Goal: Go to known website

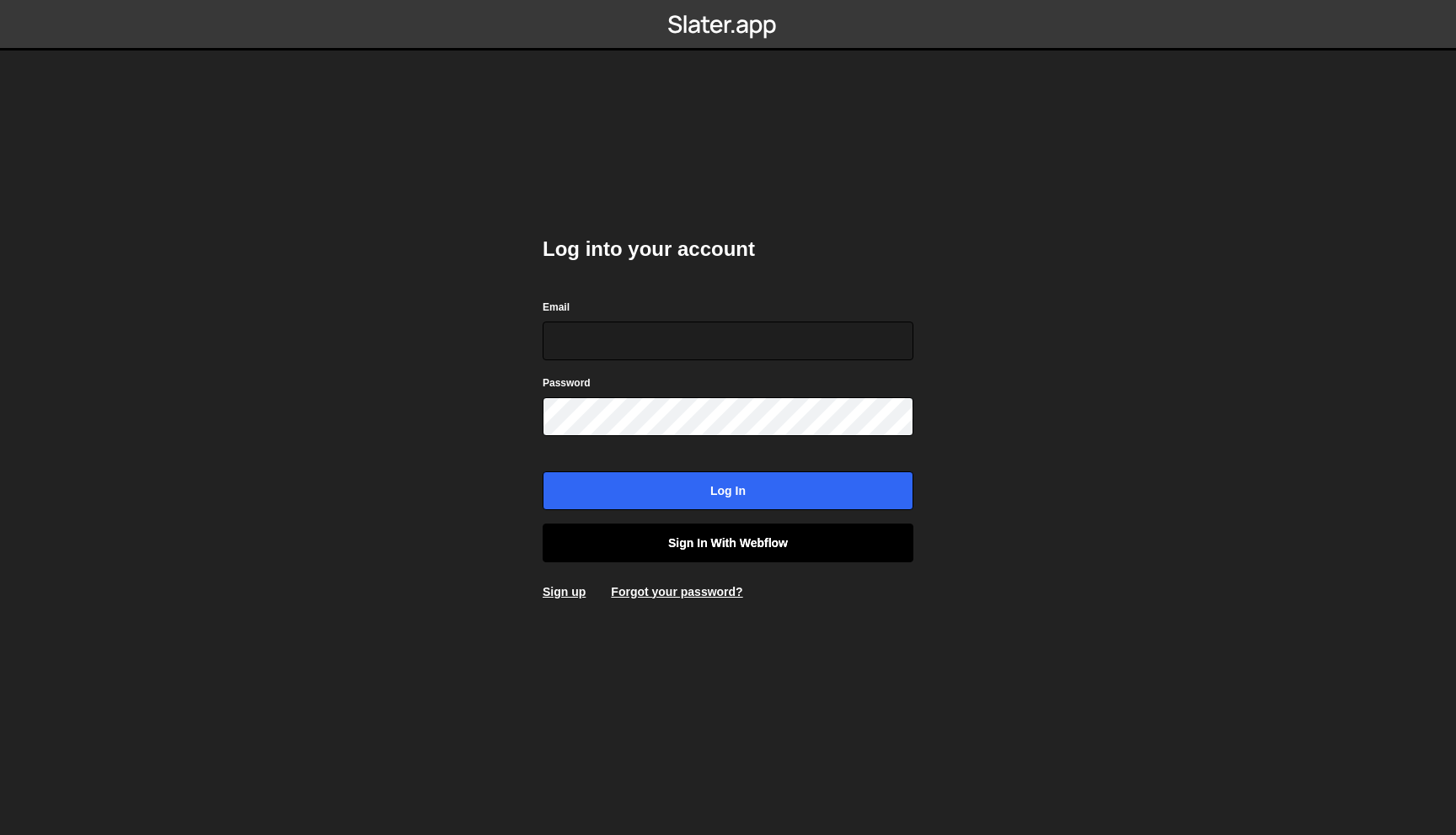
click at [679, 550] on link "Sign in with Webflow" at bounding box center [728, 543] width 371 height 39
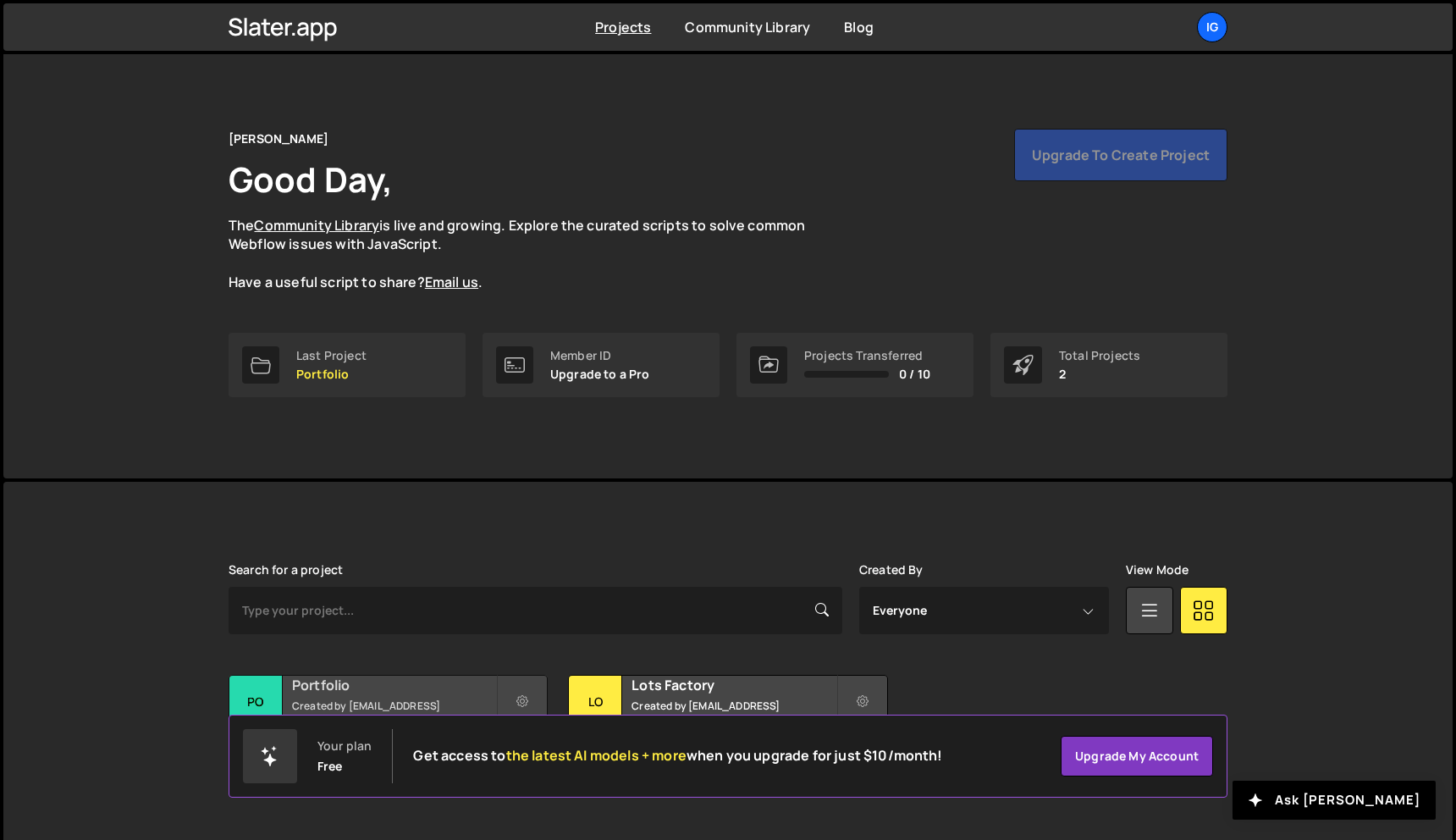
scroll to position [32, 0]
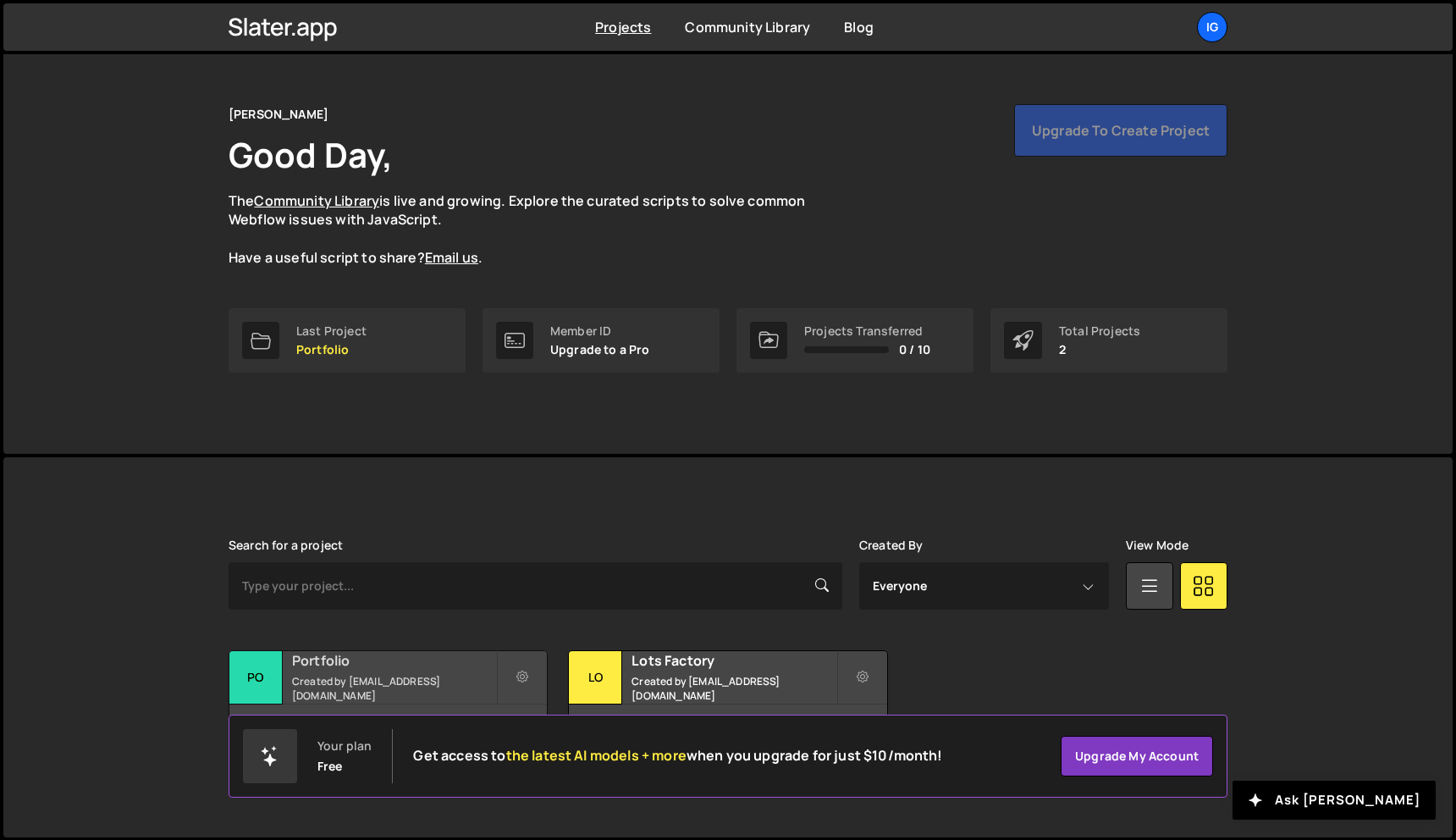
click at [385, 680] on div "Portfolio Created by [EMAIL_ADDRESS][DOMAIN_NAME]" at bounding box center [388, 678] width 318 height 53
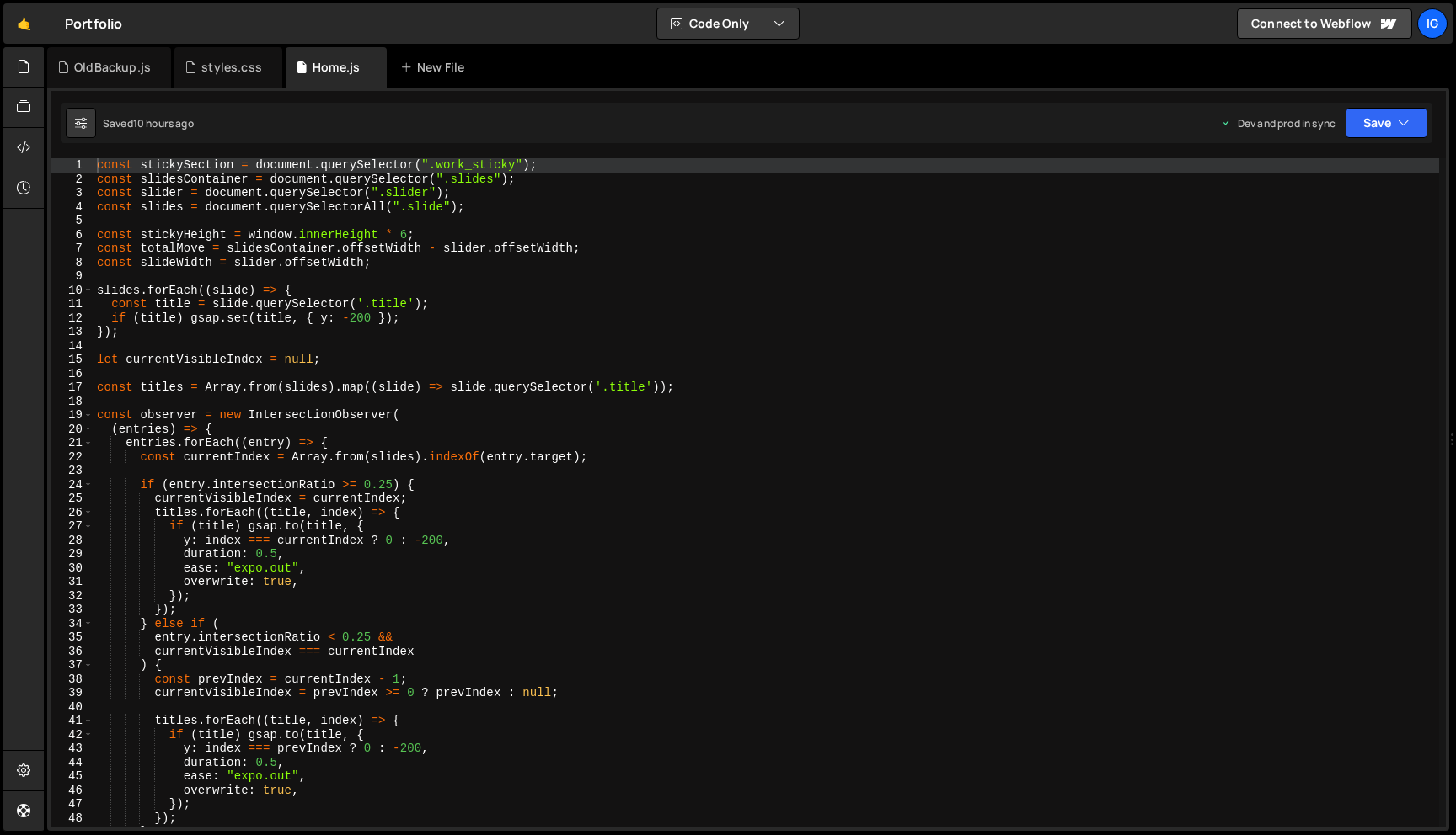
scroll to position [24385, 0]
click at [44, 141] on div "Files New File Javascript files 0 apipathbackup.js 0 0 Home.js 0 0 OldBackup.js…" at bounding box center [750, 439] width 1412 height 784
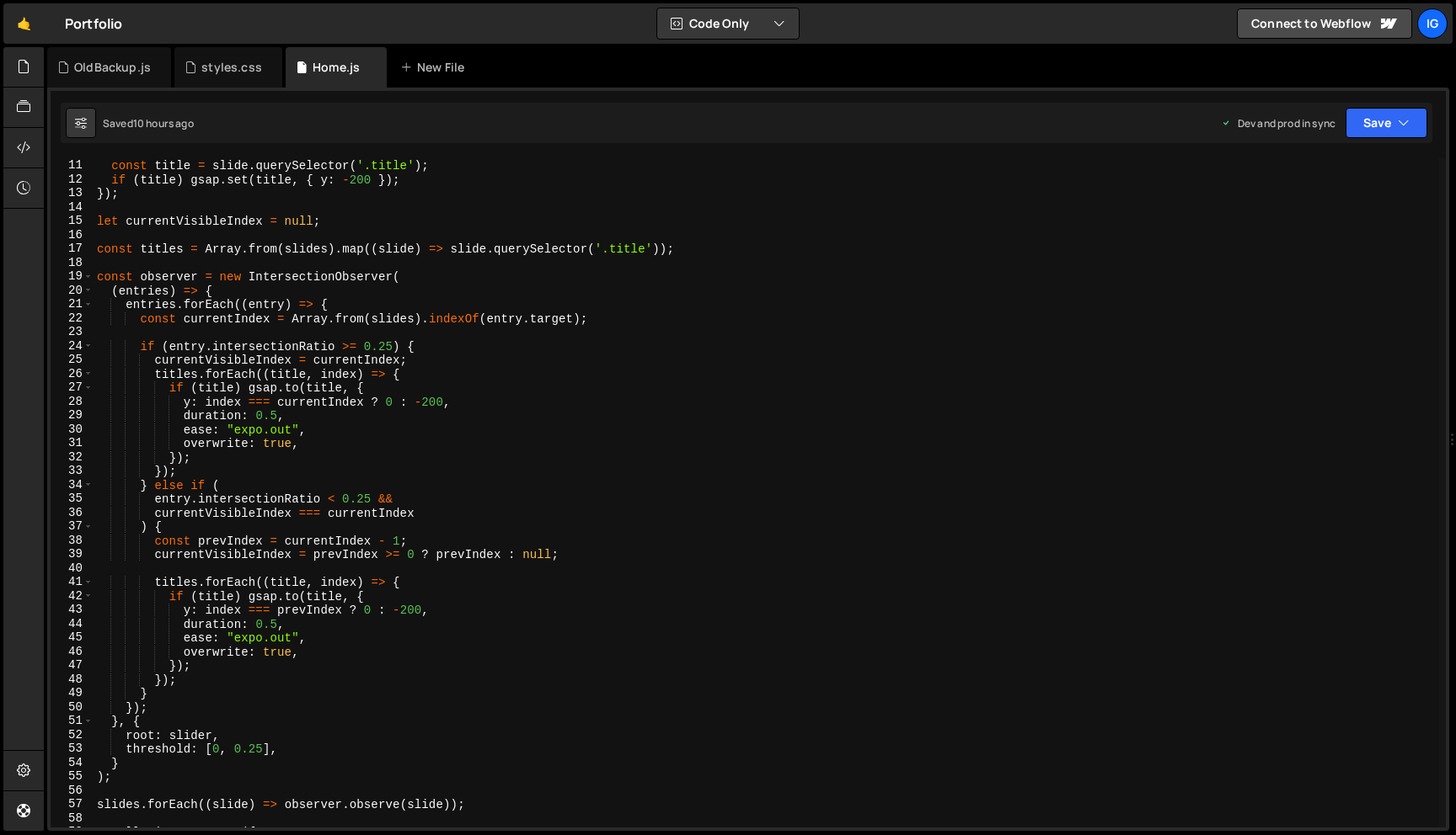
scroll to position [0, 0]
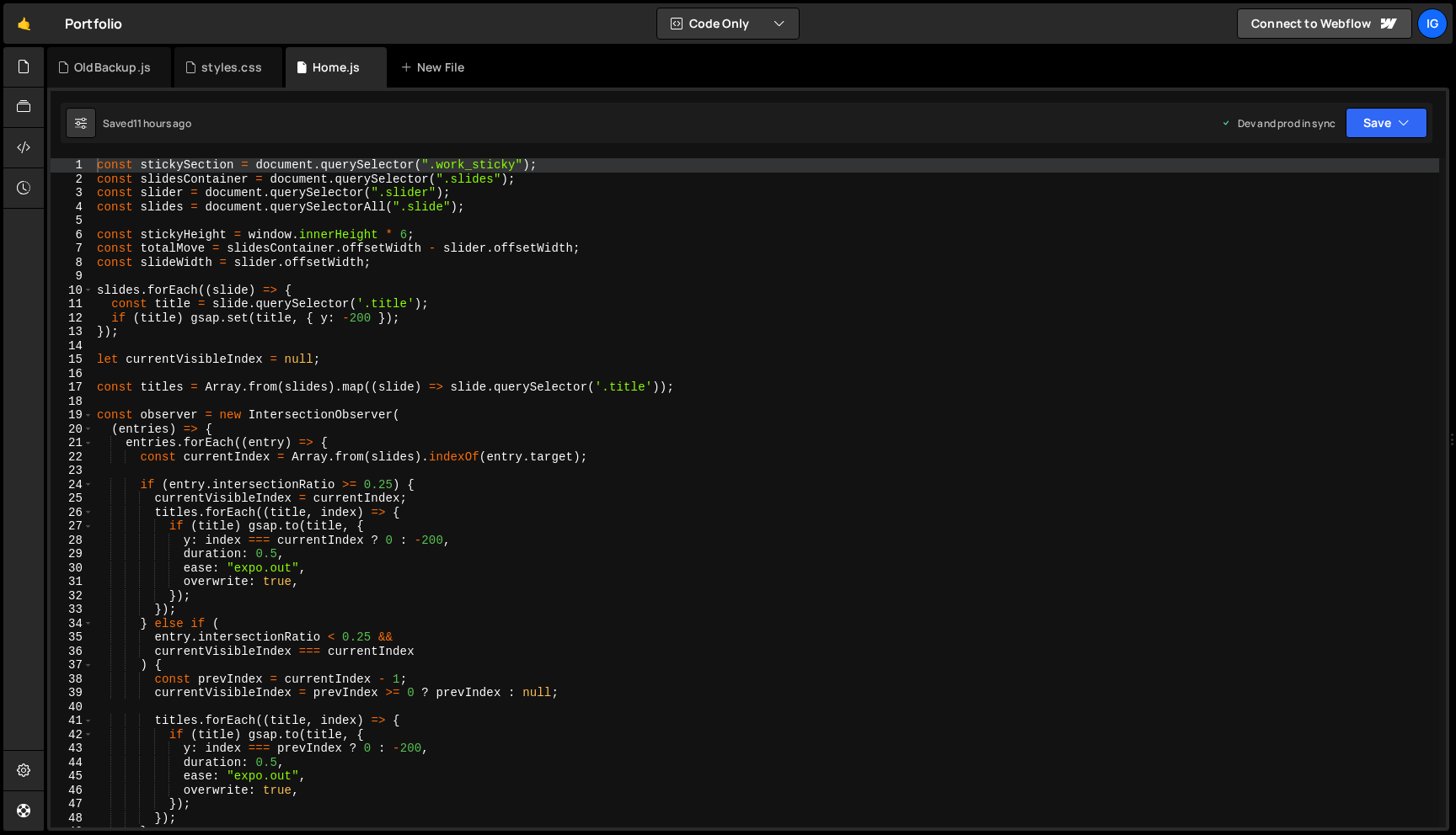
click at [414, 194] on div "const stickySection = document . querySelector ( ".work_sticky" ) ; const slide…" at bounding box center [765, 507] width 1345 height 697
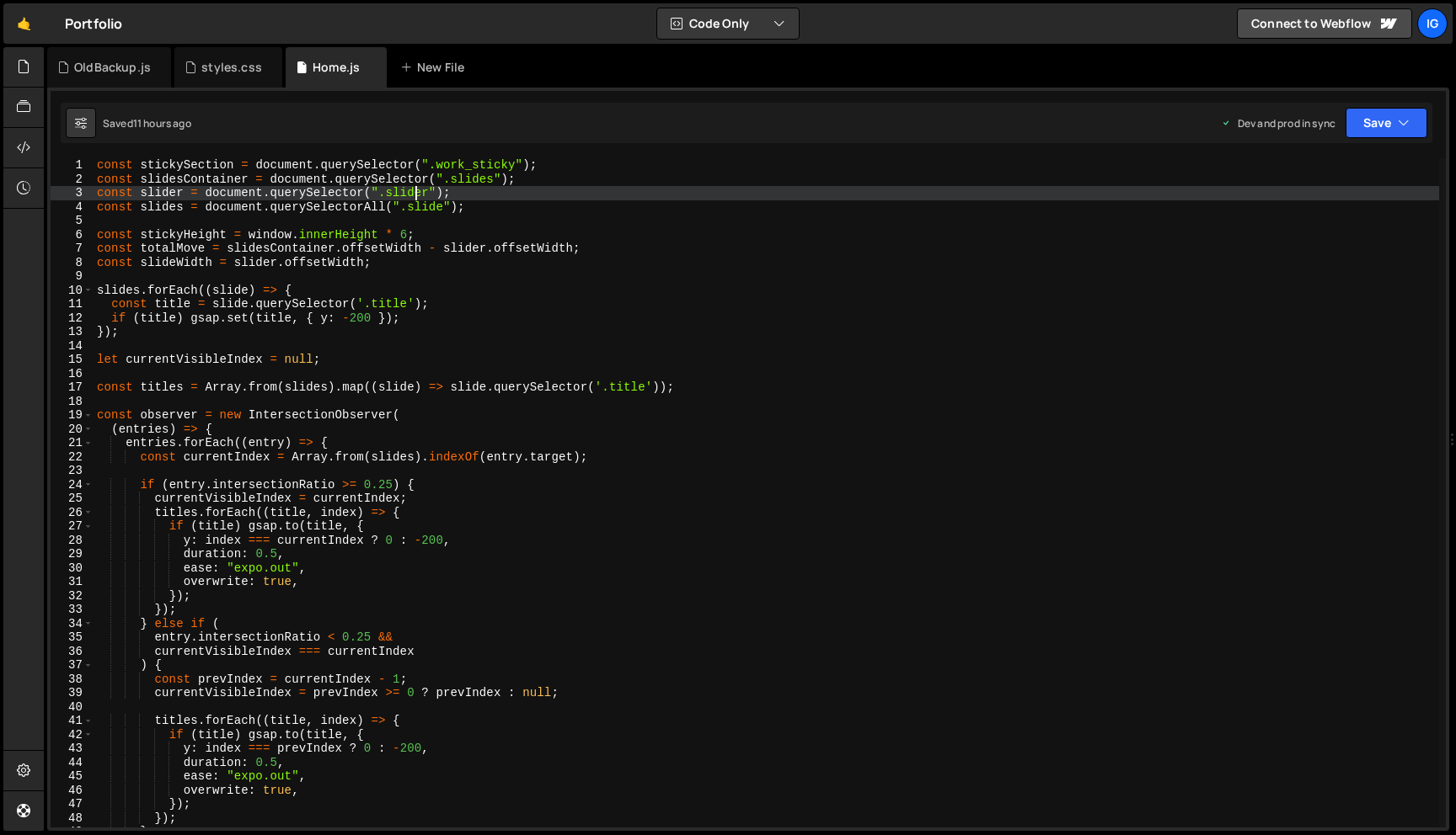
type textarea "});"
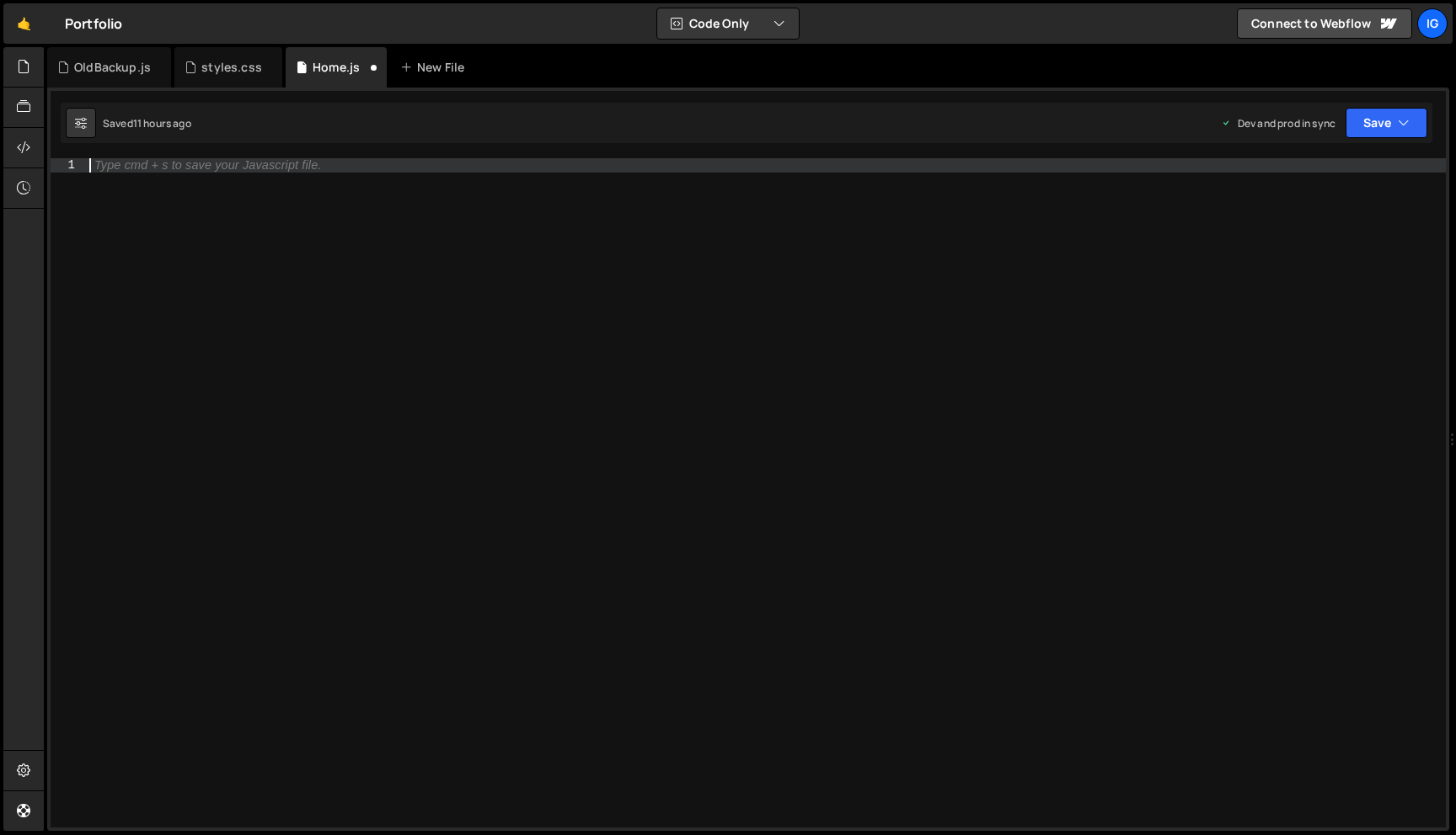
paste textarea "});"
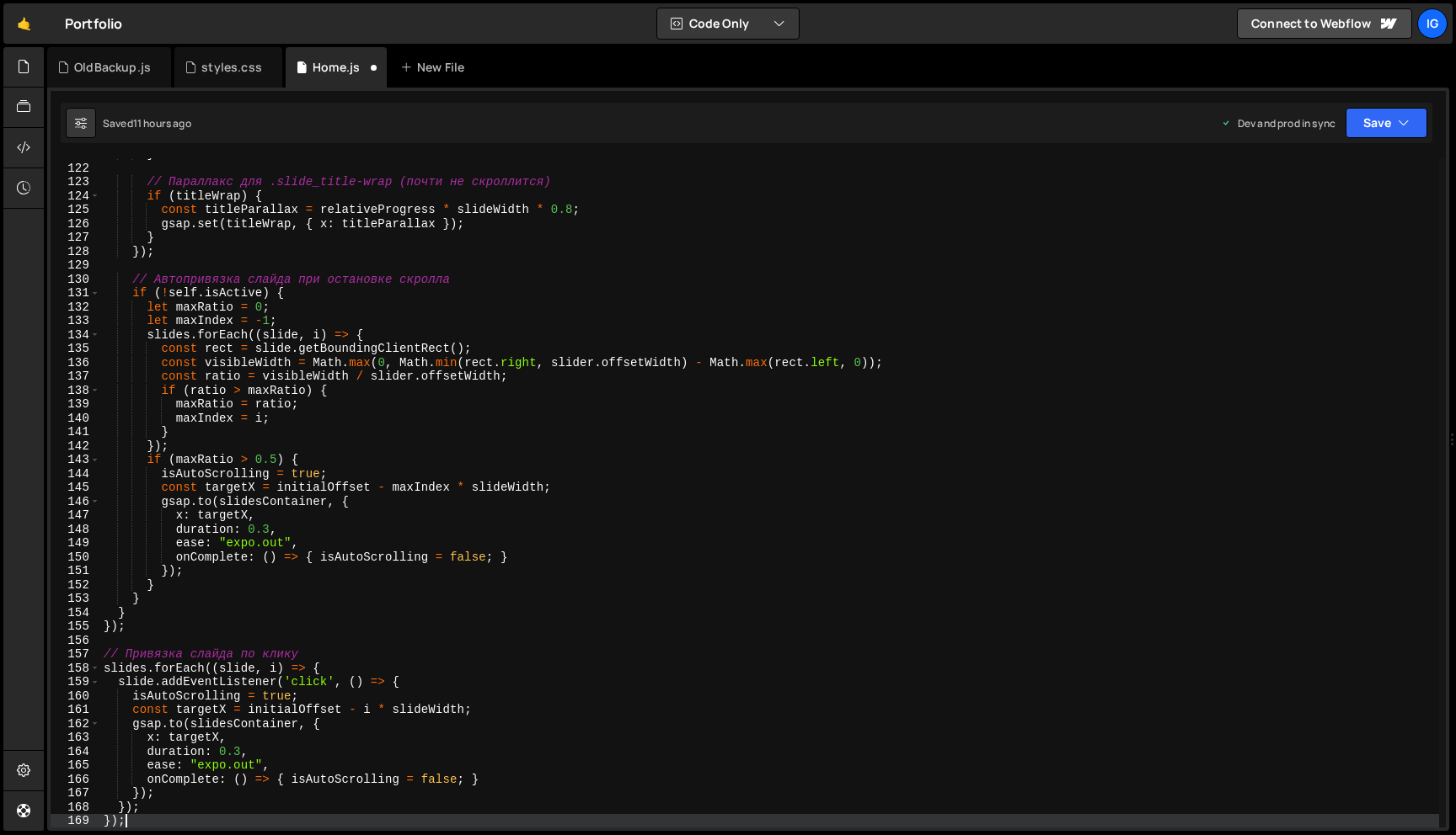
scroll to position [1746, 0]
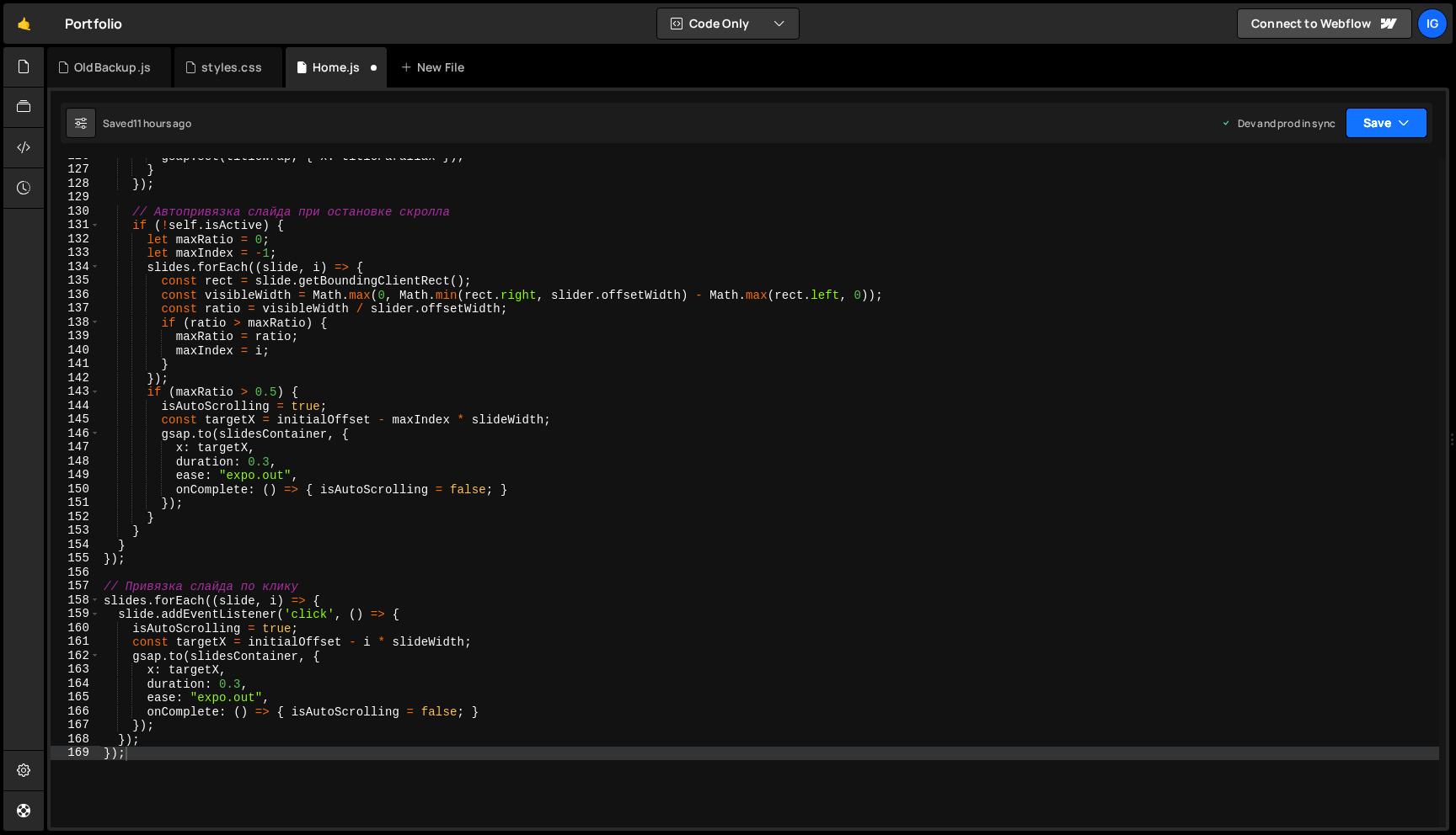
click at [1384, 125] on button "Save" at bounding box center [1386, 123] width 82 height 30
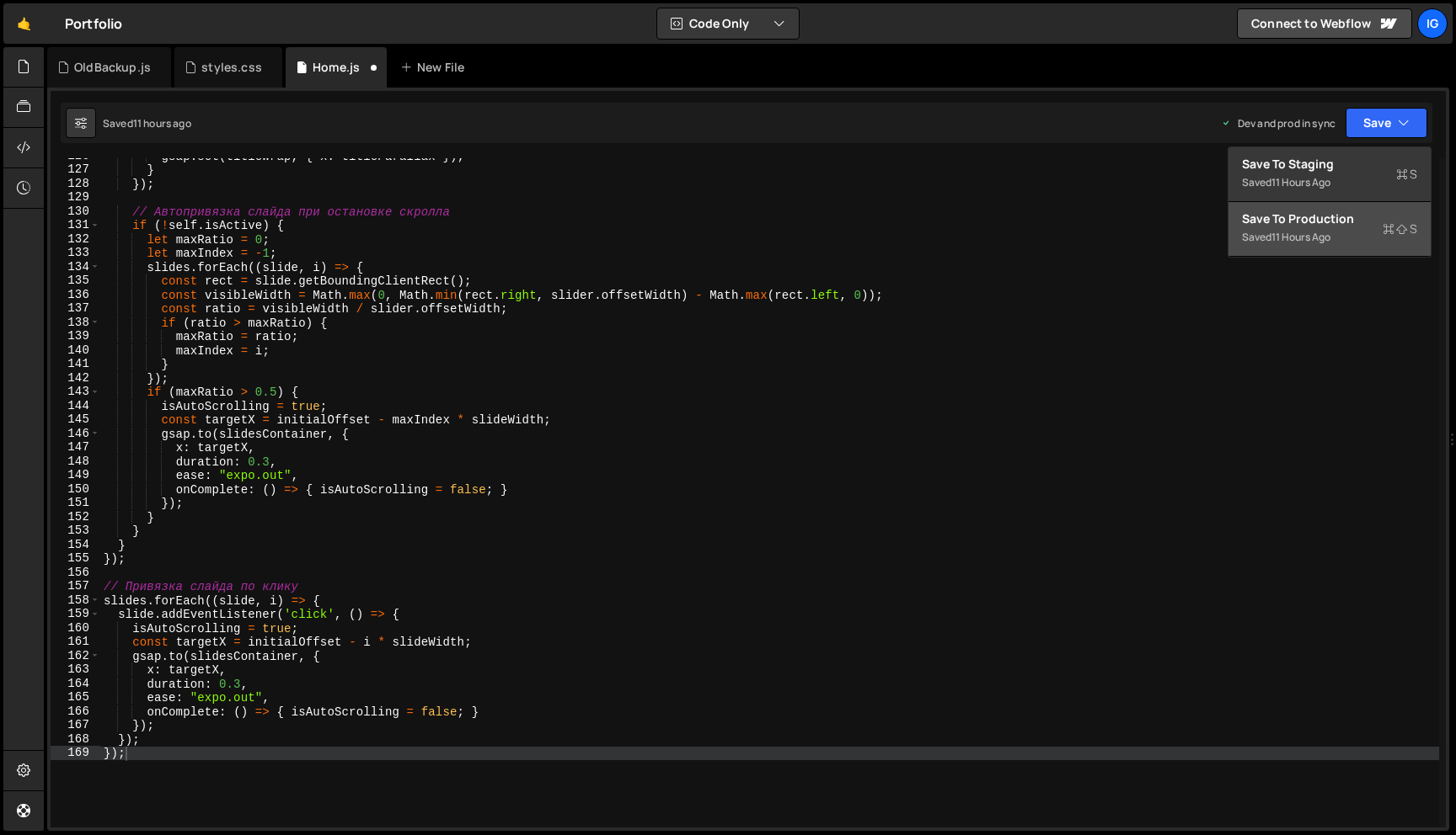
click at [1338, 206] on button "Save to Production S Saved 11 hours ago" at bounding box center [1329, 229] width 202 height 54
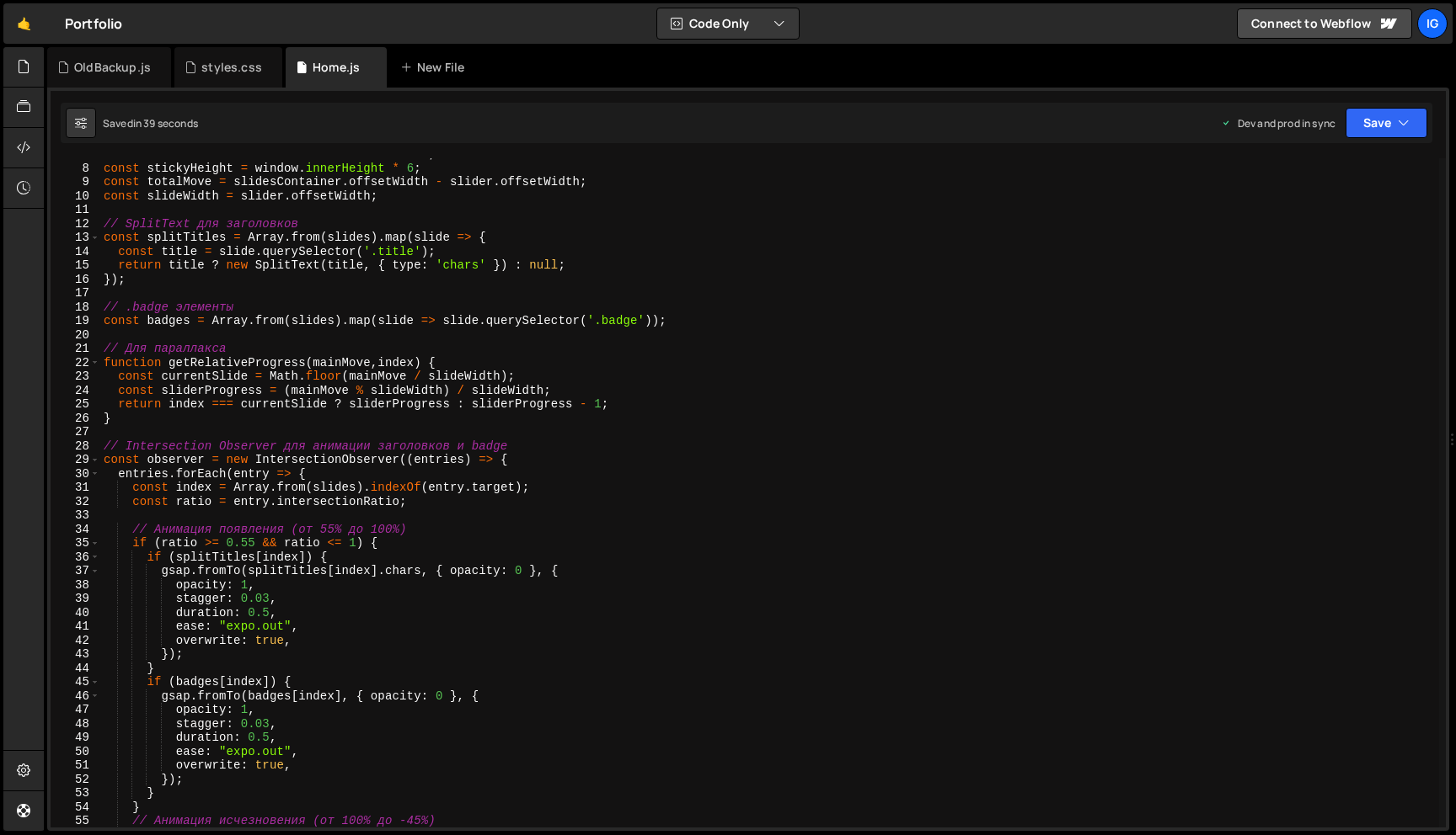
scroll to position [0, 0]
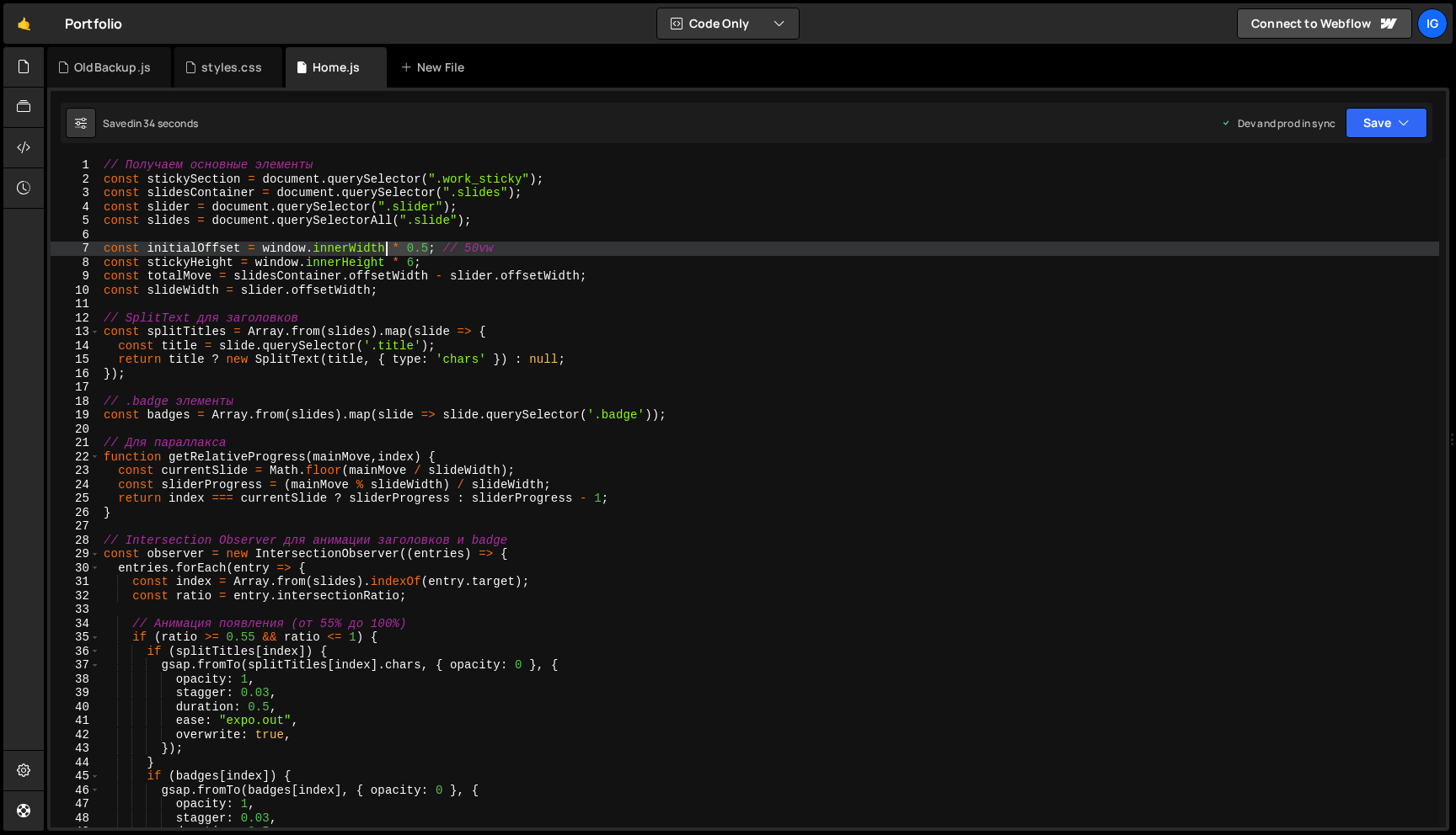
drag, startPoint x: 431, startPoint y: 246, endPoint x: 385, endPoint y: 245, distance: 46.0
click at [385, 245] on div "// Получаем основные элементы const stickySection = document . querySelector ( …" at bounding box center [770, 507] width 1339 height 697
click at [1378, 123] on button "Save" at bounding box center [1386, 123] width 82 height 30
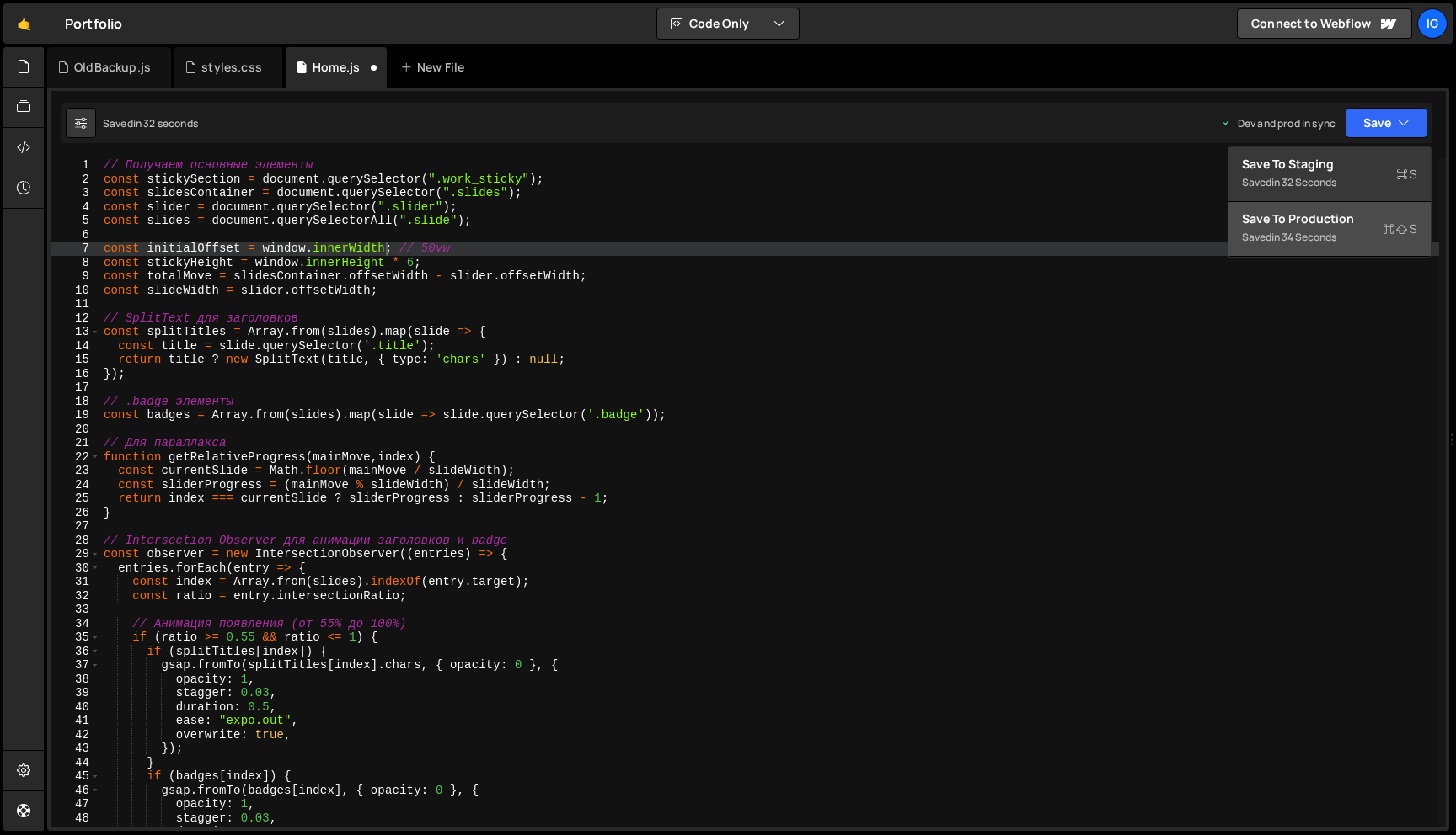
click at [1336, 234] on div "in 34 seconds" at bounding box center [1304, 237] width 65 height 15
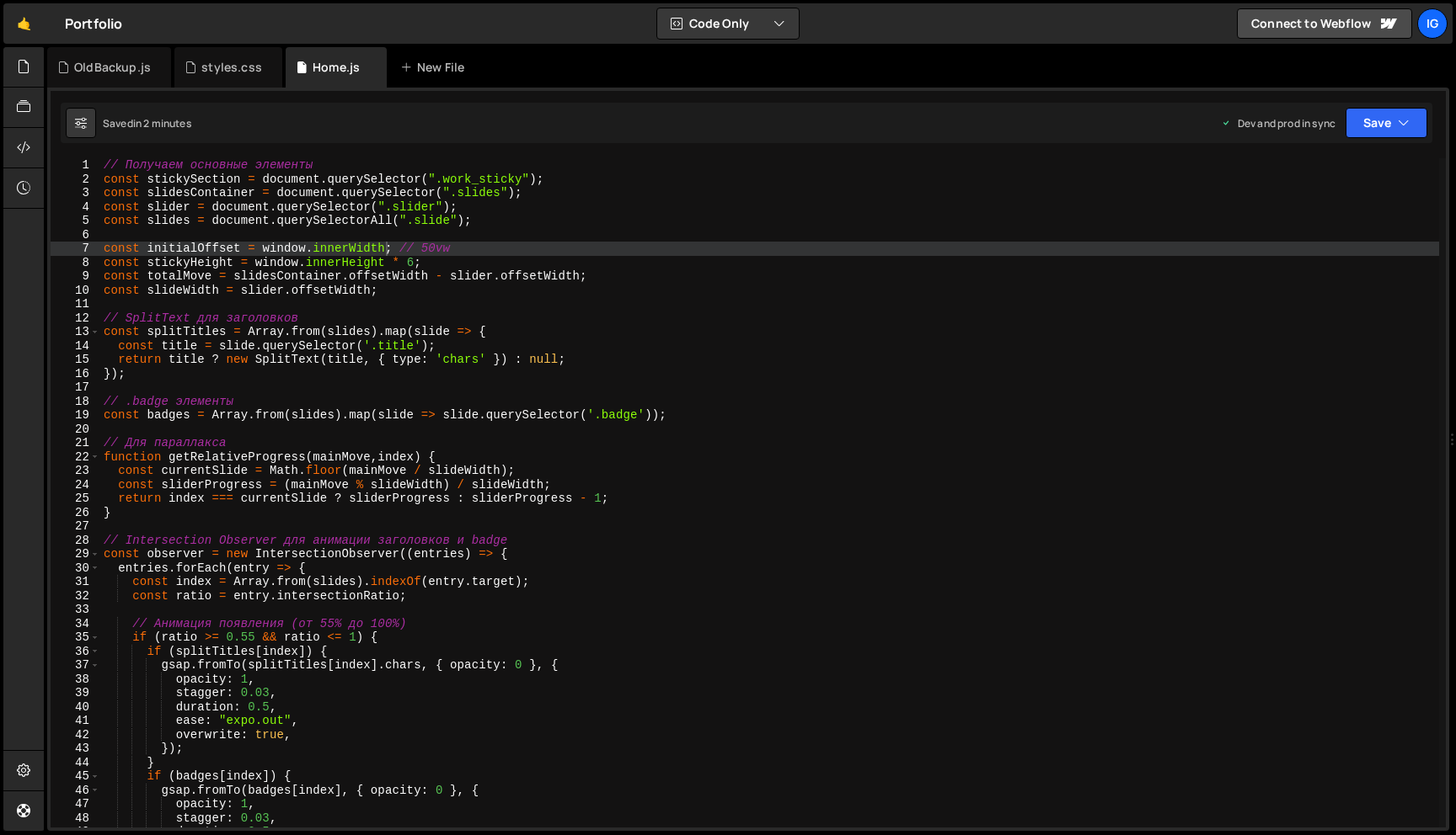
click at [538, 342] on div "// Получаем основные элементы const stickySection = document . querySelector ( …" at bounding box center [770, 507] width 1339 height 697
click at [540, 277] on div "// Получаем основные элементы const stickySection = document . querySelector ( …" at bounding box center [770, 507] width 1339 height 697
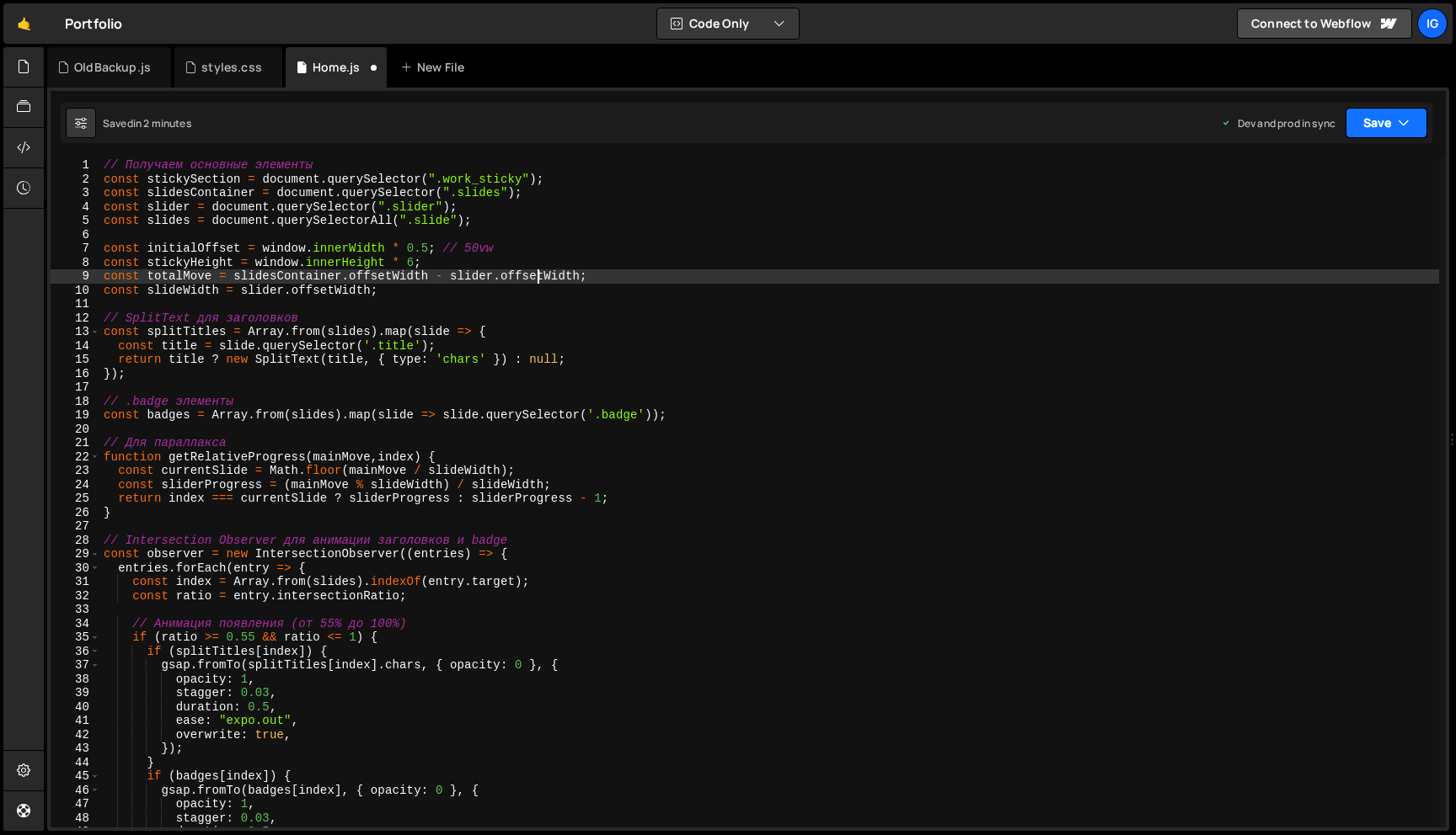
click at [1387, 115] on button "Save" at bounding box center [1386, 123] width 82 height 30
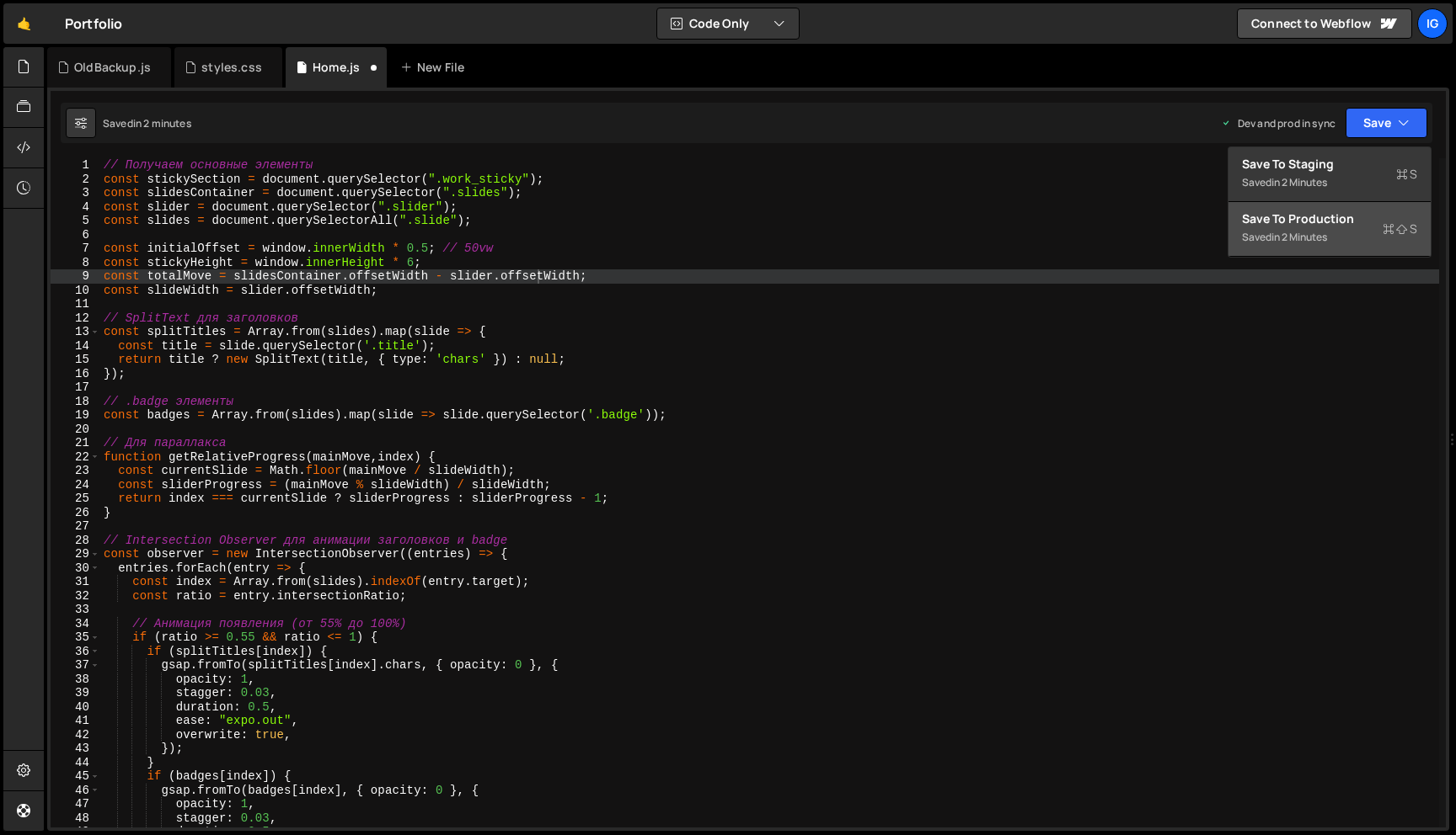
click at [1340, 225] on div "Save to Production S" at bounding box center [1330, 218] width 175 height 17
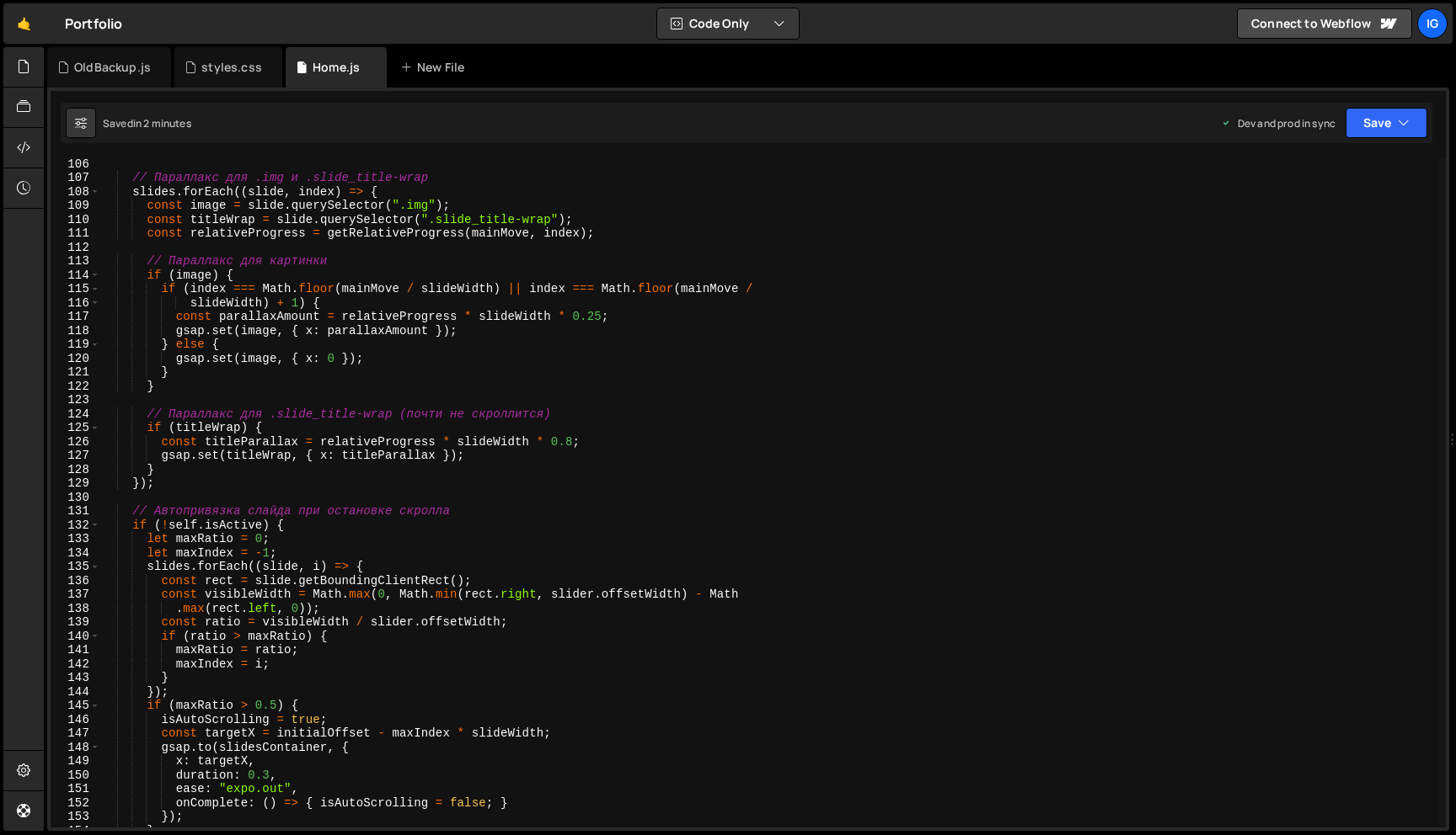
scroll to position [1460, 0]
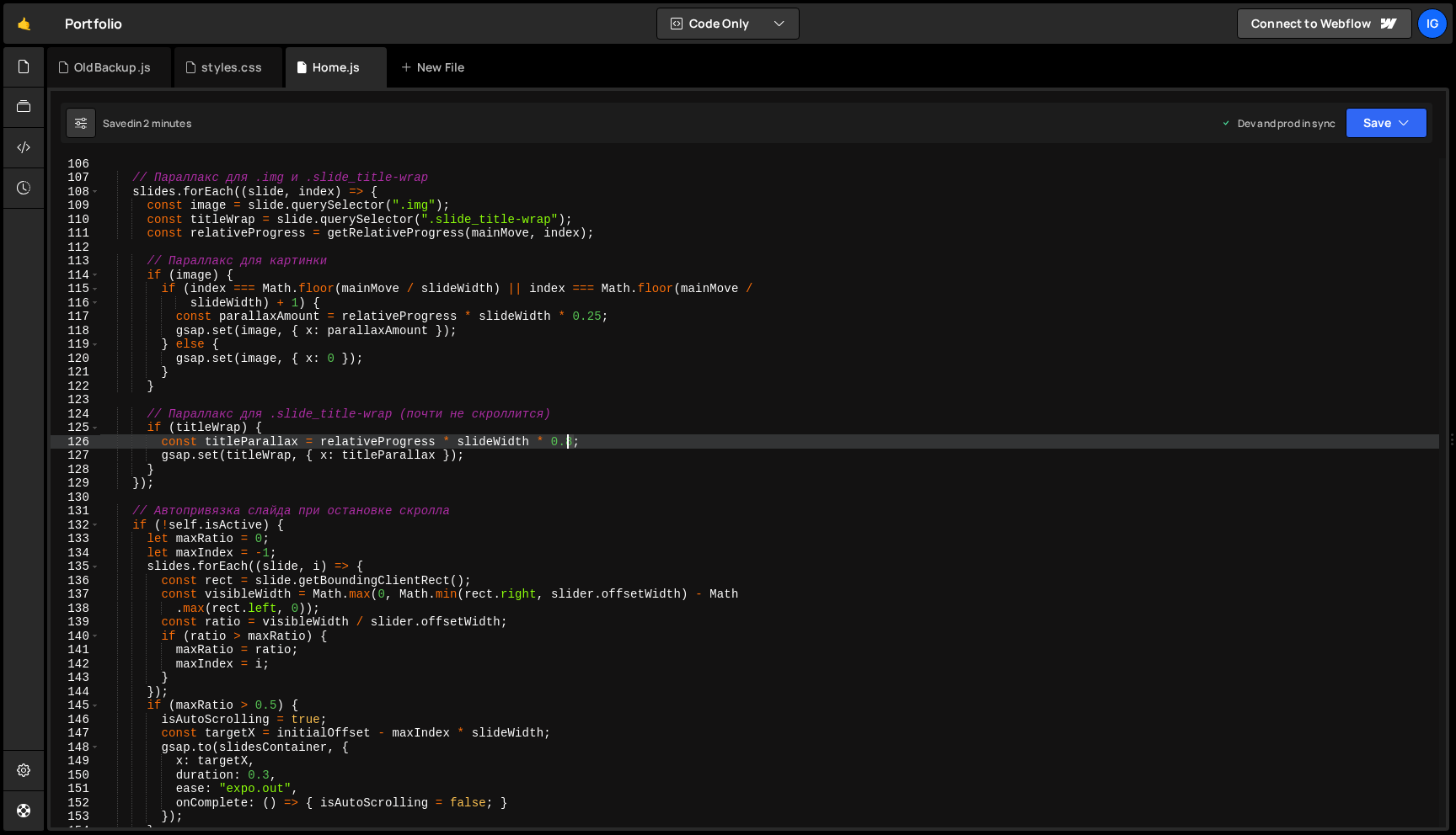
click at [569, 441] on div "// Параллакс для .img и .slide_title-wrap slides . forEach (( slide , index ) =…" at bounding box center [770, 505] width 1339 height 697
click at [1371, 137] on button "Save" at bounding box center [1386, 123] width 82 height 30
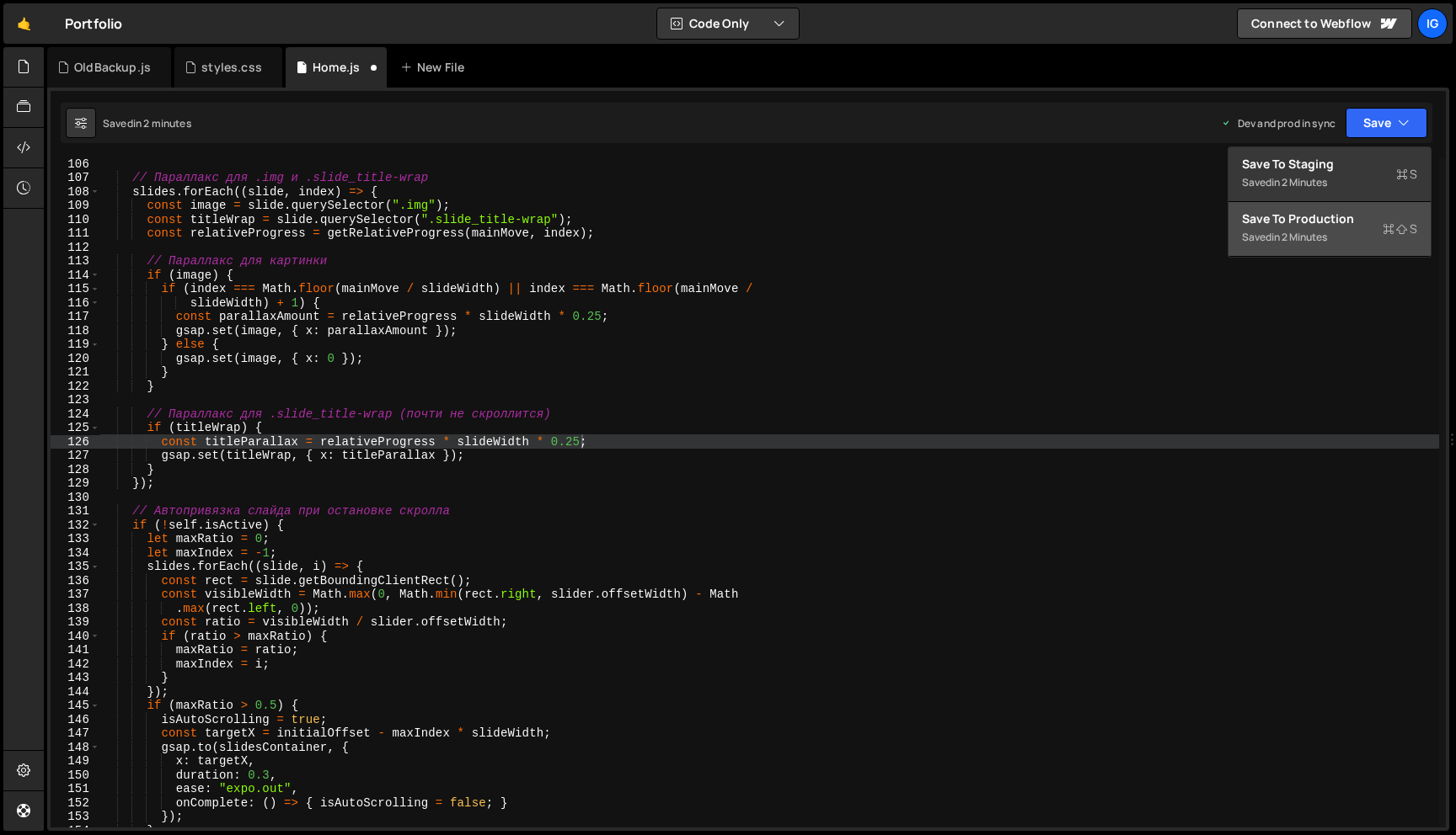
click at [1331, 226] on div "Save to Production S" at bounding box center [1330, 218] width 175 height 17
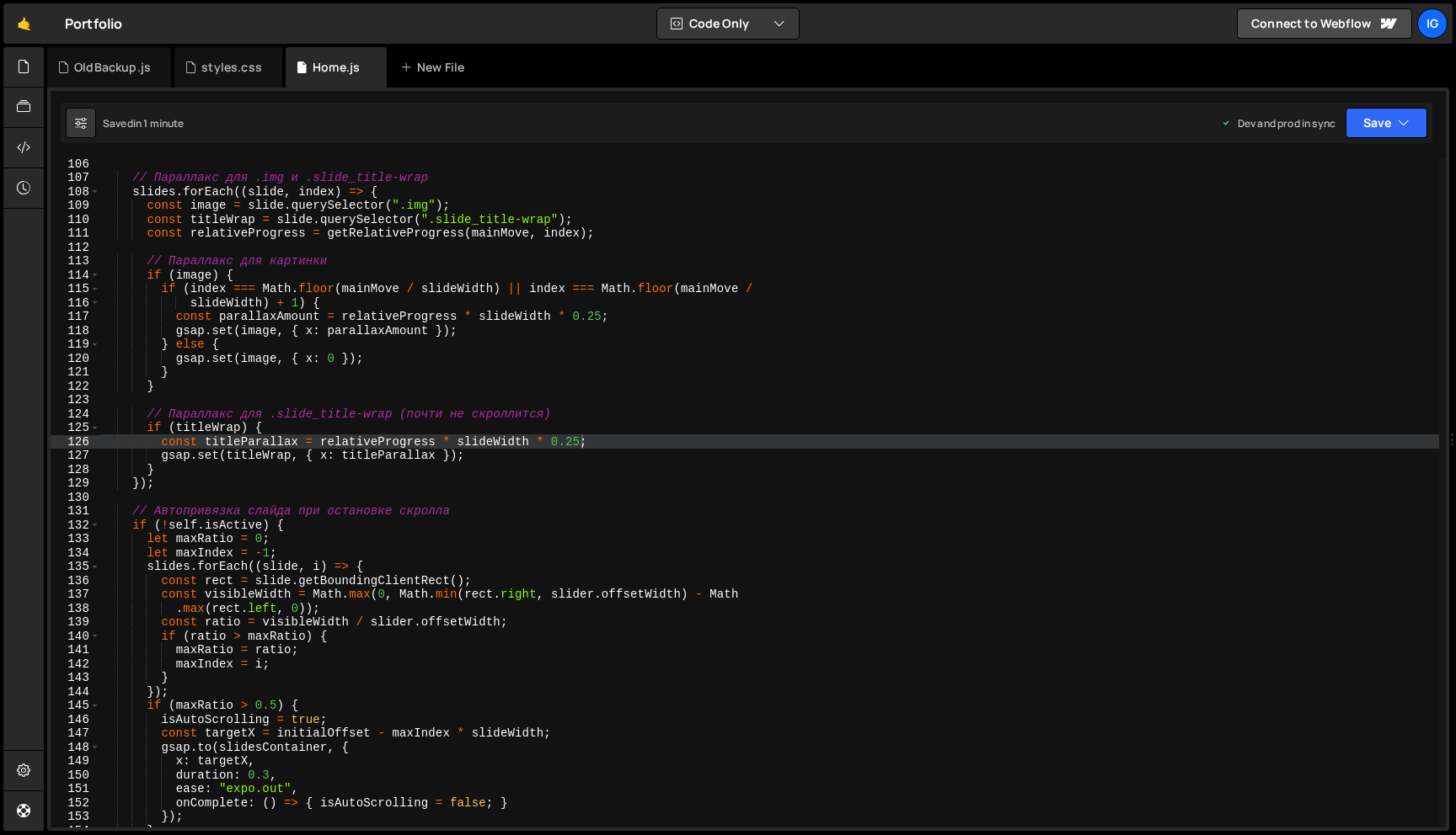
click at [537, 323] on div "// Параллакс для .img и .slide_title-wrap slides . forEach (( slide , index ) =…" at bounding box center [770, 505] width 1339 height 697
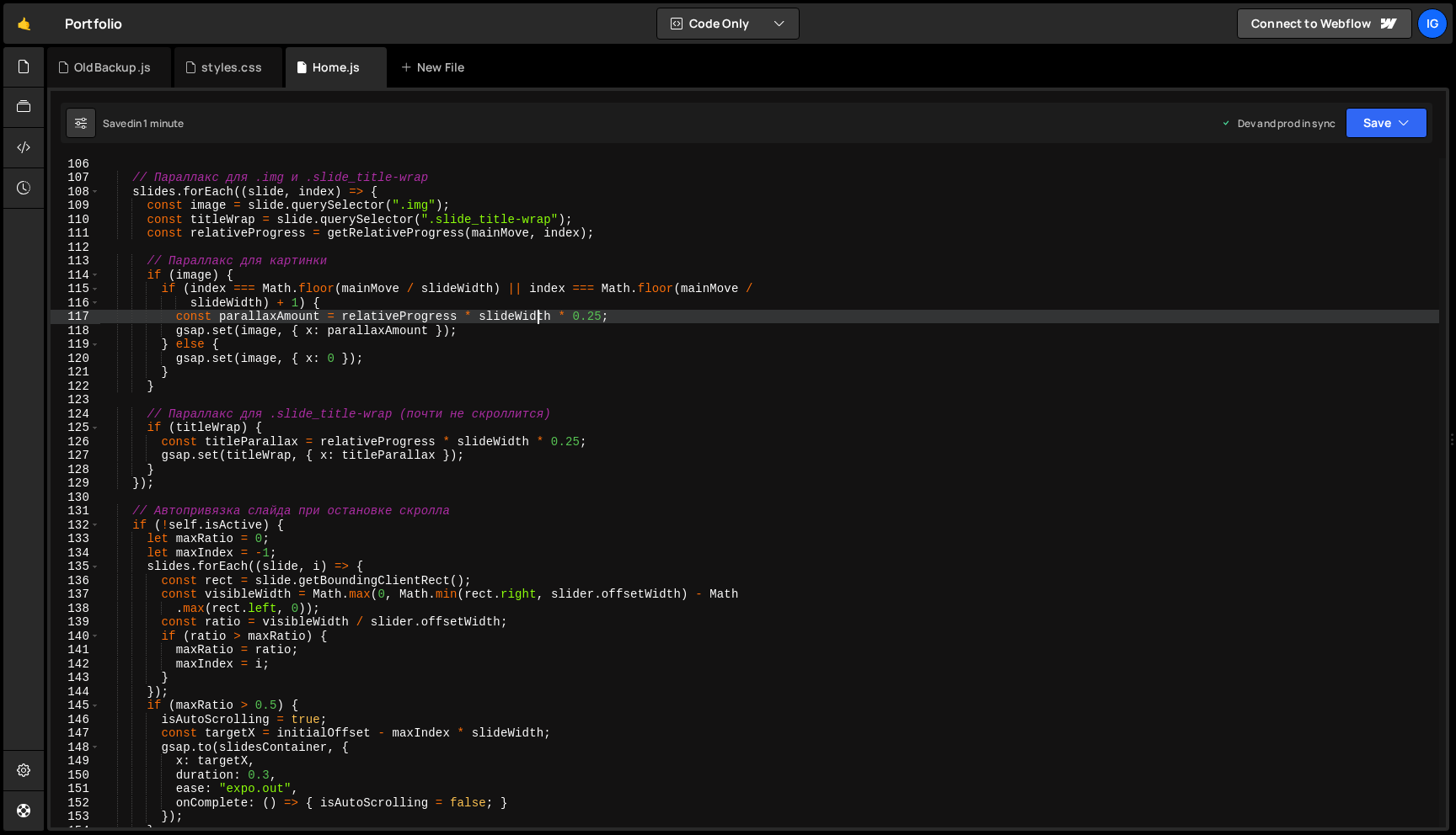
type textarea "});"
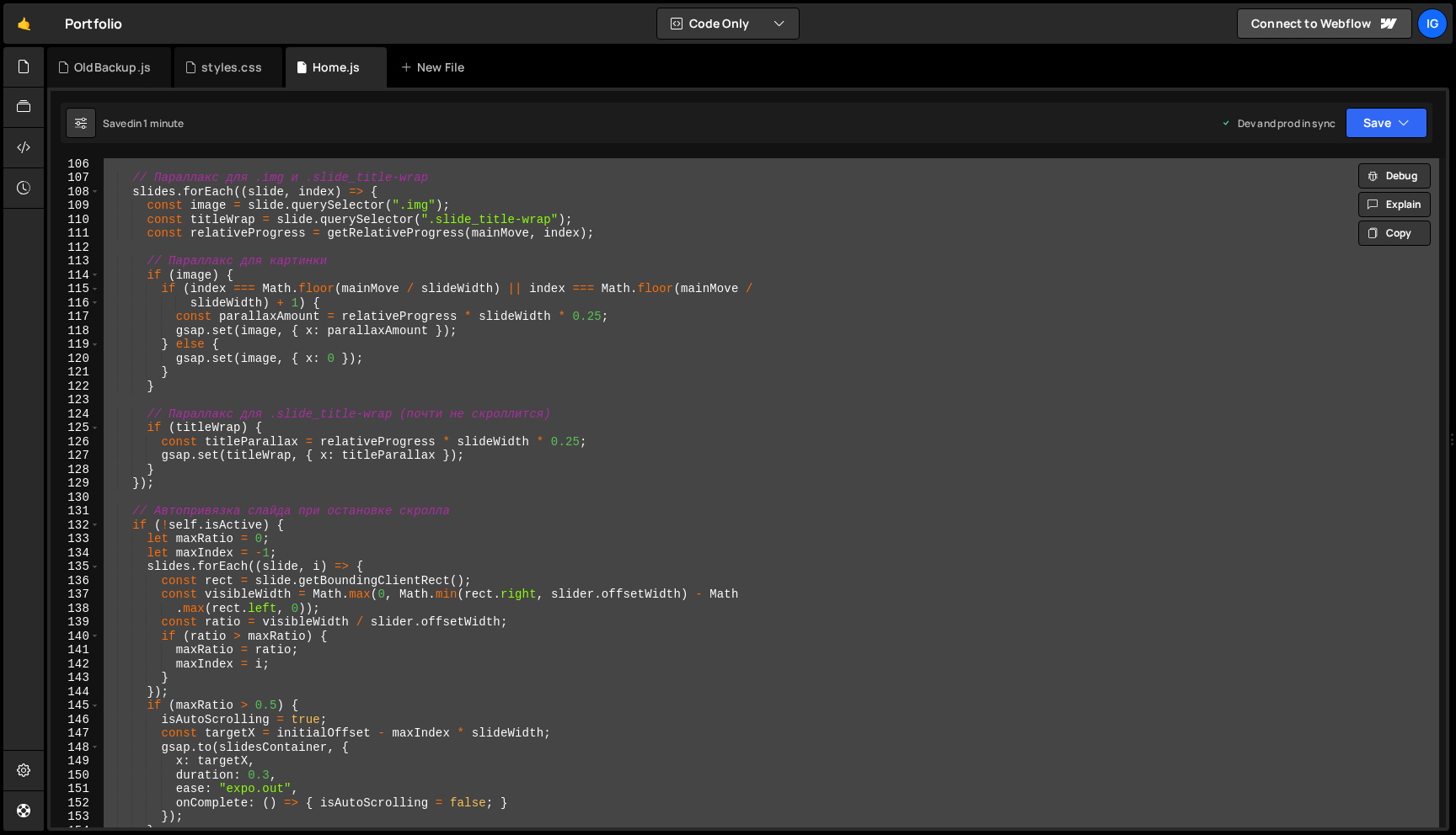
scroll to position [0, 0]
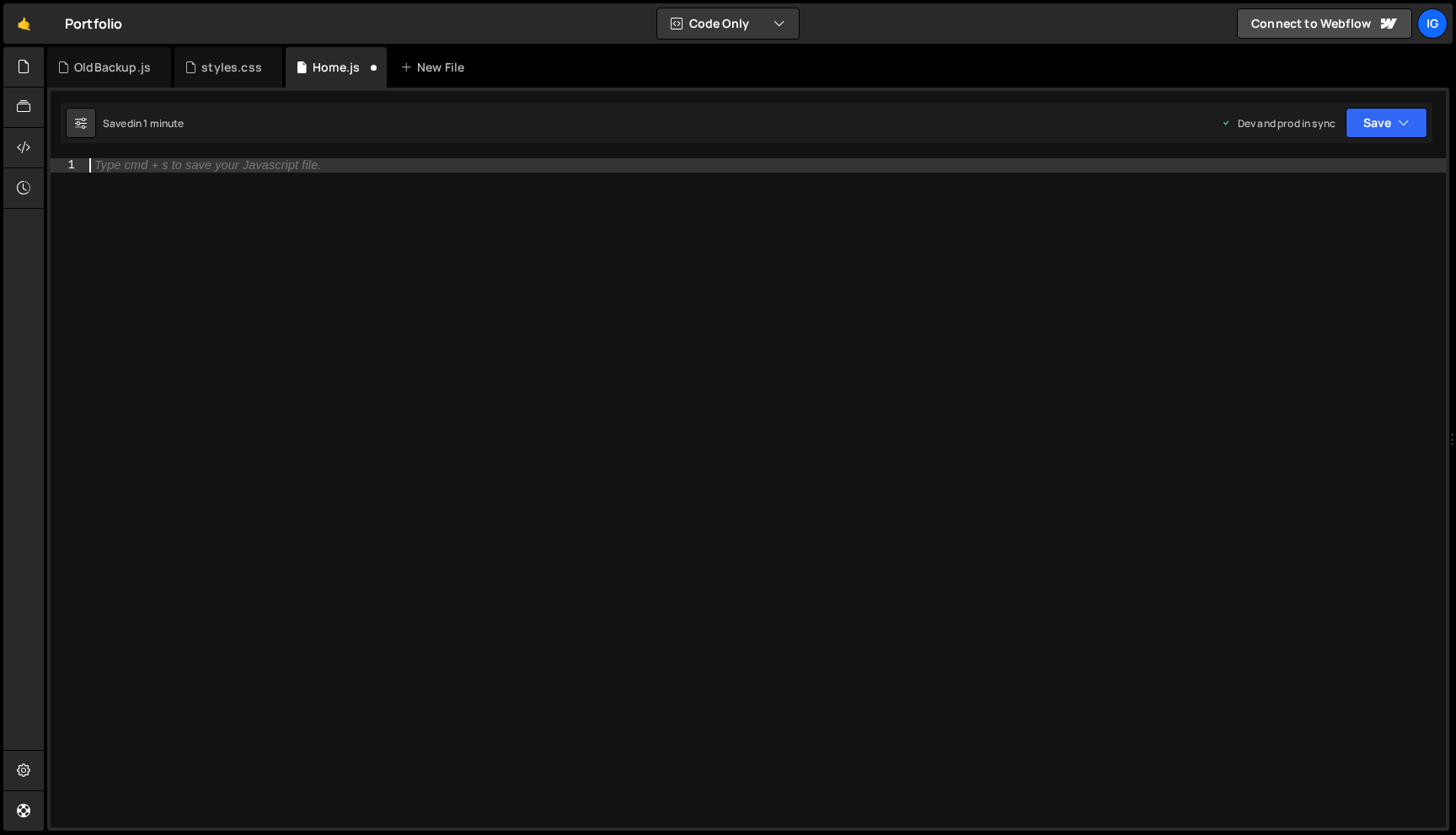
paste textarea "});"
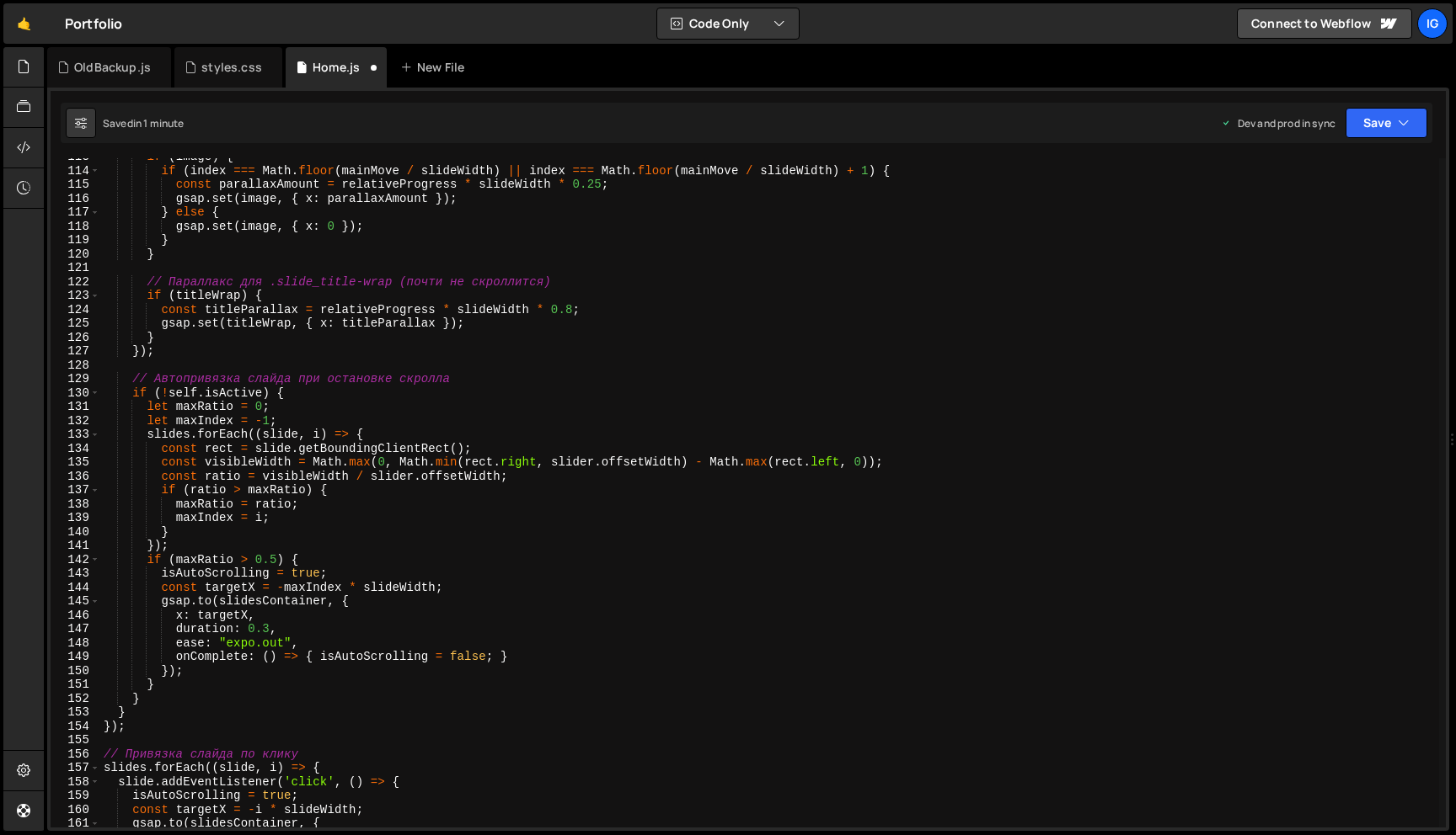
scroll to position [1479, 0]
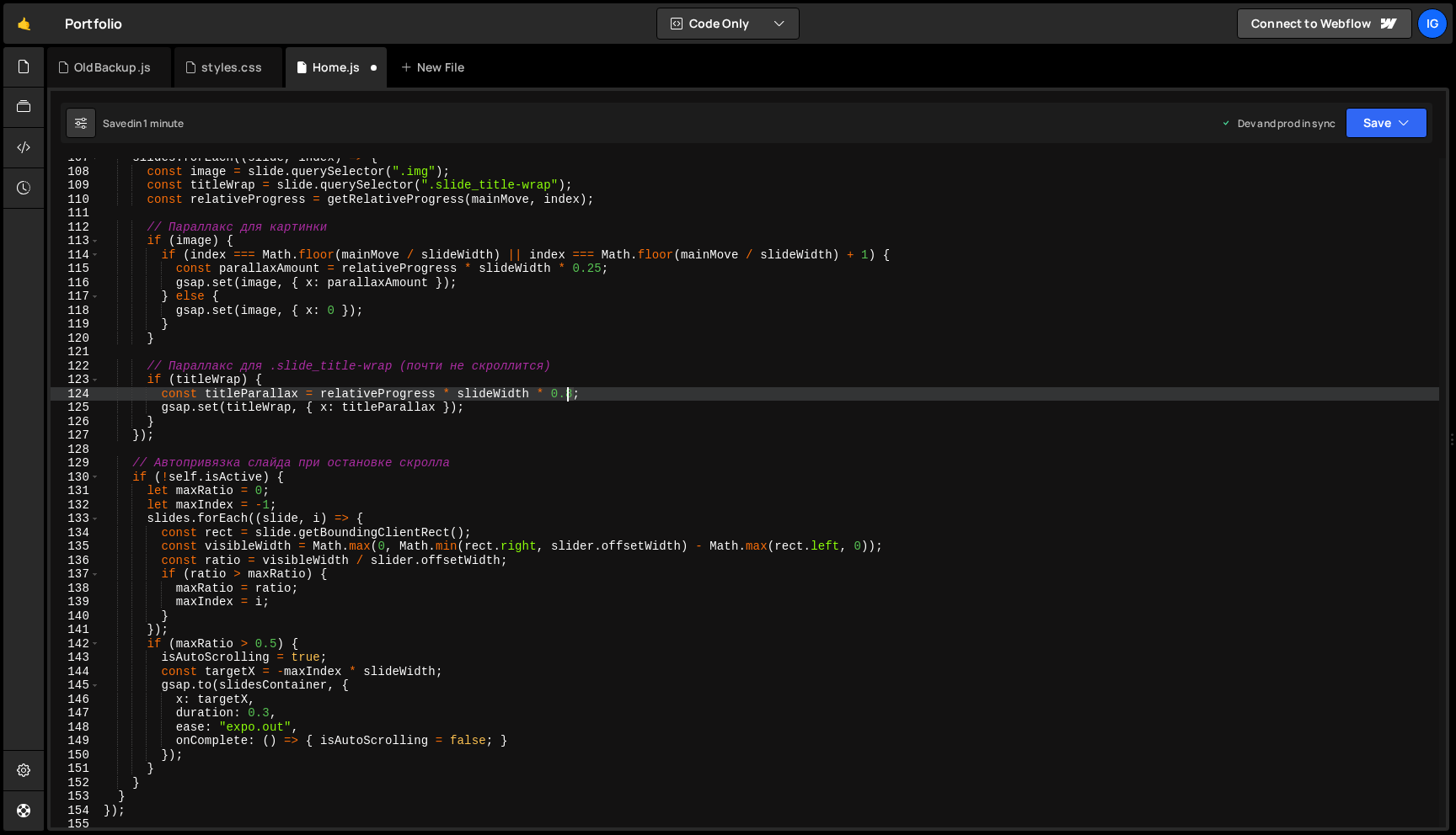
click at [565, 394] on div "slides . forEach (( slide , index ) => { const image = slide . querySelector ( …" at bounding box center [770, 500] width 1339 height 697
click at [1372, 127] on button "Save" at bounding box center [1386, 123] width 82 height 30
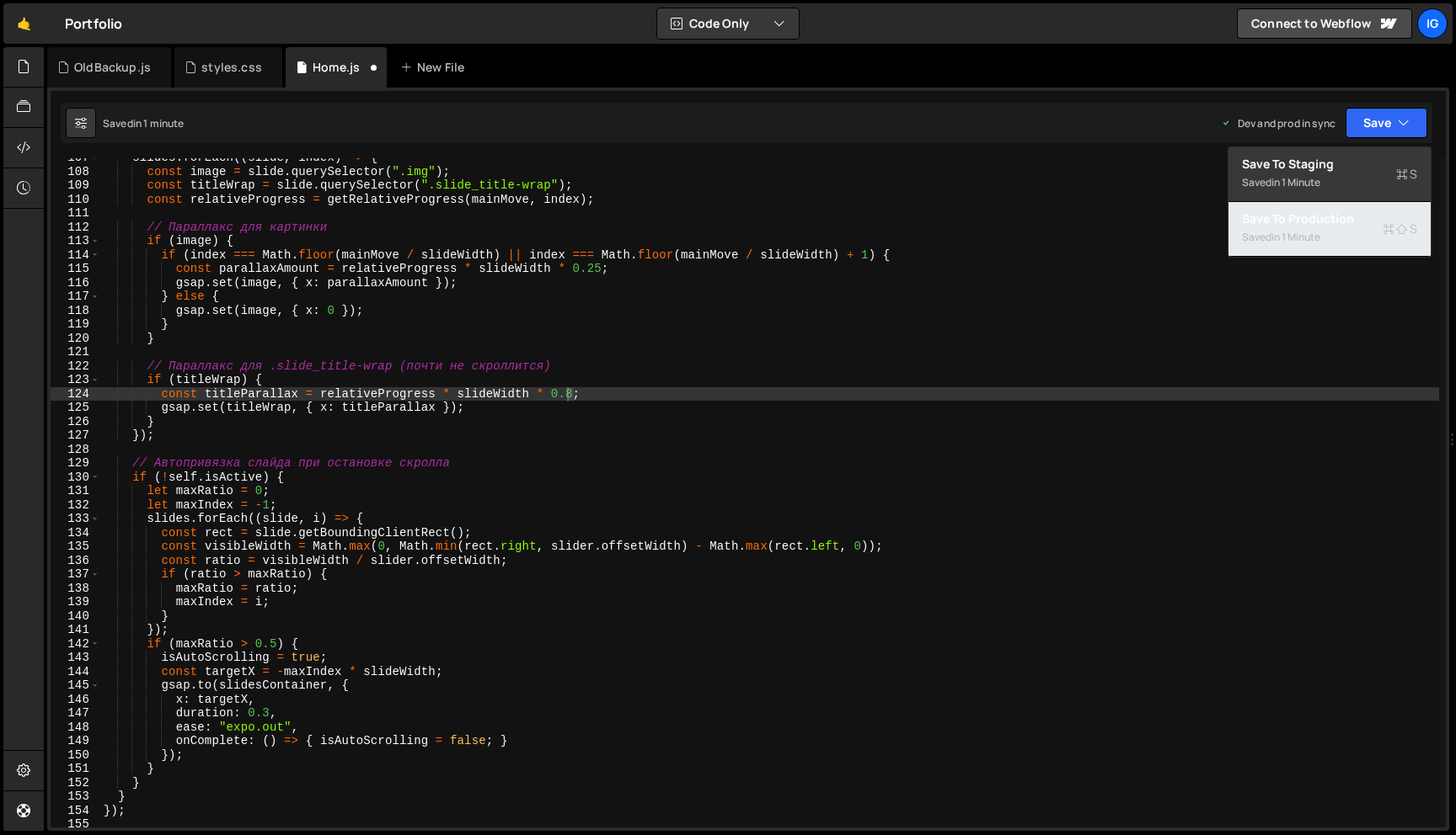
click at [1328, 233] on div "Saved in 1 minute" at bounding box center [1330, 238] width 175 height 20
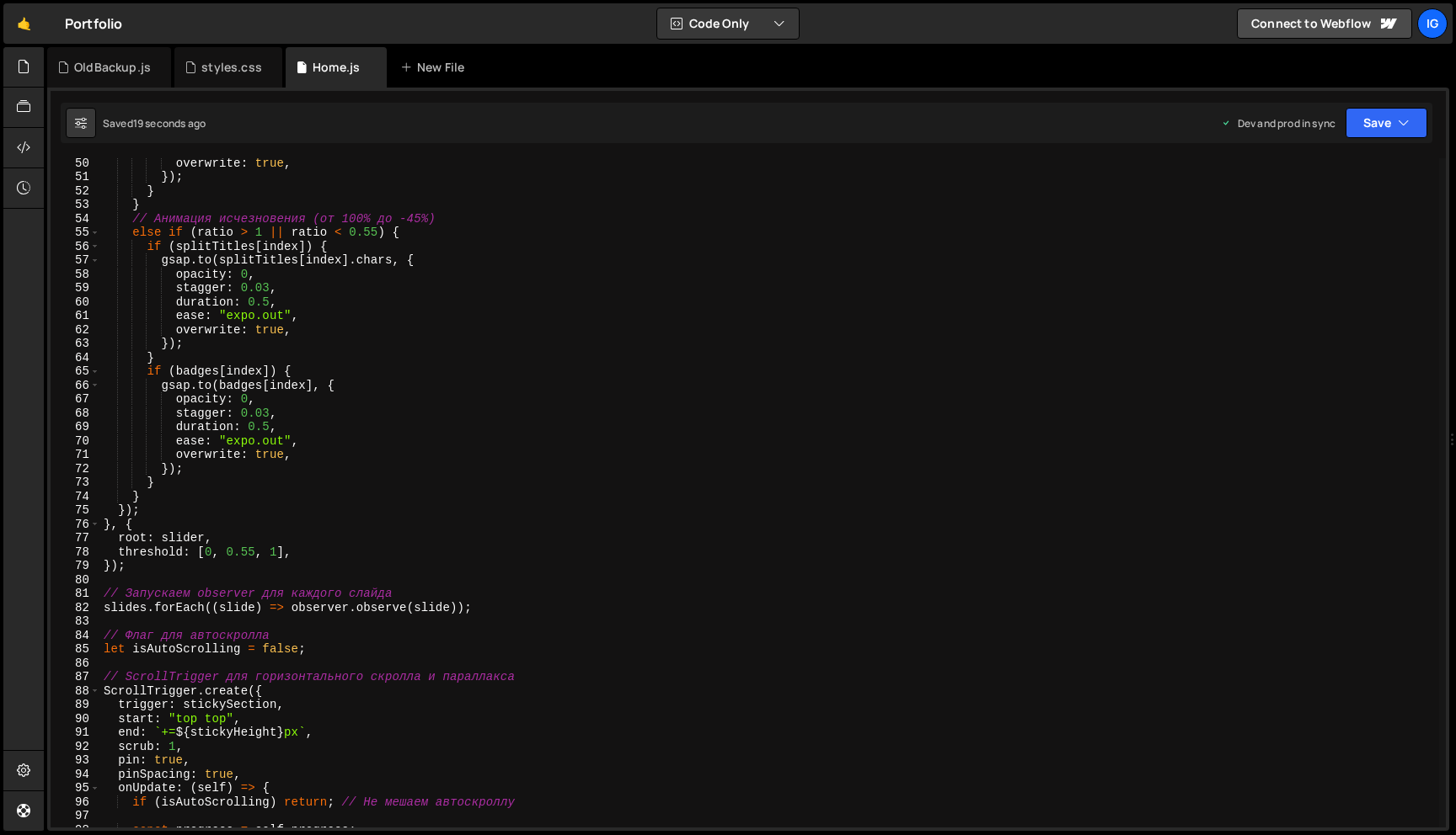
scroll to position [669, 0]
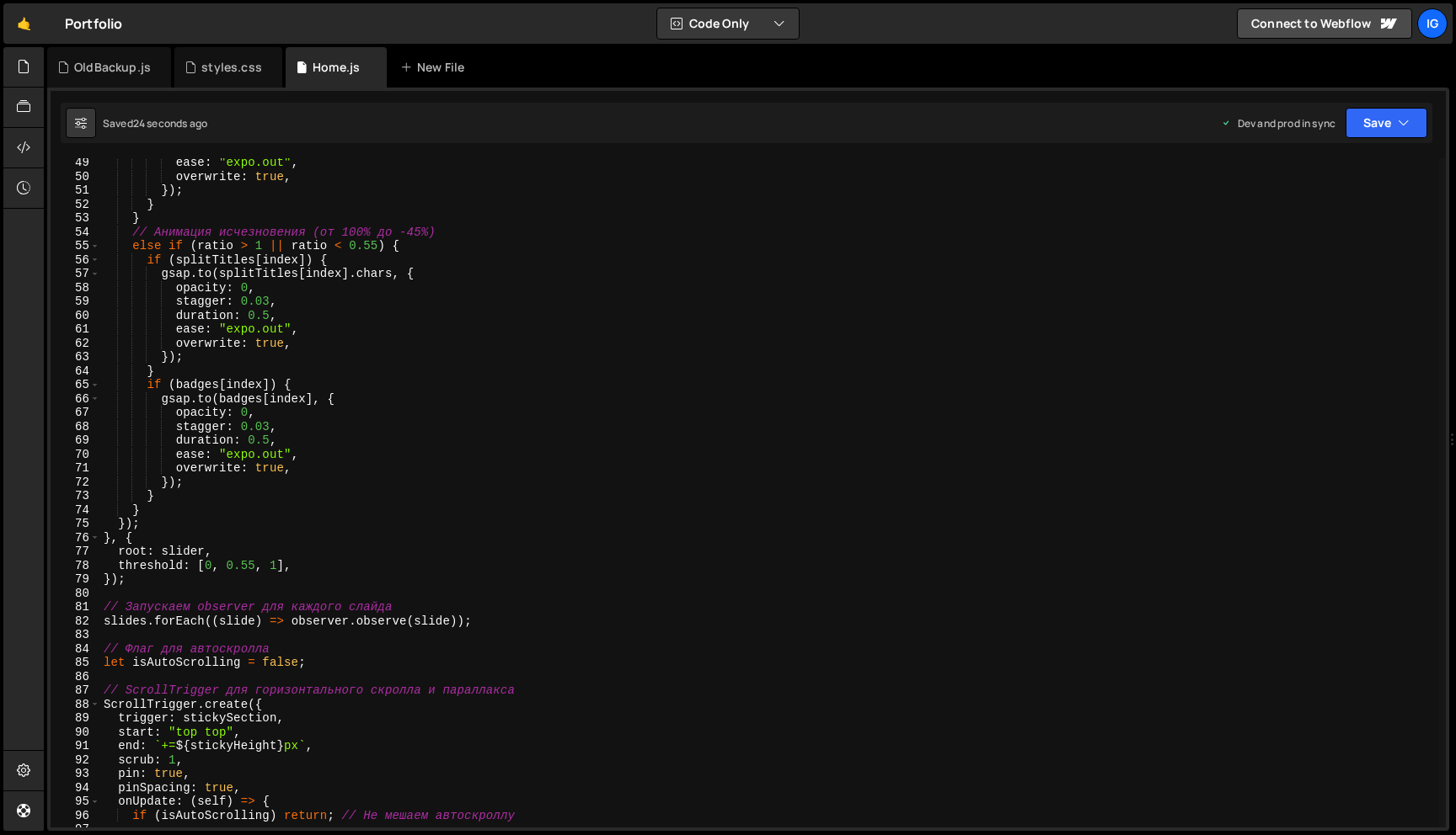
type textarea "duration: 0.5,"
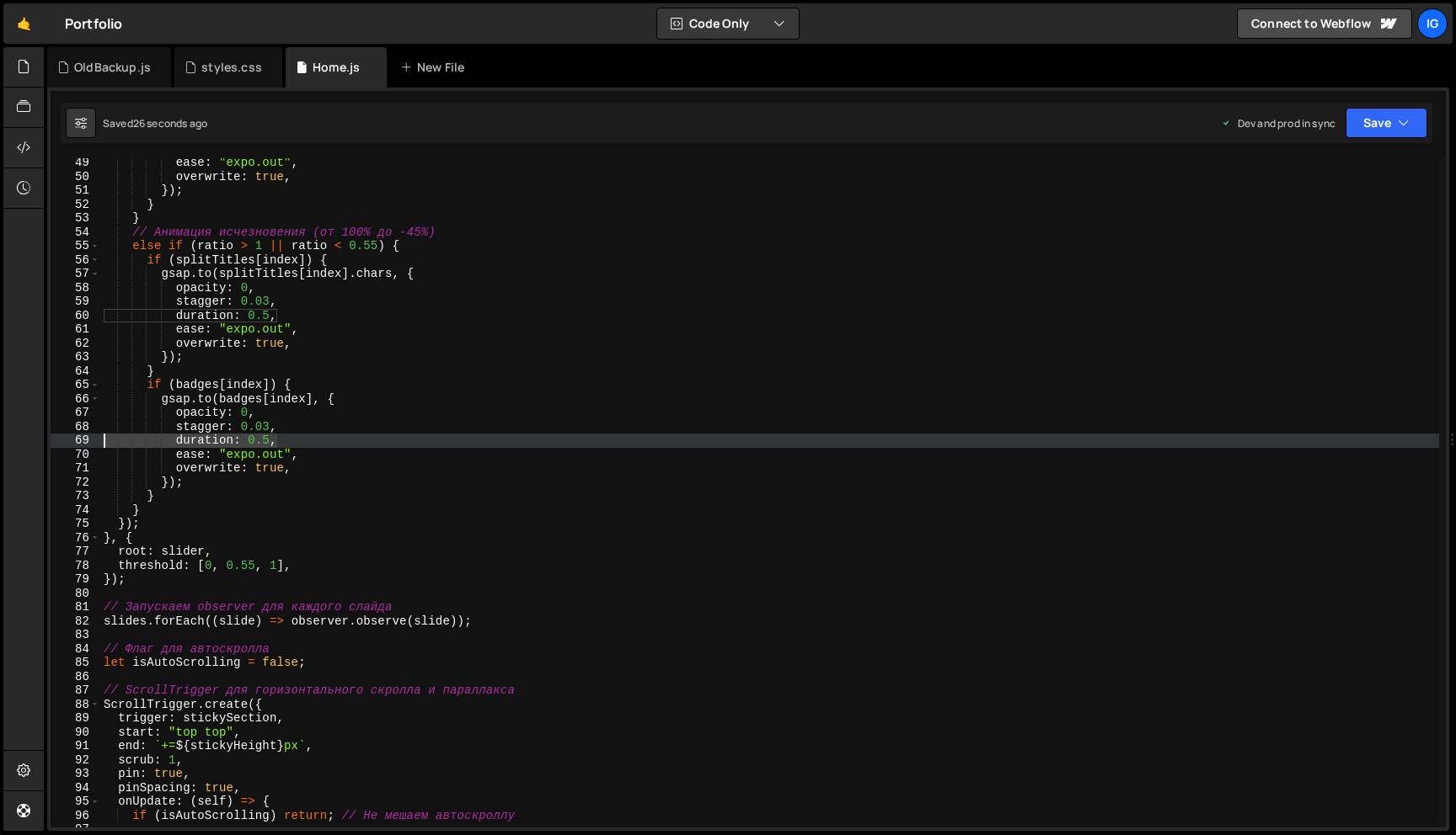
drag, startPoint x: 280, startPoint y: 442, endPoint x: 78, endPoint y: 444, distance: 202.0
click at [78, 444] on div "duration: 0.5, 49 50 51 52 53 54 55 56 57 58 59 60 61 62 63 64 65 66 67 68 69 7…" at bounding box center [748, 493] width 1395 height 669
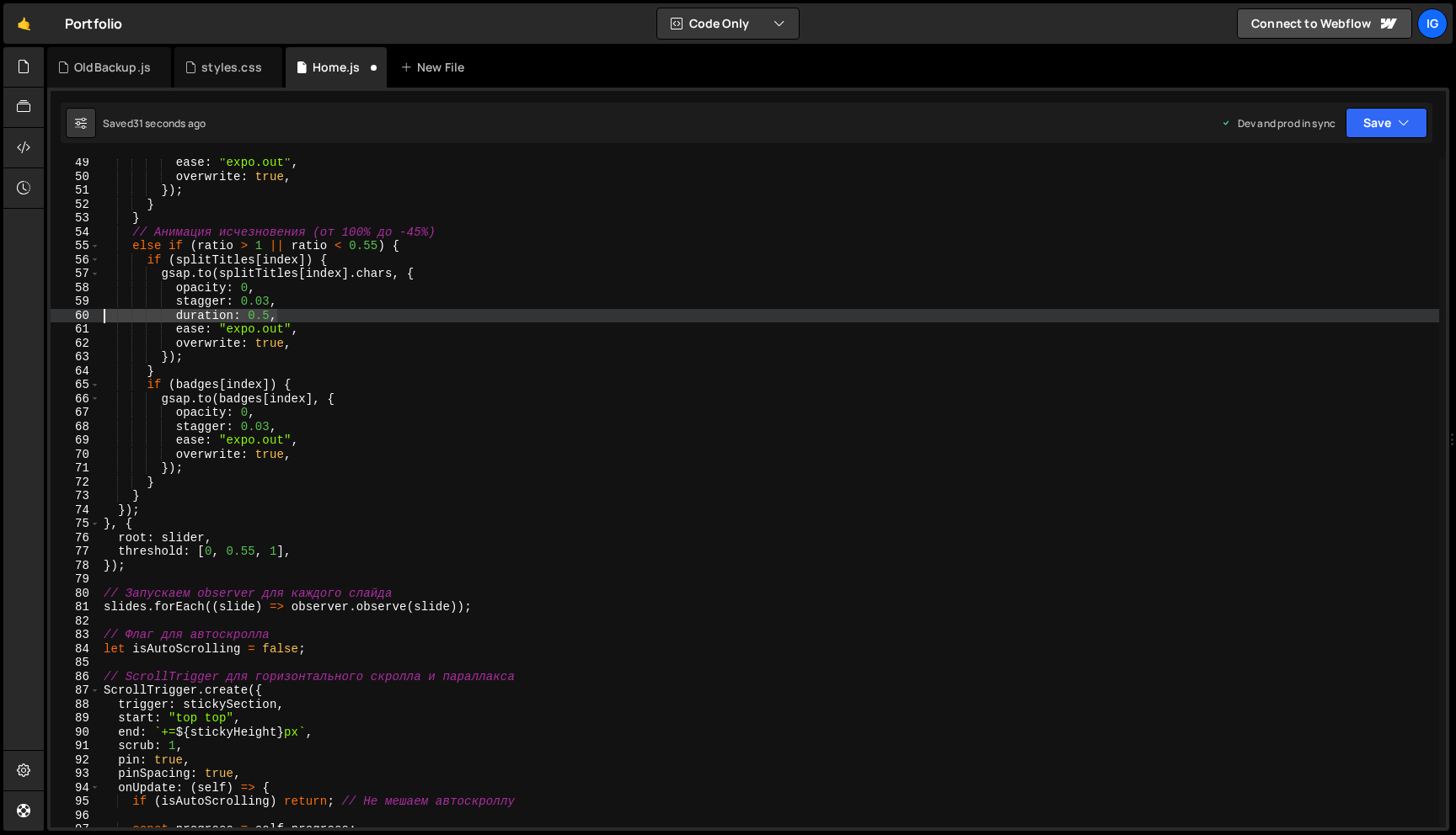
drag, startPoint x: 278, startPoint y: 318, endPoint x: 16, endPoint y: 317, distance: 262.0
click at [16, 317] on div "Hold on a sec... Are you certain you wish to leave this page? Any changes you'v…" at bounding box center [728, 418] width 1456 height 835
type textarea "duration: 0.5,"
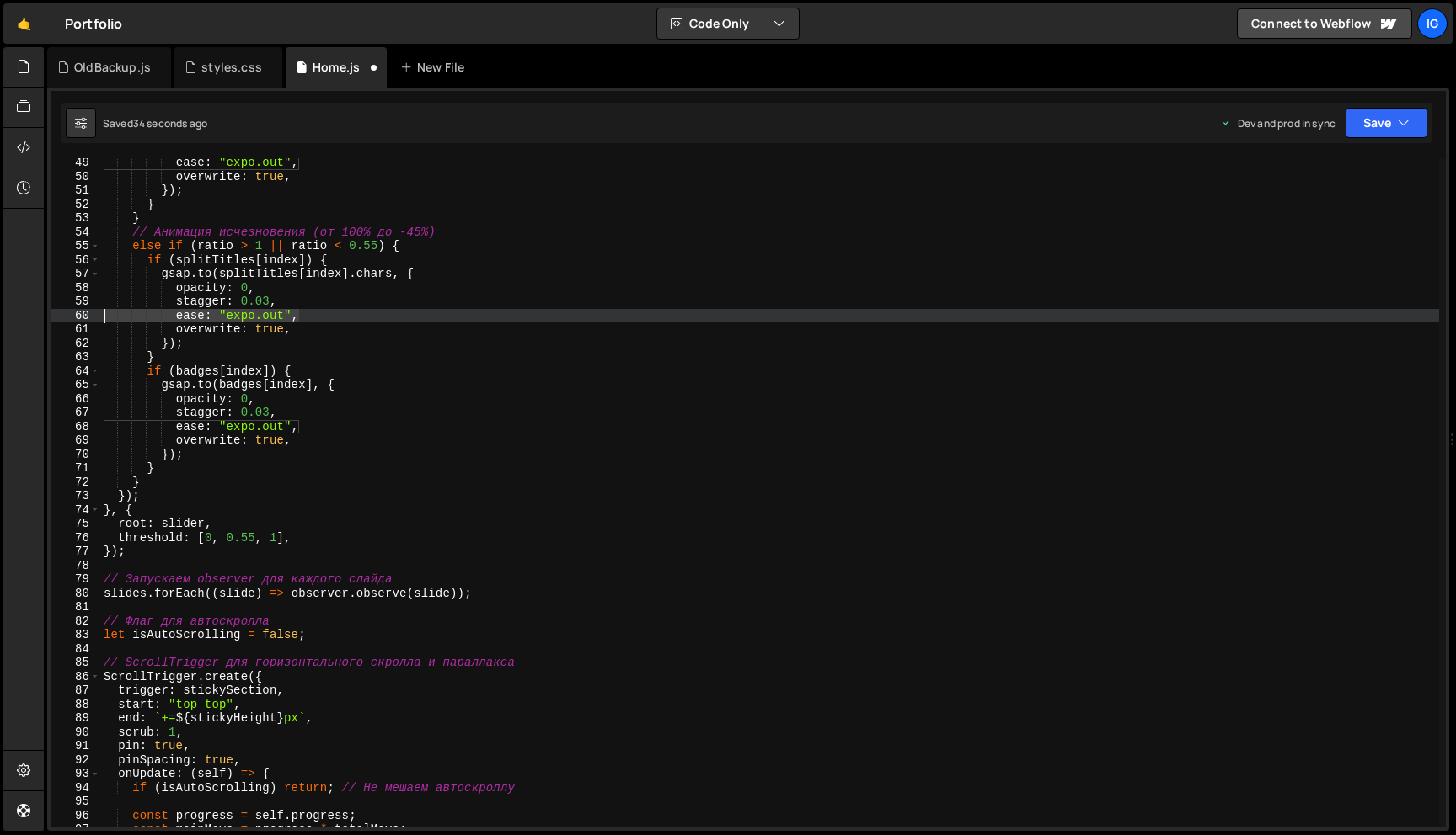
drag, startPoint x: 303, startPoint y: 317, endPoint x: 32, endPoint y: 317, distance: 271.0
click at [32, 317] on div "Hold on a sec... Are you certain you wish to leave this page? Any changes you'v…" at bounding box center [728, 418] width 1456 height 835
type textarea "ease: "expo.out","
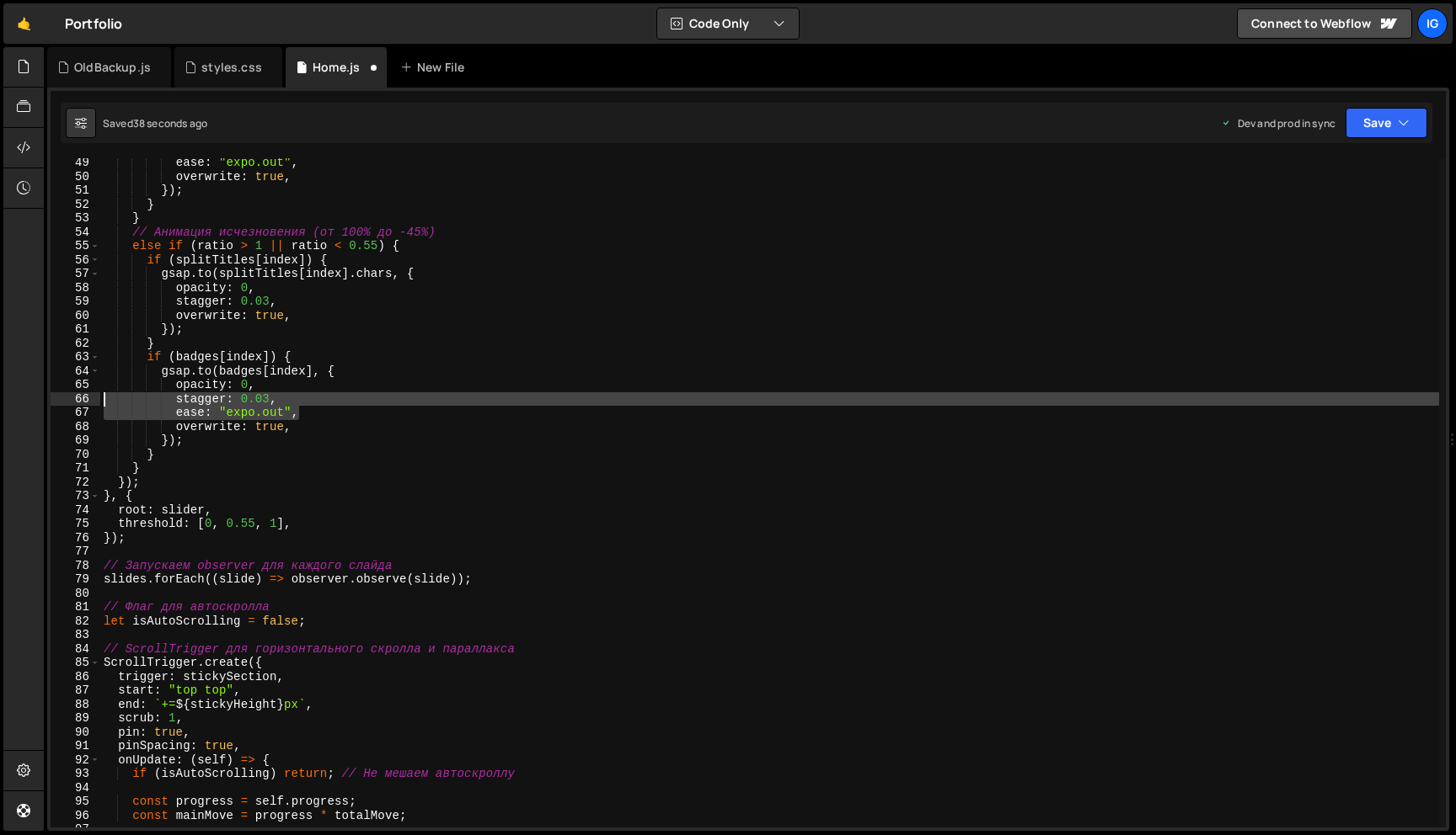
drag, startPoint x: 302, startPoint y: 411, endPoint x: 2, endPoint y: 405, distance: 300.1
click at [2, 405] on div "Hold on a sec... Are you certain you wish to leave this page? Any changes you'v…" at bounding box center [728, 418] width 1456 height 835
click at [286, 422] on div "ease : "expo.out" , overwrite : true , }) ; } } // Анимация исчезновения (от 10…" at bounding box center [770, 504] width 1339 height 697
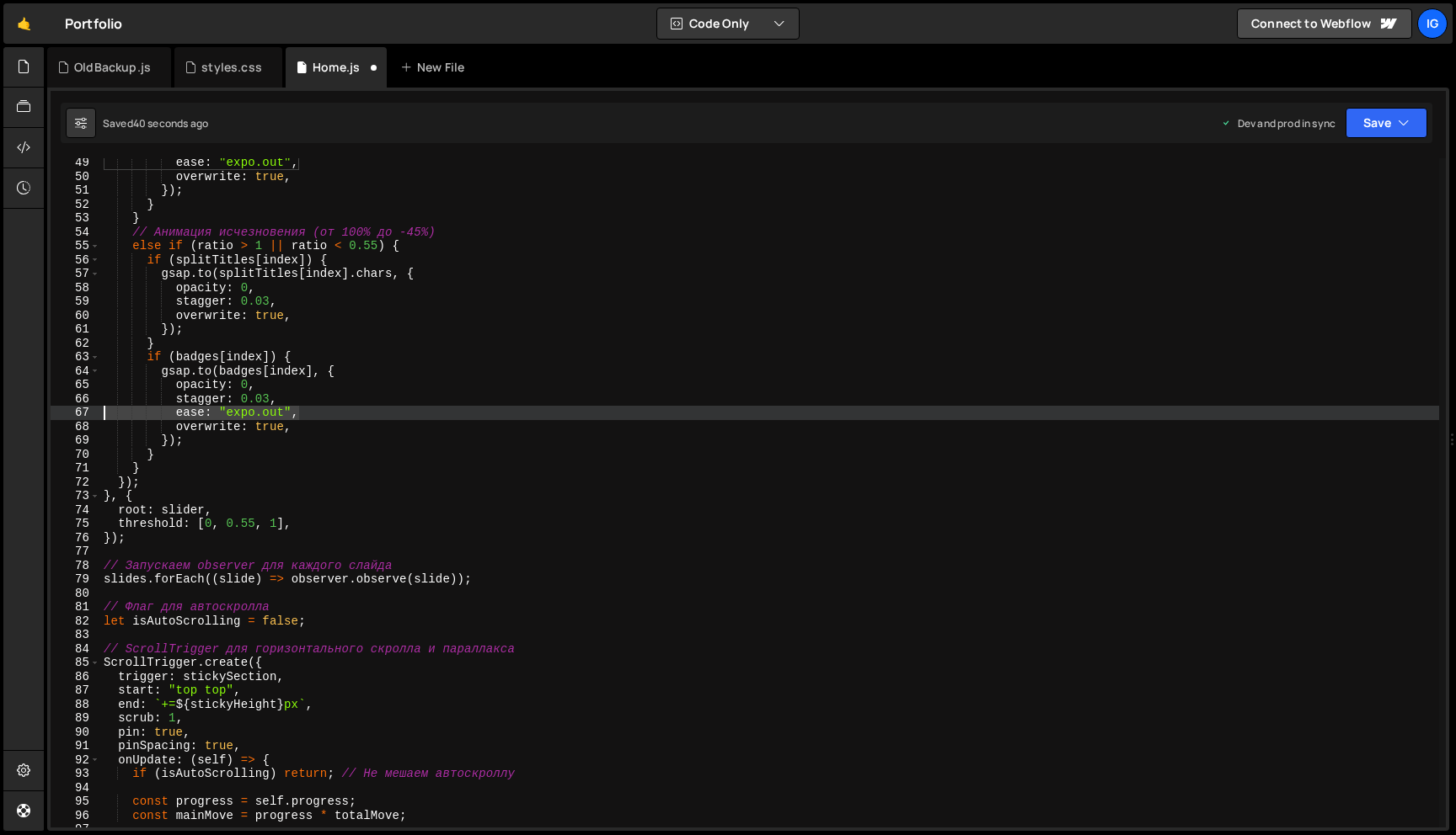
drag, startPoint x: 288, startPoint y: 409, endPoint x: 34, endPoint y: 406, distance: 254.0
click at [34, 406] on div "Hold on a sec... Are you certain you wish to leave this page? Any changes you'v…" at bounding box center [728, 418] width 1456 height 835
type textarea "ease: "expo.out","
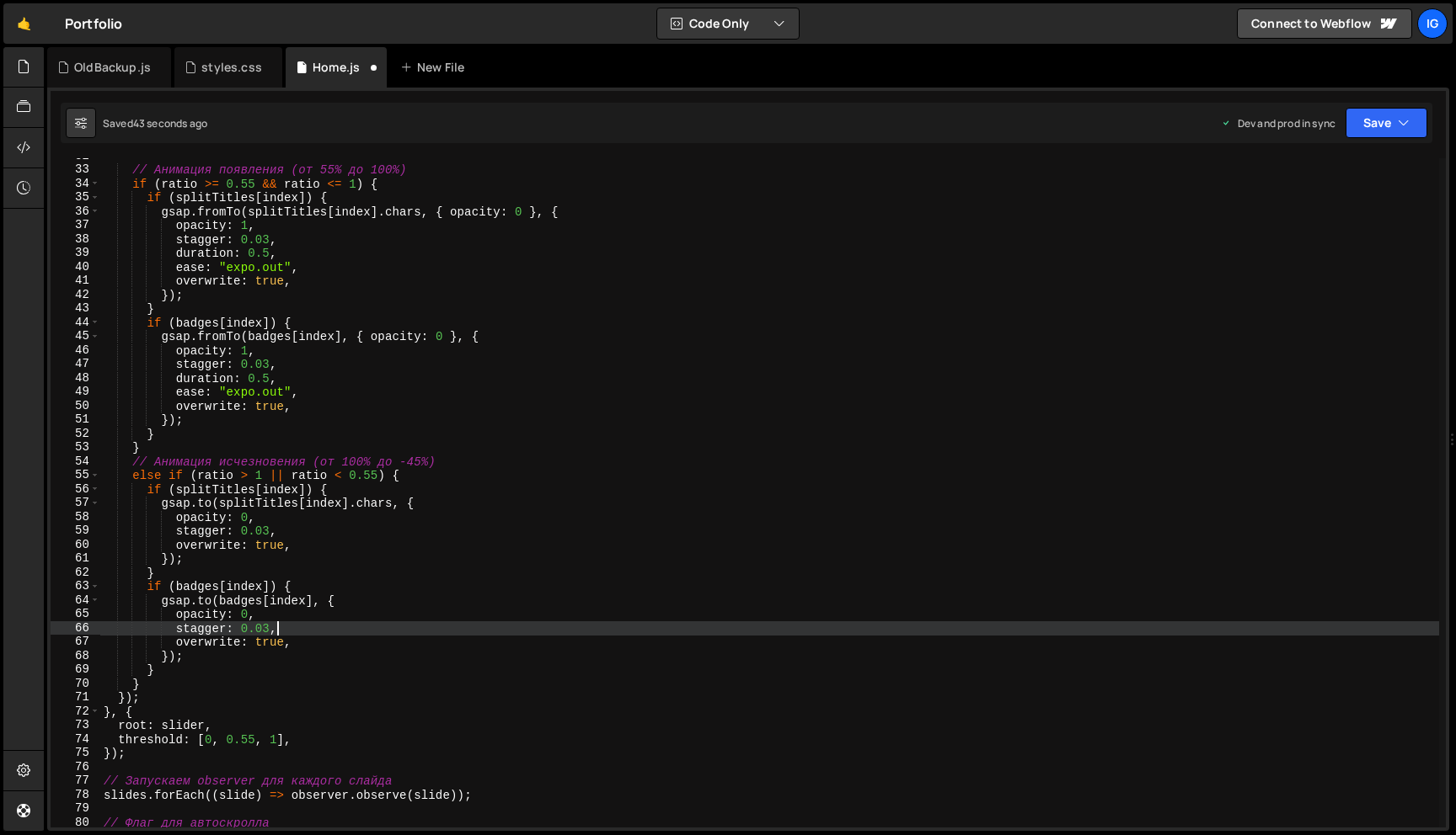
scroll to position [407, 0]
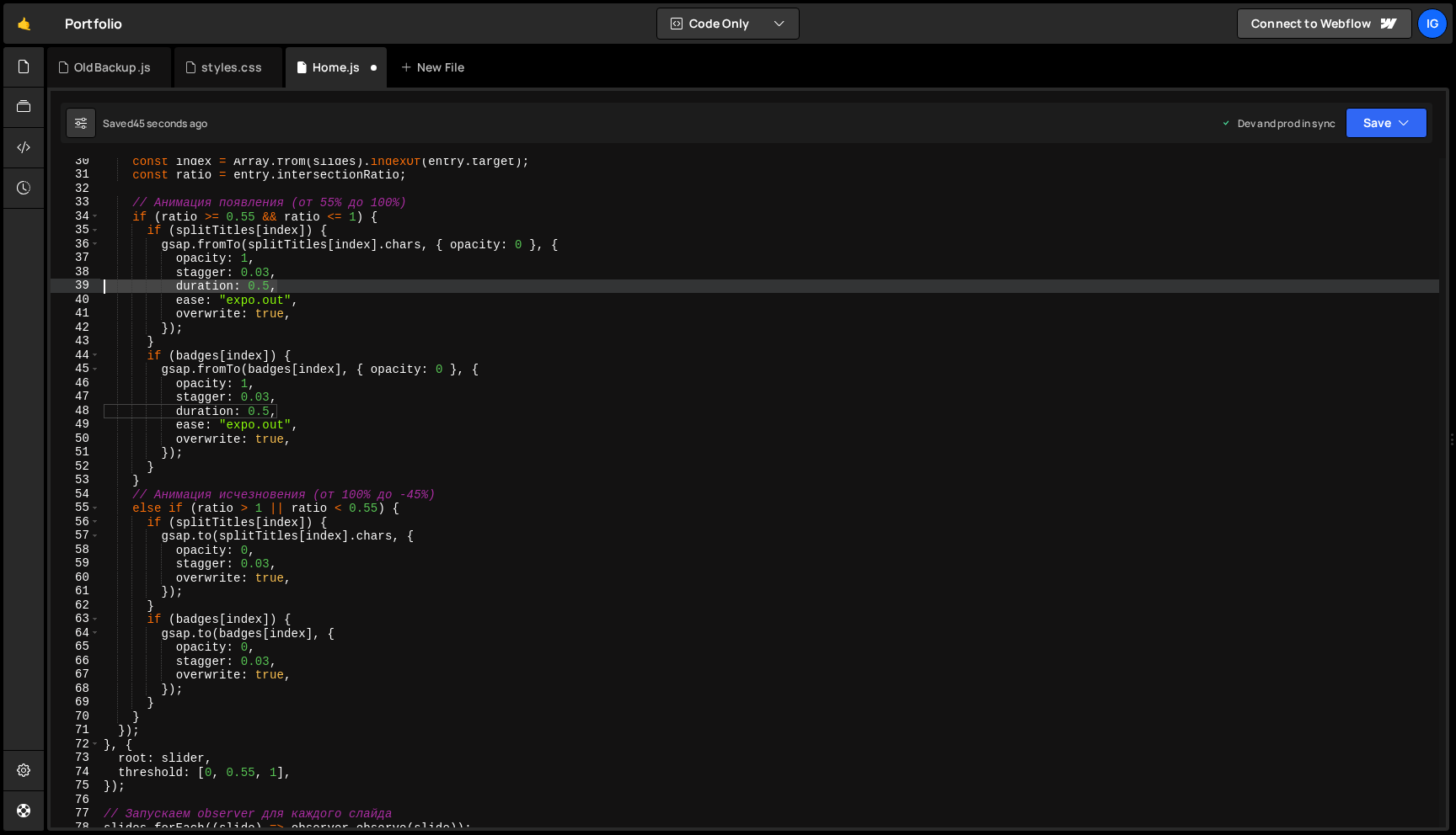
drag, startPoint x: 289, startPoint y: 286, endPoint x: 0, endPoint y: 283, distance: 289.0
click at [0, 283] on div "Hold on a sec... Are you certain you wish to leave this page? Any changes you'v…" at bounding box center [728, 418] width 1456 height 835
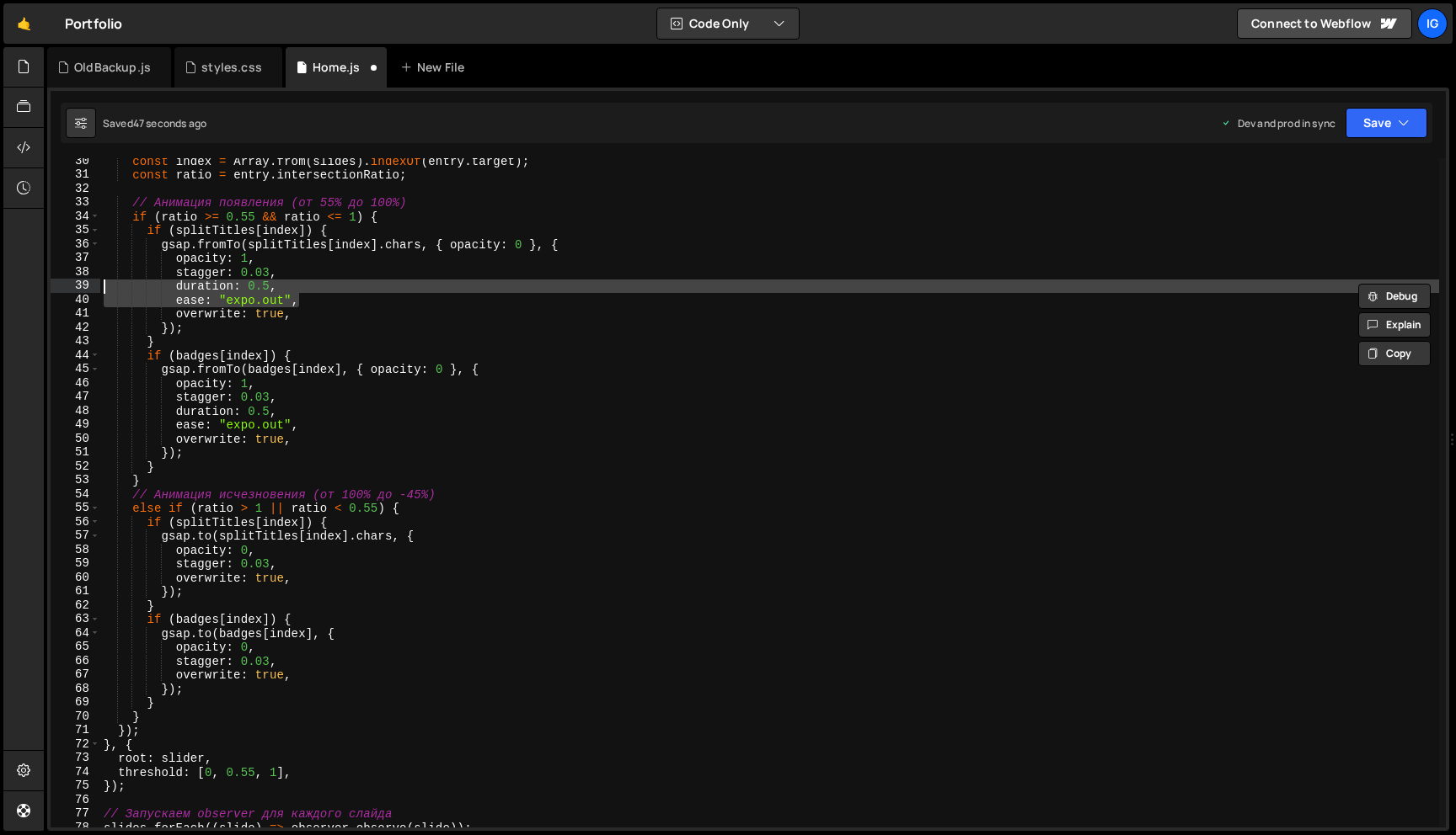
drag, startPoint x: 314, startPoint y: 301, endPoint x: 0, endPoint y: 289, distance: 314.2
click at [0, 289] on div "Hold on a sec... Are you certain you wish to leave this page? Any changes you'v…" at bounding box center [728, 418] width 1456 height 835
type textarea "duration: 0.5, ease: "expo.out","
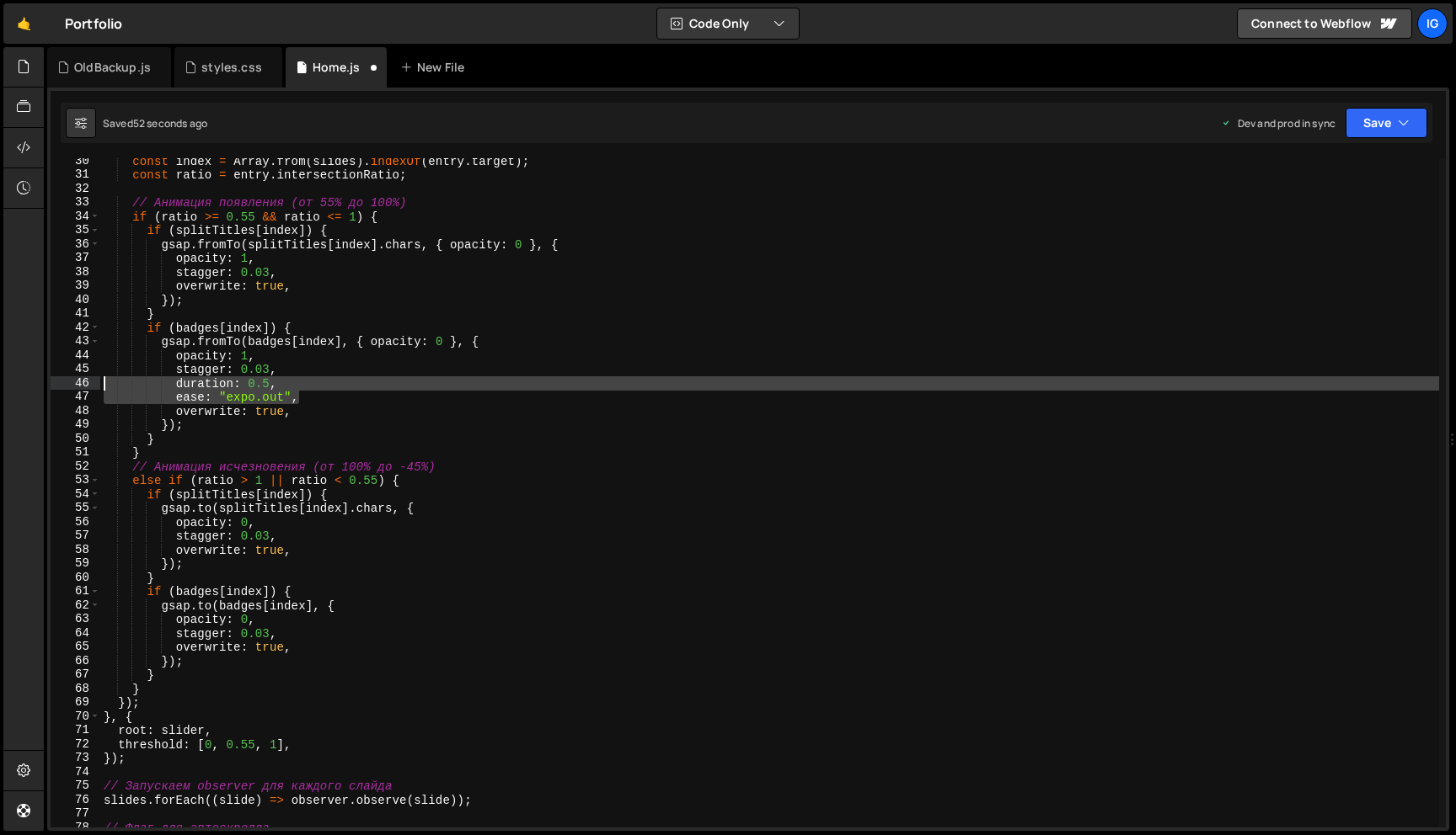
drag, startPoint x: 314, startPoint y: 396, endPoint x: 0, endPoint y: 377, distance: 314.6
click at [0, 377] on div "Hold on a sec... Are you certain you wish to leave this page? Any changes you'v…" at bounding box center [728, 418] width 1456 height 835
type textarea "duration: 0.5, ease: "expo.out","
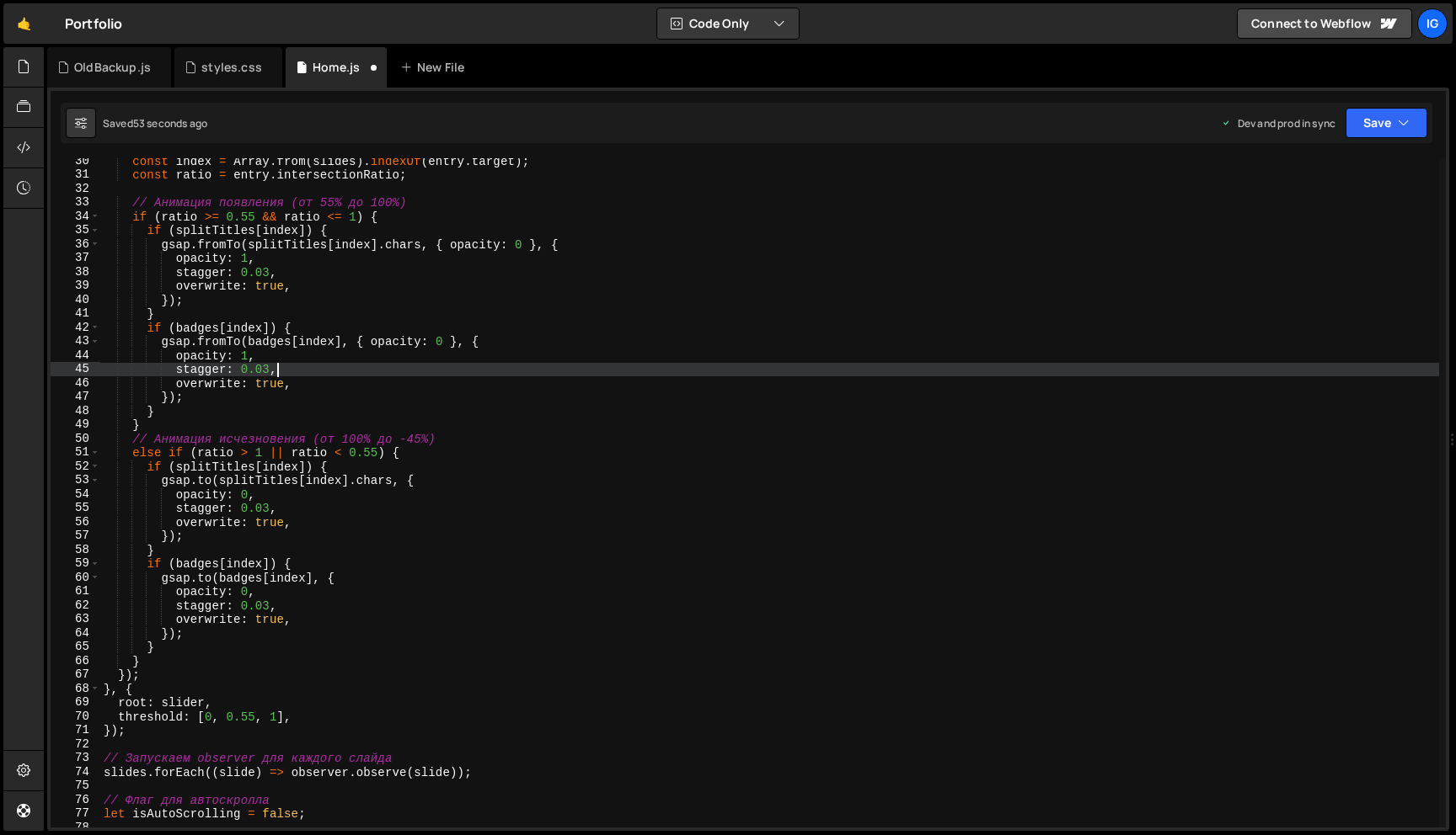
scroll to position [393, 0]
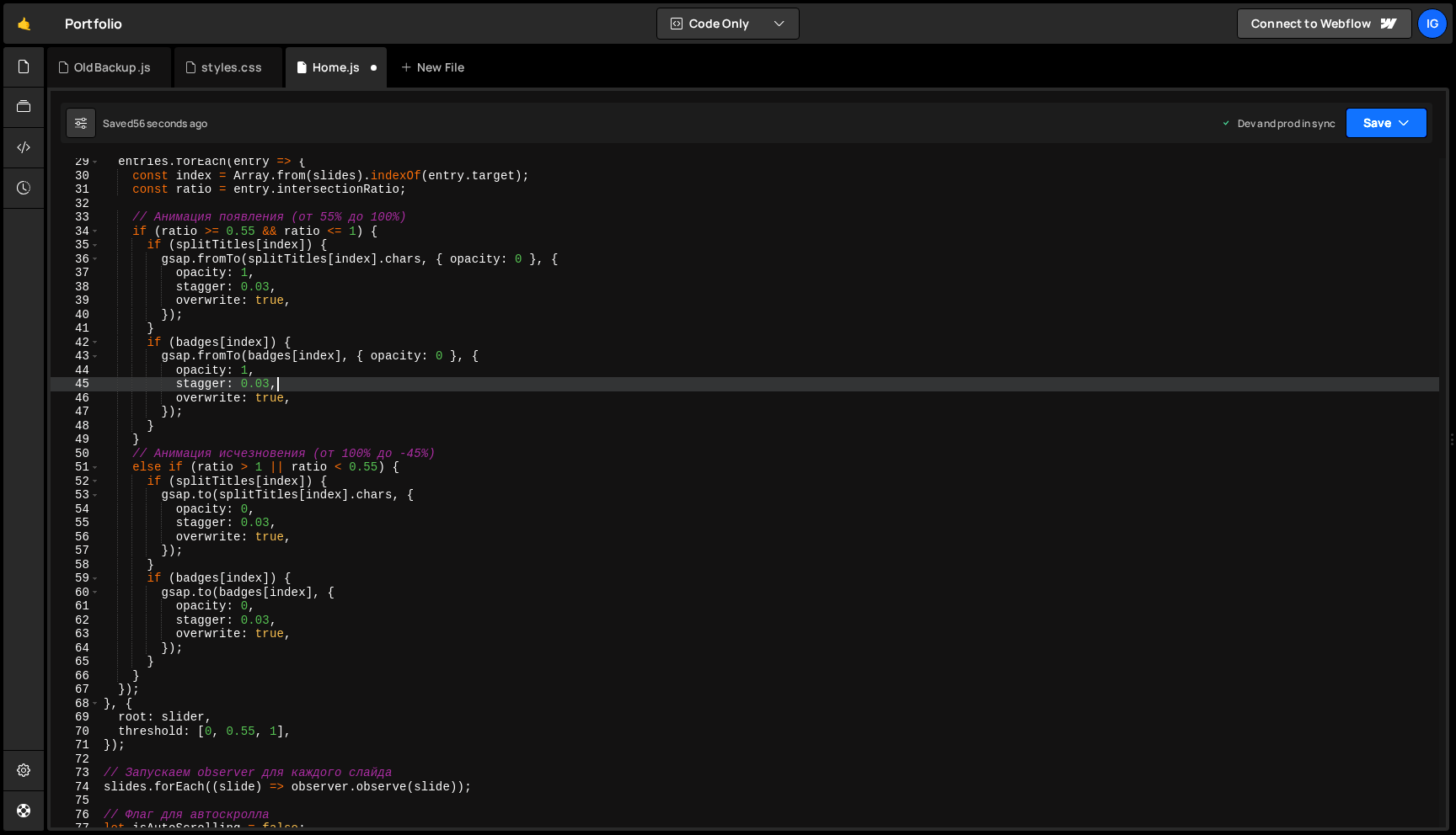
click at [1411, 122] on button "Save" at bounding box center [1386, 123] width 82 height 30
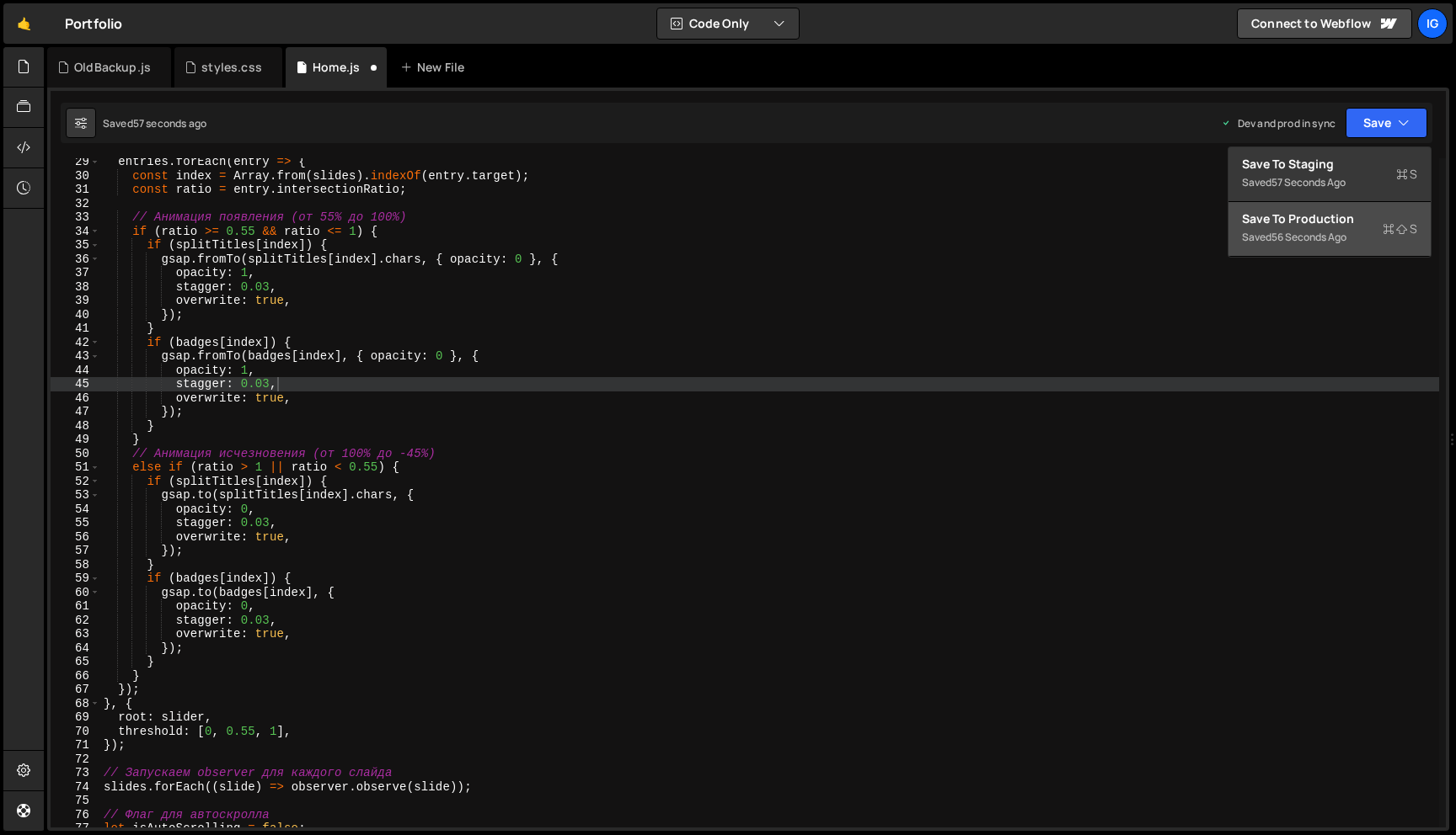
click at [1350, 227] on div "Save to Production S" at bounding box center [1330, 218] width 175 height 17
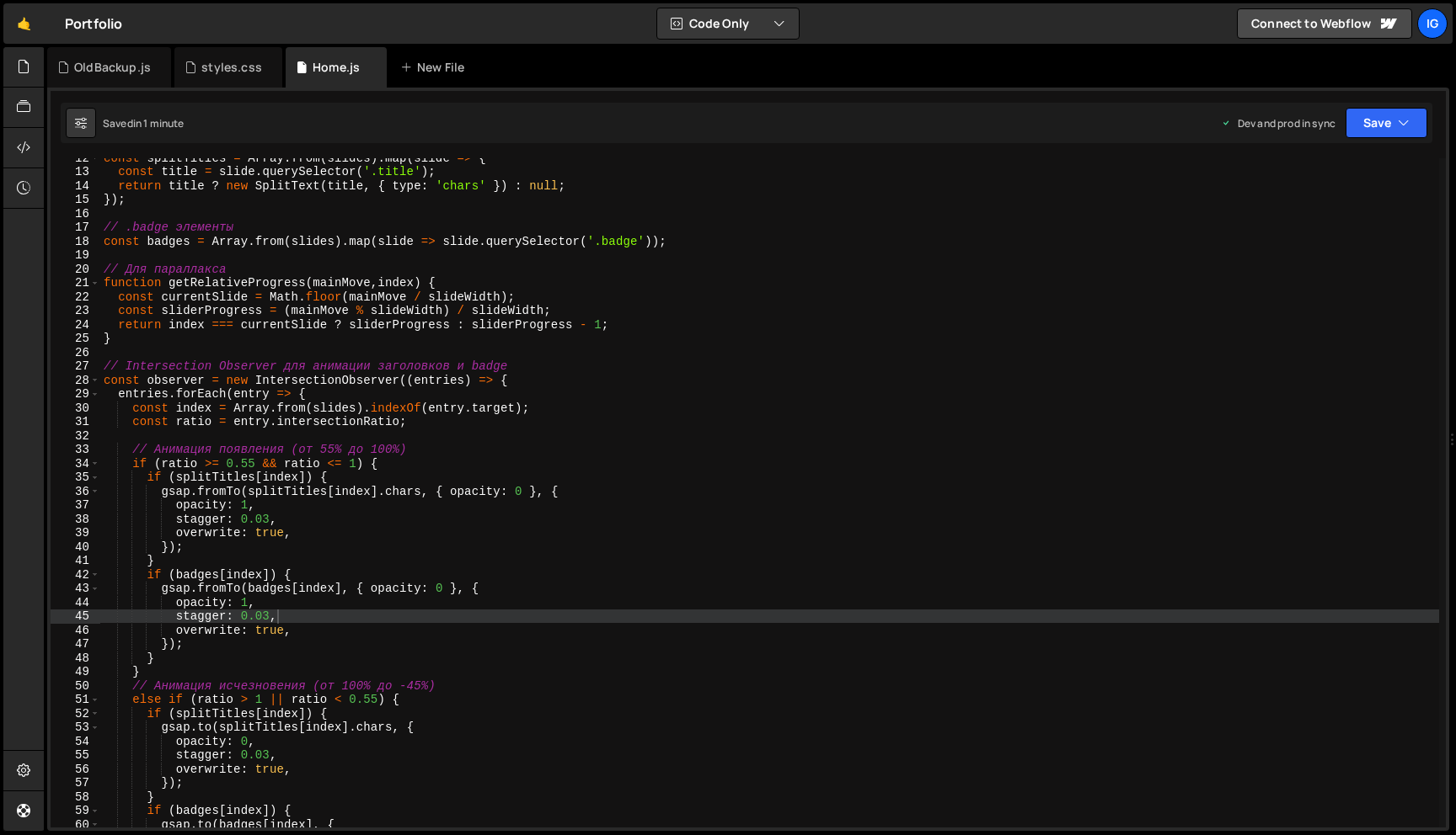
scroll to position [145, 0]
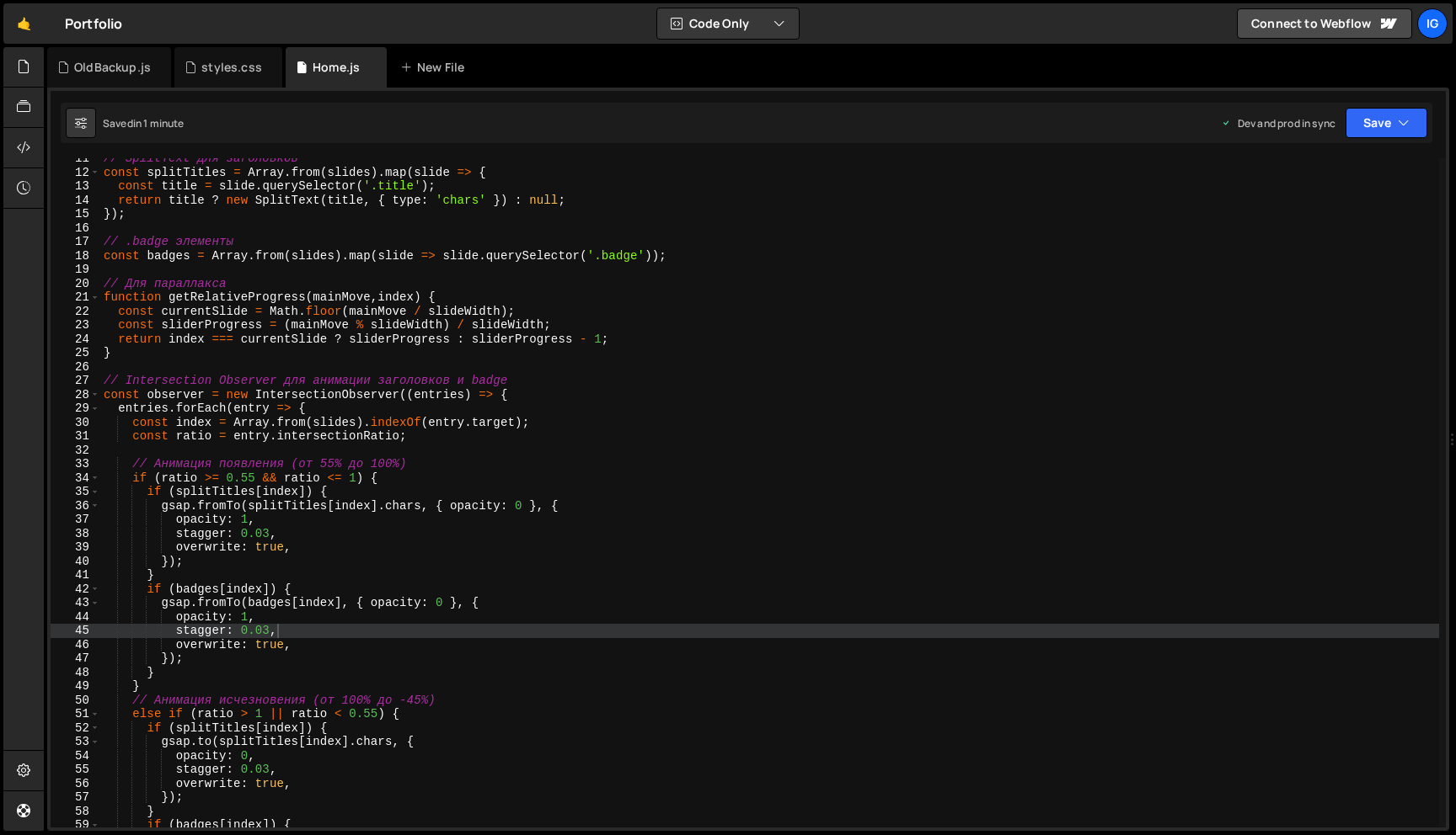
click at [581, 259] on div "// SplitText для заголовков const splitTitles = Array . from ( slides ) . map (…" at bounding box center [770, 500] width 1339 height 697
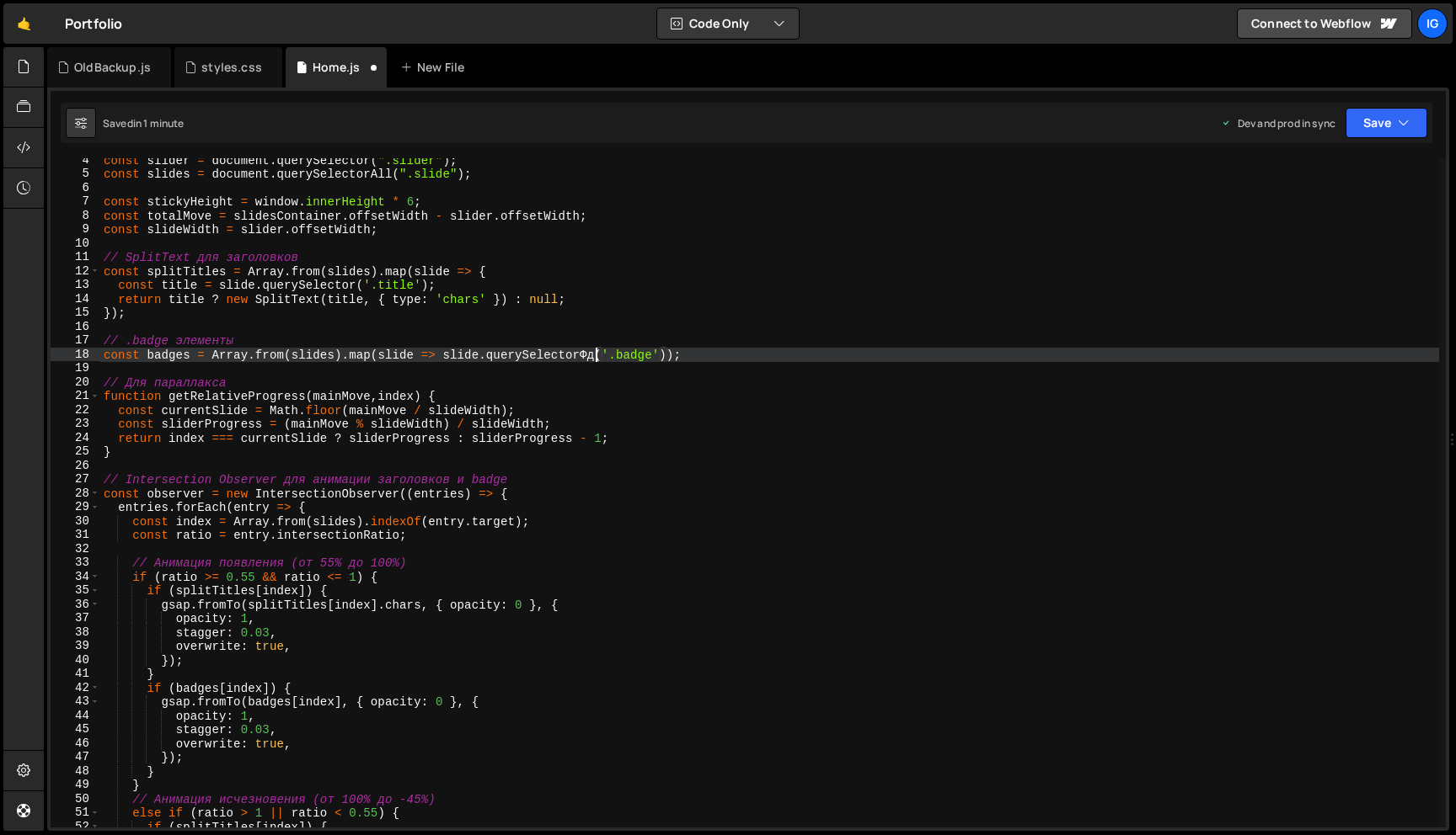
scroll to position [0, 34]
type textarea "const badges = Array.from(slides).map(slide => slide.querySelectorAll('.badge')…"
click at [1365, 136] on button "Save" at bounding box center [1386, 123] width 82 height 30
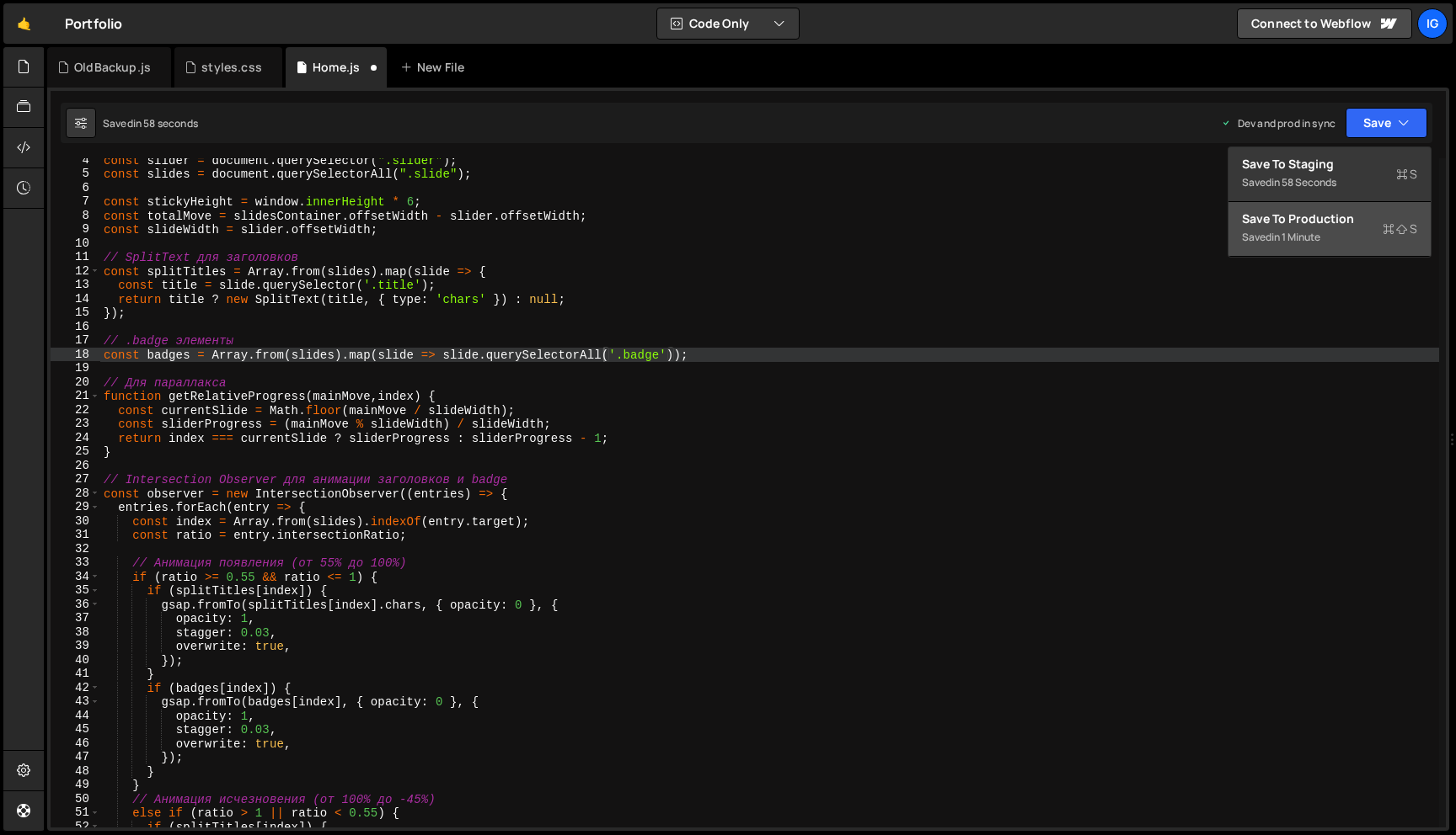
click at [1322, 222] on div "Save to Production S" at bounding box center [1330, 218] width 175 height 17
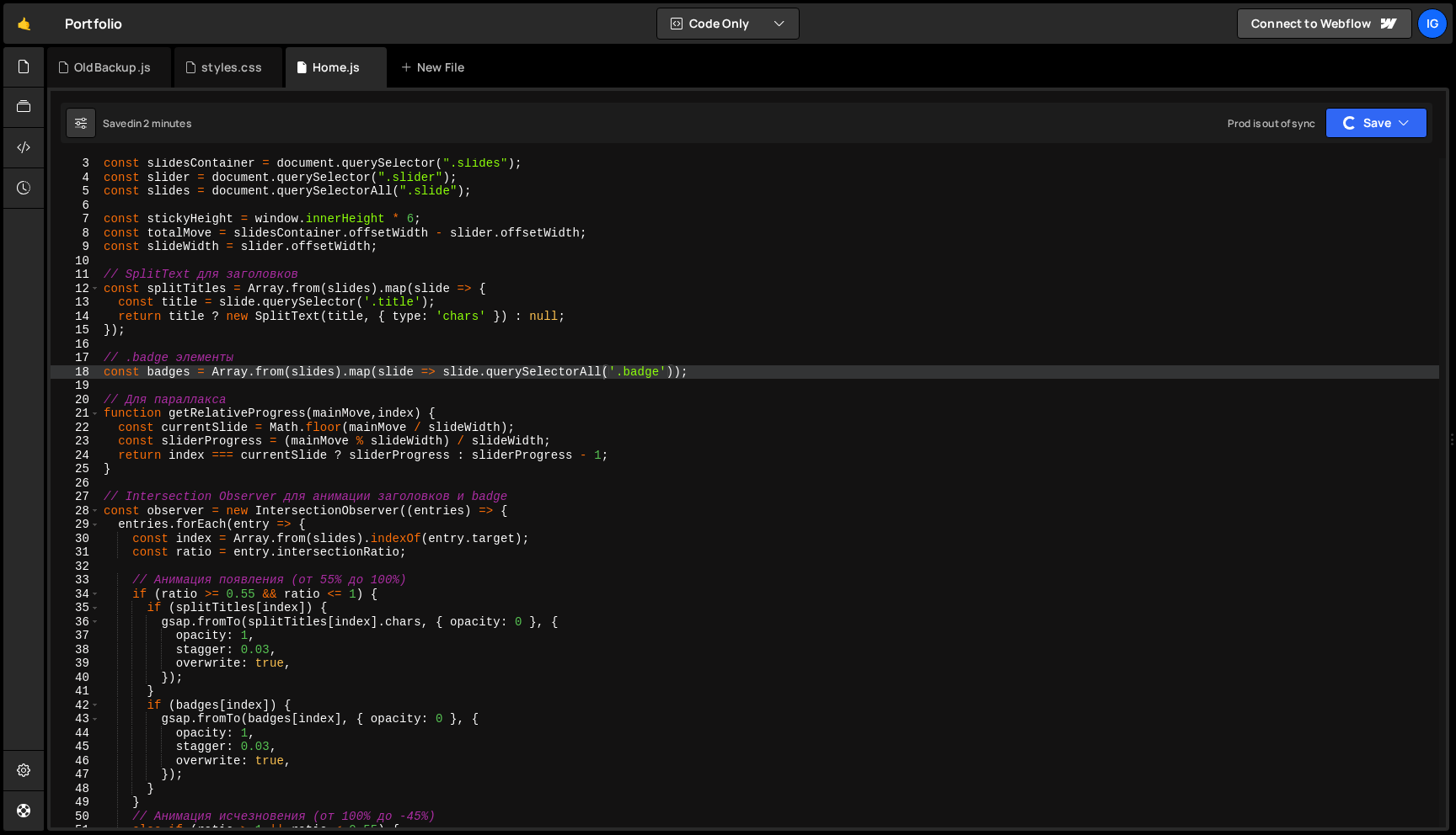
scroll to position [0, 0]
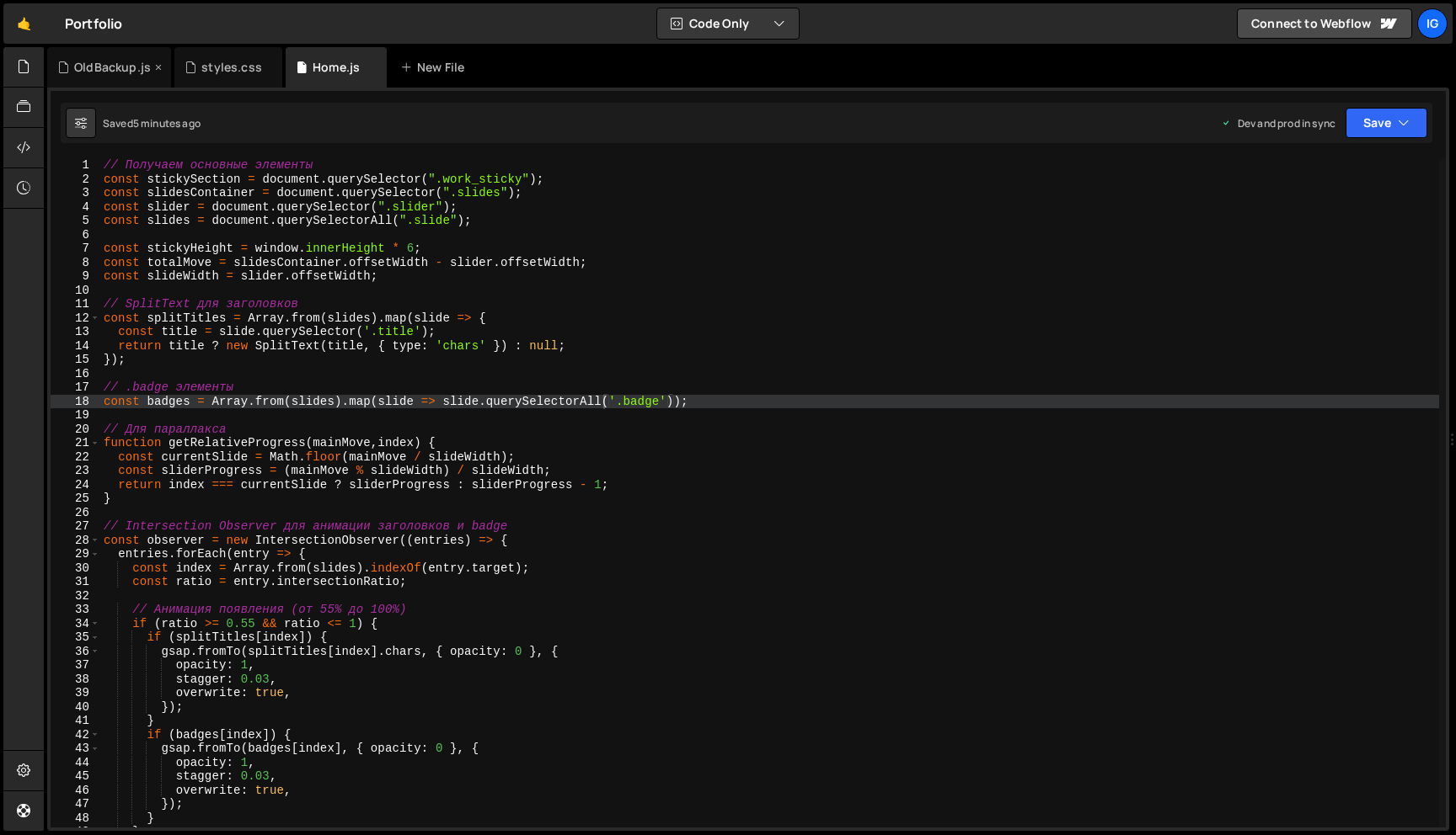
click at [117, 60] on div "OldBackup.js" at bounding box center [112, 67] width 77 height 17
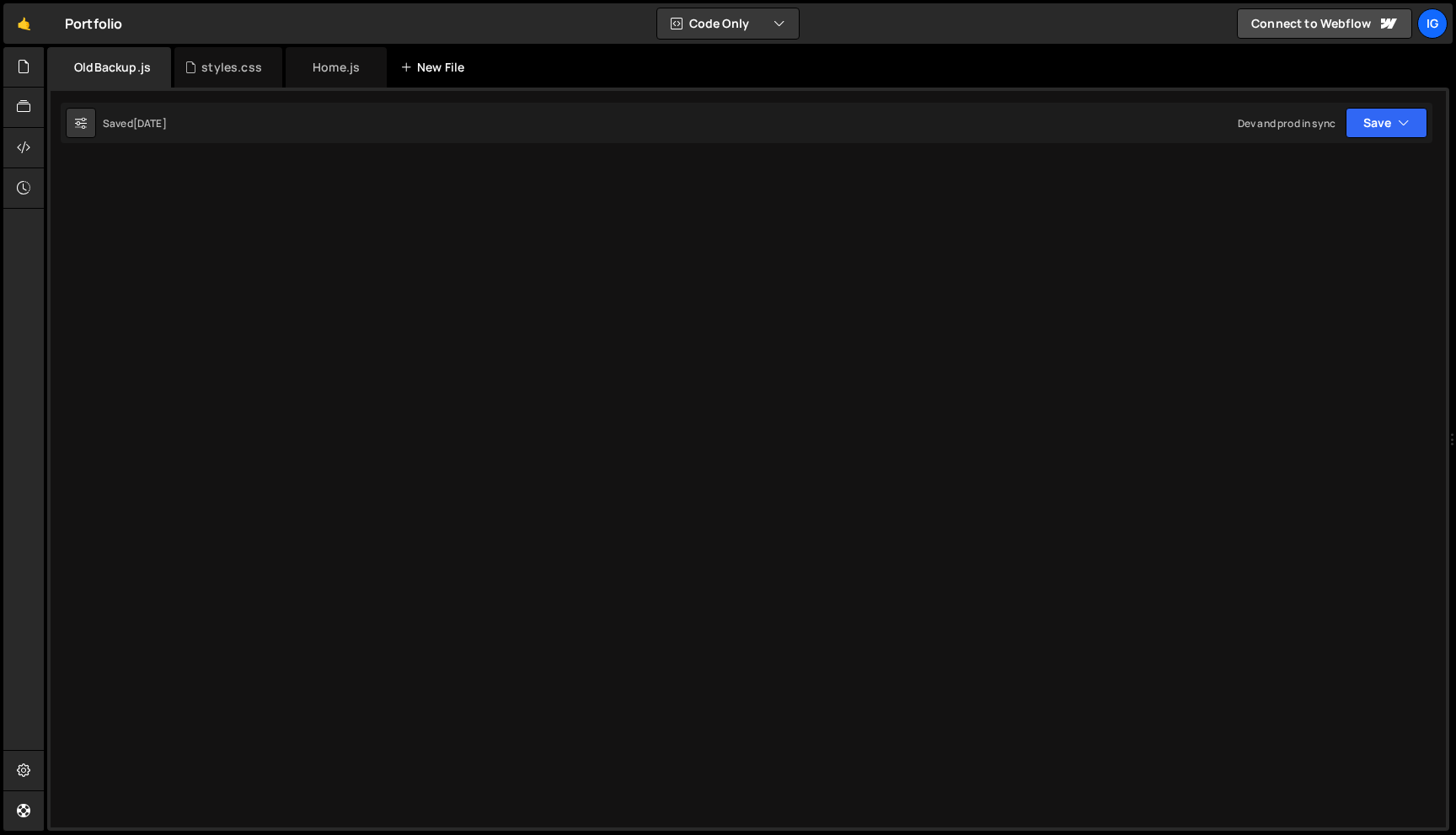
click at [432, 66] on div "New File" at bounding box center [435, 67] width 71 height 17
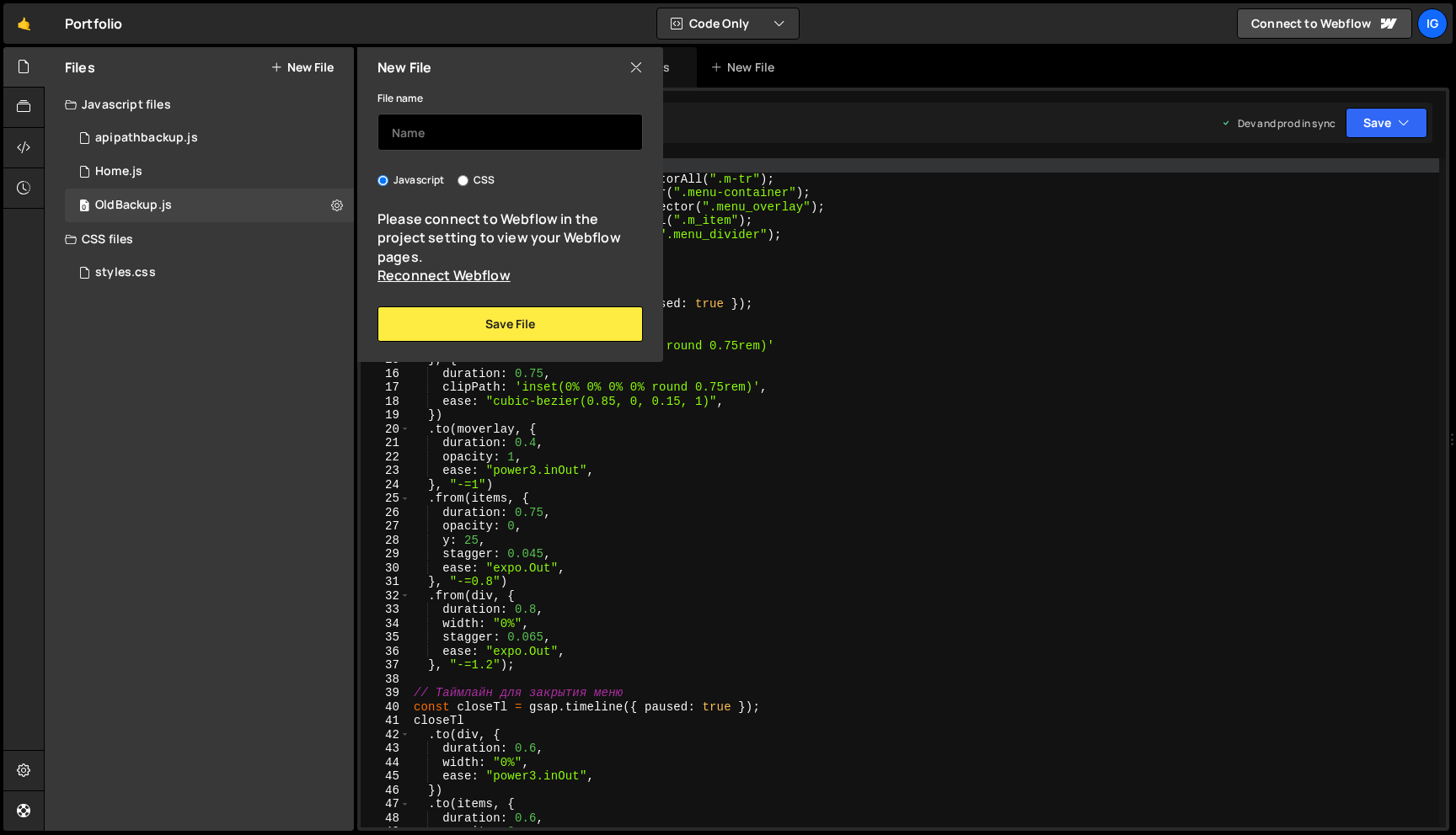
click at [425, 135] on input "text" at bounding box center [510, 132] width 266 height 37
type input "SnapEx"
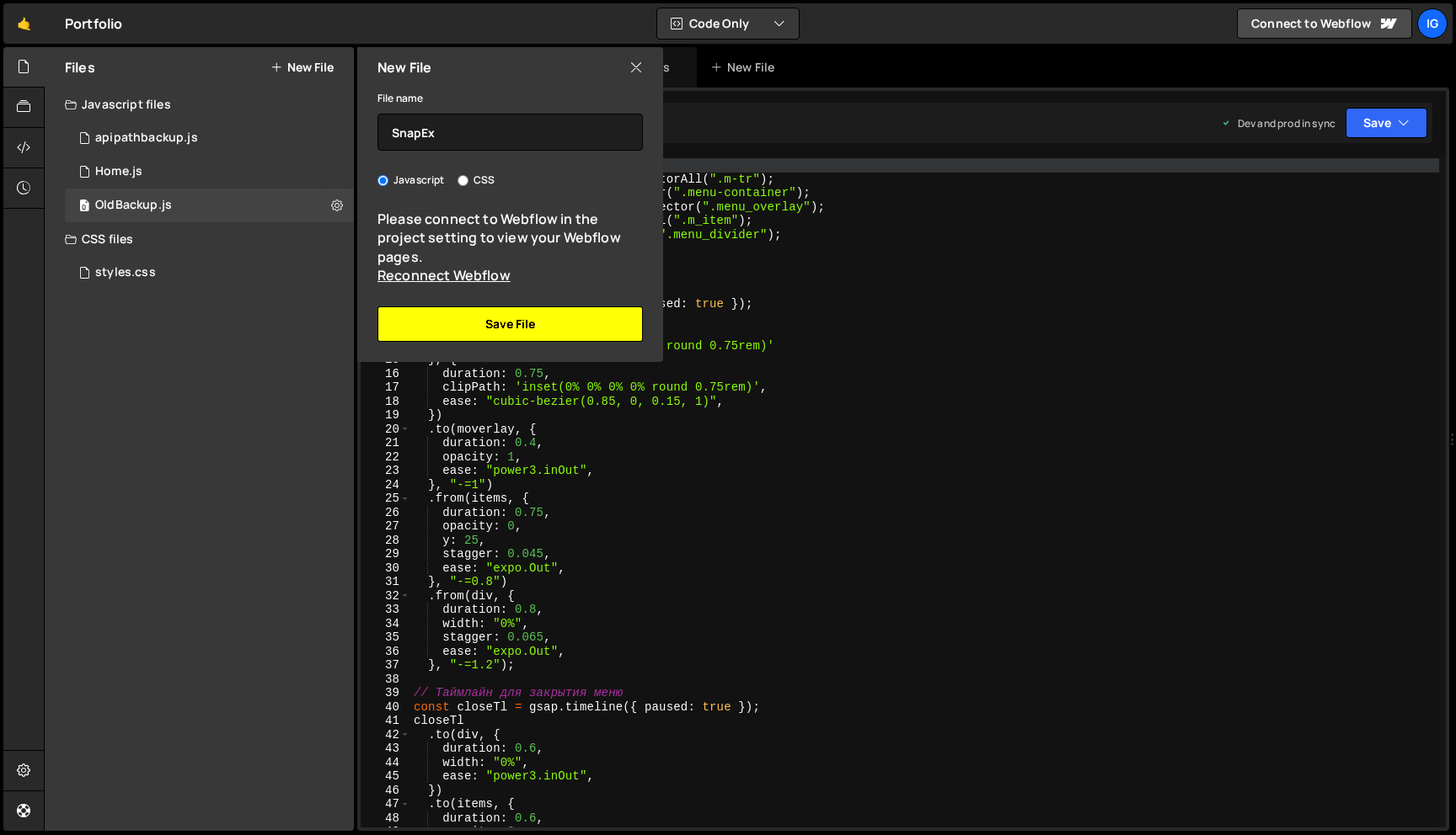
click at [521, 310] on button "Save File" at bounding box center [510, 324] width 266 height 35
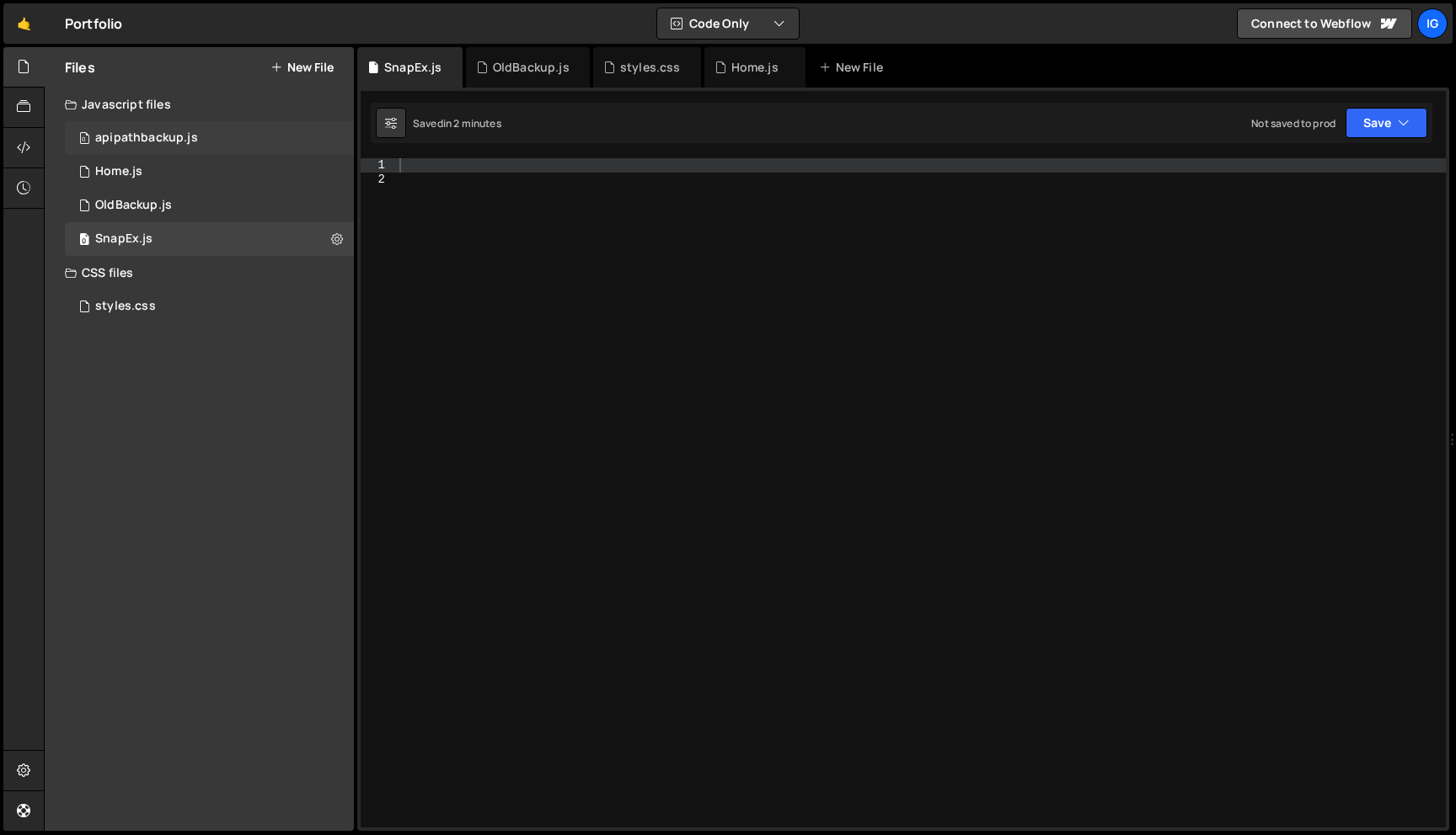
click at [353, 134] on div "0 apipathbackup.js 0" at bounding box center [208, 138] width 289 height 34
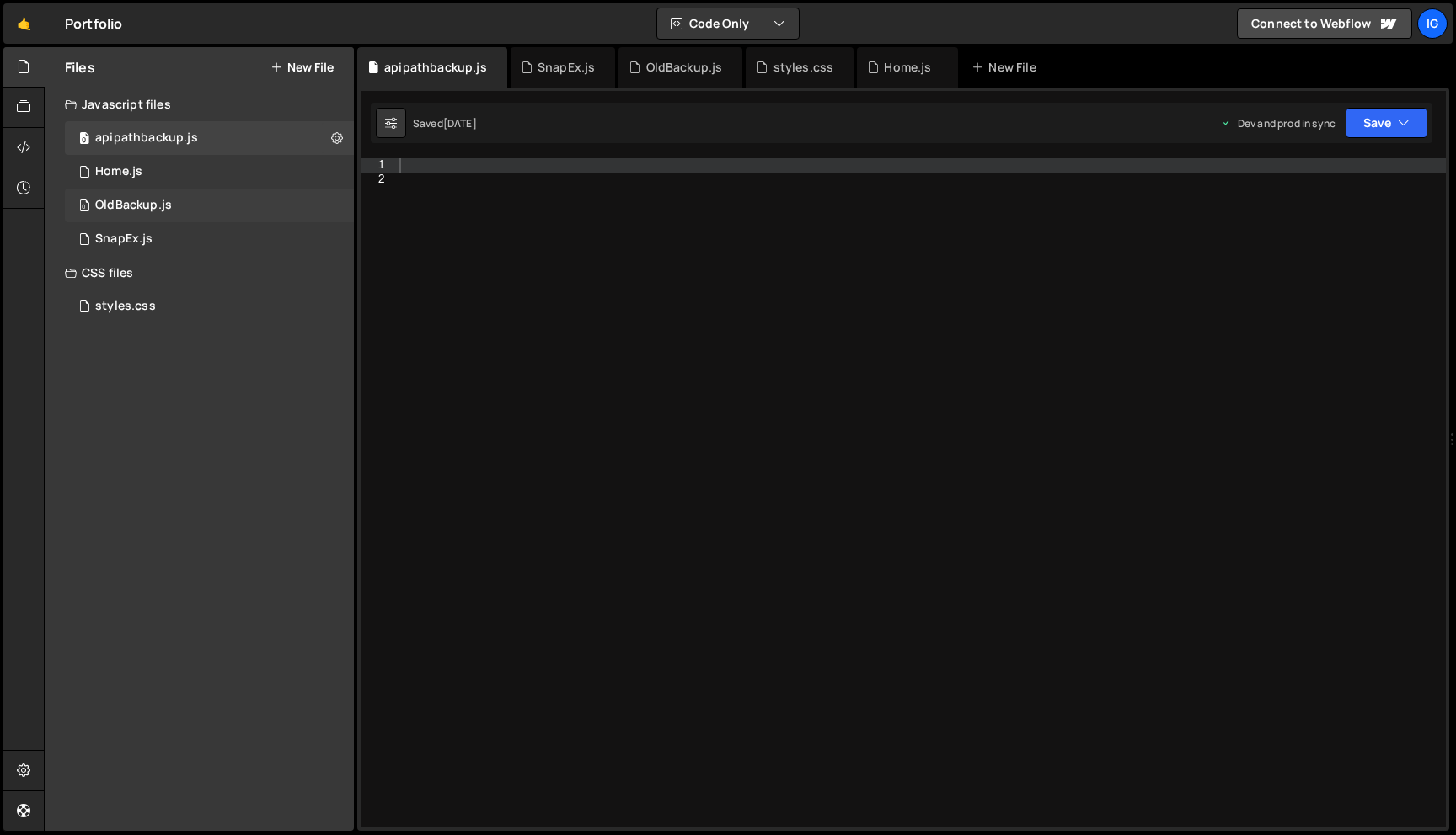
click at [203, 220] on div "0 OldBackup.js 0" at bounding box center [208, 206] width 289 height 34
click at [208, 233] on div "0 SnapEx.js 0" at bounding box center [208, 239] width 289 height 34
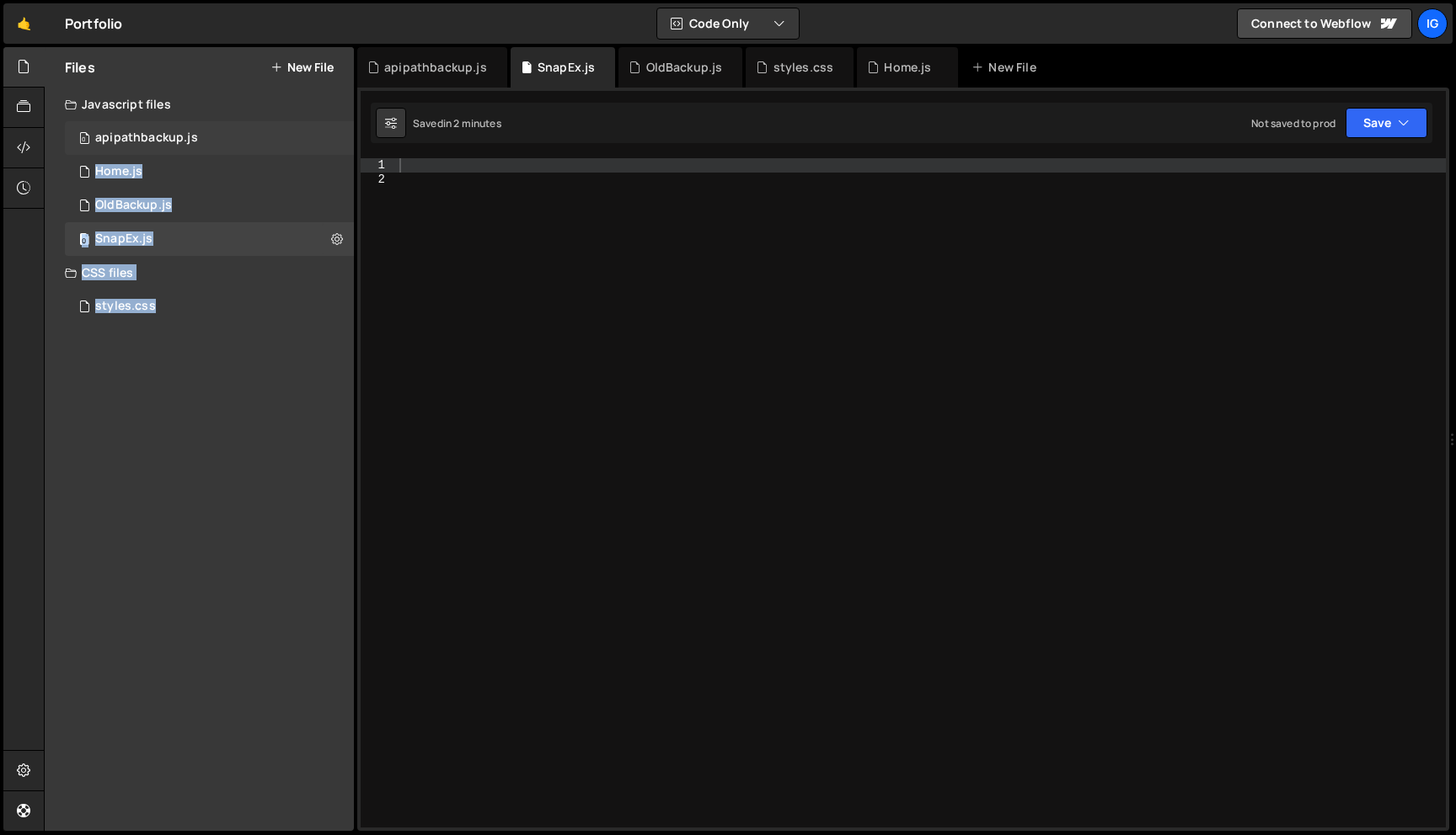
drag, startPoint x: 356, startPoint y: 141, endPoint x: 249, endPoint y: 135, distance: 107.2
click at [249, 135] on div "Files New File Javascript files 0 apipathbackup.js 0 0 Home.js 0 0 OldBackup.js…" at bounding box center [750, 439] width 1412 height 784
click at [160, 228] on div "0 SnapEx.js 0" at bounding box center [208, 239] width 289 height 34
click at [11, 61] on div at bounding box center [24, 67] width 41 height 41
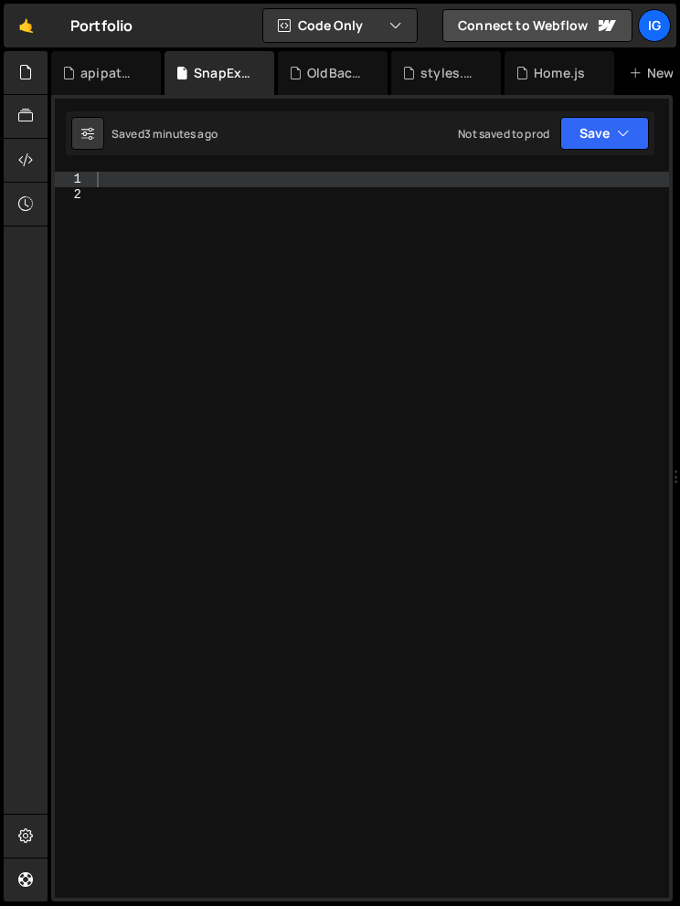
click at [132, 179] on div at bounding box center [381, 550] width 576 height 756
type textarea "const getClosestSnapPoint = () => {"
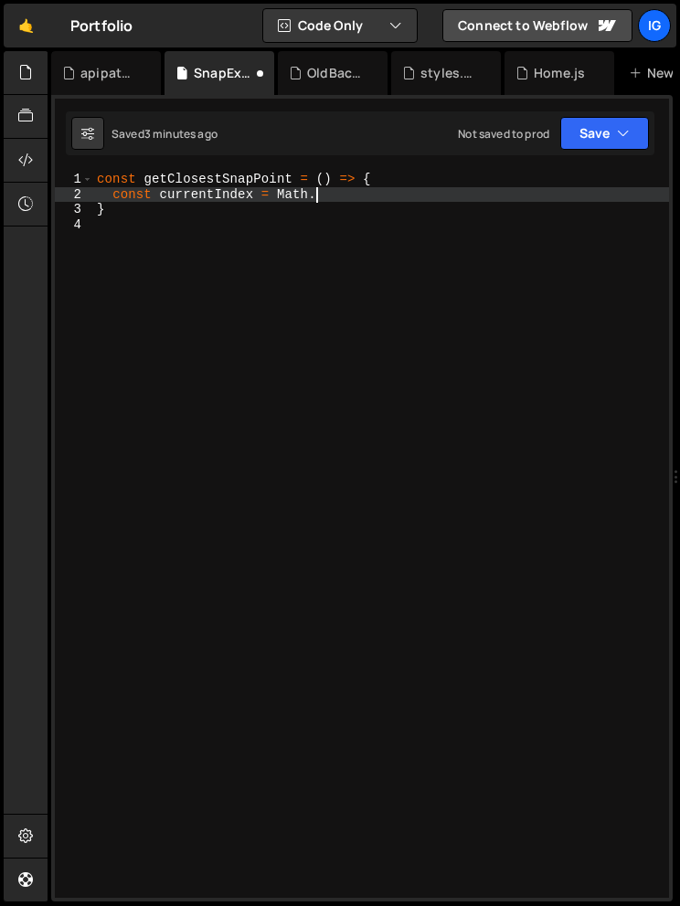
scroll to position [0, 14]
click at [322, 199] on div "const getClosestSnapPoint = ( ) => { const currentIndex = Math . }" at bounding box center [381, 550] width 576 height 756
click at [325, 198] on div "const getClosestSnapPoint = ( ) => { const currentIndex = Math . }" at bounding box center [381, 550] width 576 height 756
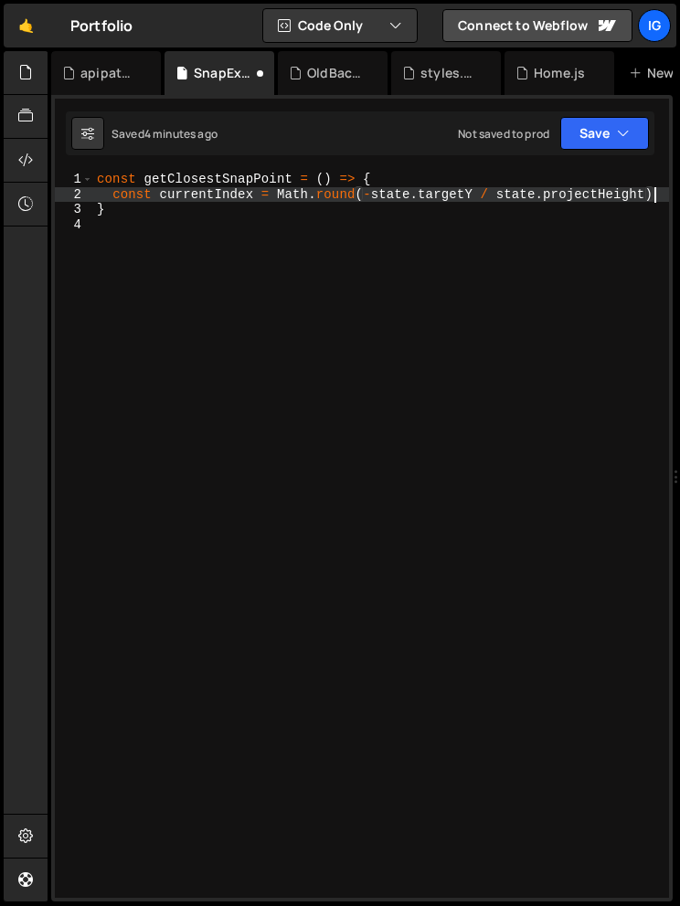
type textarea "const currentIndex = Math.round(-state.targetY / state.projectHeight);"
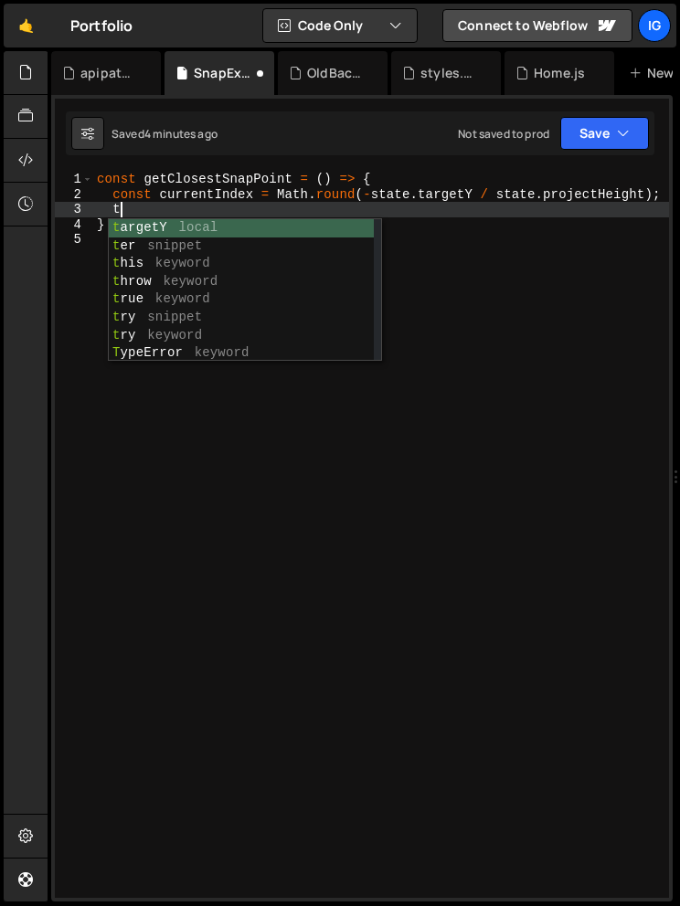
scroll to position [0, 1]
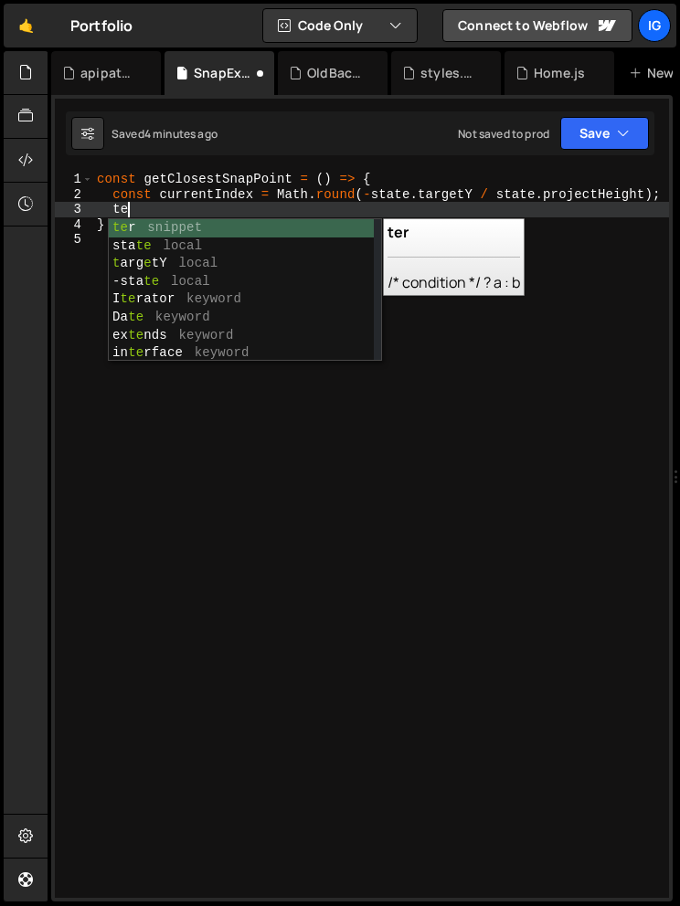
type textarea "t"
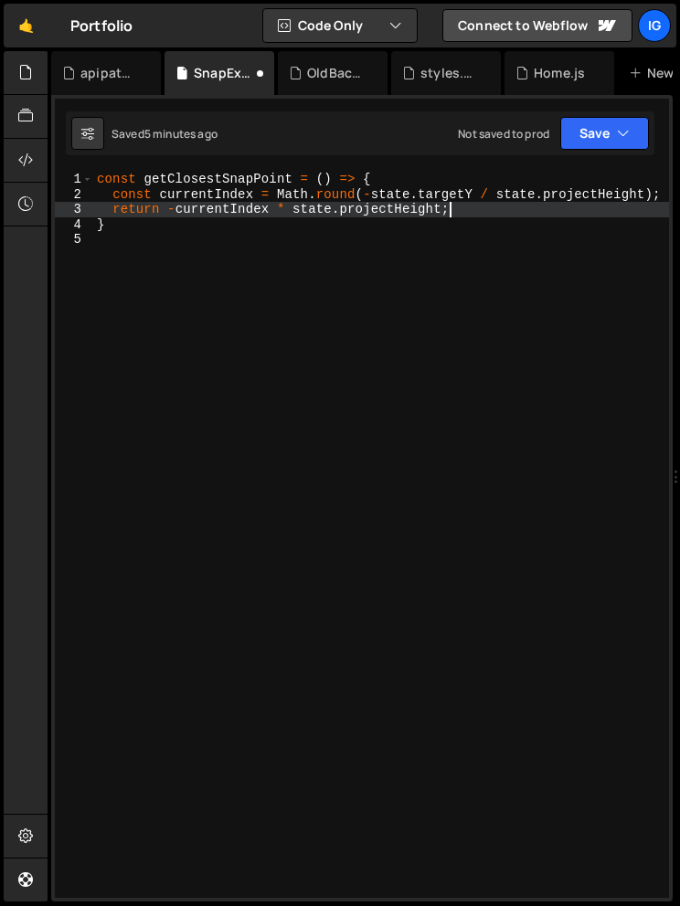
scroll to position [0, 24]
click at [115, 227] on div "const getClosestSnapPoint = ( ) => { const currentIndex = Math . round ( - stat…" at bounding box center [381, 550] width 576 height 756
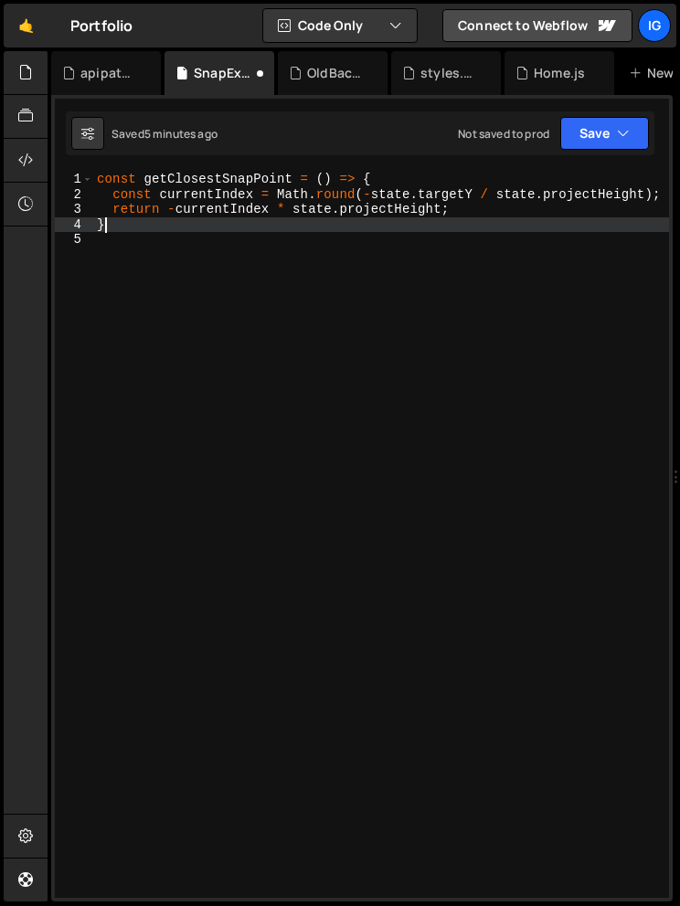
scroll to position [0, 0]
type textarea "};"
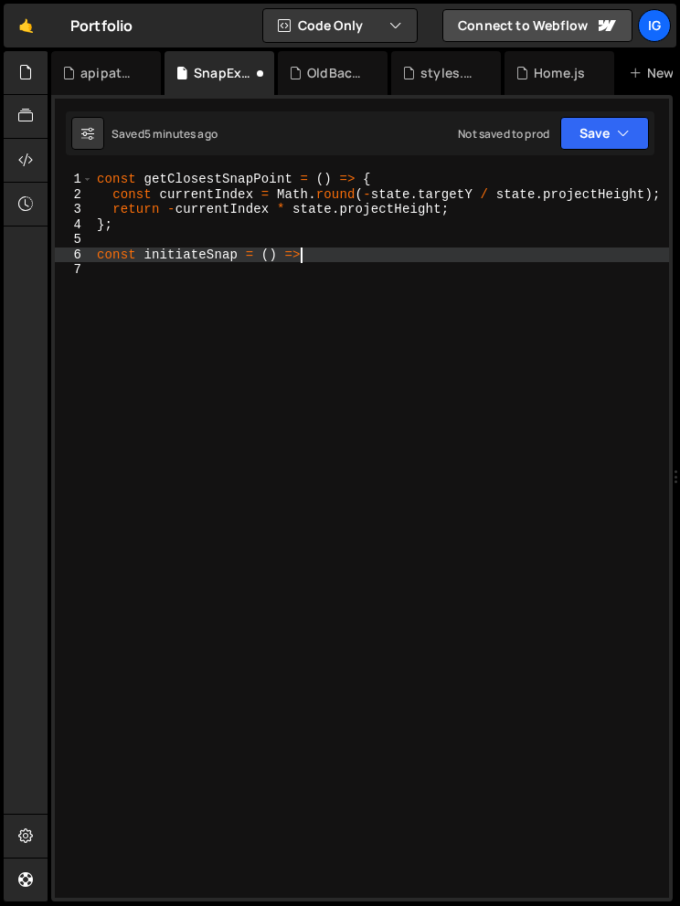
scroll to position [0, 14]
type textarea "const initiateSnap = () => {"
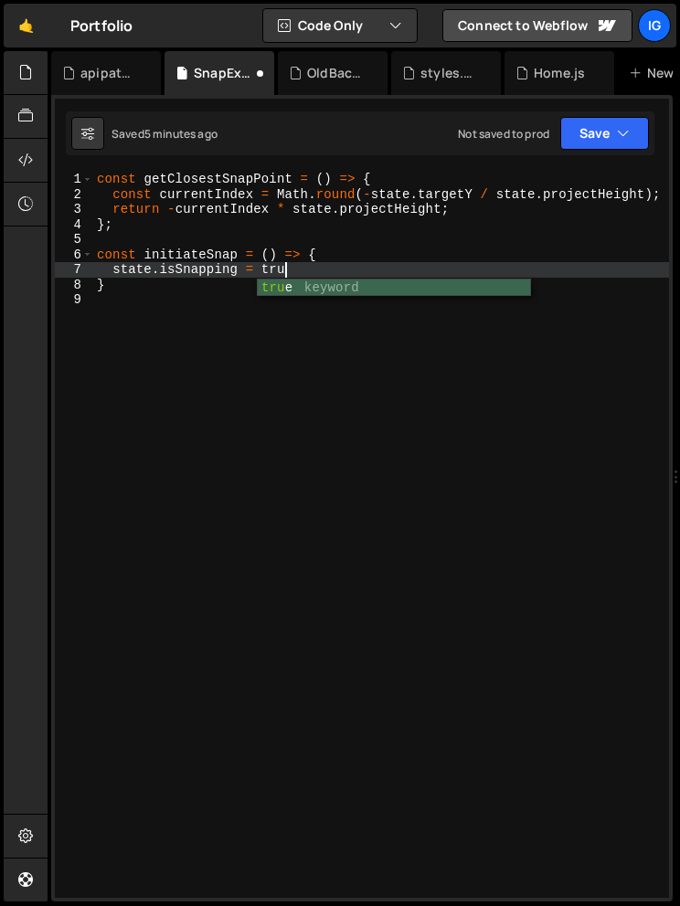
scroll to position [0, 13]
type textarea "state.isSnapping = true;"
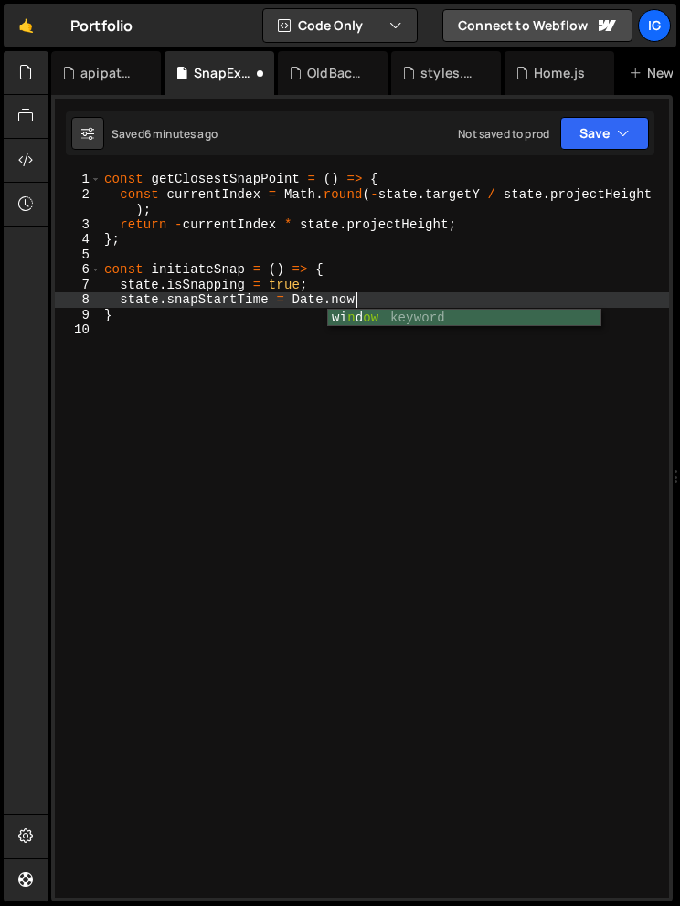
scroll to position [0, 16]
type textarea "state.snapStartTime = [DOMAIN_NAME]();"
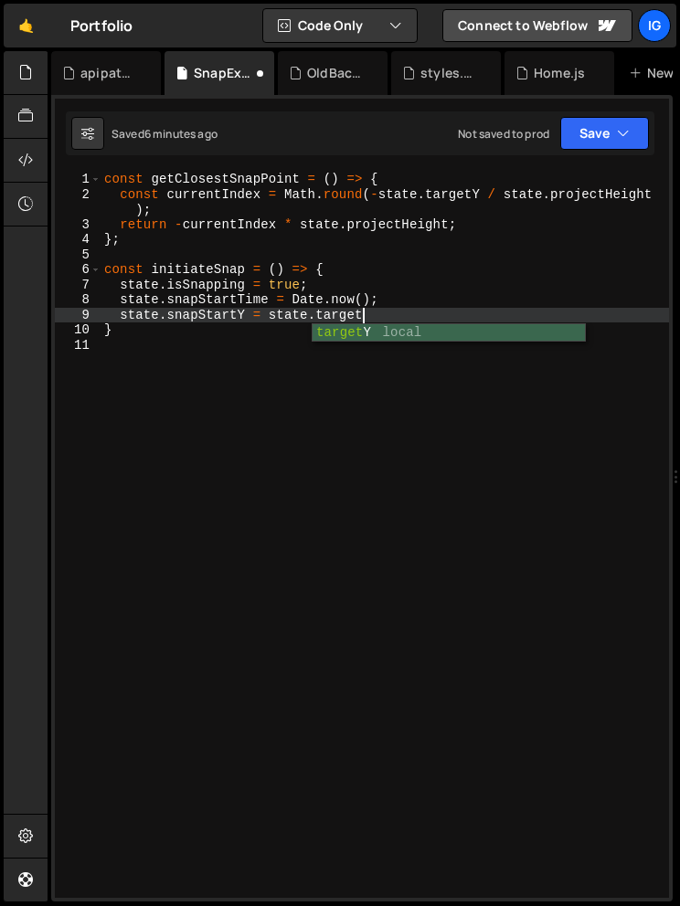
scroll to position [0, 17]
type textarea "state.snapStartY = state.targetY;"
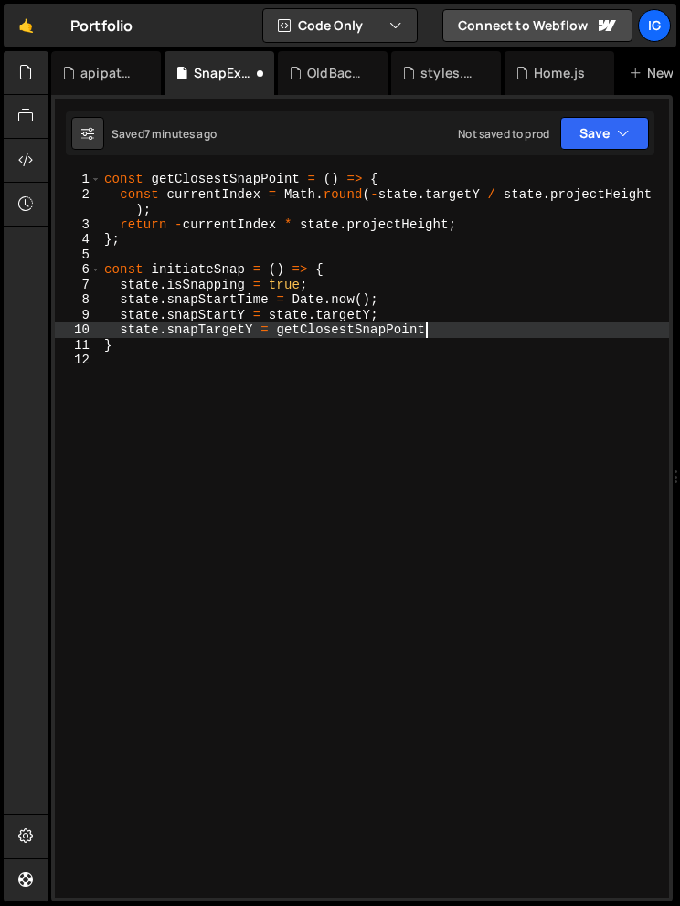
scroll to position [0, 22]
type textarea "state.snapTargetY = getClosestSnapPoint();"
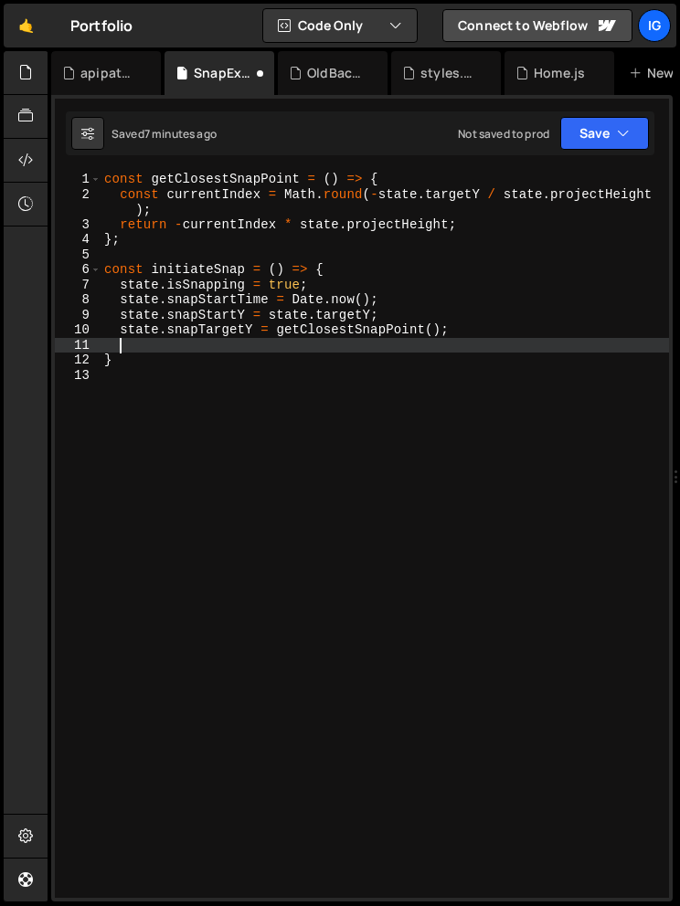
scroll to position [0, 0]
click at [124, 361] on div "const getClosestSnapPoint = ( ) => { const currentIndex = Math . round ( - stat…" at bounding box center [384, 550] width 568 height 756
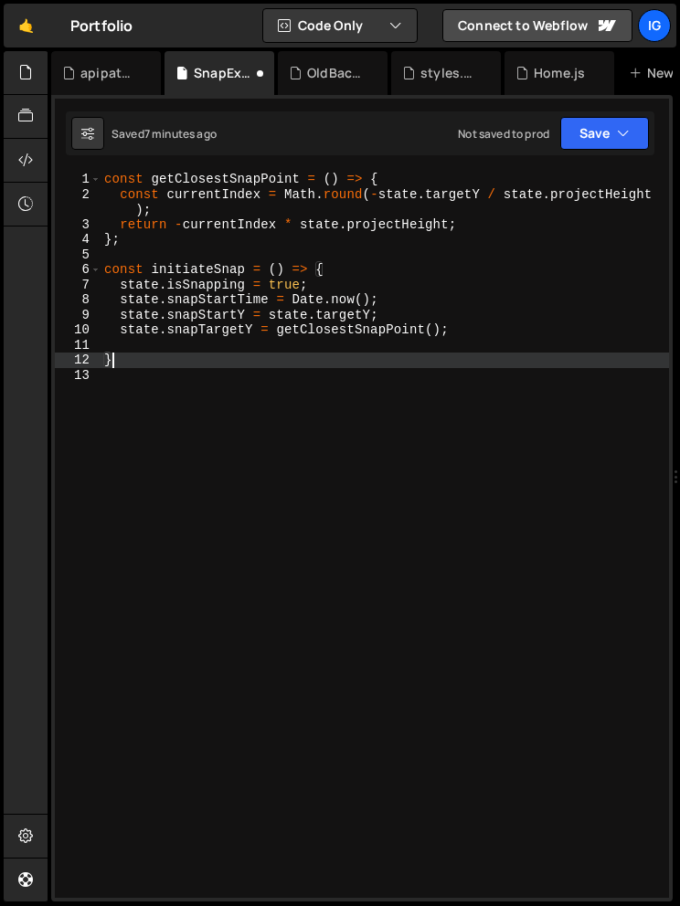
type textarea "};"
click at [124, 344] on div "const getClosestSnapPoint = ( ) => { const currentIndex = Math . round ( - stat…" at bounding box center [384, 550] width 568 height 756
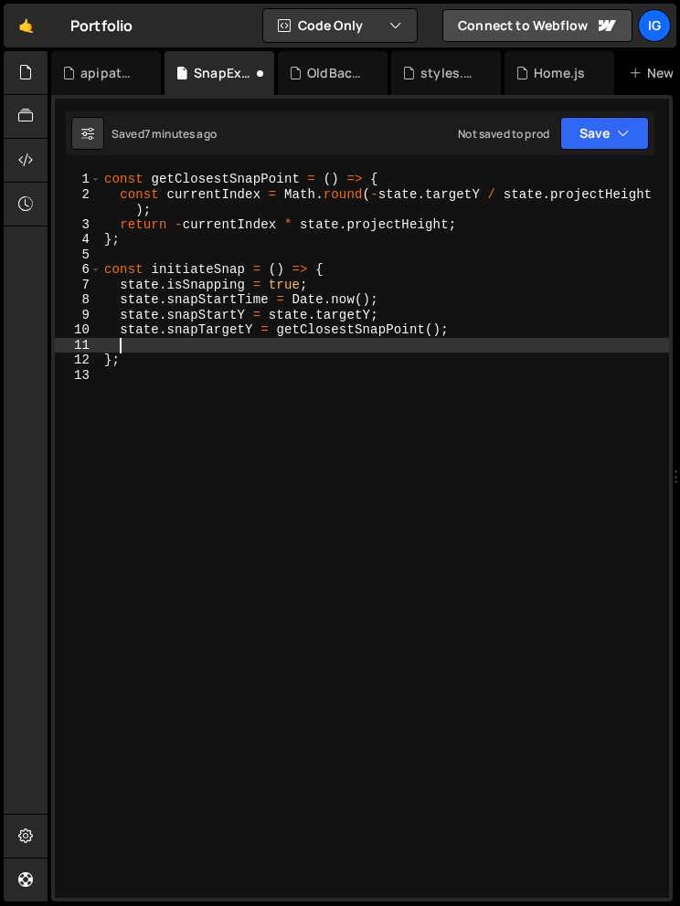
click at [107, 365] on div "const getClosestSnapPoint = ( ) => { const currentIndex = Math . round ( - stat…" at bounding box center [384, 550] width 568 height 756
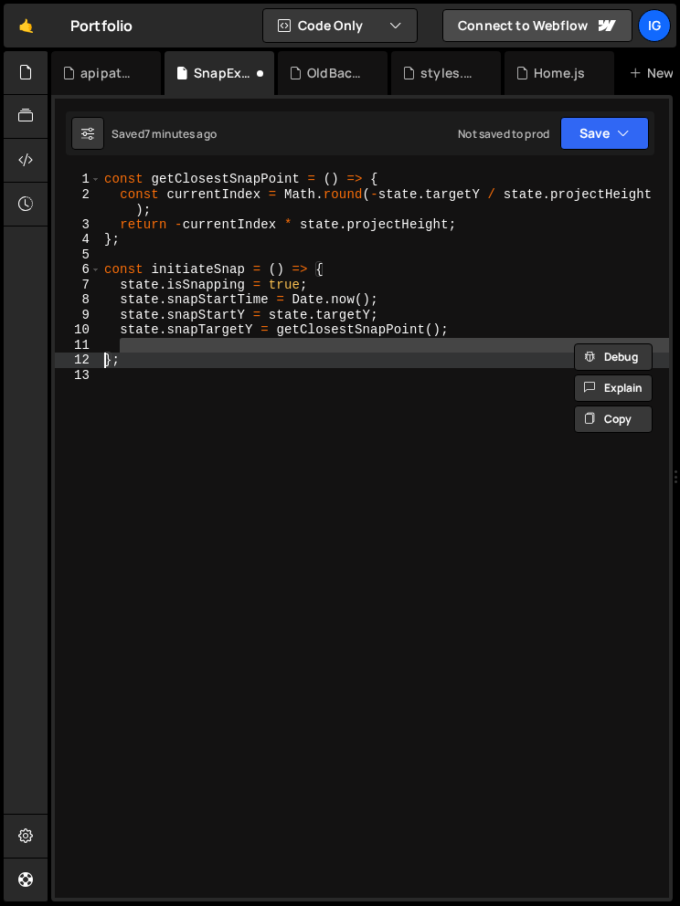
click at [138, 365] on div "const getClosestSnapPoint = ( ) => { const currentIndex = Math . round ( - stat…" at bounding box center [384, 550] width 568 height 756
type textarea "};"
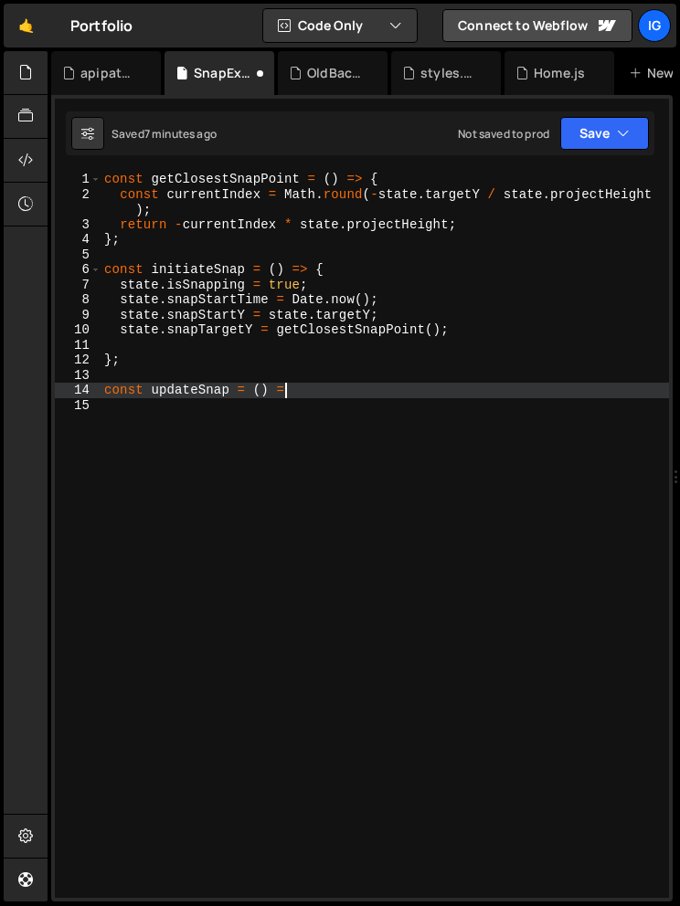
scroll to position [0, 12]
type textarea "const updateSnap = () => {"
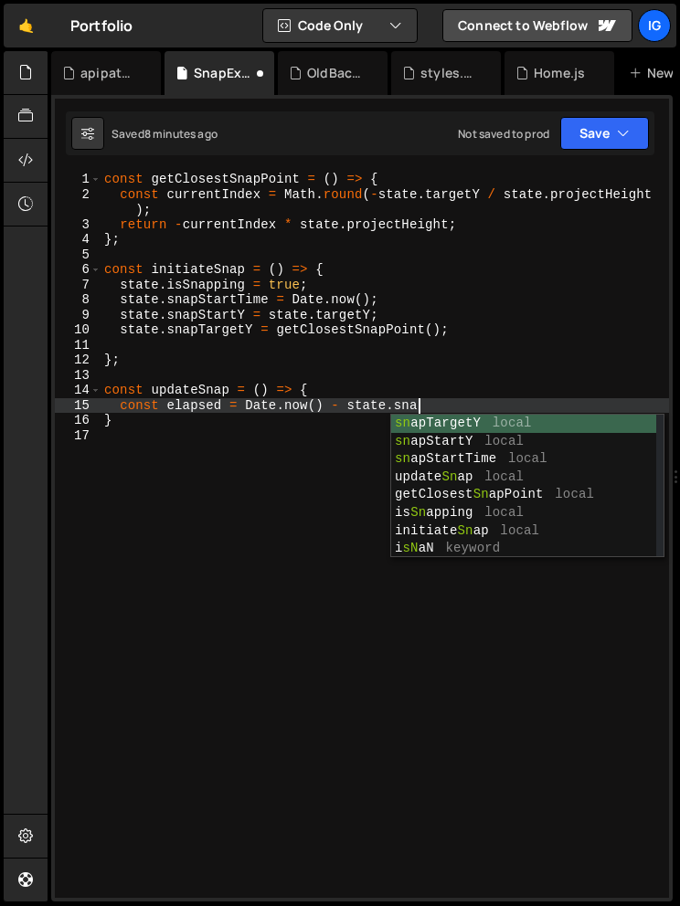
scroll to position [0, 21]
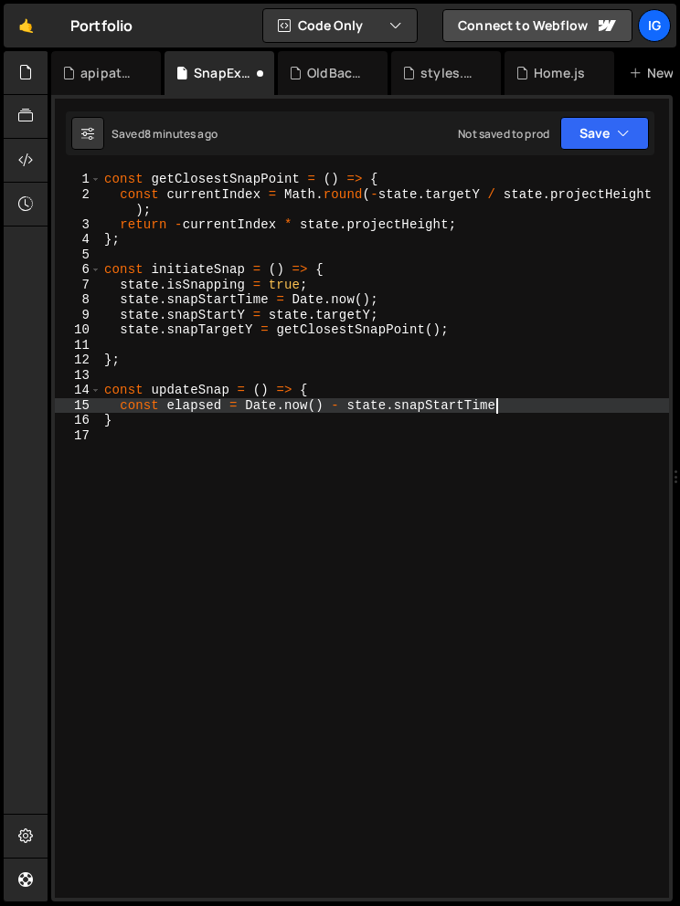
type textarea "const elapsed = [DOMAIN_NAME]() - state.snapStartTime;"
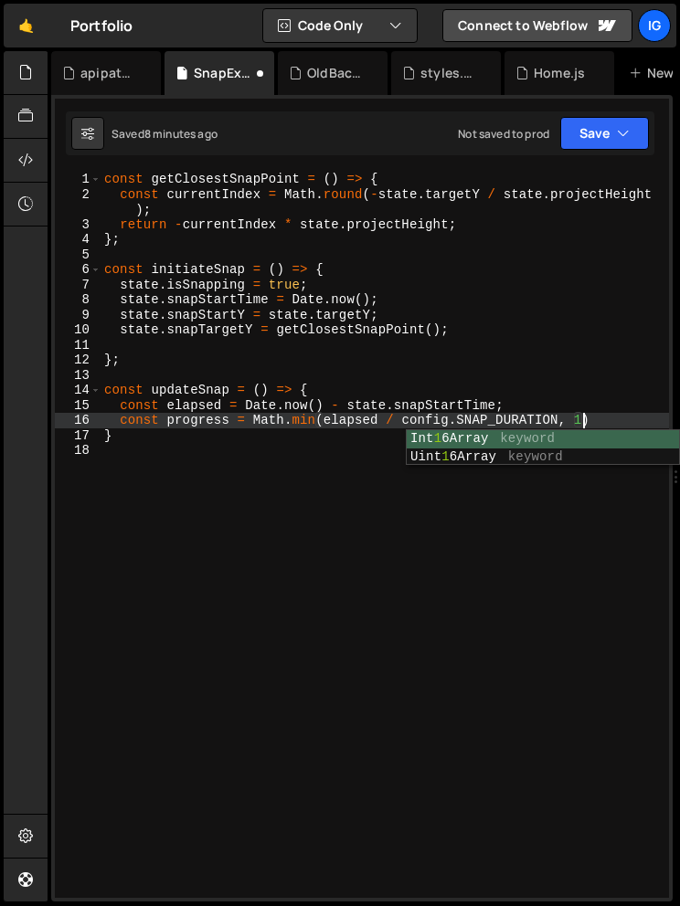
scroll to position [0, 33]
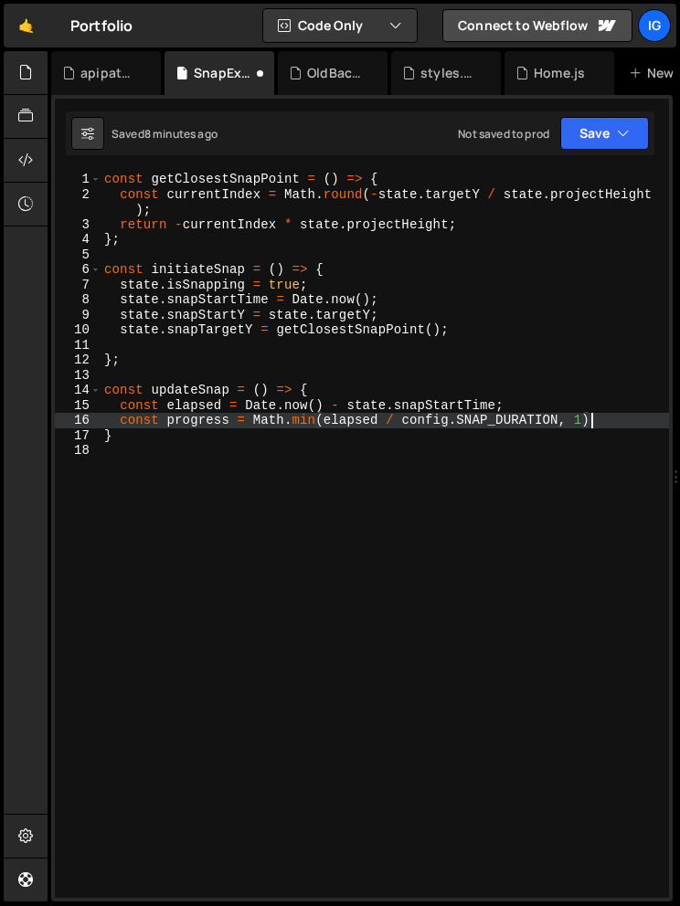
type textarea "const progress = Math.min(elapsed / config.SNAP_DURATION, 1);"
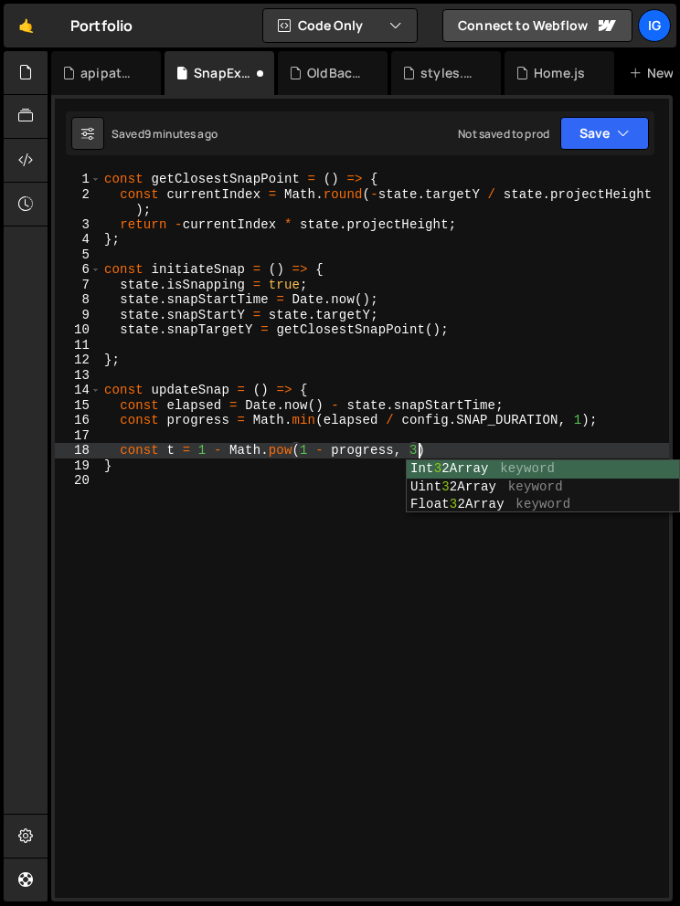
scroll to position [0, 21]
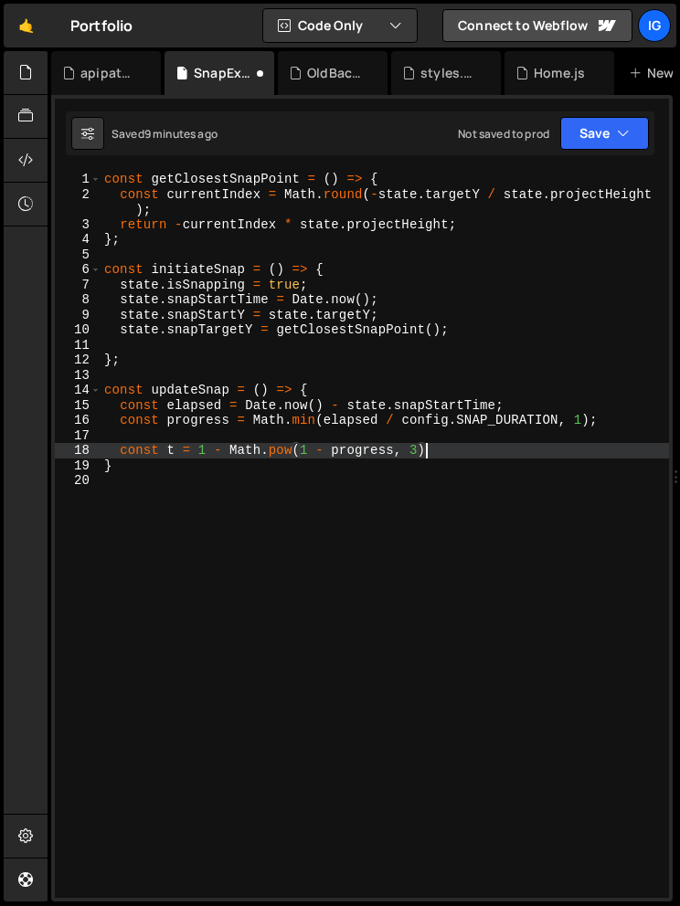
type textarea "const t = 1 - Math.pow(1 - progress, 3);"
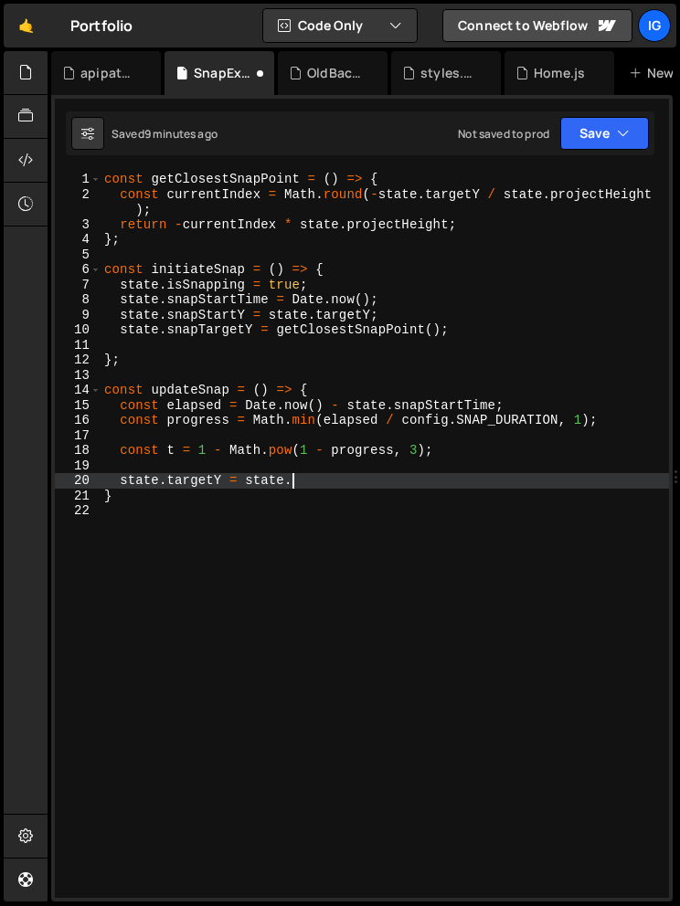
scroll to position [0, 13]
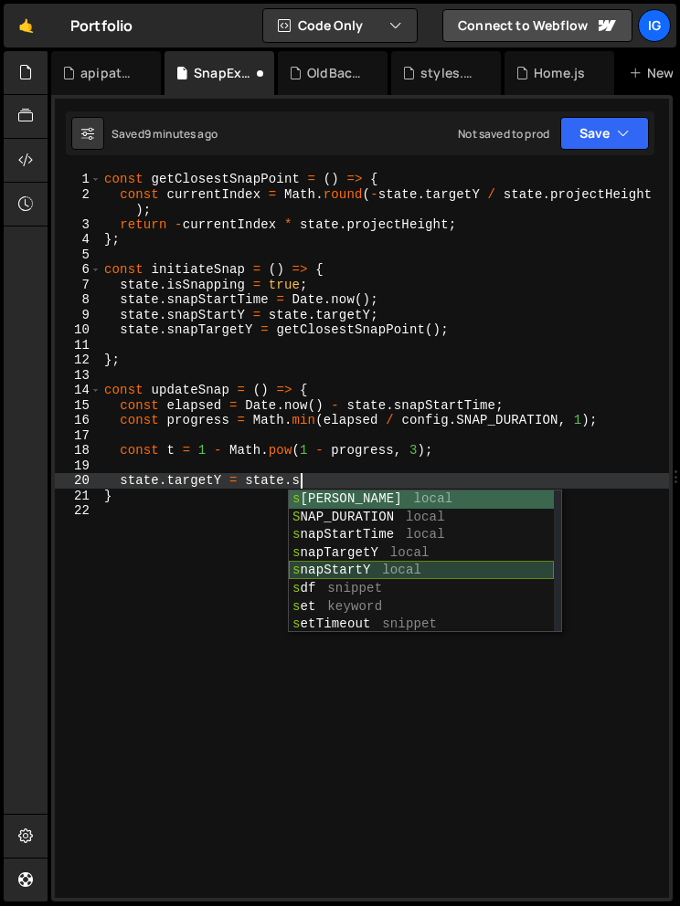
click at [356, 574] on div "s [PERSON_NAME] local S NAP_DURATION local s napStartTime local s napTargetY lo…" at bounding box center [421, 580] width 265 height 179
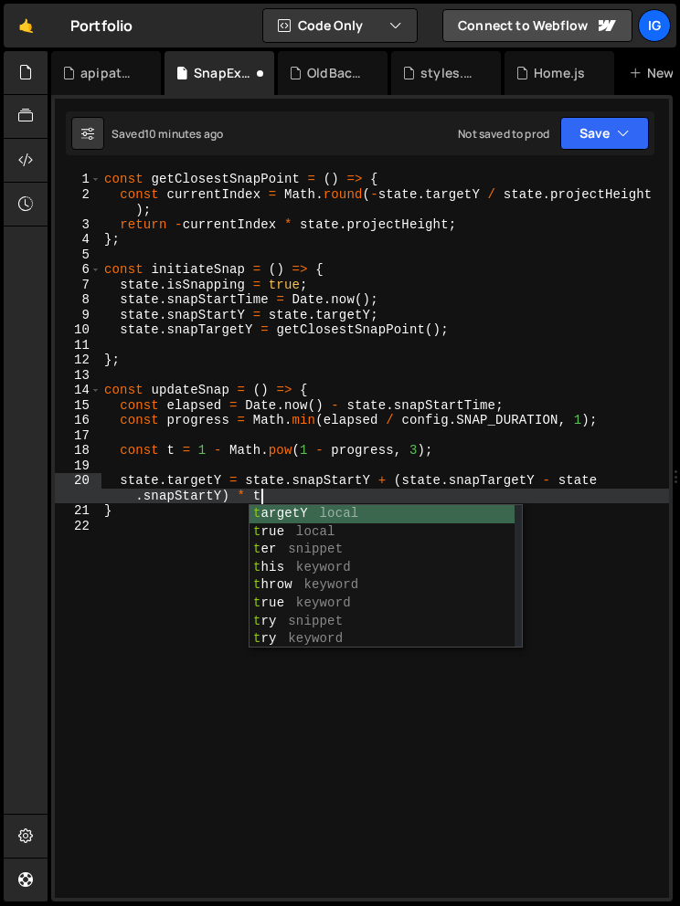
scroll to position [0, 42]
type textarea "state.targetY = state.snapStartY + (state.snapTargetY - state.snapStartY) * t;"
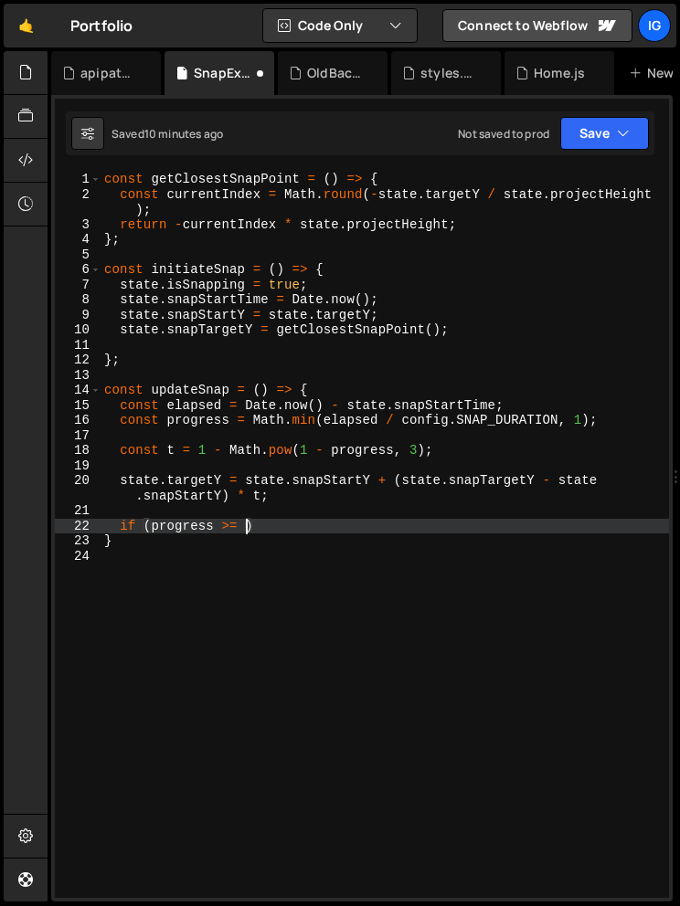
scroll to position [0, 9]
type textarea "if (progress >= 1) {"
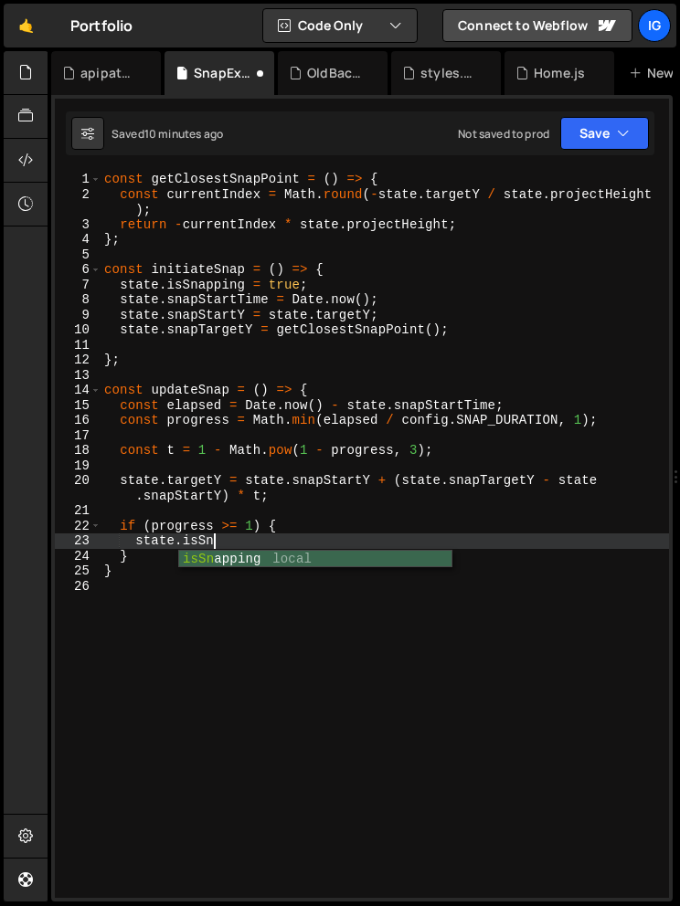
scroll to position [0, 7]
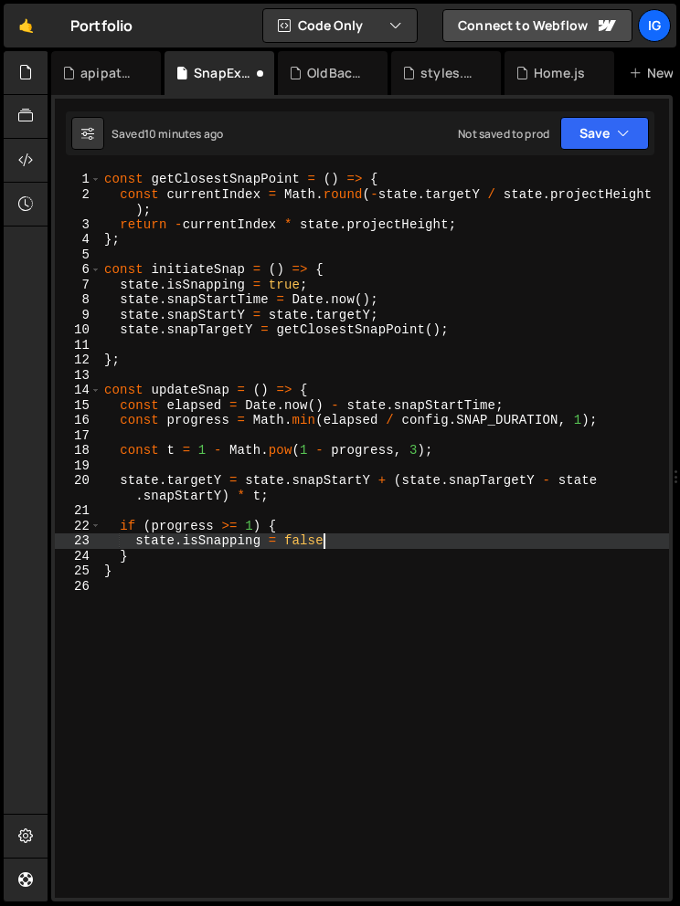
type textarea "state.isSnapping = false;"
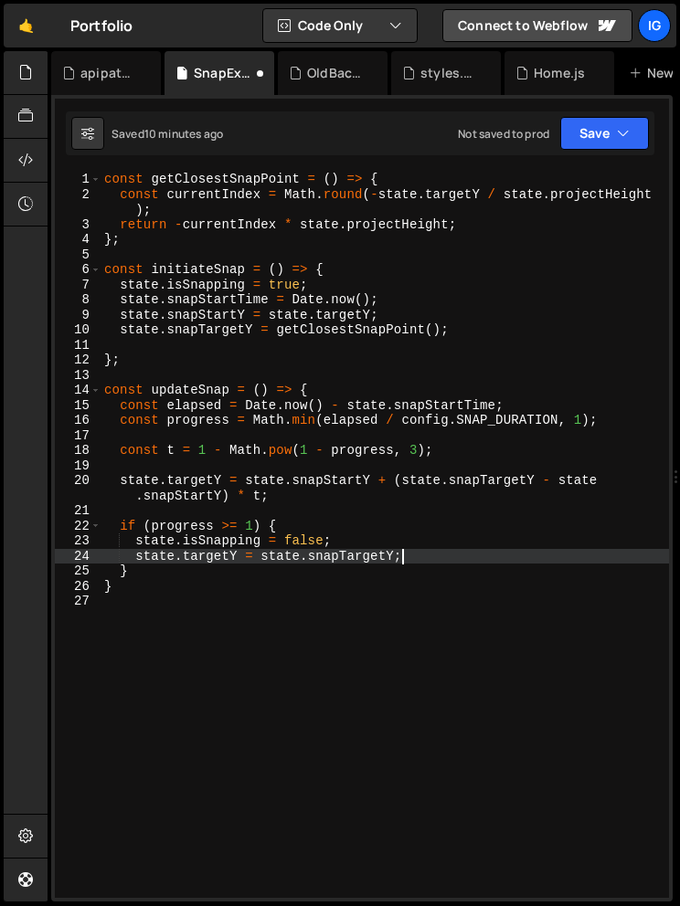
scroll to position [0, 19]
click at [135, 585] on div "const getClosestSnapPoint = ( ) => { const currentIndex = Math . round ( - stat…" at bounding box center [384, 550] width 568 height 756
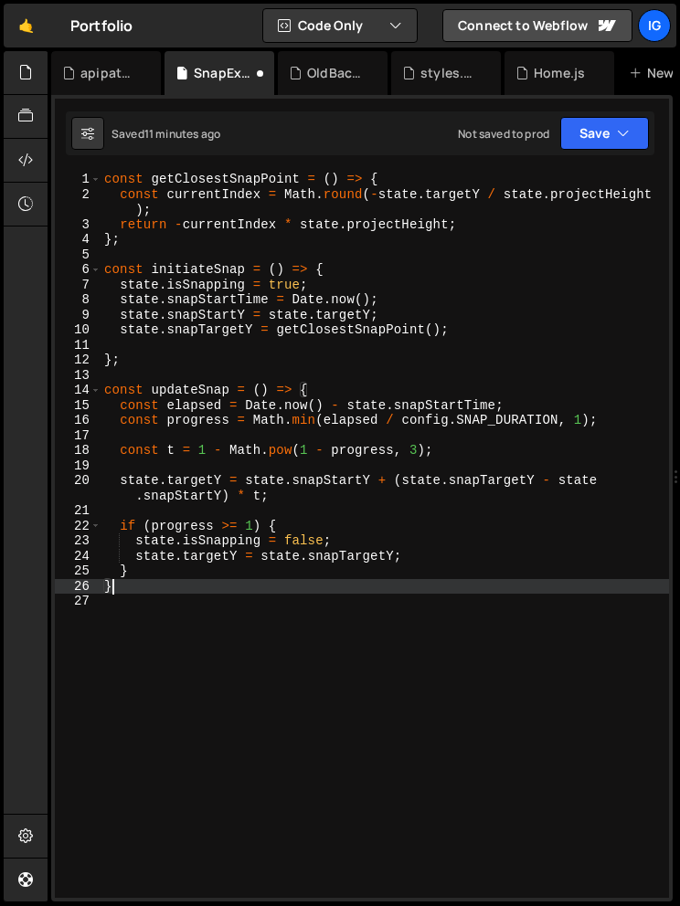
type textarea "};"
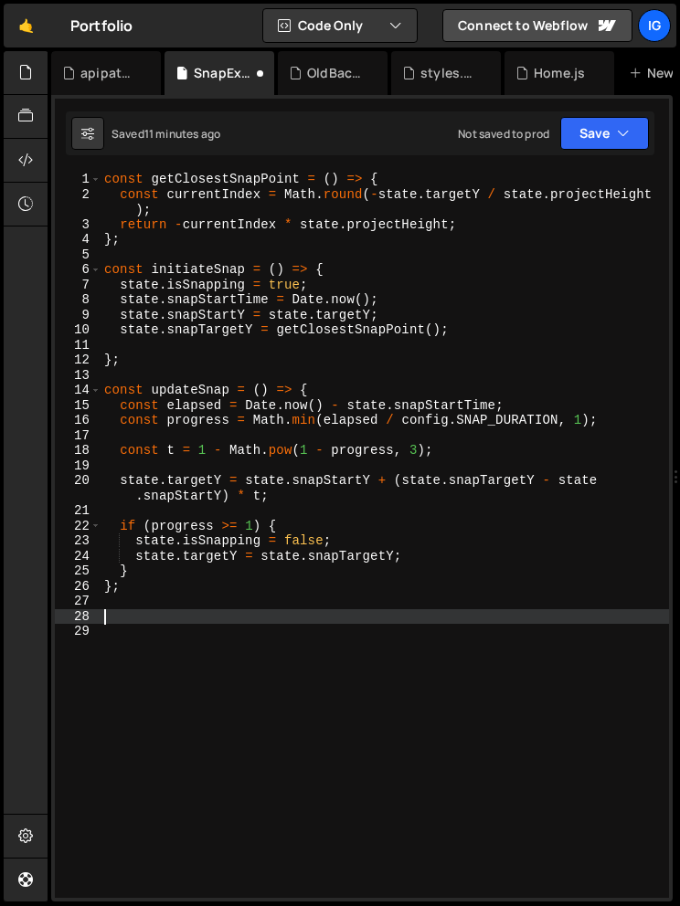
paste textarea "const timesinceLastscroll = now - state. lastscrollTime;"
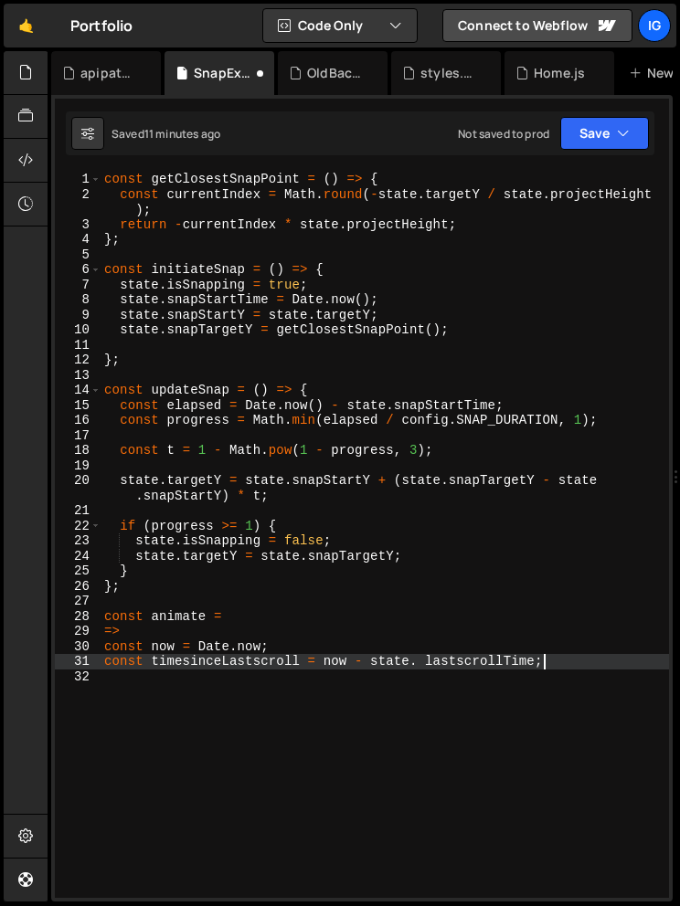
click at [103, 629] on div "const getClosestSnapPoint = ( ) => { const currentIndex = Math . round ( - stat…" at bounding box center [384, 550] width 568 height 756
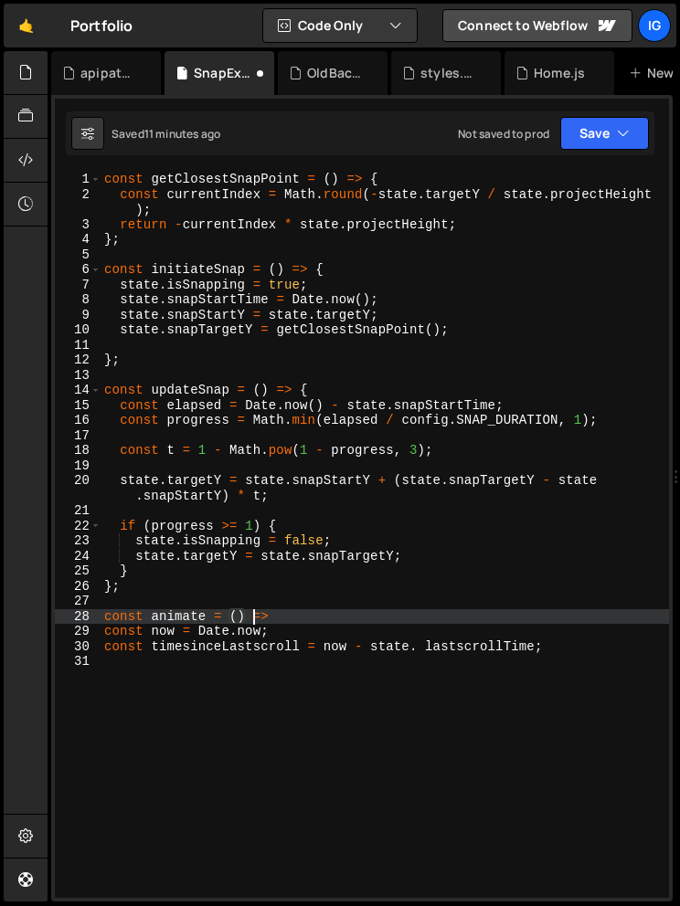
scroll to position [0, 10]
type textarea "const animate = () => {"
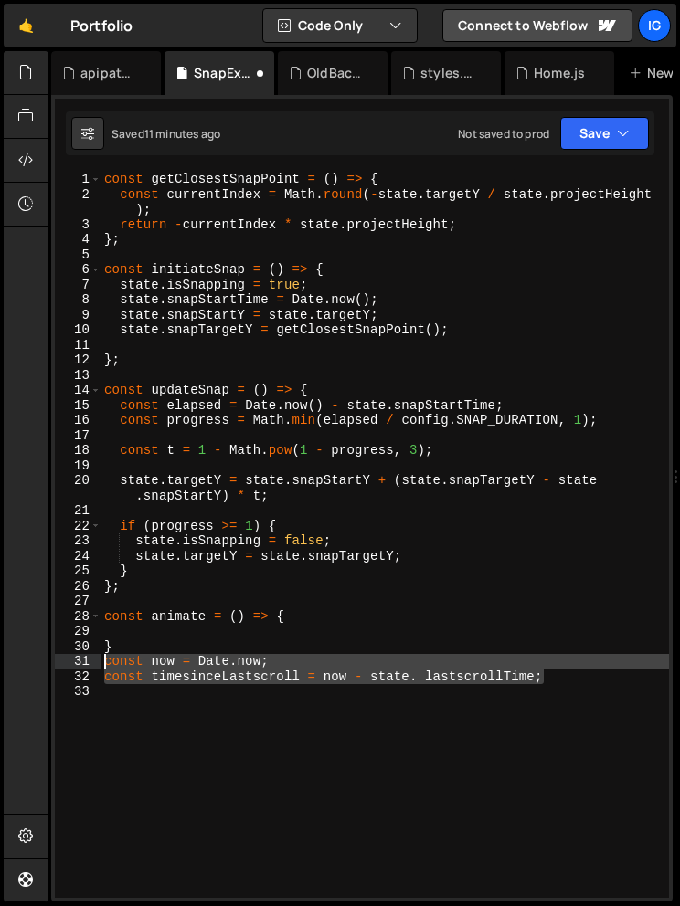
drag, startPoint x: 555, startPoint y: 673, endPoint x: 77, endPoint y: 662, distance: 478.8
click at [77, 662] on div "1 2 3 4 5 6 7 8 9 10 11 12 13 14 15 16 17 18 19 20 21 22 23 24 25 26 27 28 29 3…" at bounding box center [362, 535] width 614 height 726
type textarea "const now = [DOMAIN_NAME]; const timesinceLastscroll = now - state. lastscrollT…"
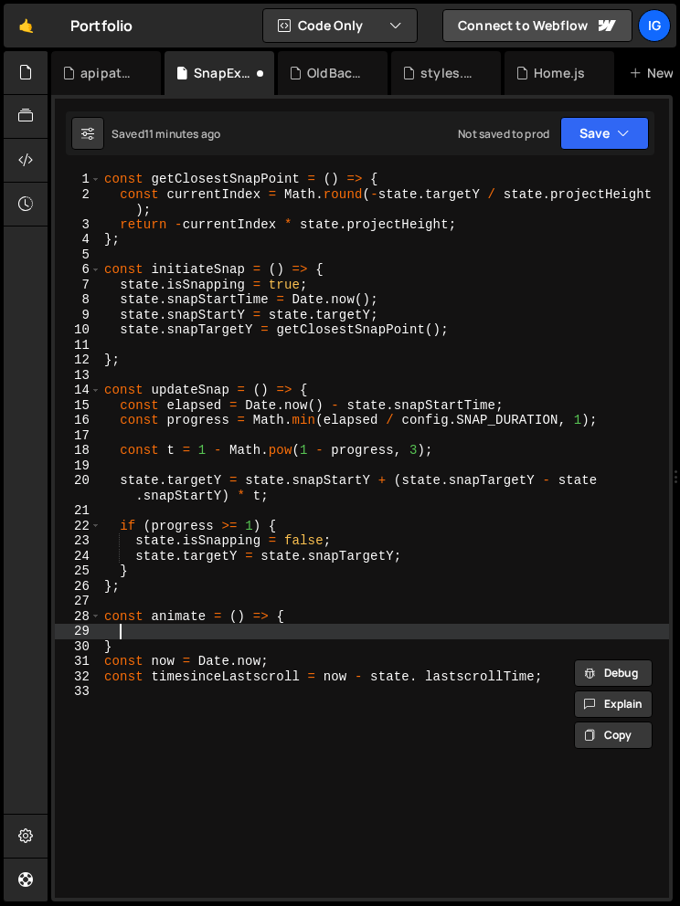
click at [126, 632] on div "const getClosestSnapPoint = ( ) => { const currentIndex = Math . round ( - stat…" at bounding box center [384, 550] width 568 height 756
paste textarea "const timesinceLastscroll = now - state. lastscrollTime;"
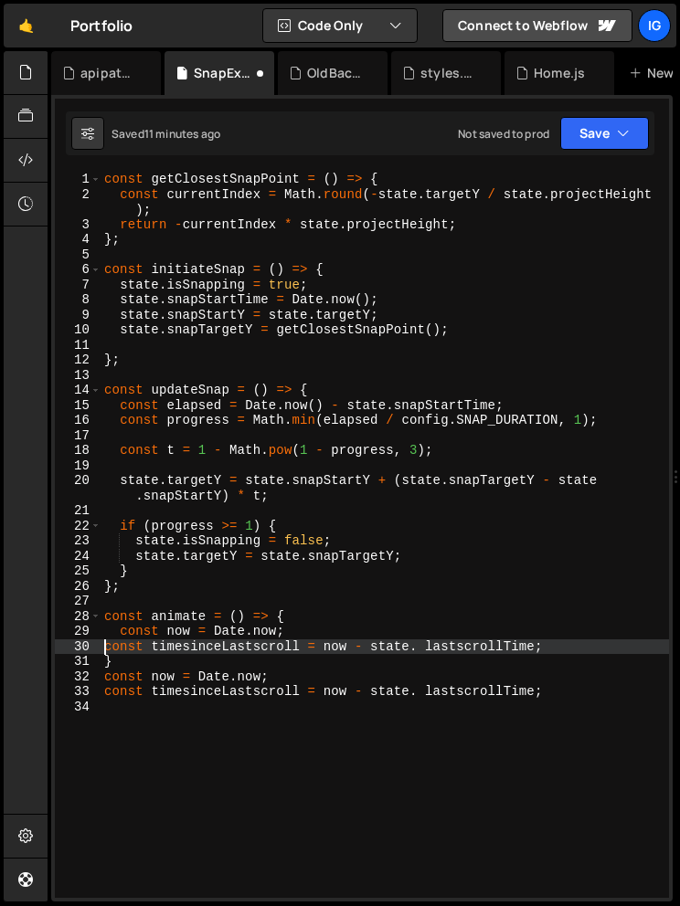
click at [106, 647] on div "const getClosestSnapPoint = ( ) => { const currentIndex = Math . round ( - stat…" at bounding box center [384, 550] width 568 height 756
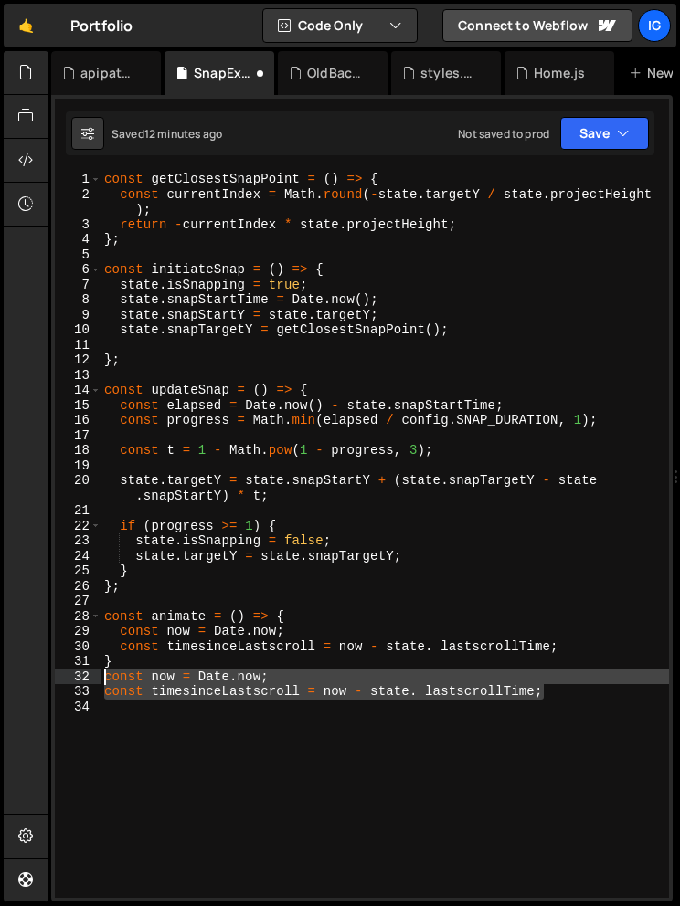
drag, startPoint x: 557, startPoint y: 693, endPoint x: 58, endPoint y: 677, distance: 500.0
click at [58, 677] on div "const timesinceLastscroll = now - state. lastscrollTime; 1 2 3 4 5 6 7 8 9 10 1…" at bounding box center [362, 535] width 614 height 726
type textarea "const now = [DOMAIN_NAME]; const timesinceLastscroll = now - state. lastscrollT…"
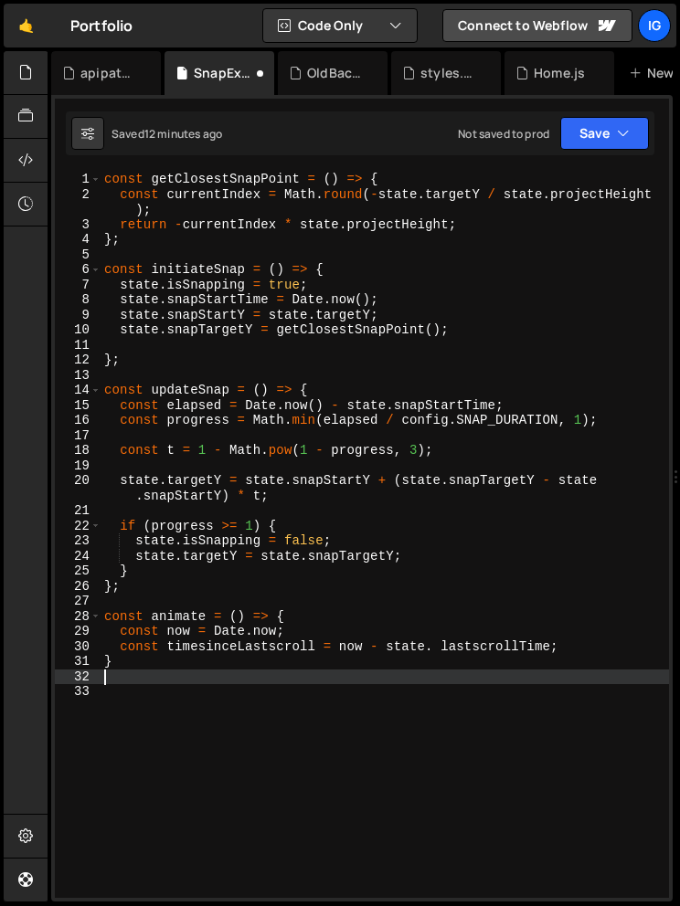
type textarea "}"
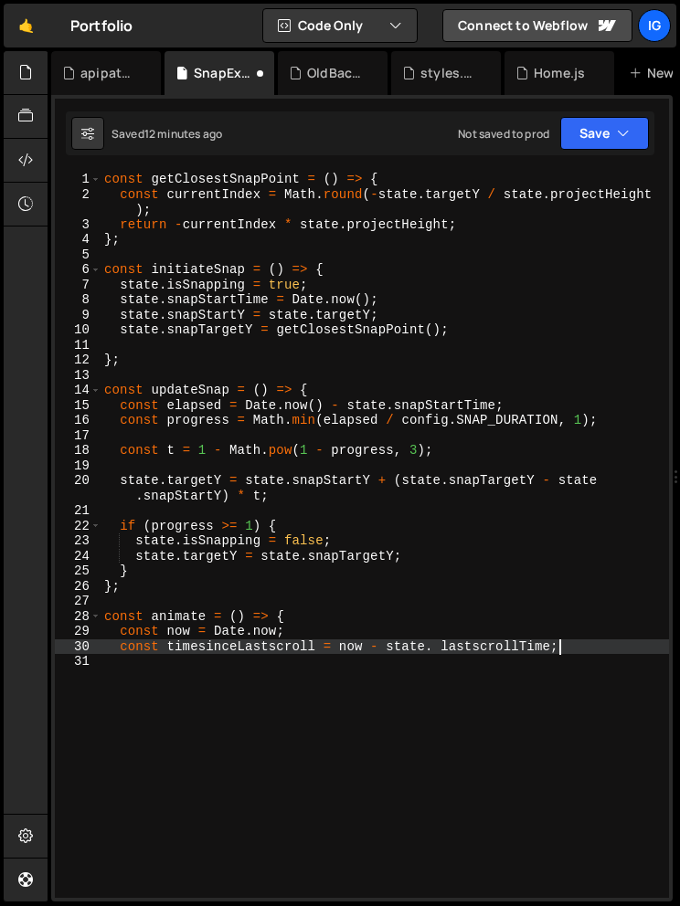
click at [276, 630] on div "const getClosestSnapPoint = ( ) => { const currentIndex = Math . round ( - stat…" at bounding box center [384, 550] width 568 height 756
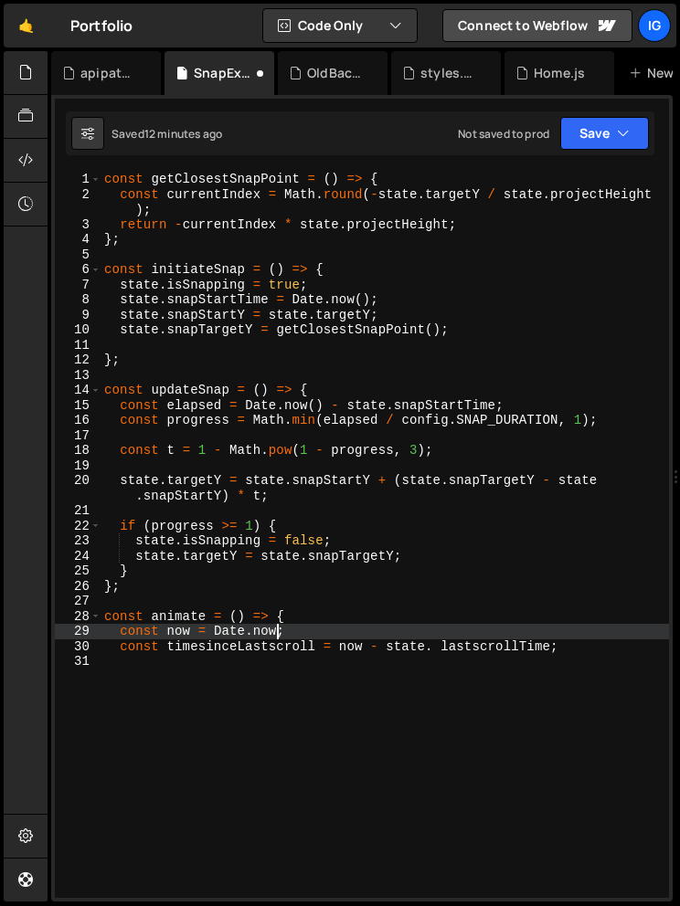
click at [276, 630] on div "const getClosestSnapPoint = ( ) => { const currentIndex = Math . round ( - stat…" at bounding box center [384, 550] width 568 height 756
click at [278, 630] on div "const getClosestSnapPoint = ( ) => { const currentIndex = Math . round ( - stat…" at bounding box center [384, 550] width 568 height 756
click at [441, 650] on div "const getClosestSnapPoint = ( ) => { const currentIndex = Math . round ( - stat…" at bounding box center [384, 550] width 568 height 756
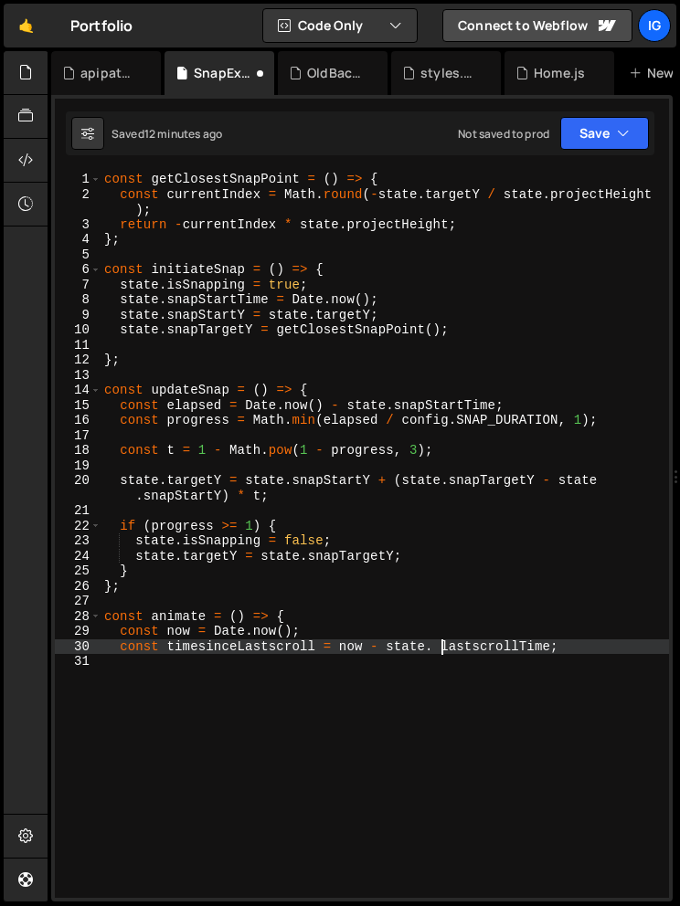
type textarea "const timesinceLastscroll = now - state.lastscrollTime;"
click at [569, 644] on div "const getClosestSnapPoint = ( ) => { const currentIndex = Math . round ( - stat…" at bounding box center [384, 550] width 568 height 756
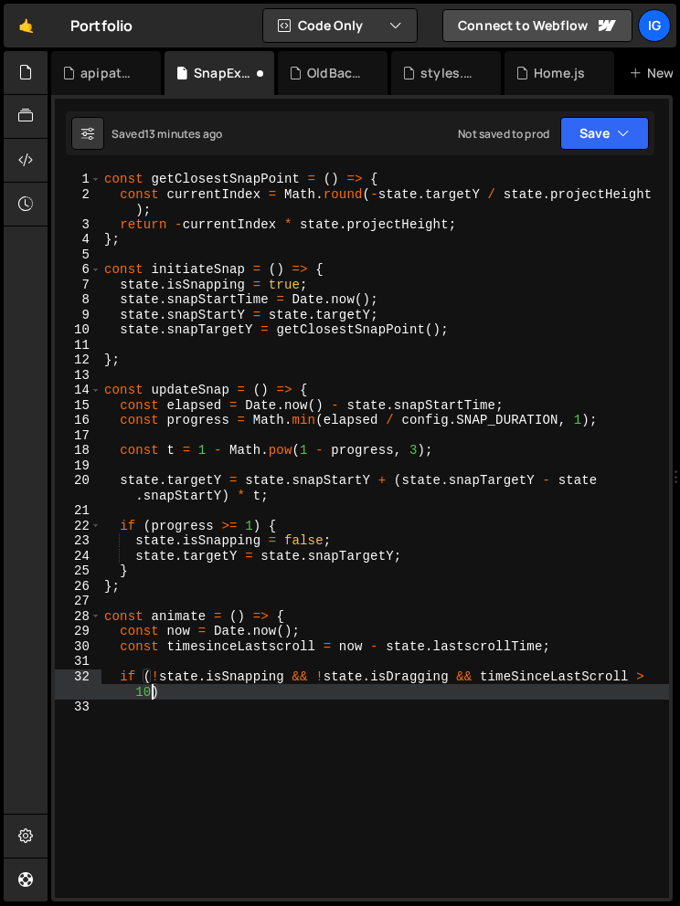
scroll to position [0, 39]
type textarea "if (!state.isSnapping && !state.isDragging && timeSinceLastScroll > 100) {"
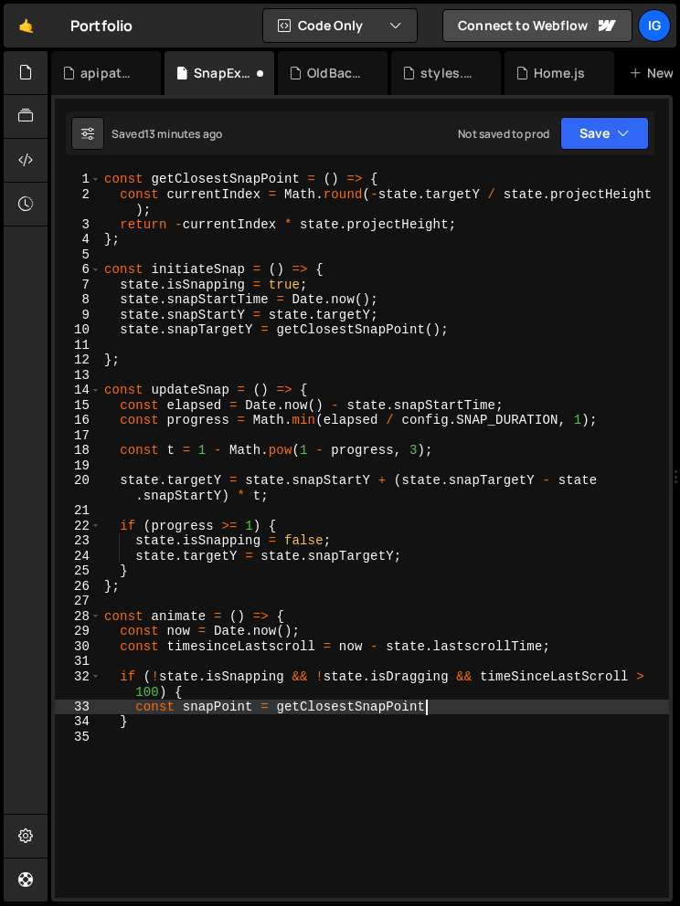
scroll to position [0, 22]
type textarea "const snapPoint = getClosestSnapPoint();"
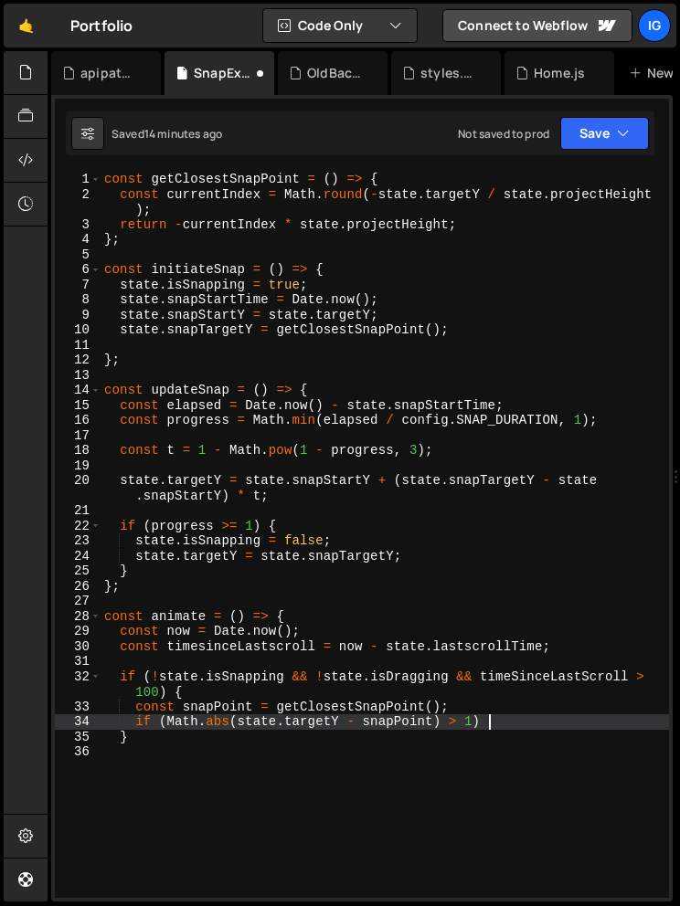
type textarea "if (Math.abs(state.targetY - snapPoint) > 1) {"
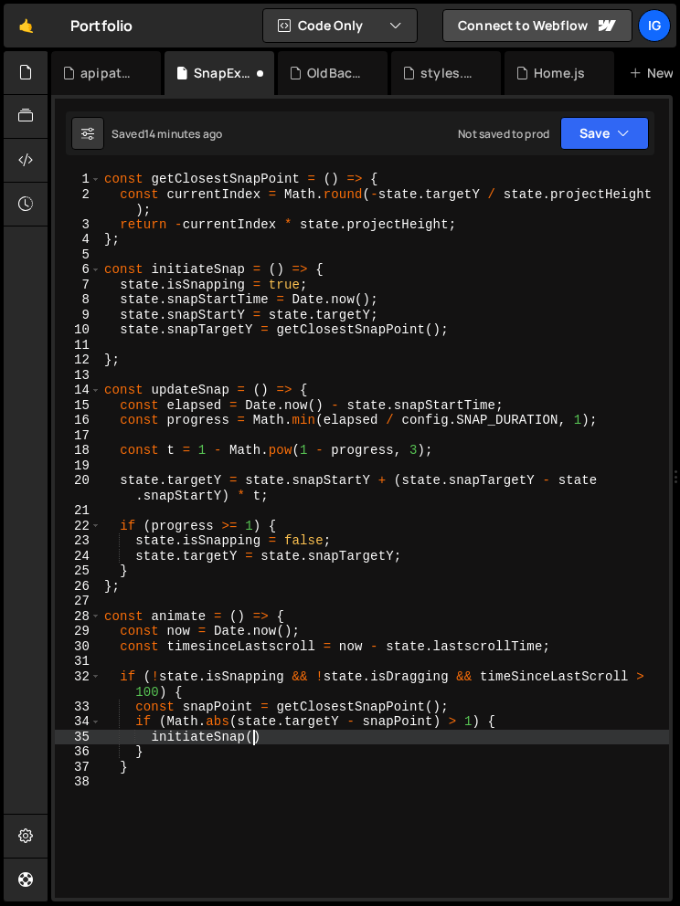
scroll to position [0, 9]
type textarea "initiateSnap();"
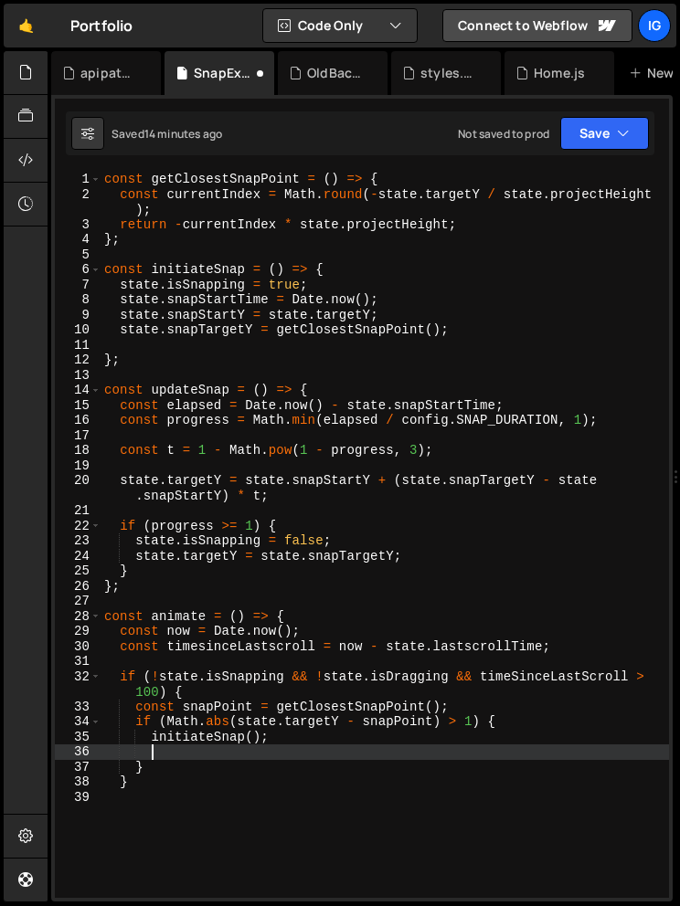
scroll to position [0, 1]
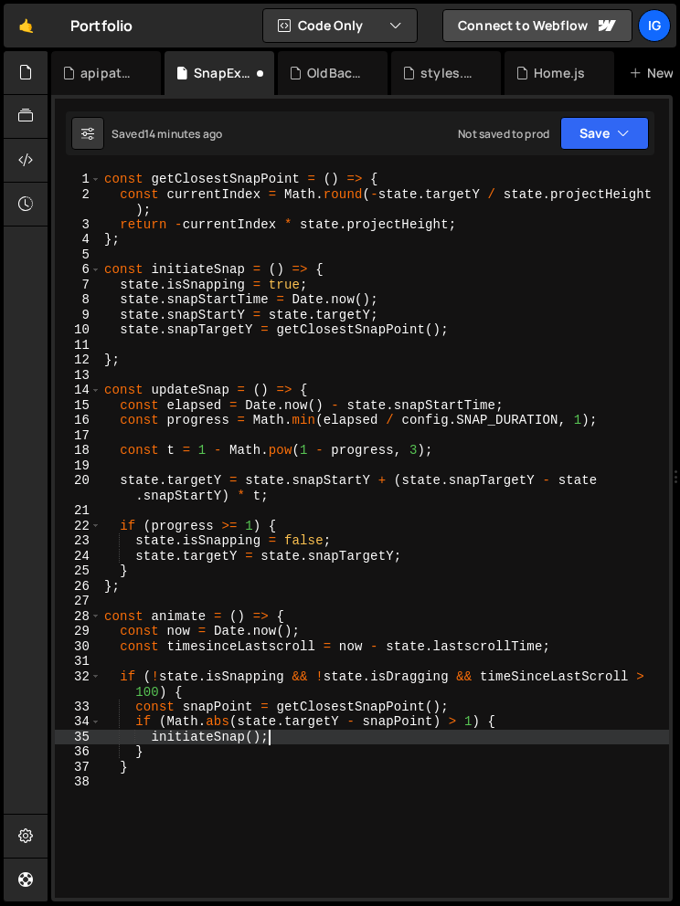
click at [150, 767] on div "const getClosestSnapPoint = ( ) => { const currentIndex = Math . round ( - stat…" at bounding box center [384, 550] width 568 height 756
type textarea "}"
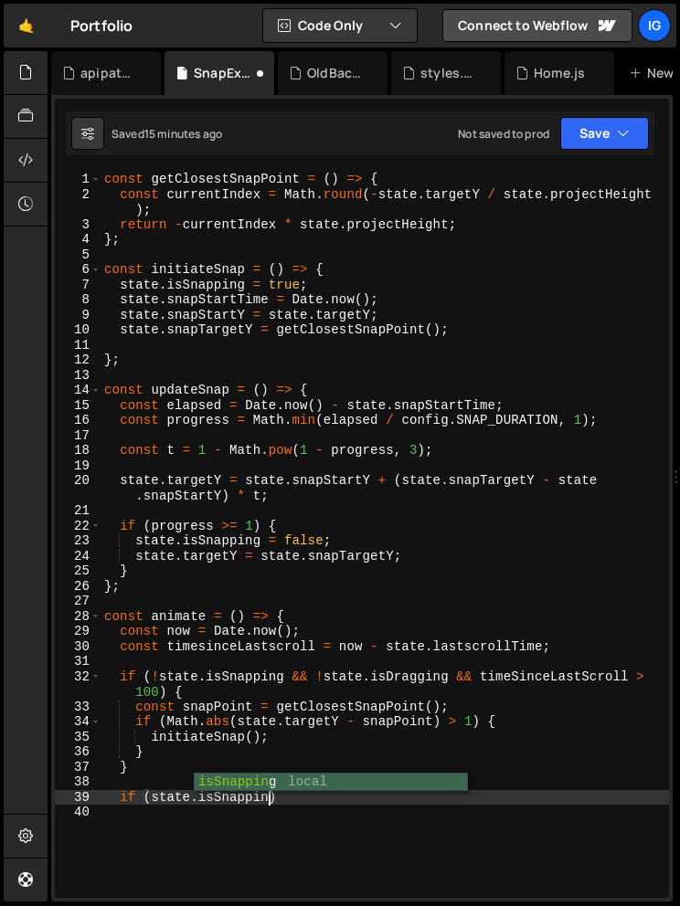
scroll to position [0, 11]
type textarea "if (state.isSnapping) {"
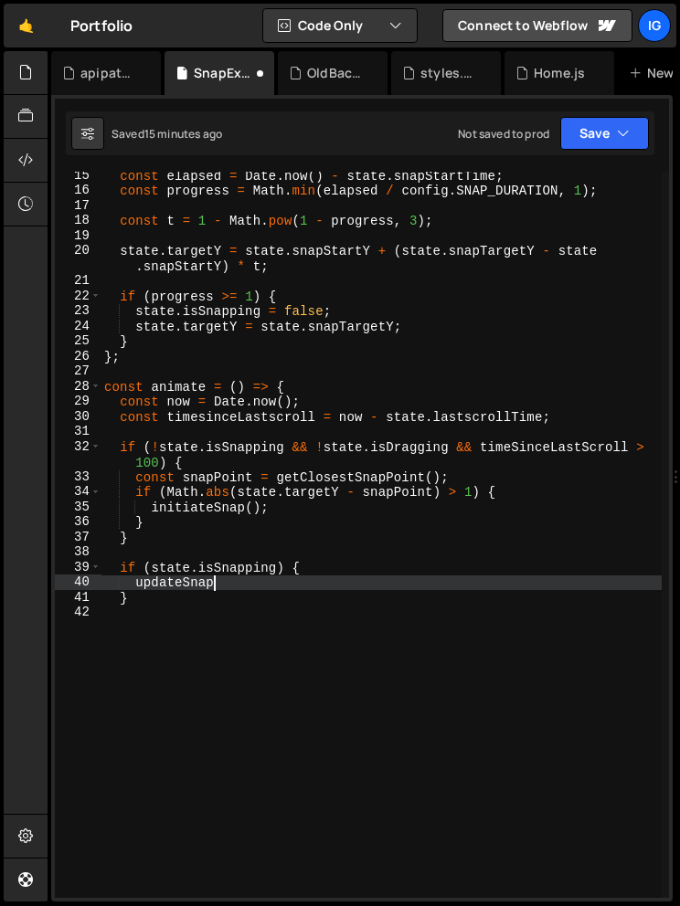
scroll to position [0, 7]
type textarea "updateSnap();"
type textarea "}"
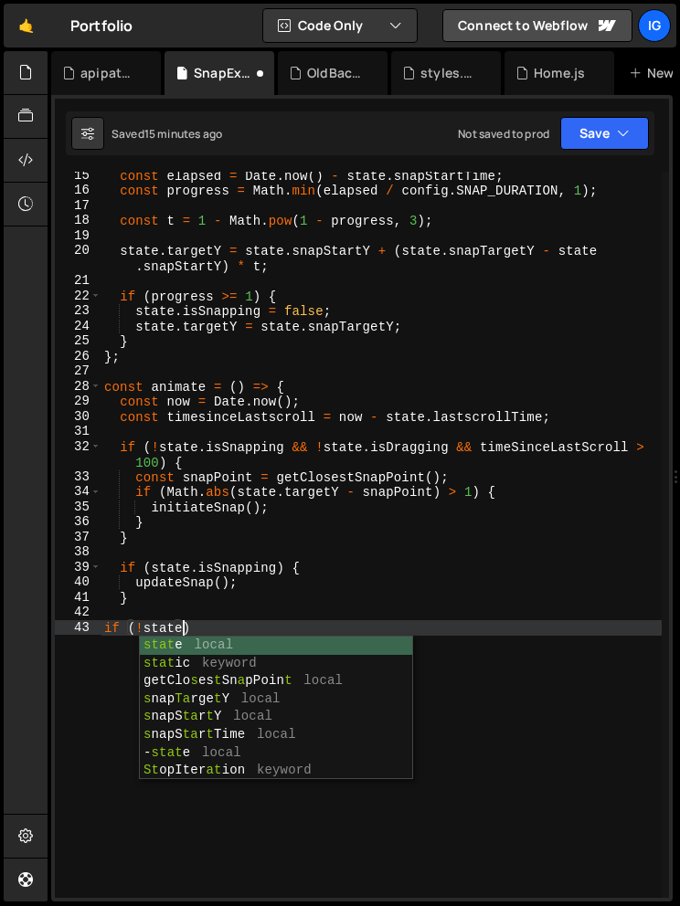
scroll to position [0, 5]
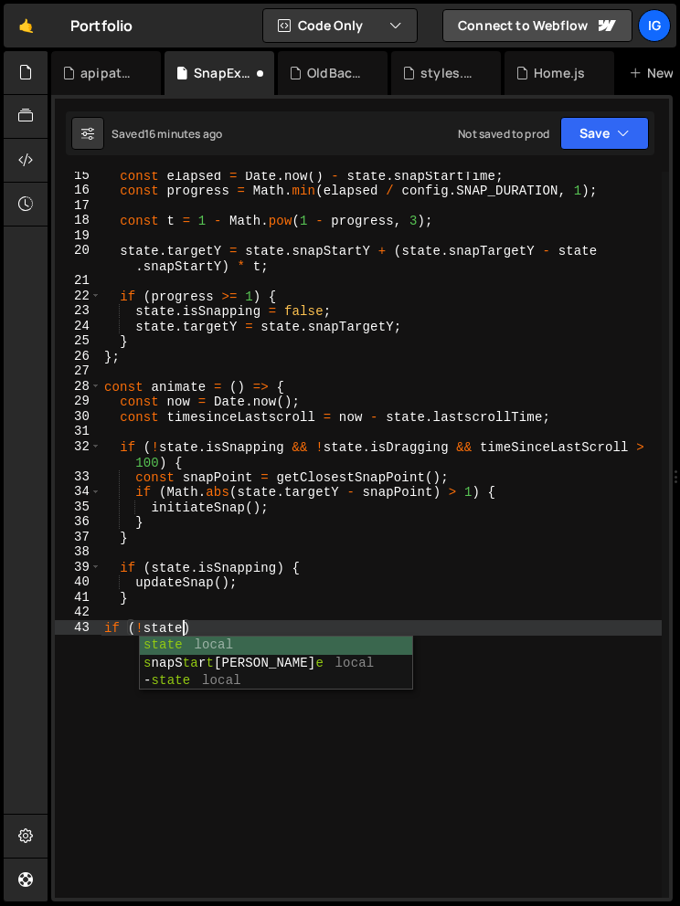
click at [206, 620] on div "const elapsed = Date . now ( ) - state . snapStartTime ; const progress = Math …" at bounding box center [380, 546] width 561 height 756
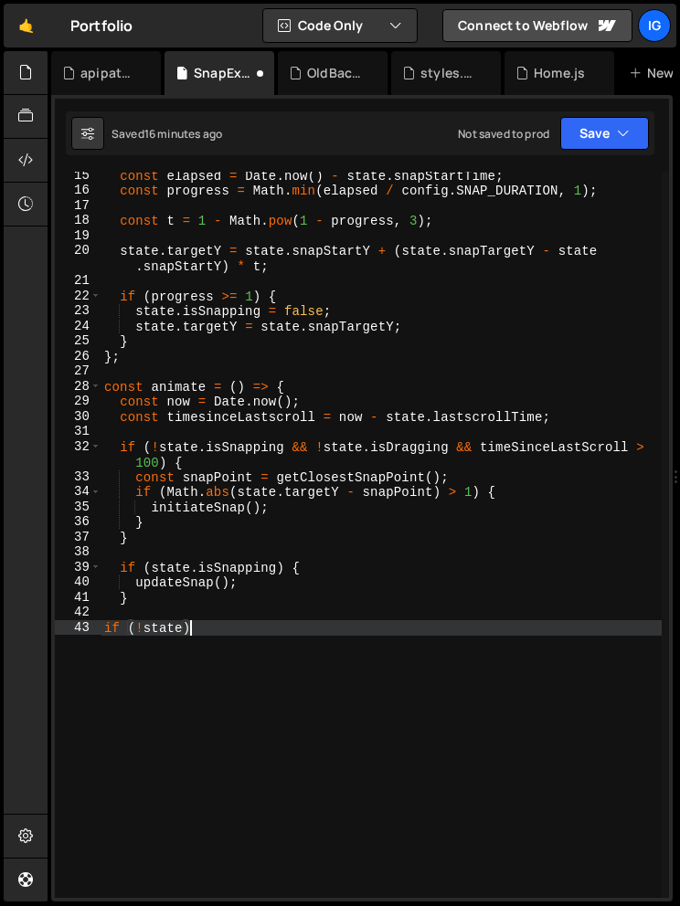
click at [184, 626] on div "const elapsed = Date . now ( ) - state . snapStartTime ; const progress = Math …" at bounding box center [380, 546] width 561 height 756
type textarea "if (!state.isDragging) {"
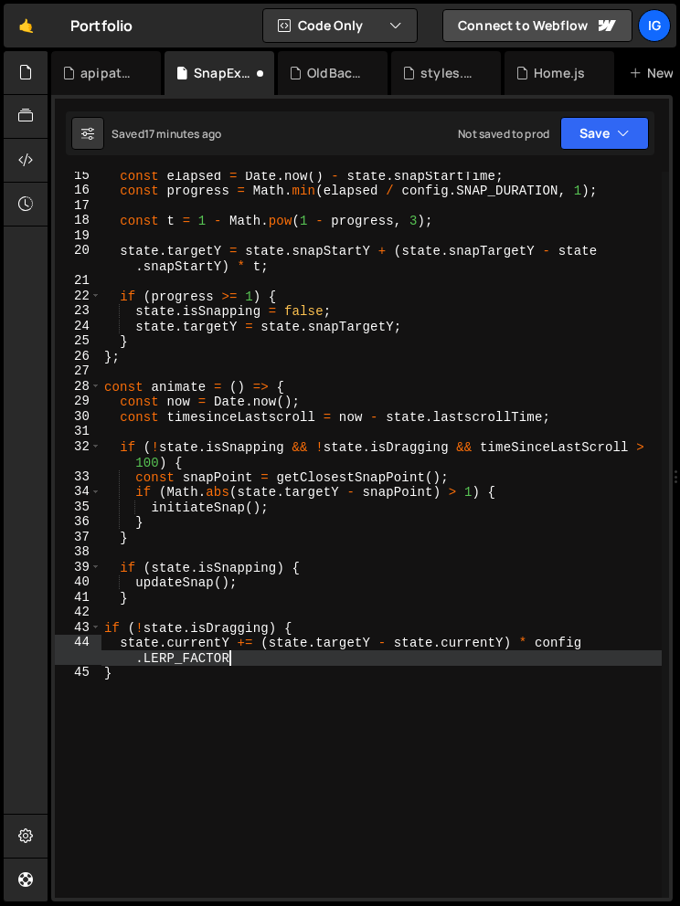
scroll to position [0, 39]
type textarea "}"
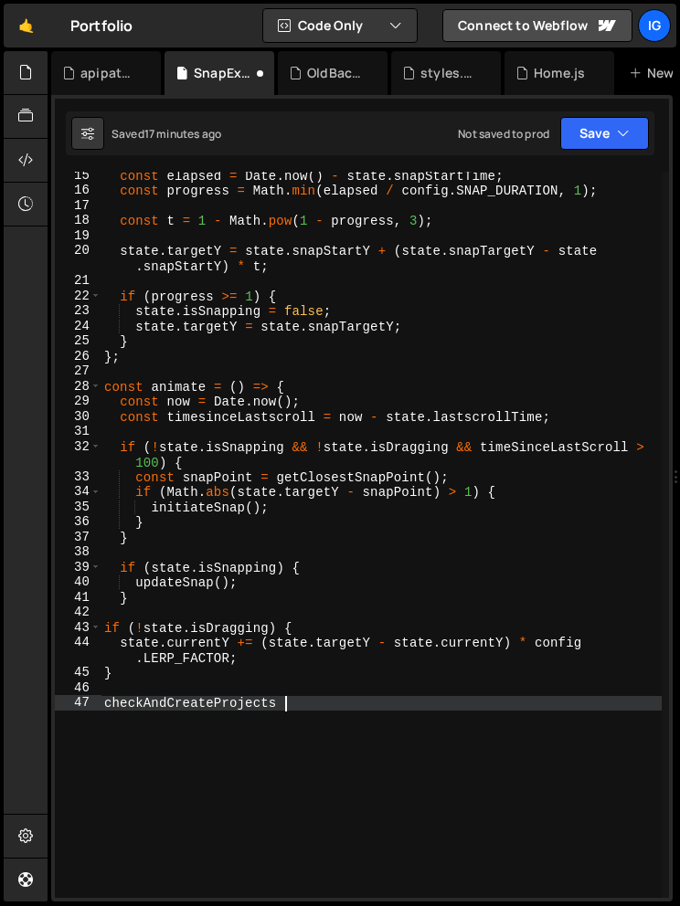
scroll to position [0, 11]
type textarea "checkAndCreateProjects();"
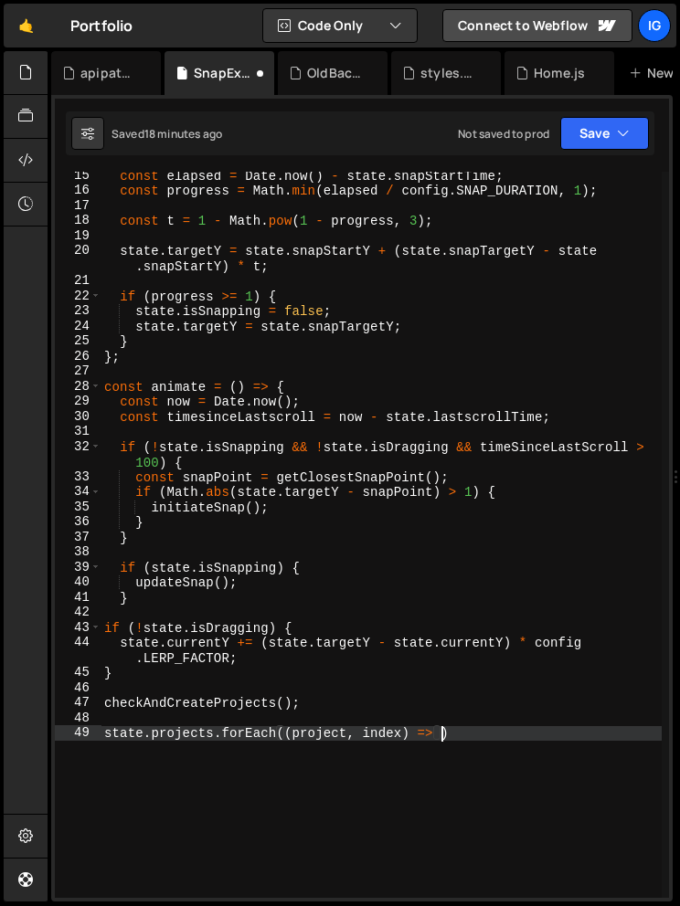
scroll to position [0, 23]
type textarea "state.projects.forEach((project, index) => {)"
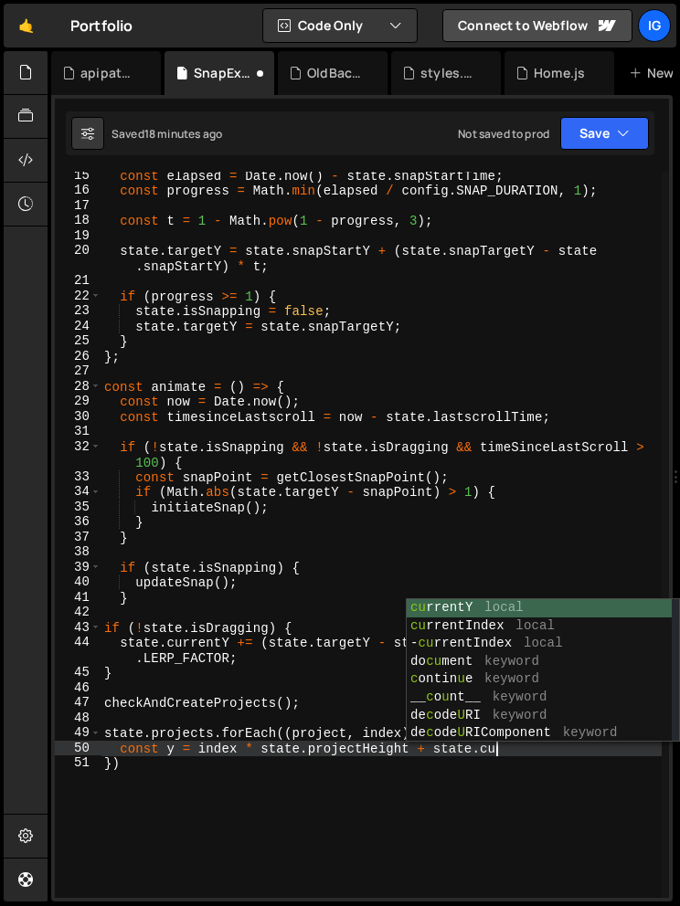
scroll to position [0, 26]
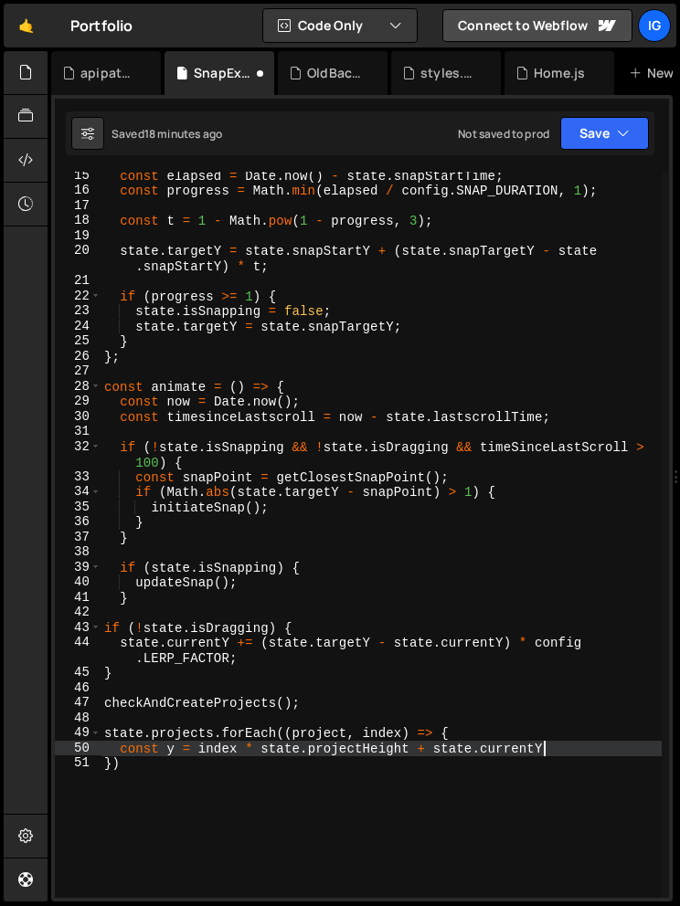
type textarea "const y = index * state.projectHeight + state.currentY;"
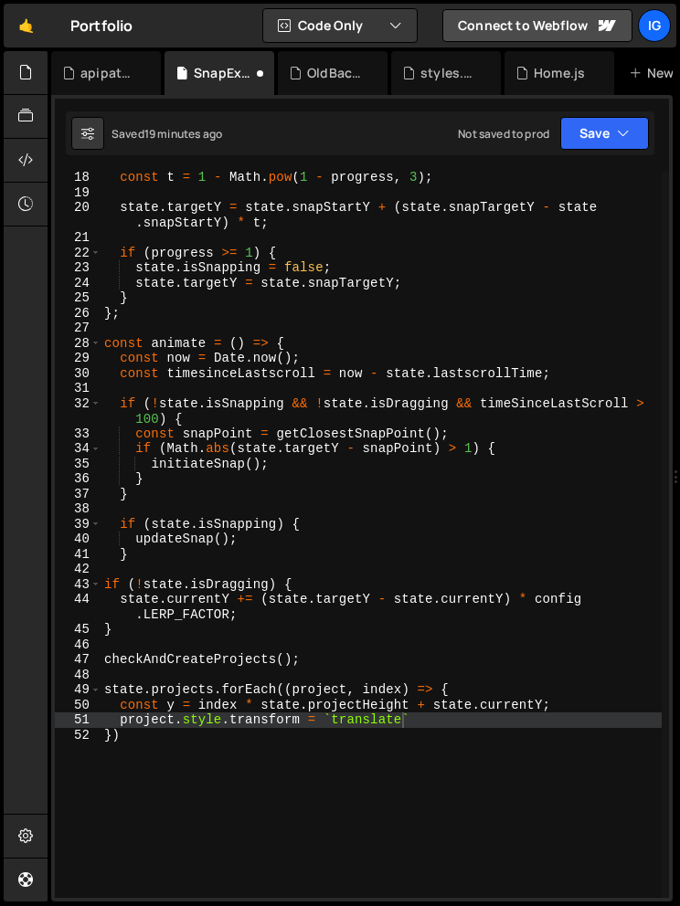
scroll to position [277, 0]
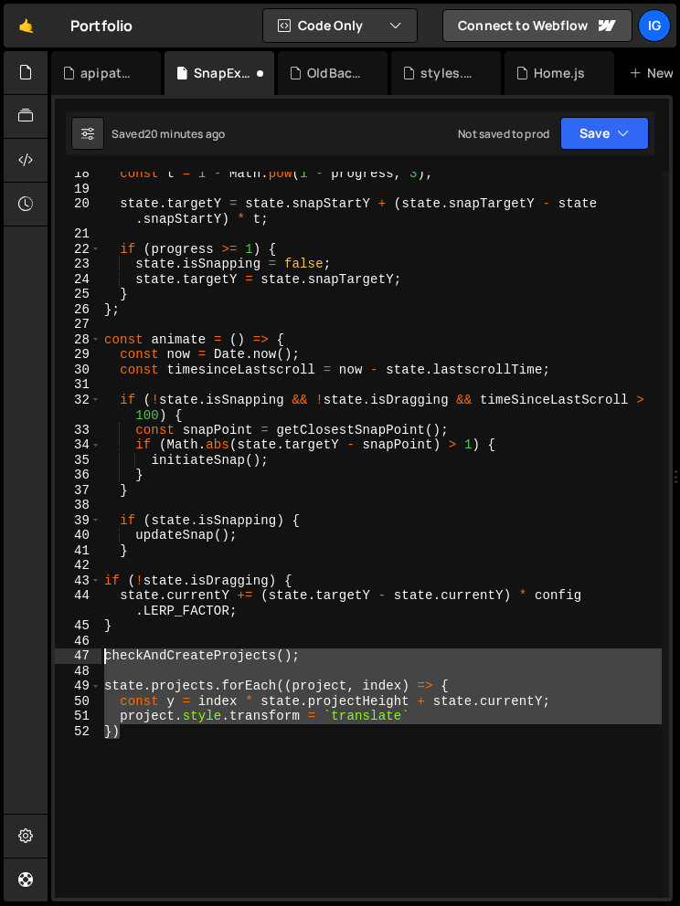
drag, startPoint x: 137, startPoint y: 737, endPoint x: 85, endPoint y: 657, distance: 95.8
click at [85, 657] on div "project.style.transform = `translate` 18 19 20 21 22 23 24 25 26 27 28 29 30 31…" at bounding box center [362, 535] width 614 height 726
type textarea "checkAndCreateProjects();"
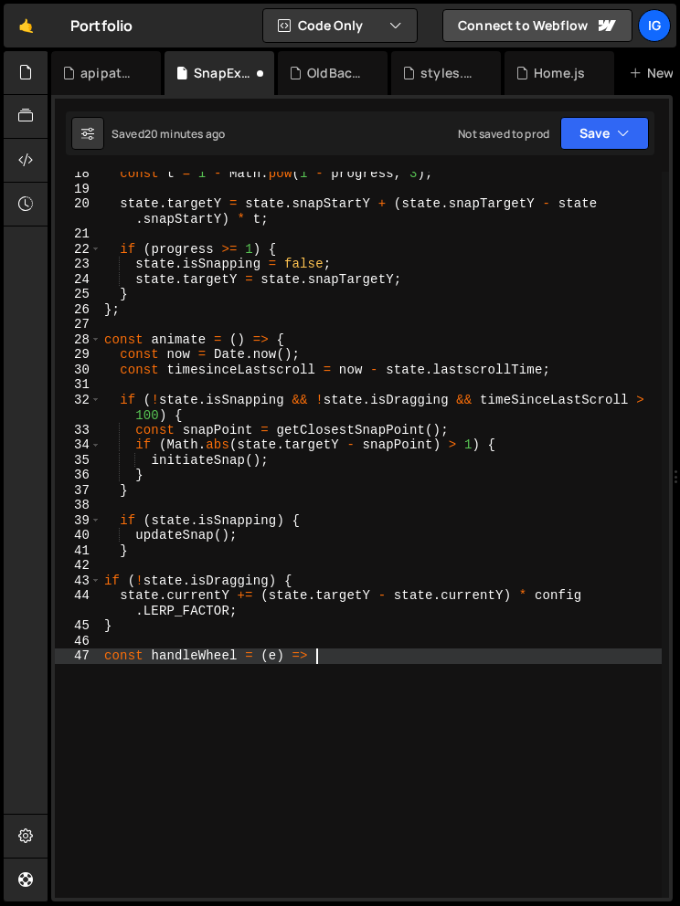
scroll to position [0, 14]
type textarea "const handleWheel = (e) => {"
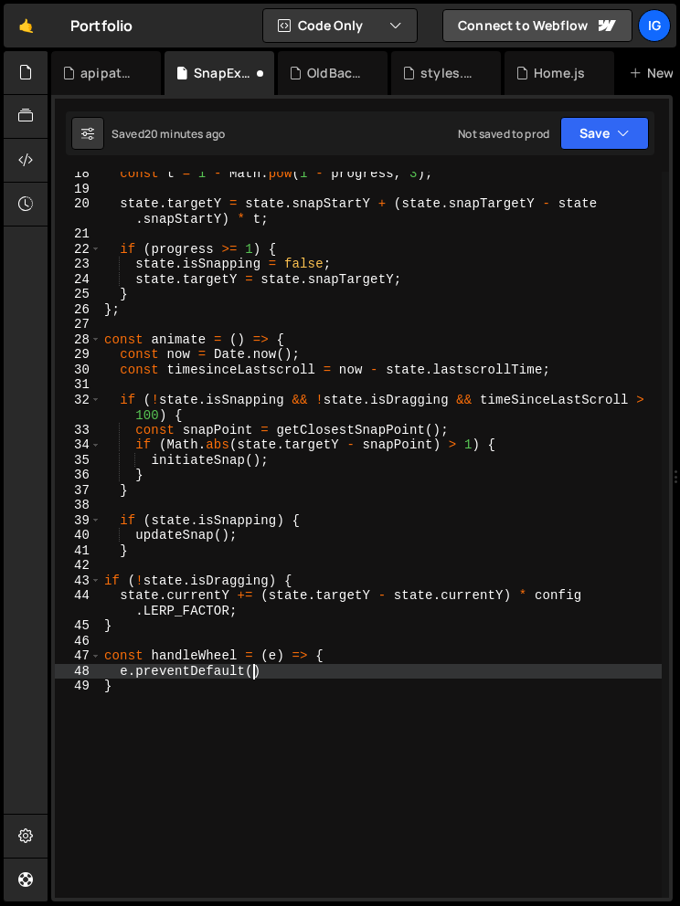
scroll to position [0, 9]
type textarea "e.preventDefault();"
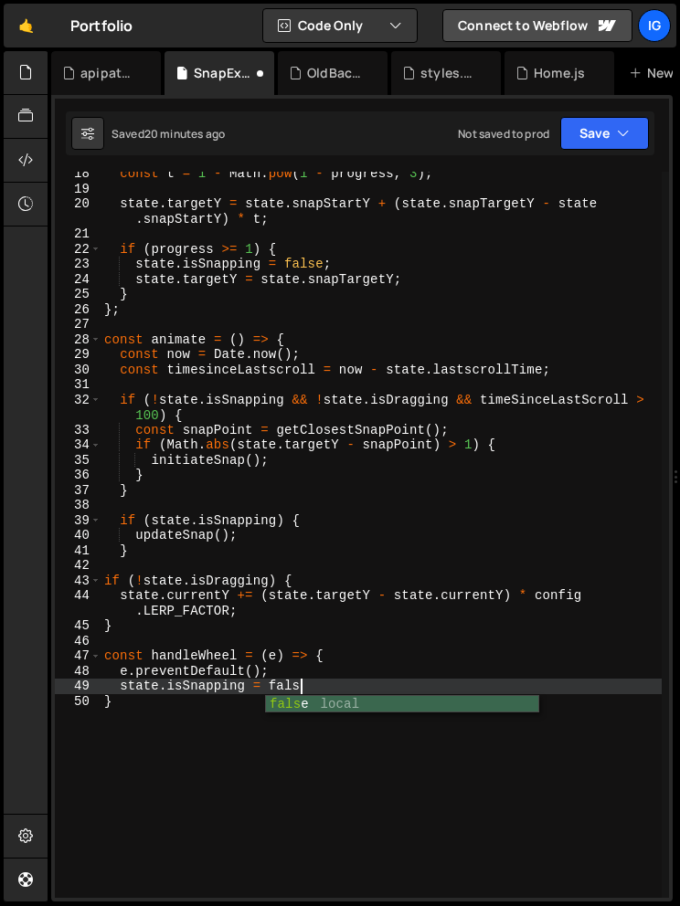
scroll to position [0, 13]
type textarea "state.isSnapping = false;"
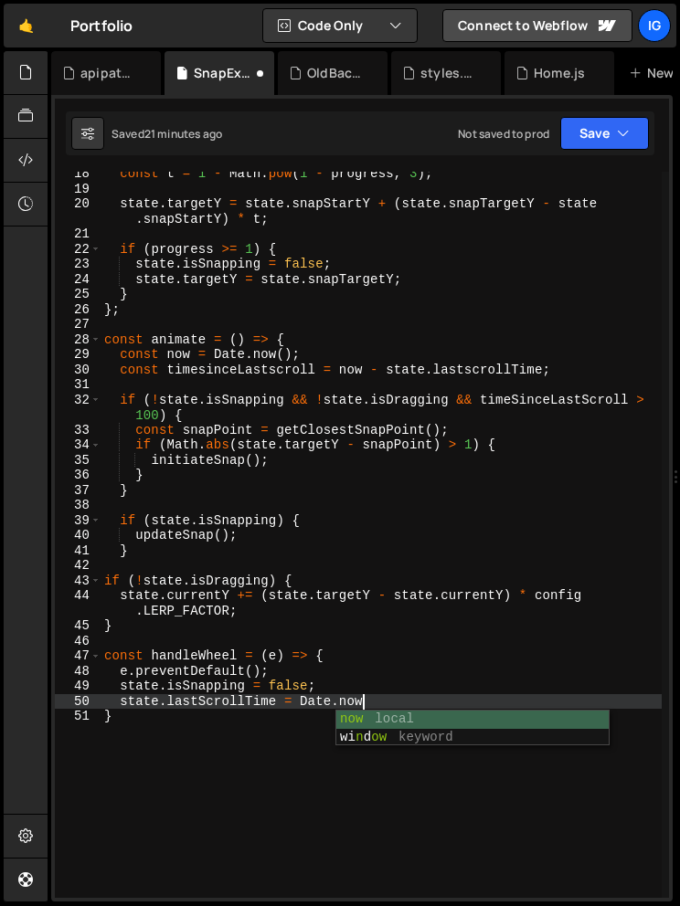
scroll to position [0, 17]
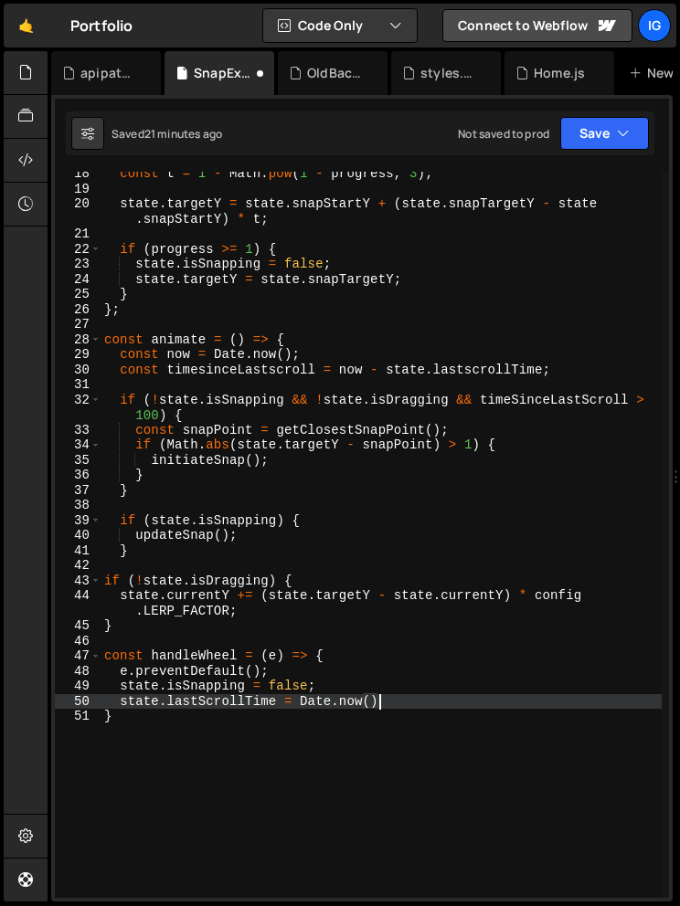
type textarea "state.lastScrollTime = [DOMAIN_NAME]();"
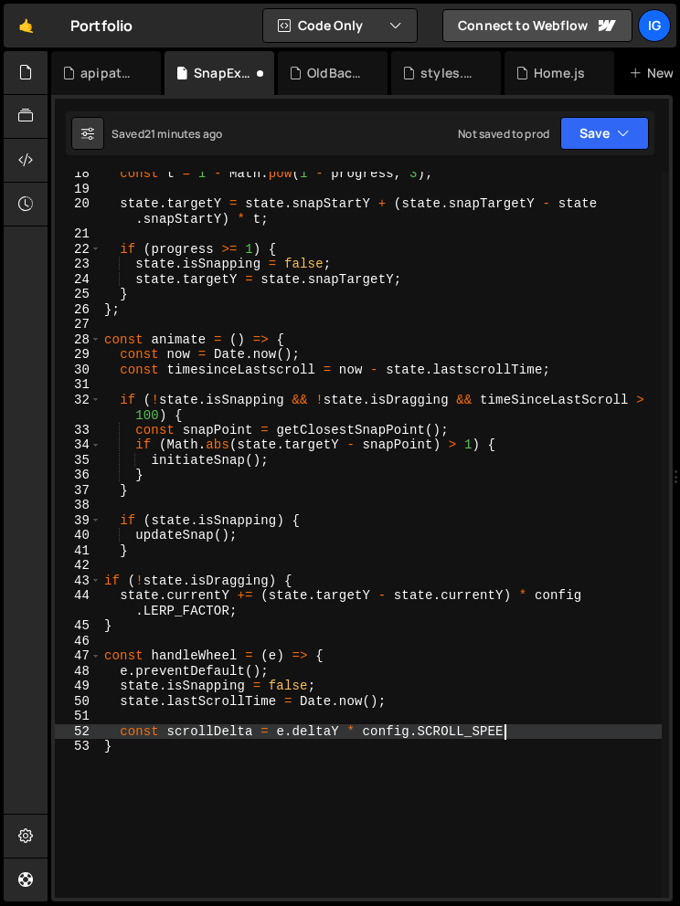
scroll to position [0, 27]
type textarea "const scrollDelta = e.deltaY * config.SCROLL_SPEED;"
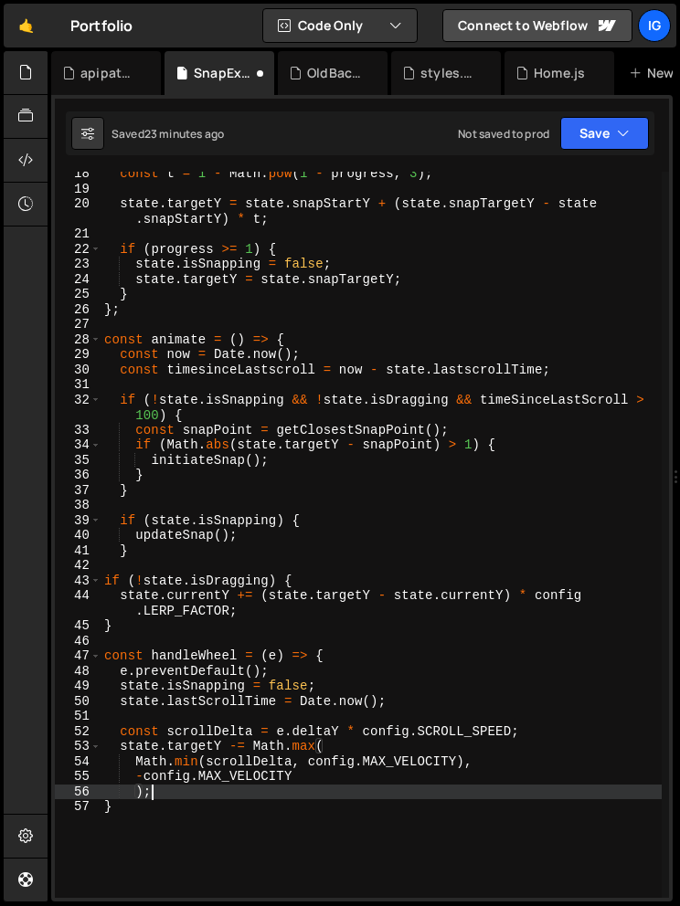
scroll to position [0, 2]
click at [138, 807] on div "const t = 1 - Math . pow ( 1 - progress , 3 ) ; state . targetY = state . snapS…" at bounding box center [380, 544] width 561 height 756
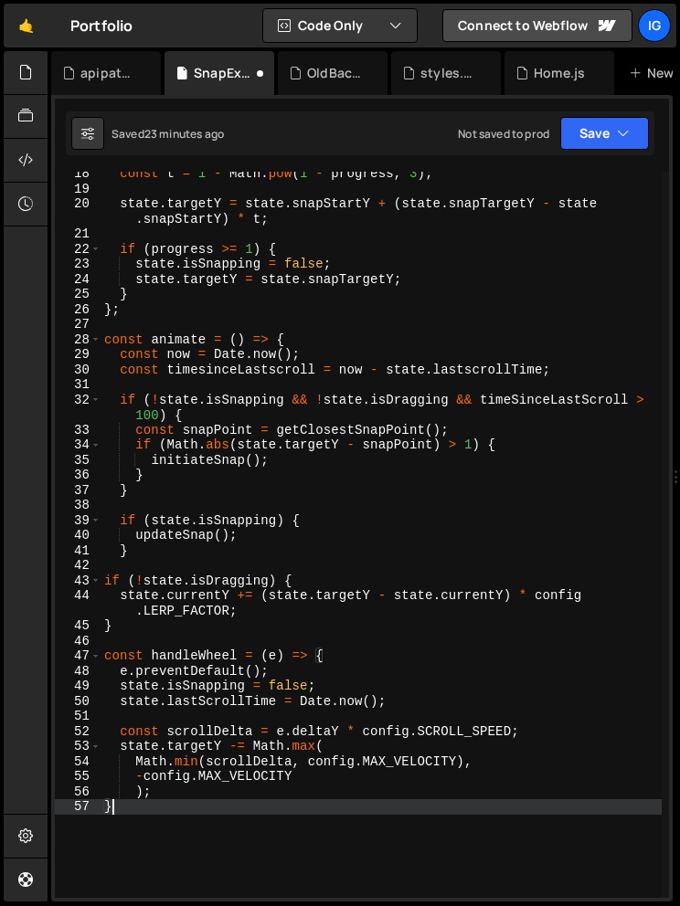
type textarea "};"
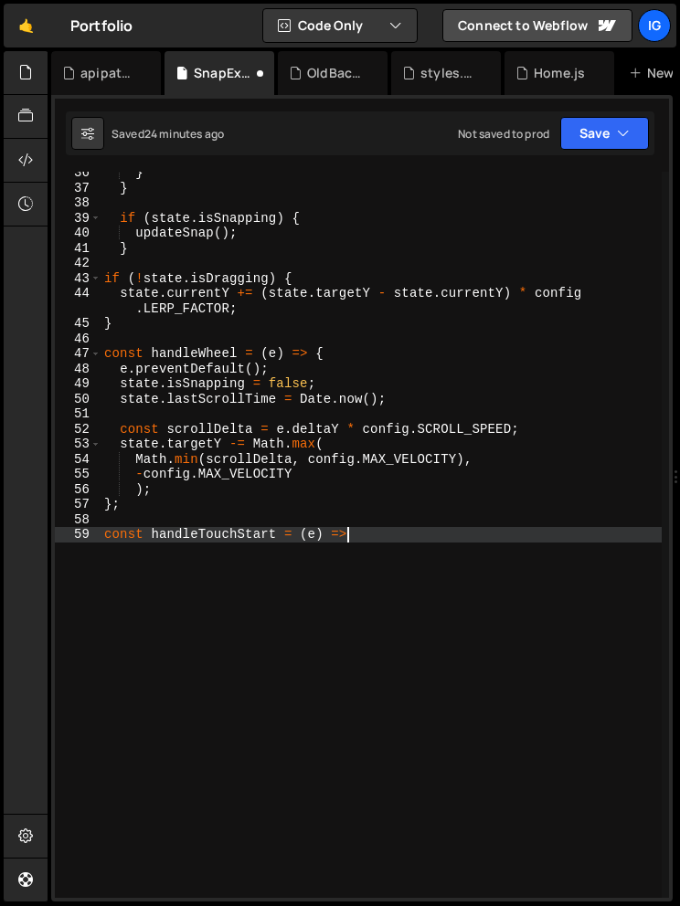
scroll to position [0, 16]
type textarea "const handleTouchStart = (e) => {"
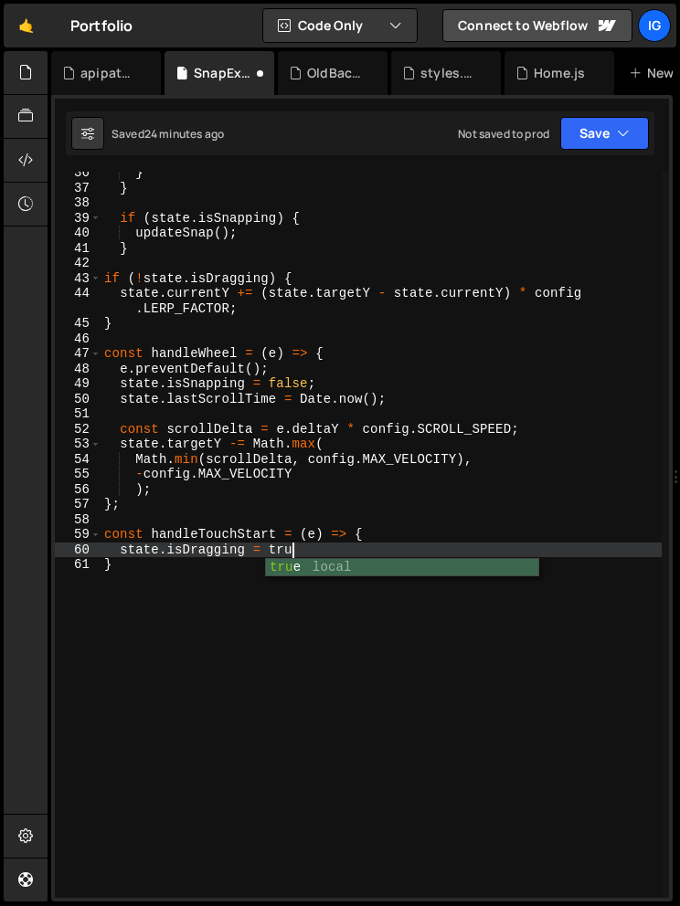
scroll to position [0, 13]
type textarea "state.isDragging = true;"
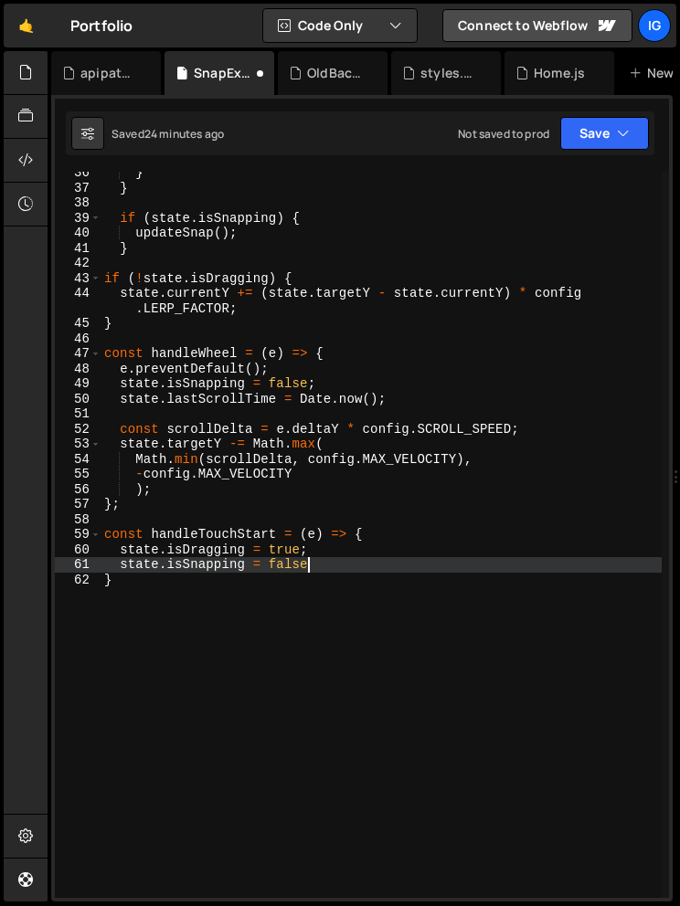
type textarea "state.isSnapping = false;"
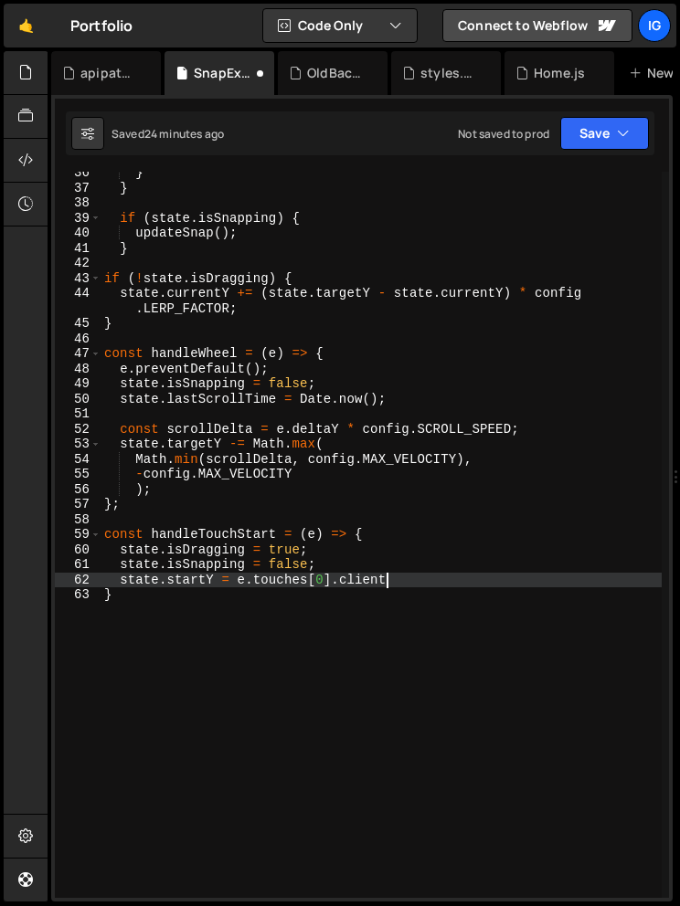
scroll to position [0, 19]
type textarea "state.startY = e.touches[0].clientY;"
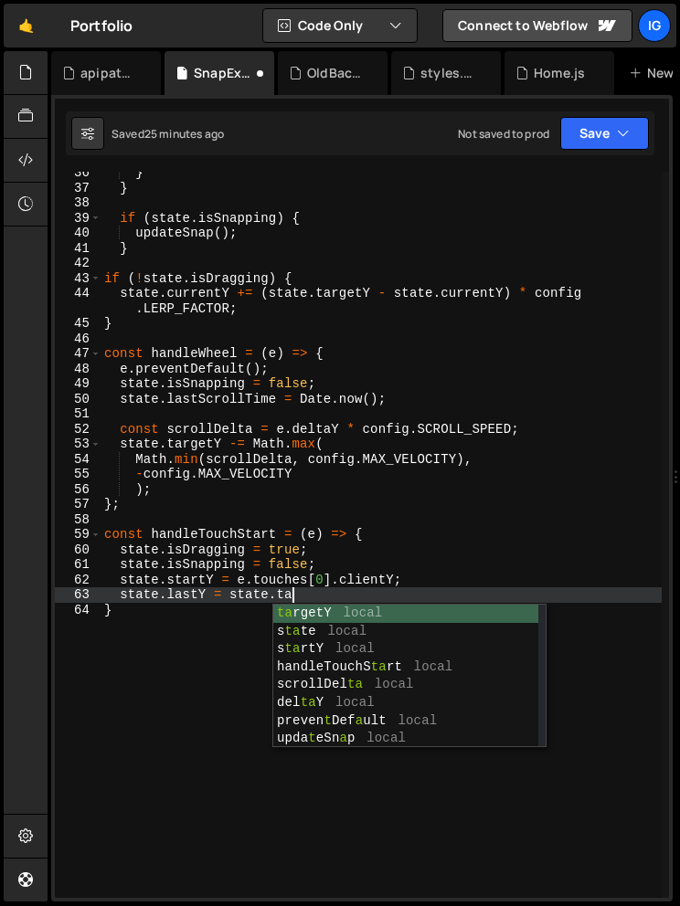
scroll to position [0, 13]
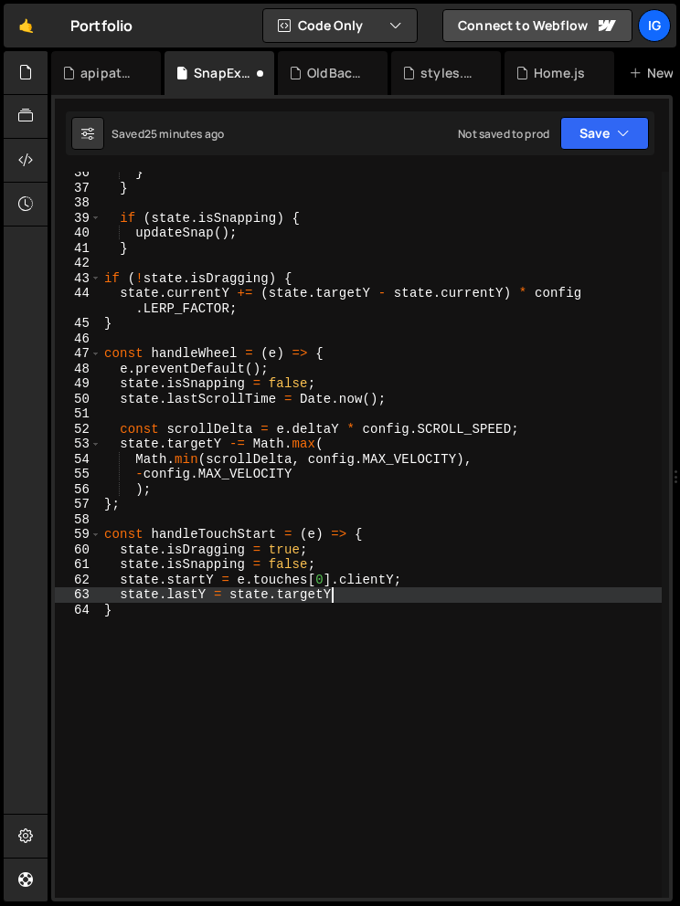
type textarea "state.lastY = state.targetY;"
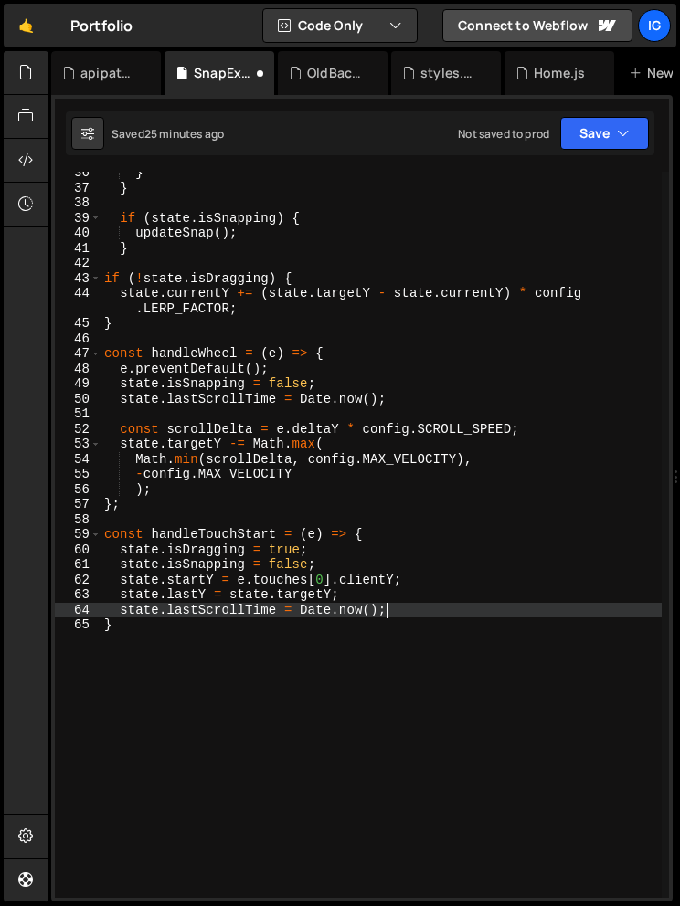
scroll to position [0, 0]
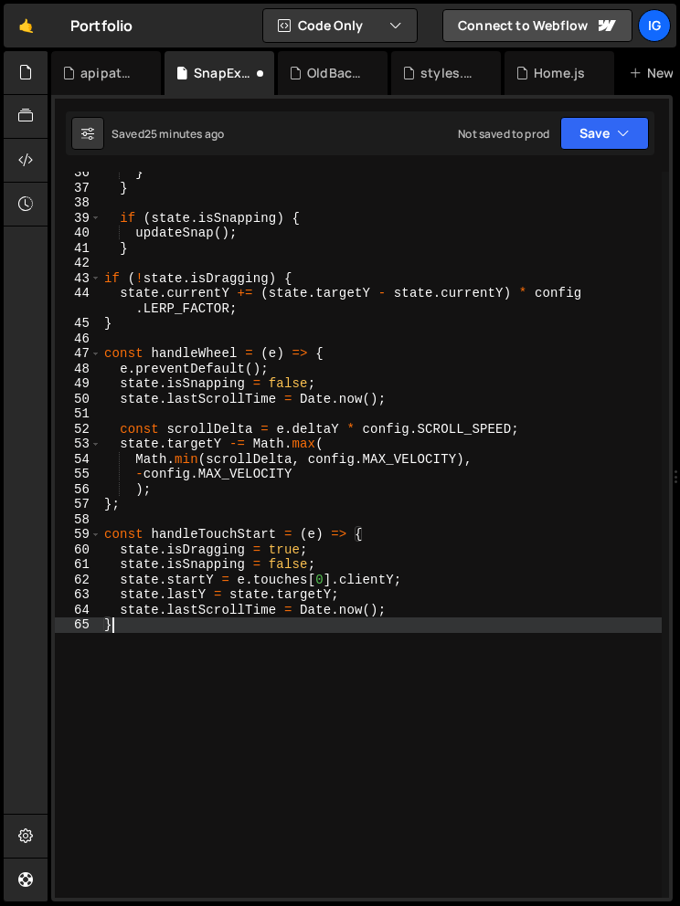
type textarea "};"
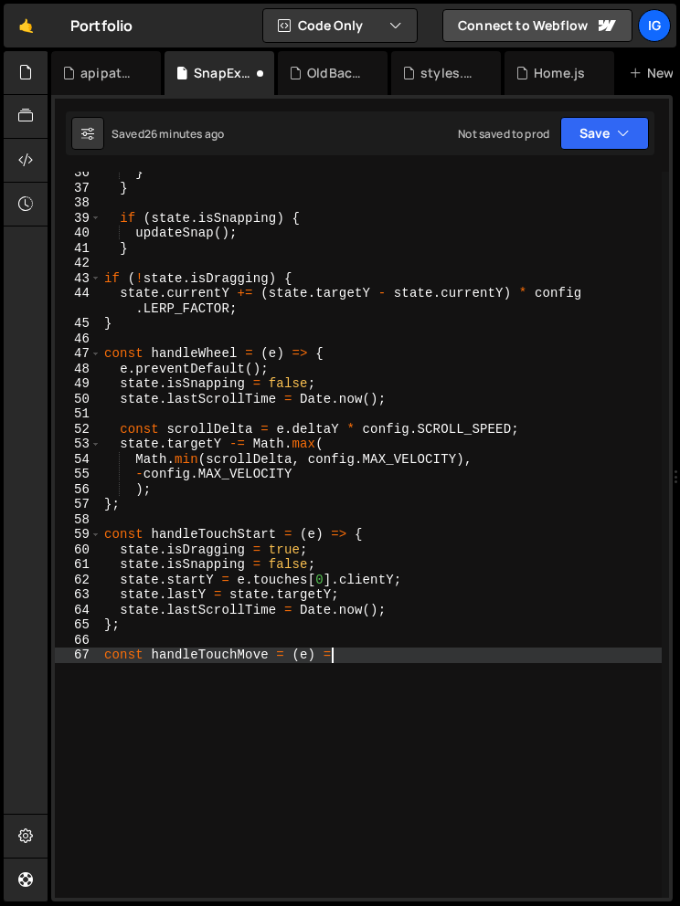
scroll to position [0, 16]
type textarea "const handleTouchMove = (e) => {"
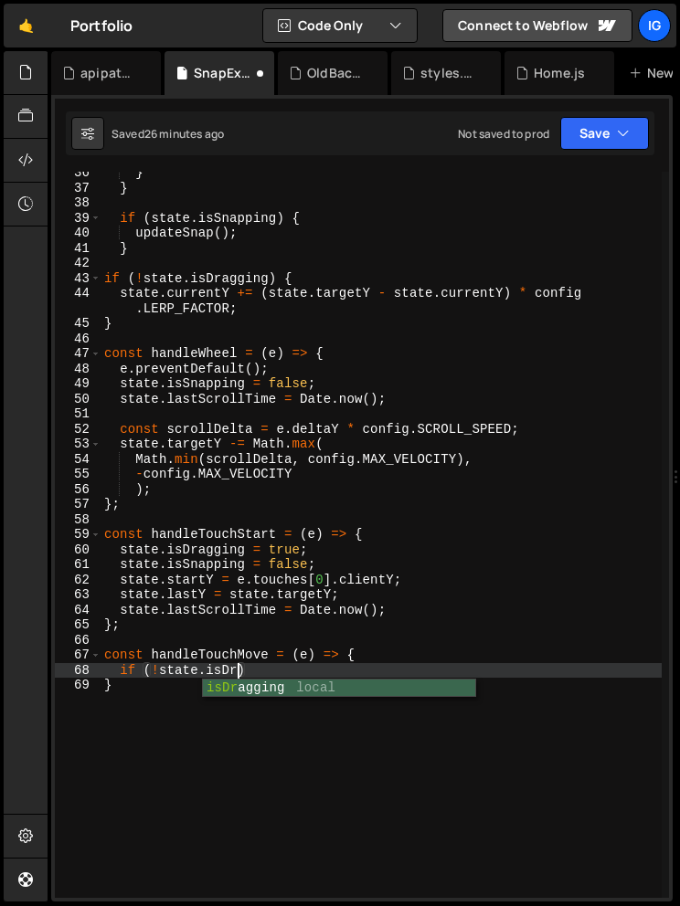
scroll to position [0, 9]
type textarea "if (!state.isDragging) return;"
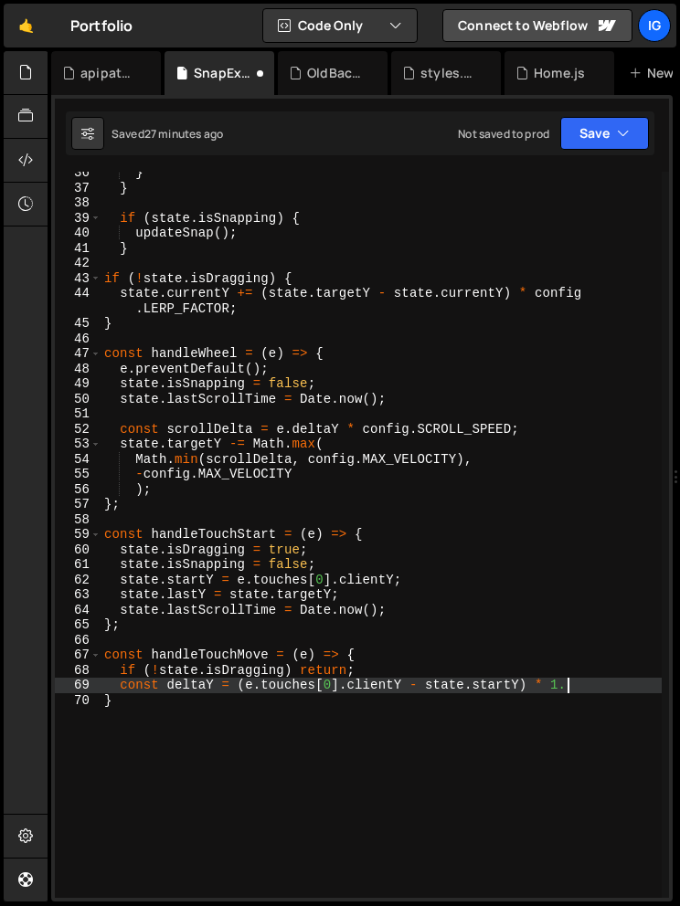
scroll to position [0, 32]
type textarea "const deltaY = (e.touches[0].clientY - state.startY) * 1.5;"
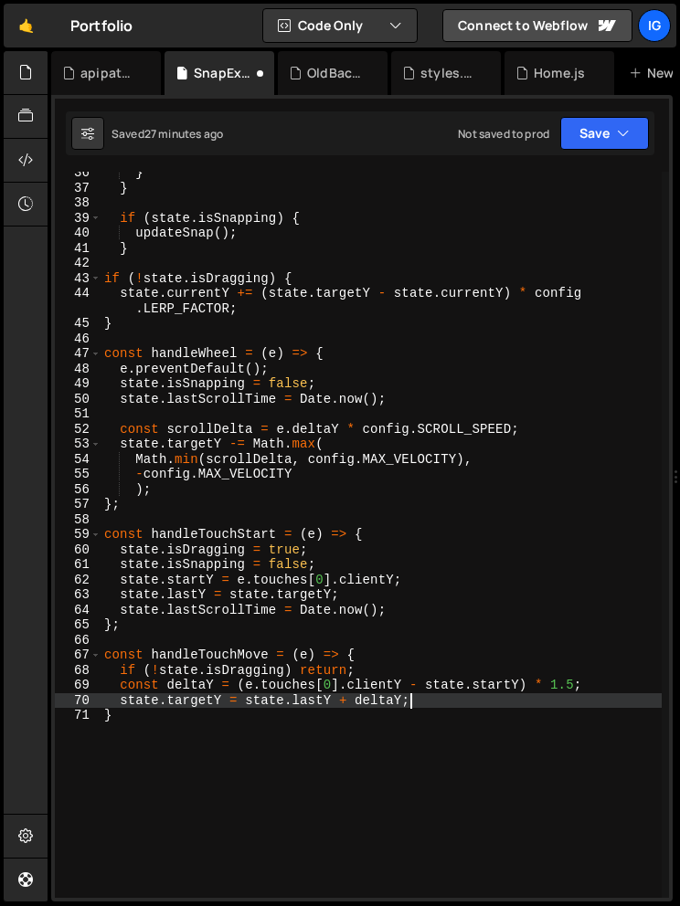
scroll to position [0, 20]
type textarea "state.targetY = state.lastY + deltaY;"
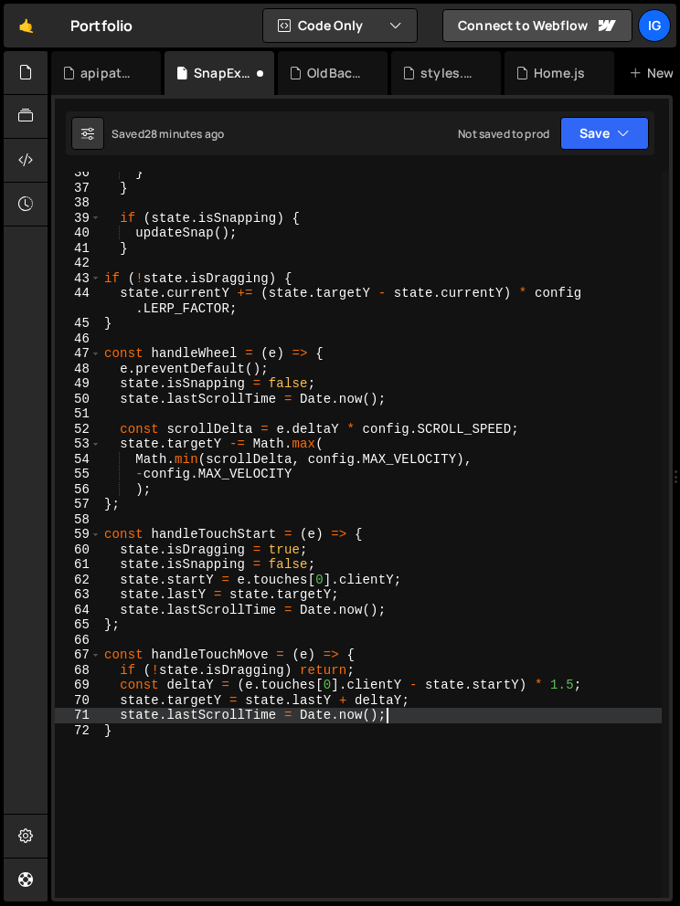
scroll to position [0, 0]
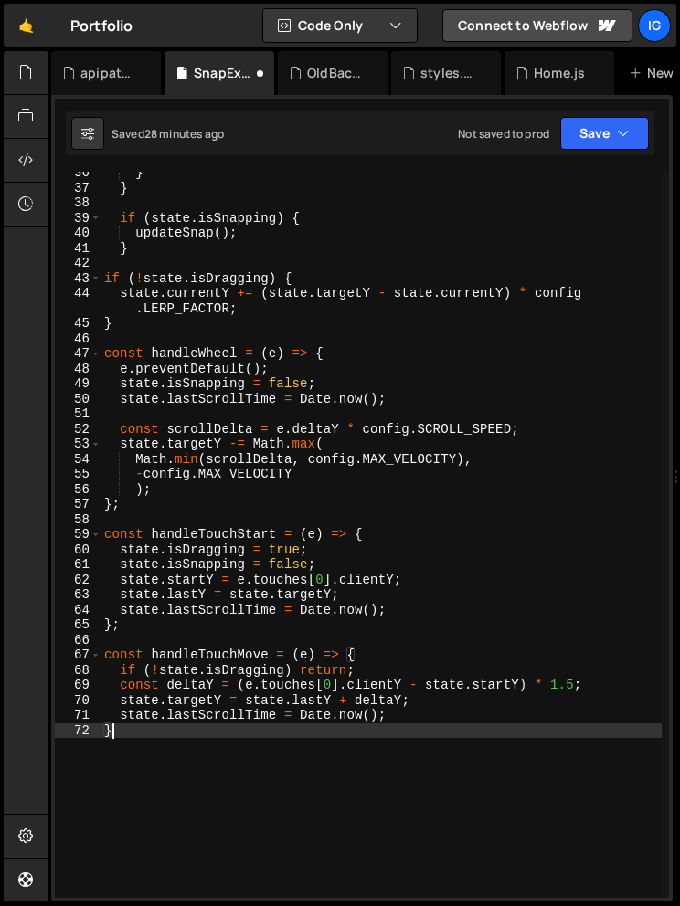
type textarea "};"
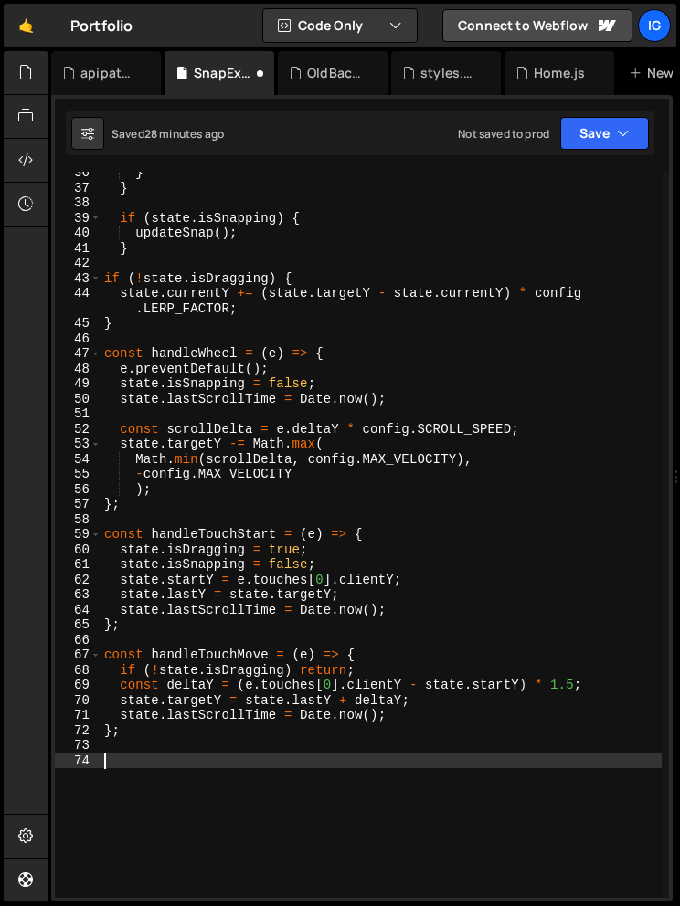
type textarea "o"
type textarea "const handleTouchEnd = () => {"
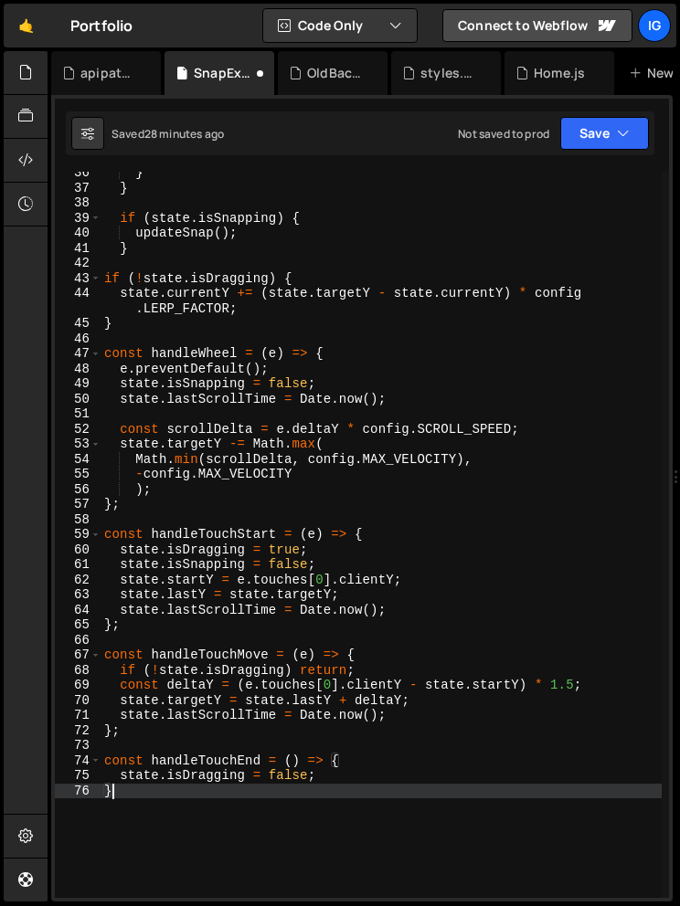
scroll to position [0, 0]
type textarea "};"
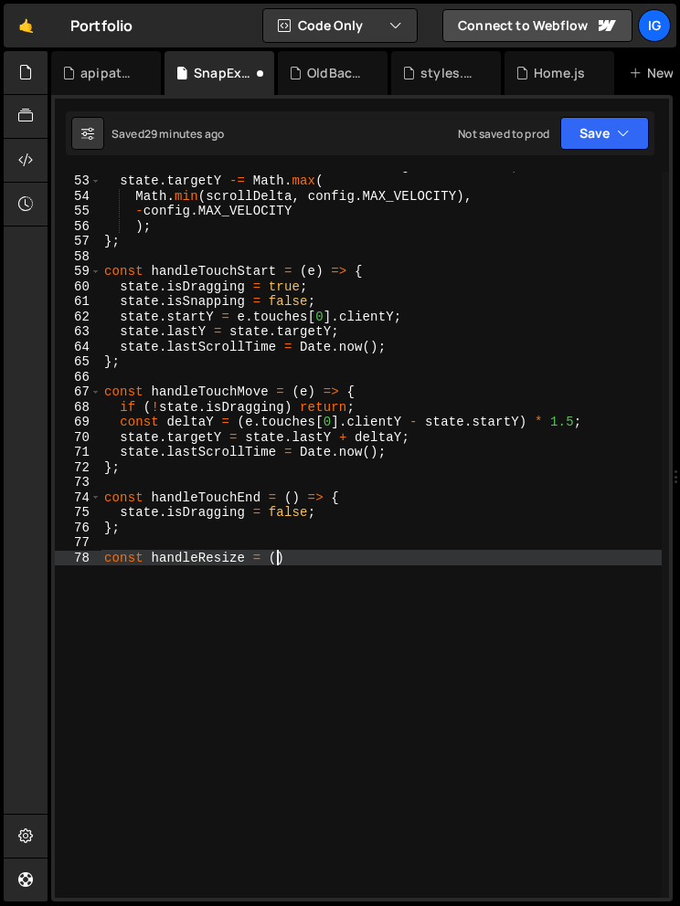
scroll to position [0, 11]
type textarea "const handleResize = () => {"
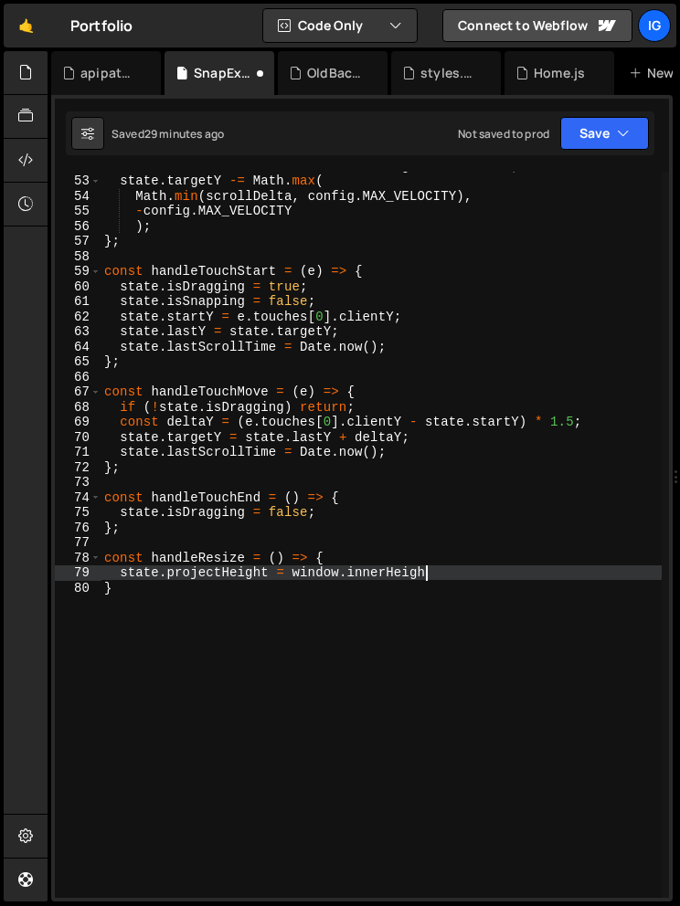
scroll to position [0, 22]
type textarea "state.projectHeight = window.innerHeight;"
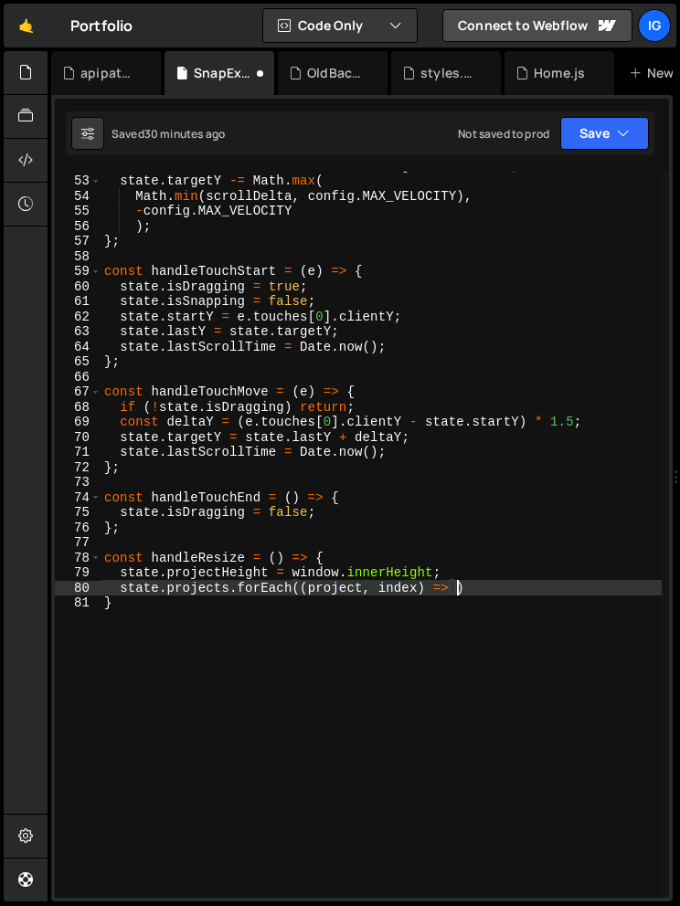
scroll to position [0, 24]
type textarea "state.projects.forEach((project, index) => {)"
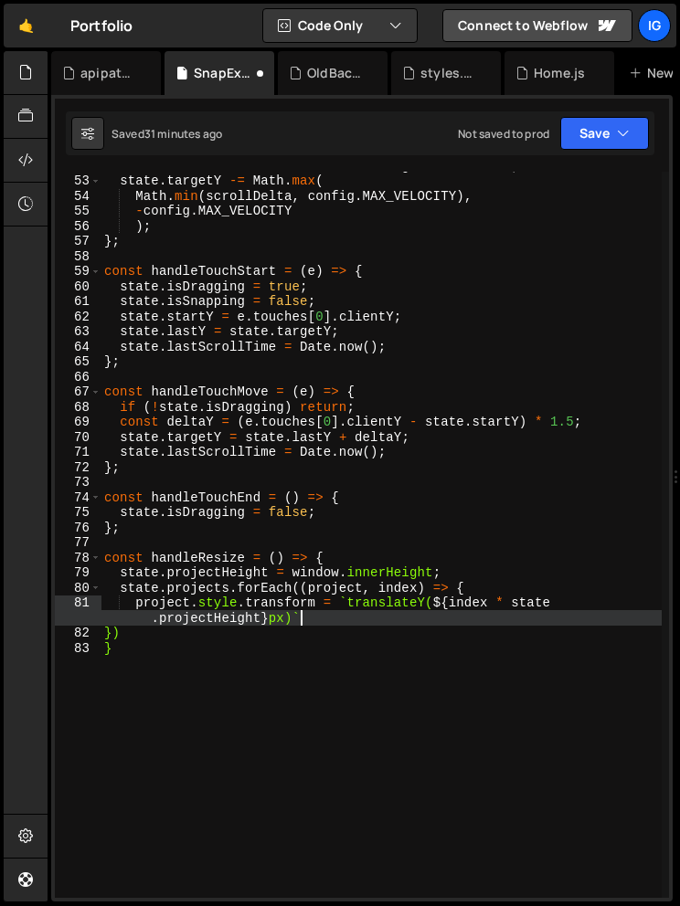
scroll to position [0, 40]
type textarea "project.style.transform = `translateY(${index * state.projectHeight}px)`;"
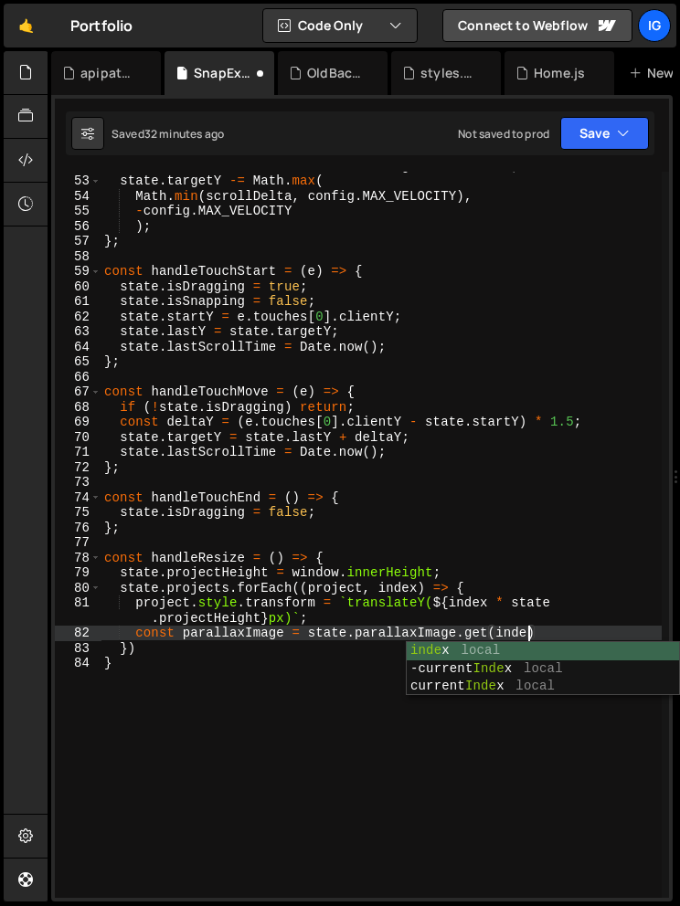
scroll to position [0, 29]
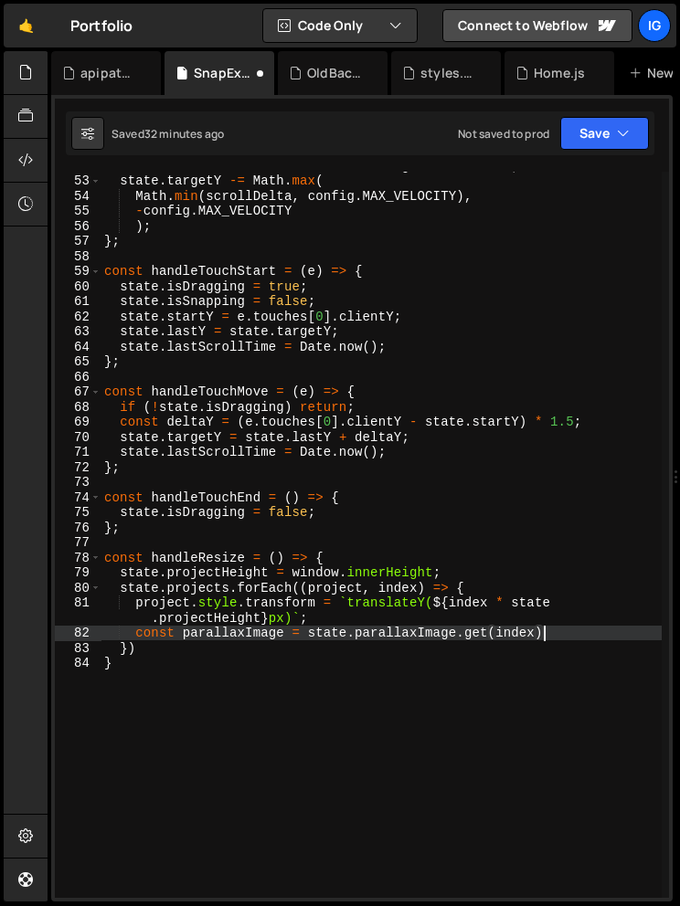
type textarea "const parallaxImage = state.parallaxImage.get(index);"
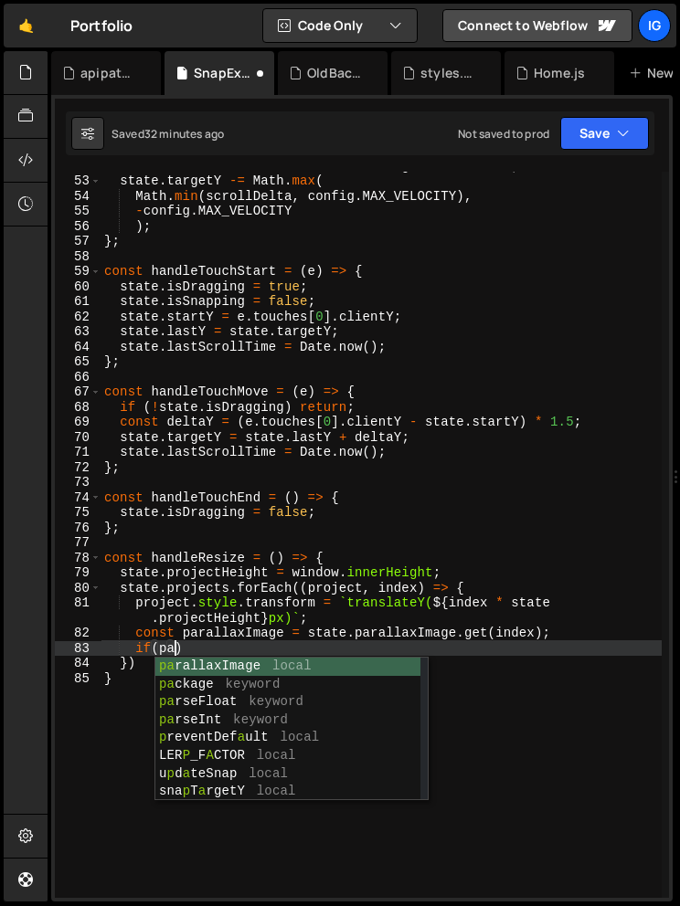
scroll to position [0, 4]
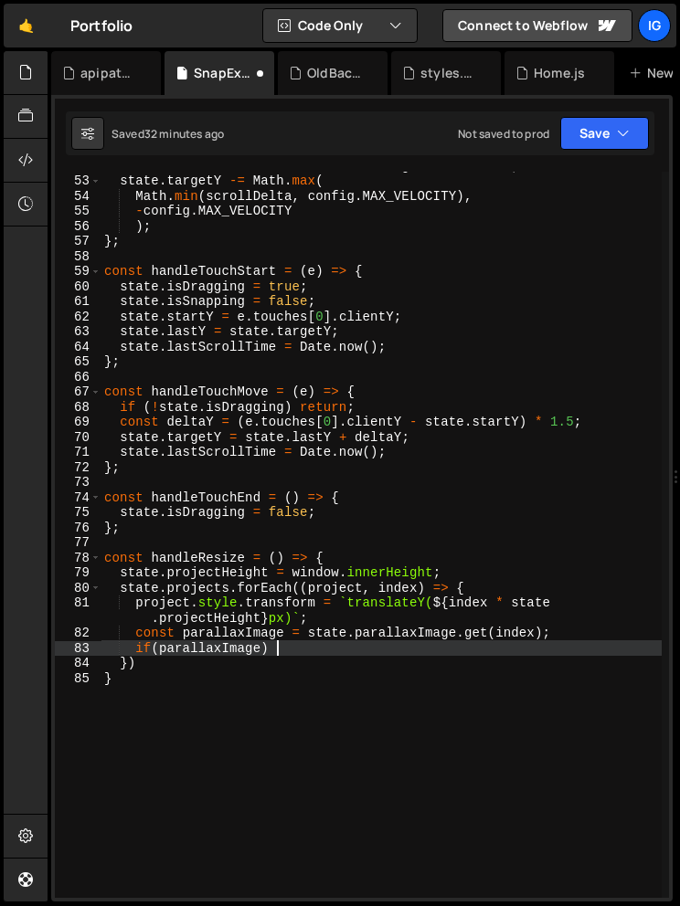
type textarea "if(parallaxImage) {"
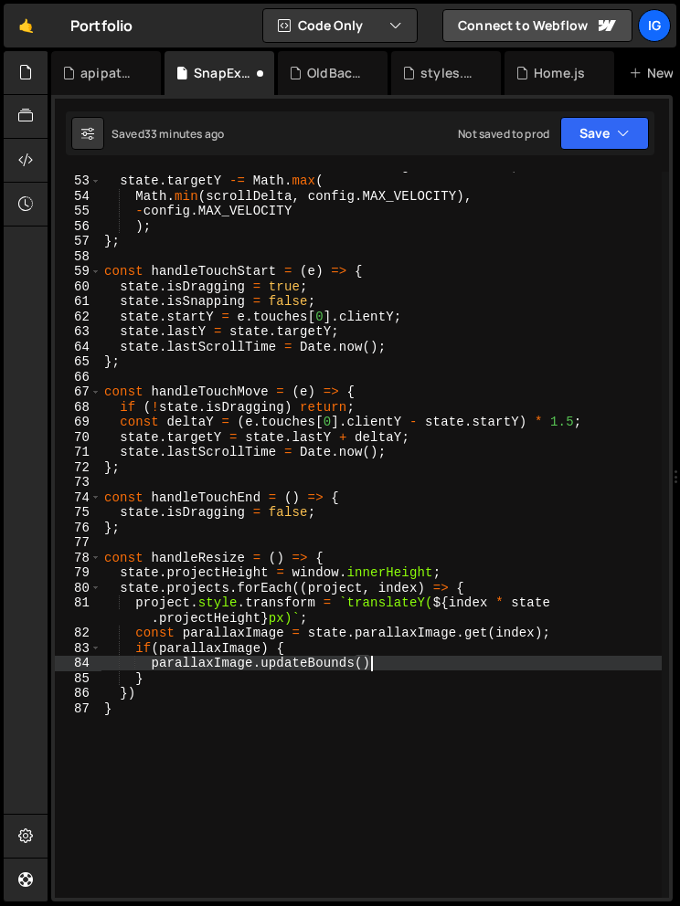
scroll to position [0, 18]
click at [174, 694] on div "const scrollDelta = e . deltaY * config . SCROLL_SPEED ; state . targetY -= Mat…" at bounding box center [380, 536] width 561 height 756
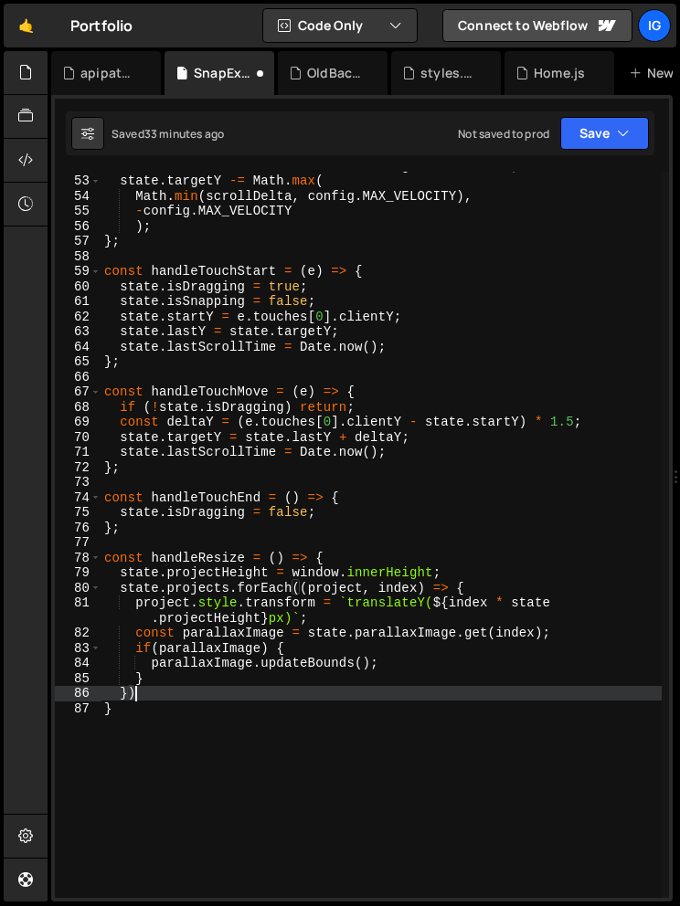
scroll to position [0, 2]
click at [122, 711] on div "const scrollDelta = e . deltaY * config . SCROLL_SPEED ; state . targetY -= Mat…" at bounding box center [380, 536] width 561 height 756
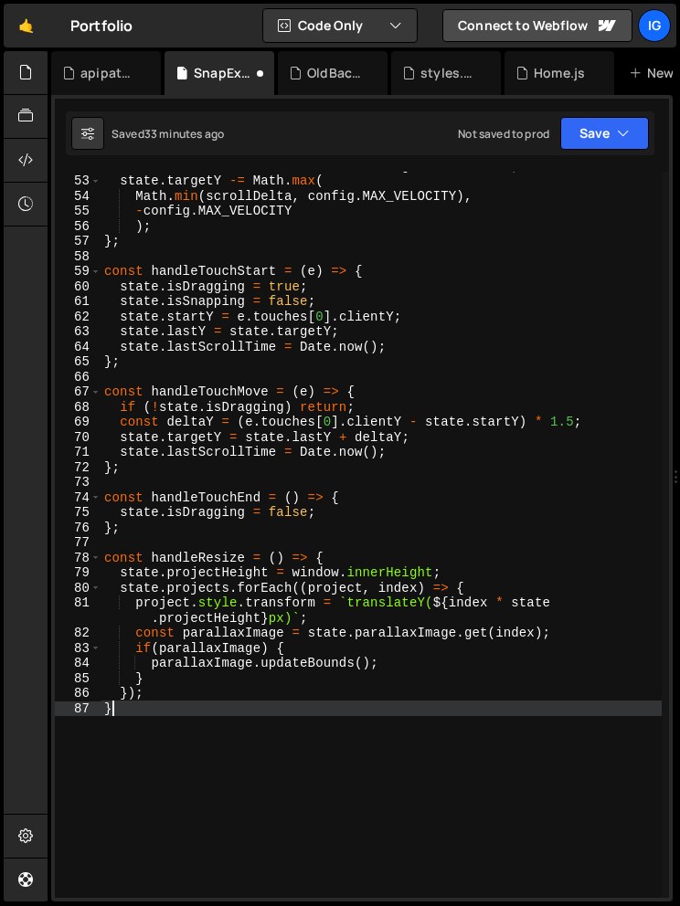
scroll to position [0, 0]
type textarea "};"
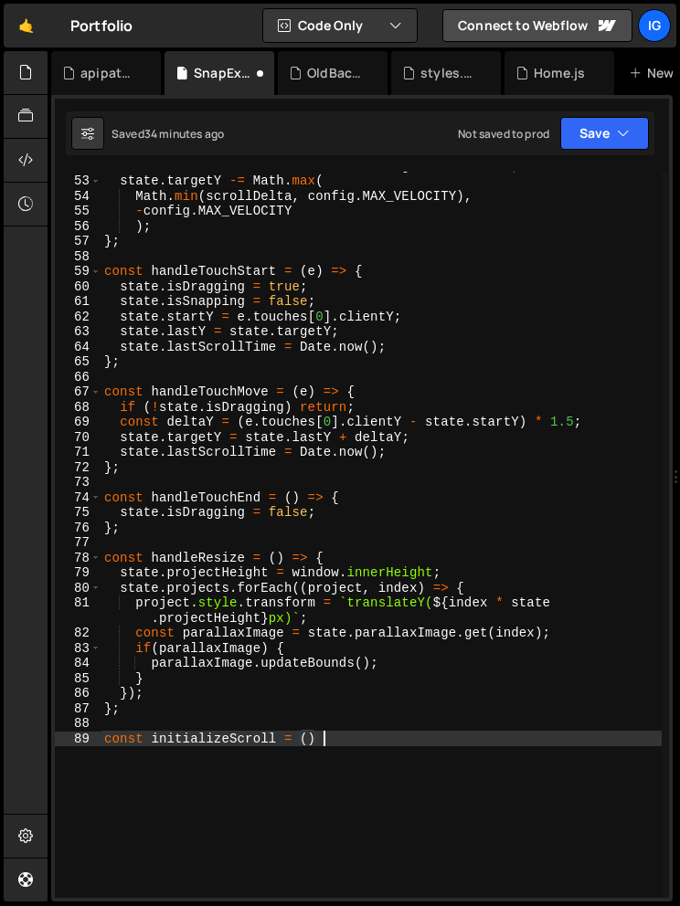
scroll to position [0, 14]
type textarea "const initializeScroll = () => {"
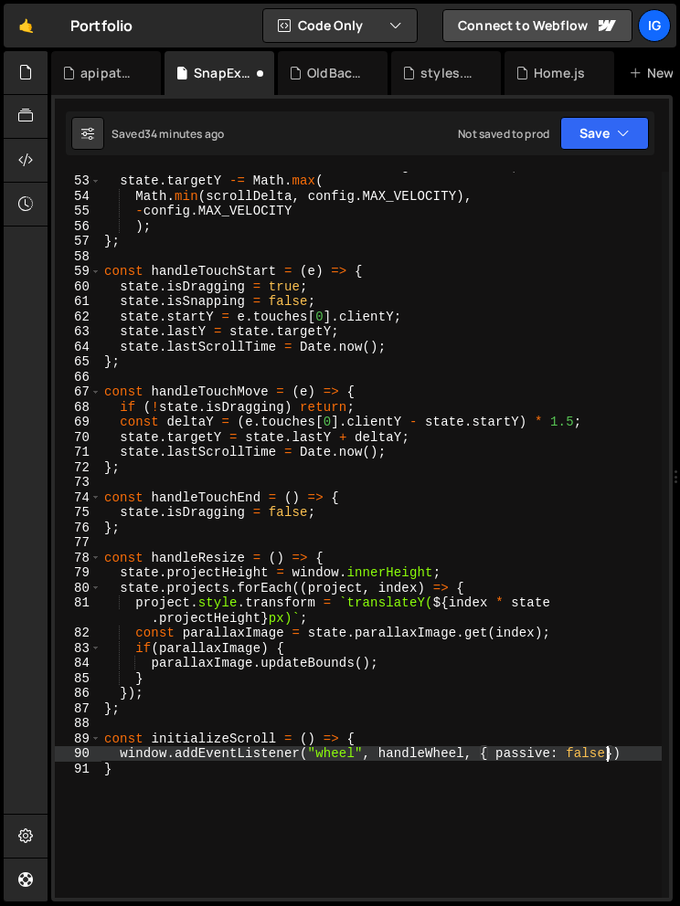
scroll to position [0, 35]
type textarea "window.addEventListener("wheel", handleWheel, { passive: false });"
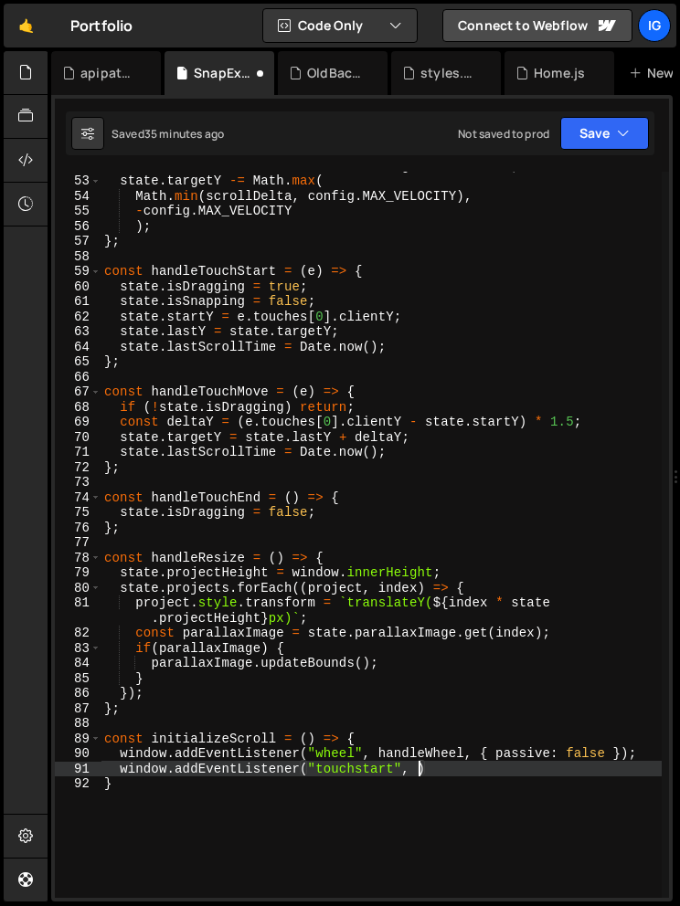
scroll to position [0, 22]
type textarea "window.addEventListener("touchstart", handleTouchStart);"
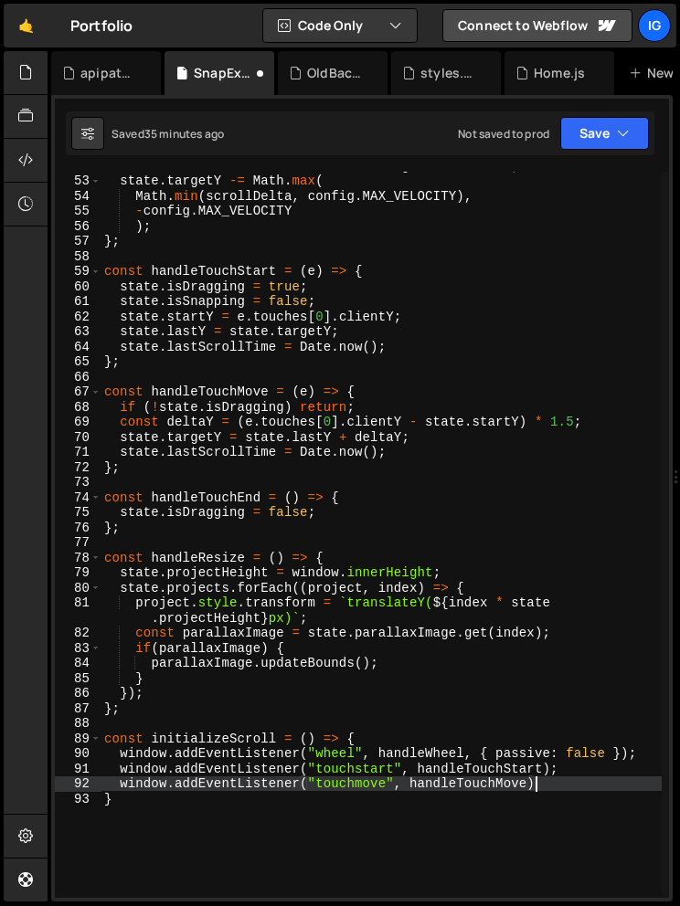
type textarea "window.addEventListener("touchmove", handleTouchMove);"
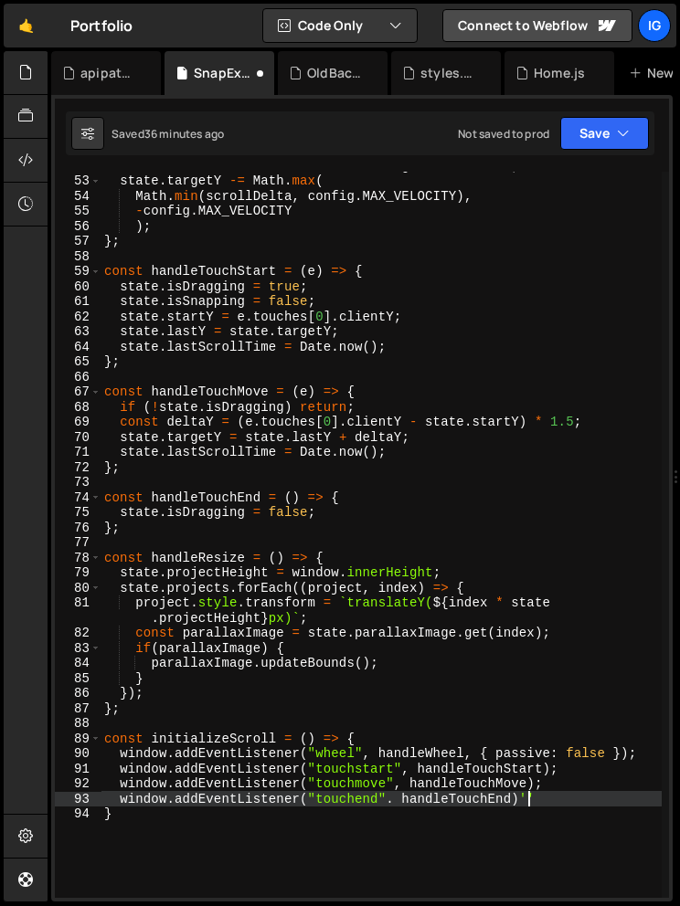
scroll to position [0, 28]
type textarea "window.addEventListener("touchend". handleTouchEnd);"
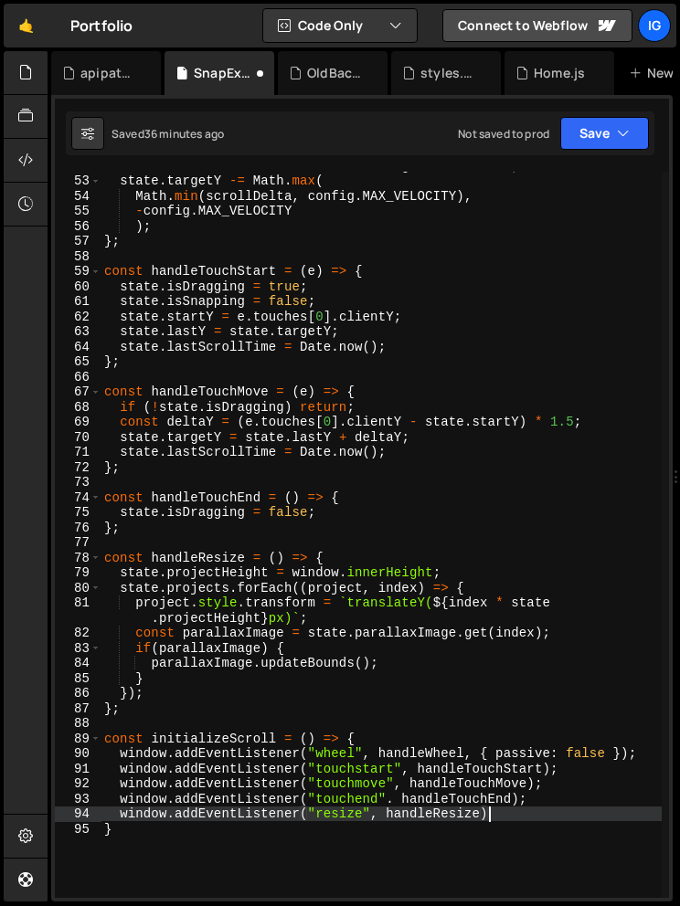
scroll to position [0, 26]
type textarea "window.addEventListener("resize", handleResize);"
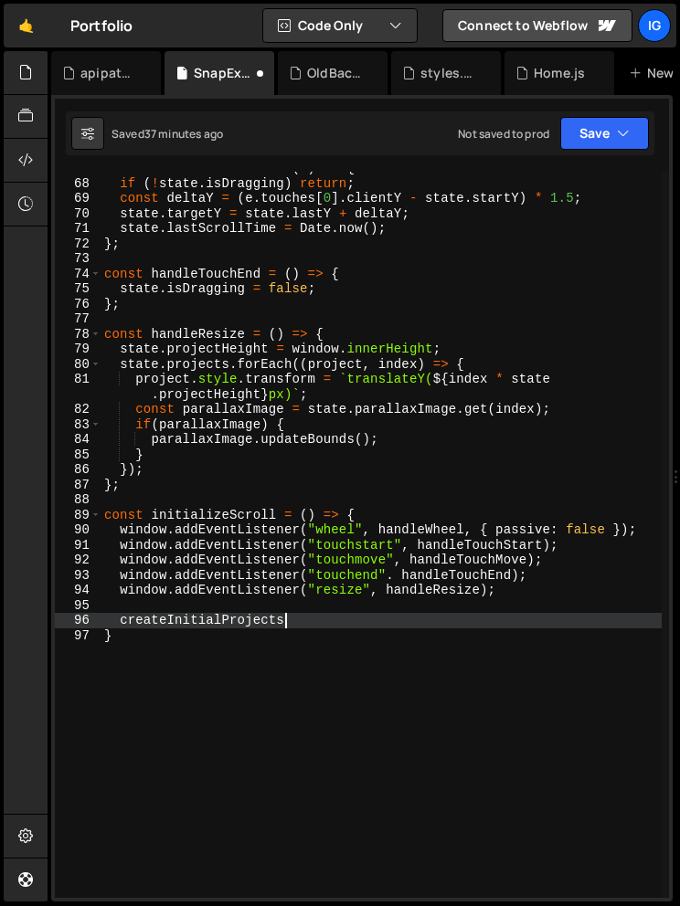
scroll to position [0, 12]
type textarea "createInitialProjects();"
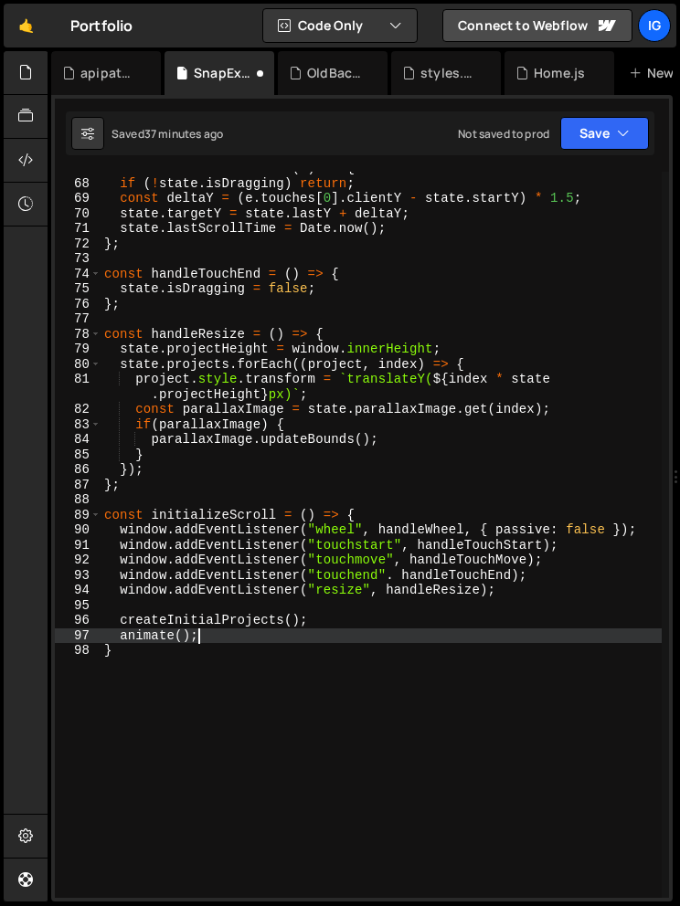
scroll to position [0, 0]
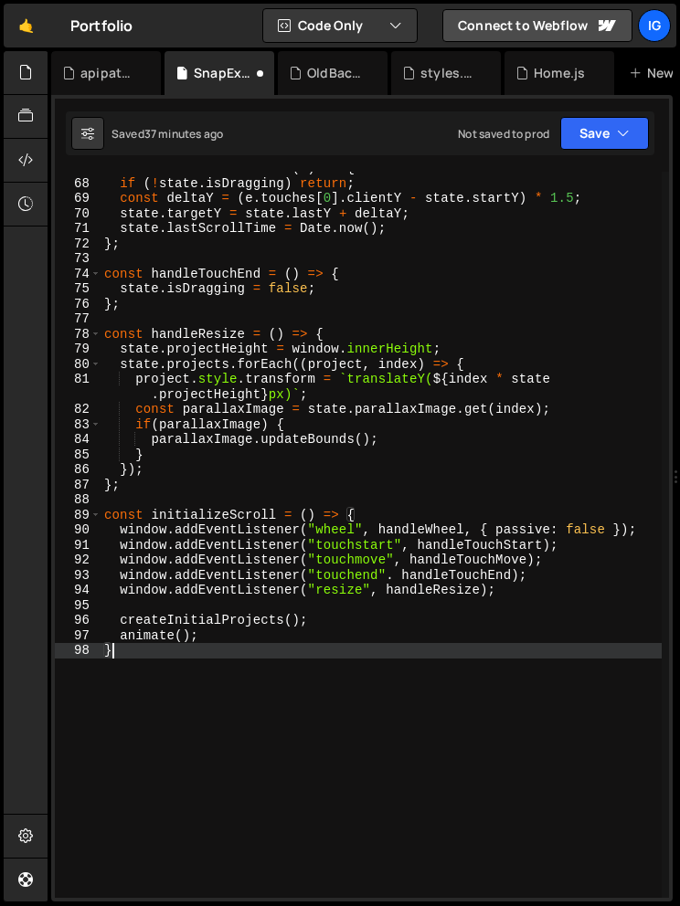
type textarea "};"
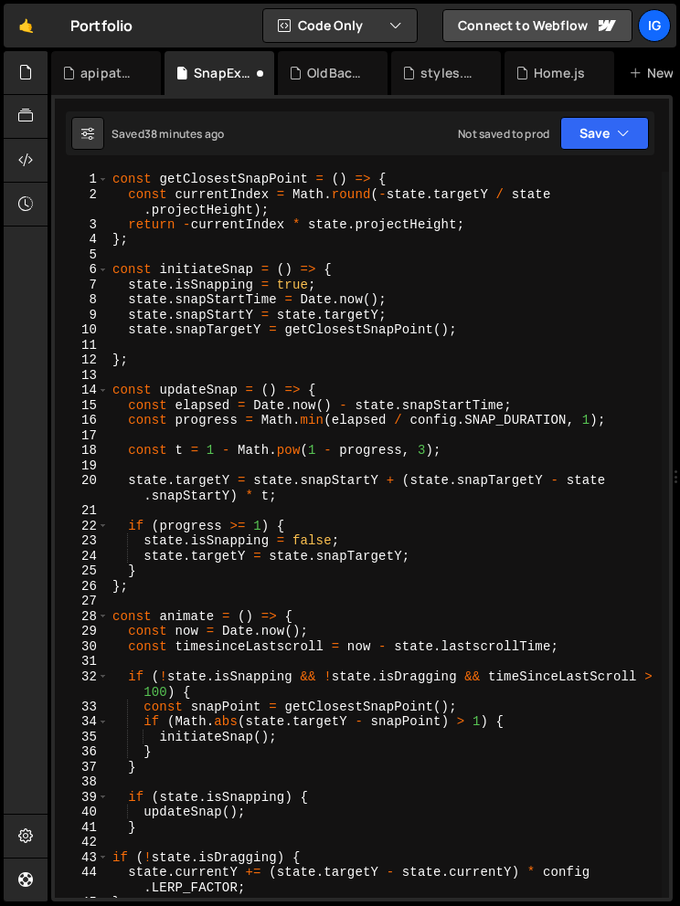
click at [114, 181] on div "const getClosestSnapPoint = ( ) => { const currentIndex = Math . round ( - stat…" at bounding box center [385, 550] width 553 height 756
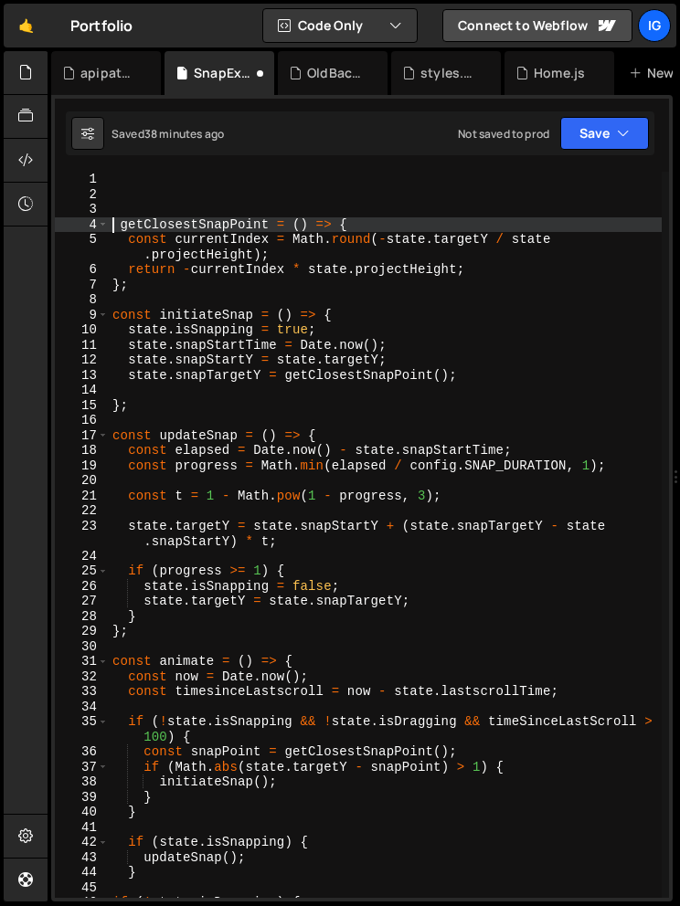
type textarea "getClosestSnapPoint = () => {"
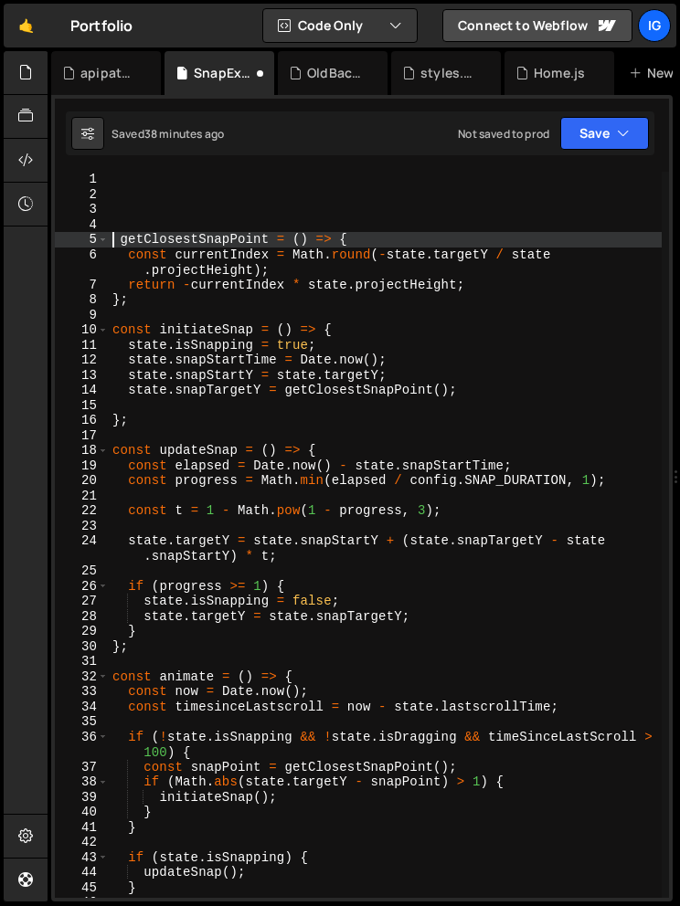
click at [122, 174] on div "getClosestSnapPoint = ( ) => { const currentIndex = Math . round ( - state . ta…" at bounding box center [385, 550] width 553 height 756
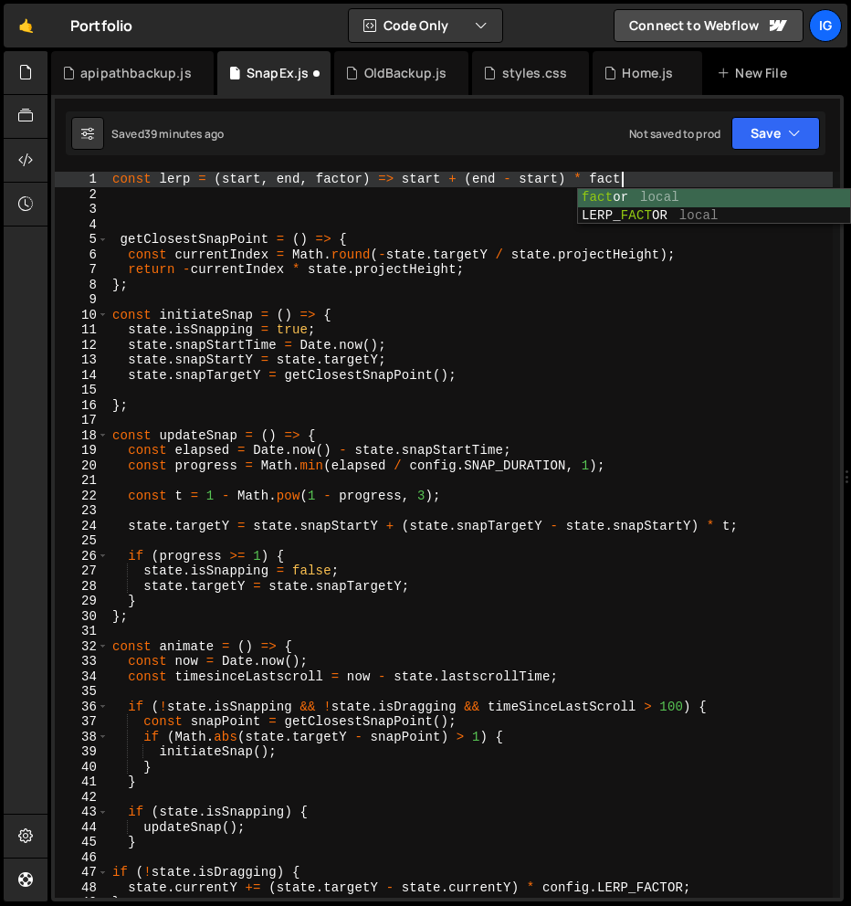
scroll to position [0, 36]
type textarea "const lerp = (start, end, factor) => start + (end - start) * factor;"
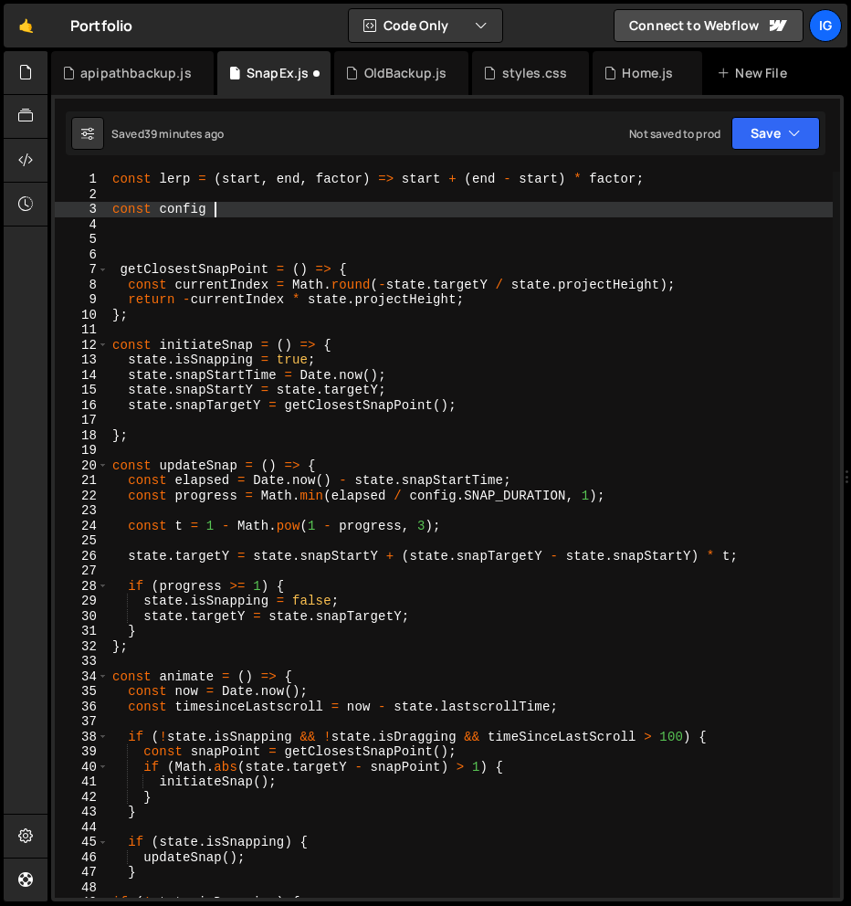
scroll to position [0, 5]
type textarea "const config = {"
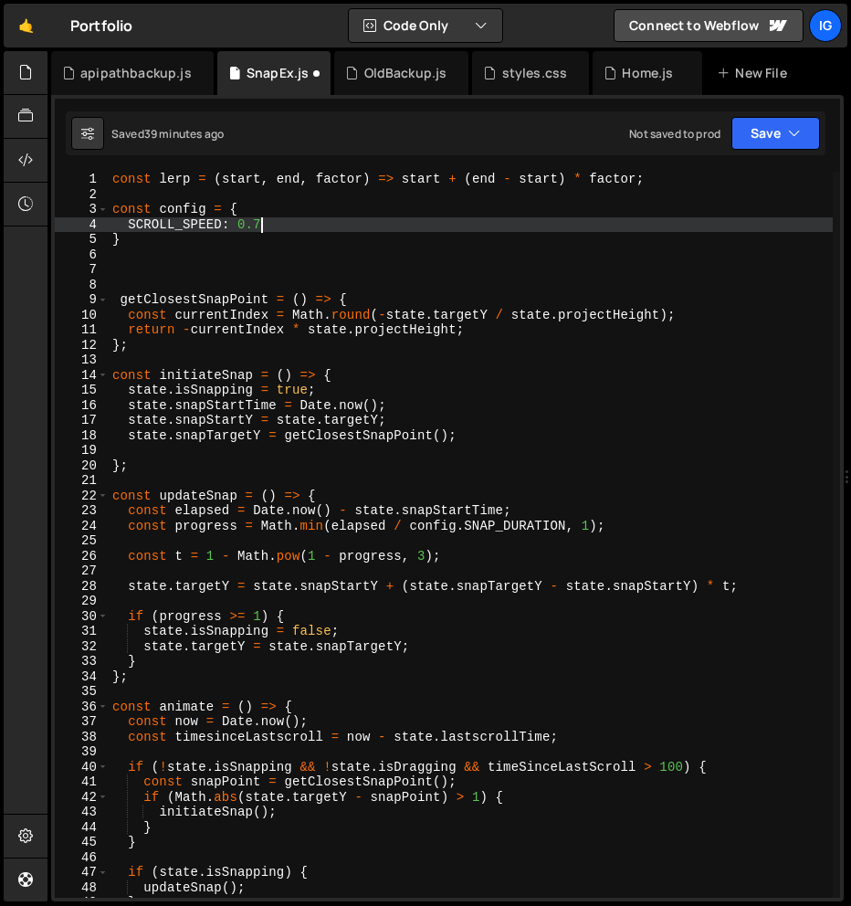
scroll to position [0, 10]
type textarea "SCROLL_SPEED: 0.75,"
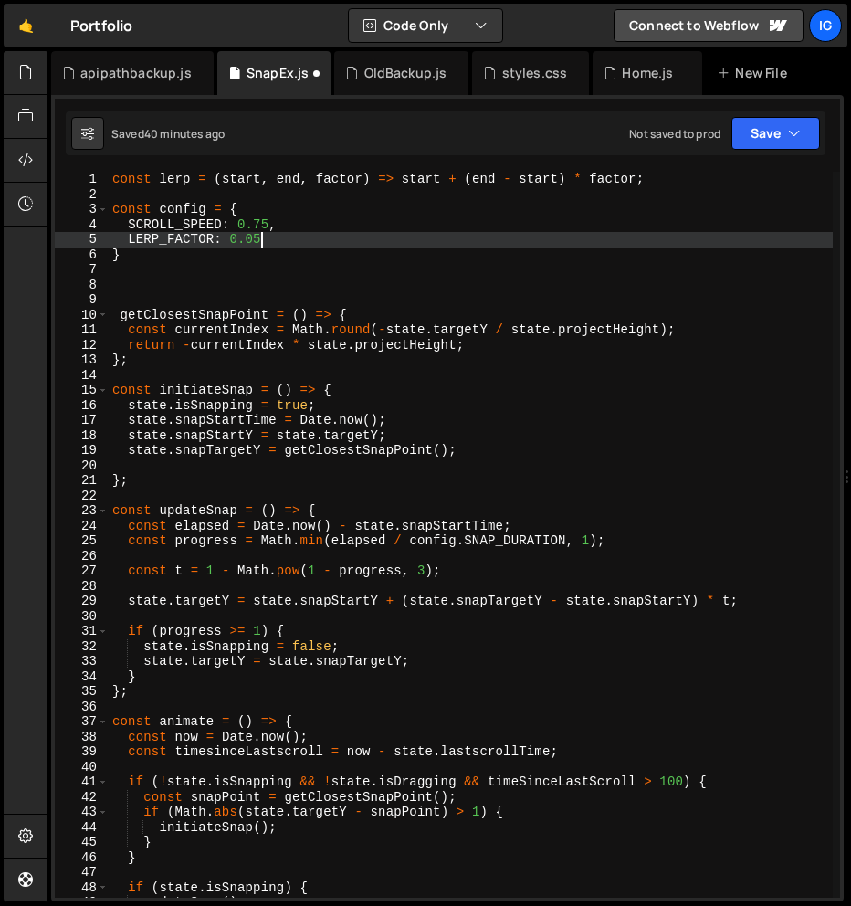
scroll to position [0, 9]
type textarea "LERP_FACTOR: 0.05,"
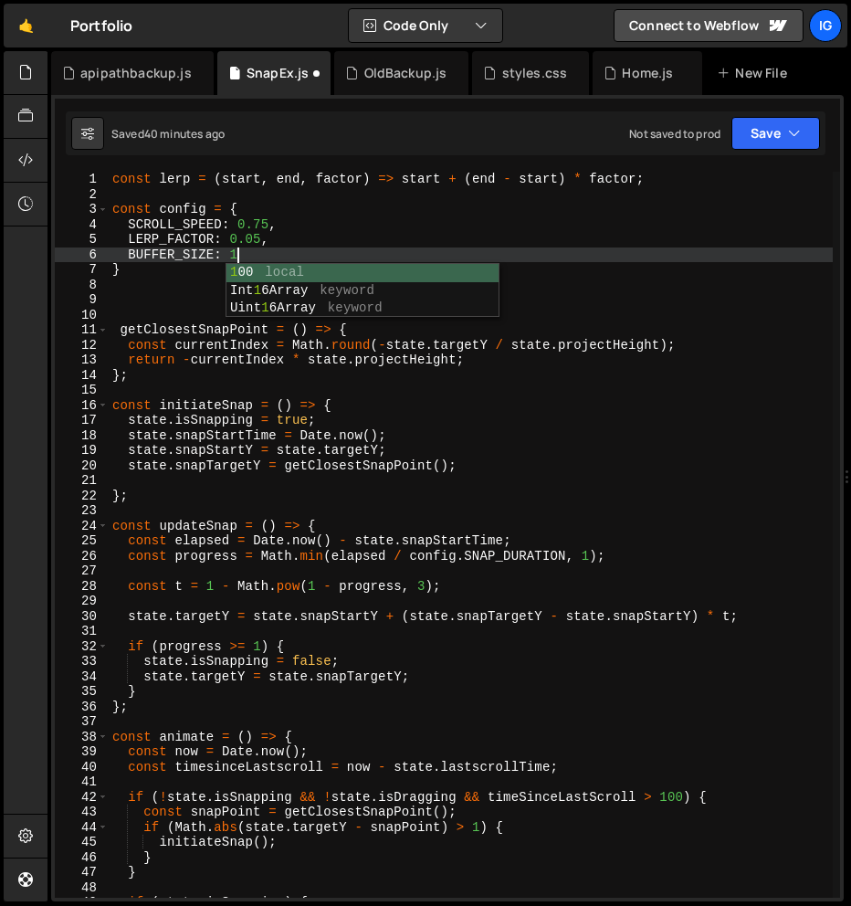
scroll to position [0, 8]
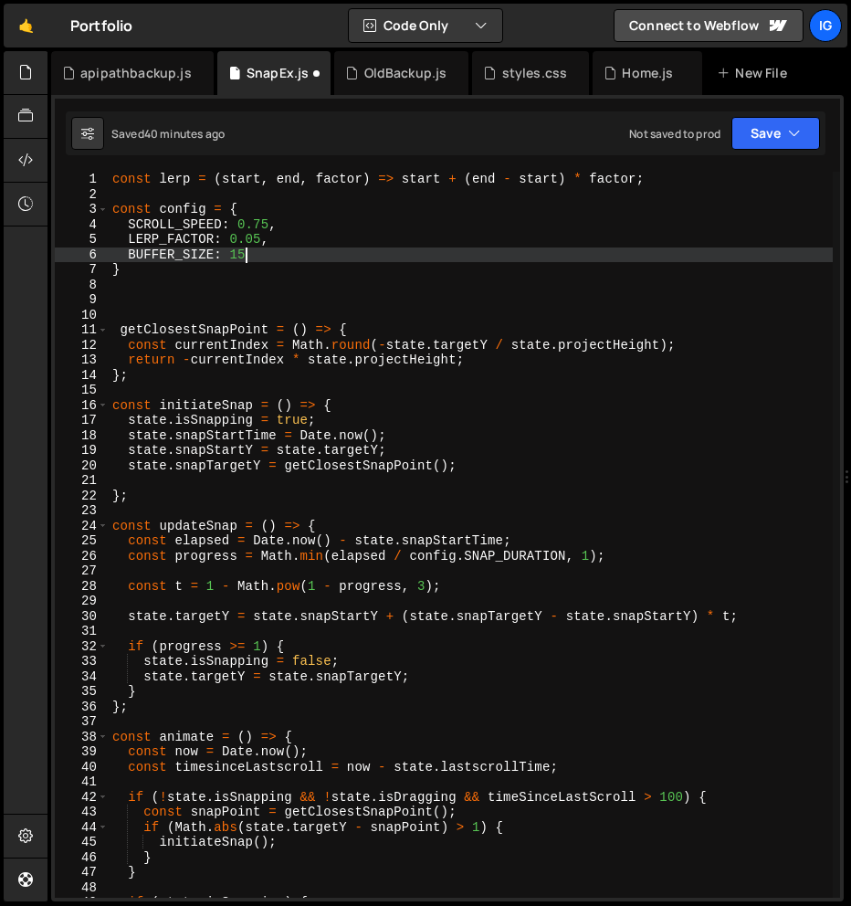
type textarea "BUFFER_SIZE: 15,"
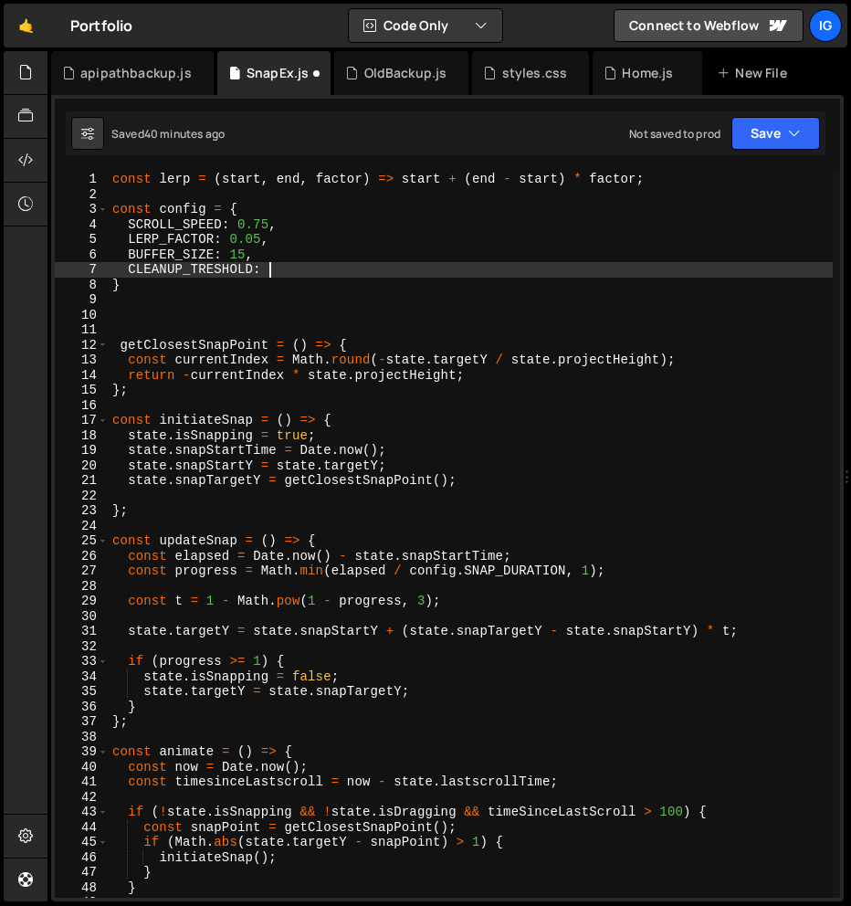
scroll to position [0, 10]
type textarea "CLEANUP_TRESHOLD: 50,"
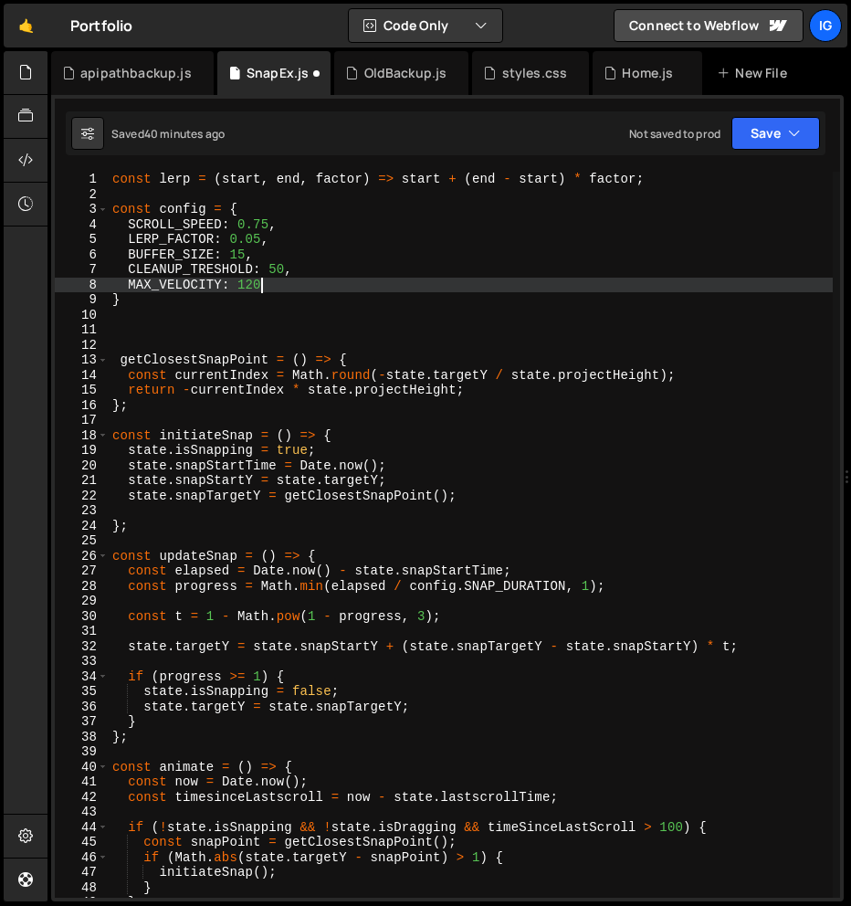
scroll to position [0, 9]
type textarea "MAX_VELOCITY: 120,"
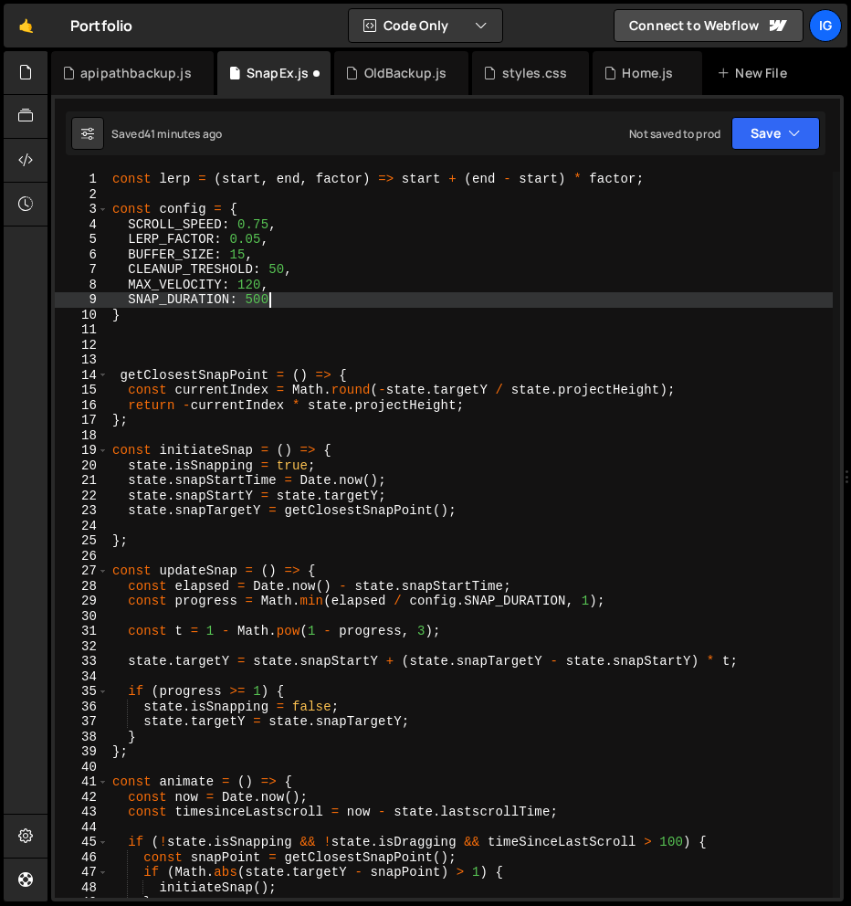
scroll to position [0, 10]
click at [153, 306] on div "const lerp = ( start , end , factor ) => start + ( end - start ) * factor ; con…" at bounding box center [471, 550] width 724 height 756
click at [127, 312] on div "const lerp = ( start , end , factor ) => start + ( end - start ) * factor ; con…" at bounding box center [471, 550] width 724 height 756
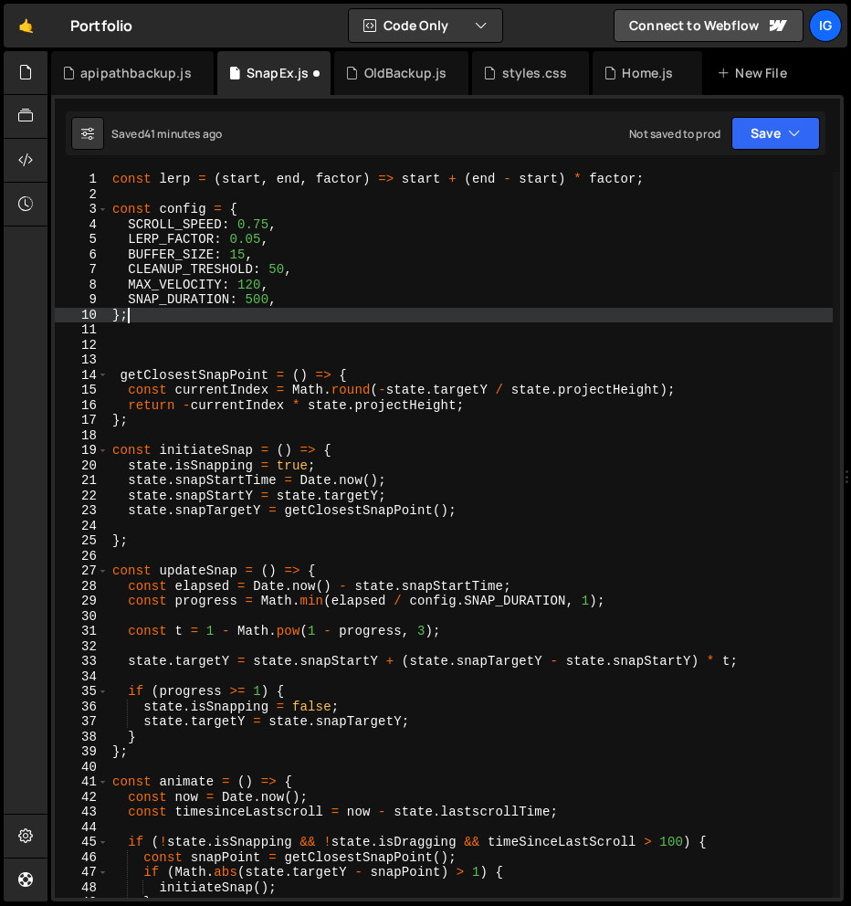
type textarea "};"
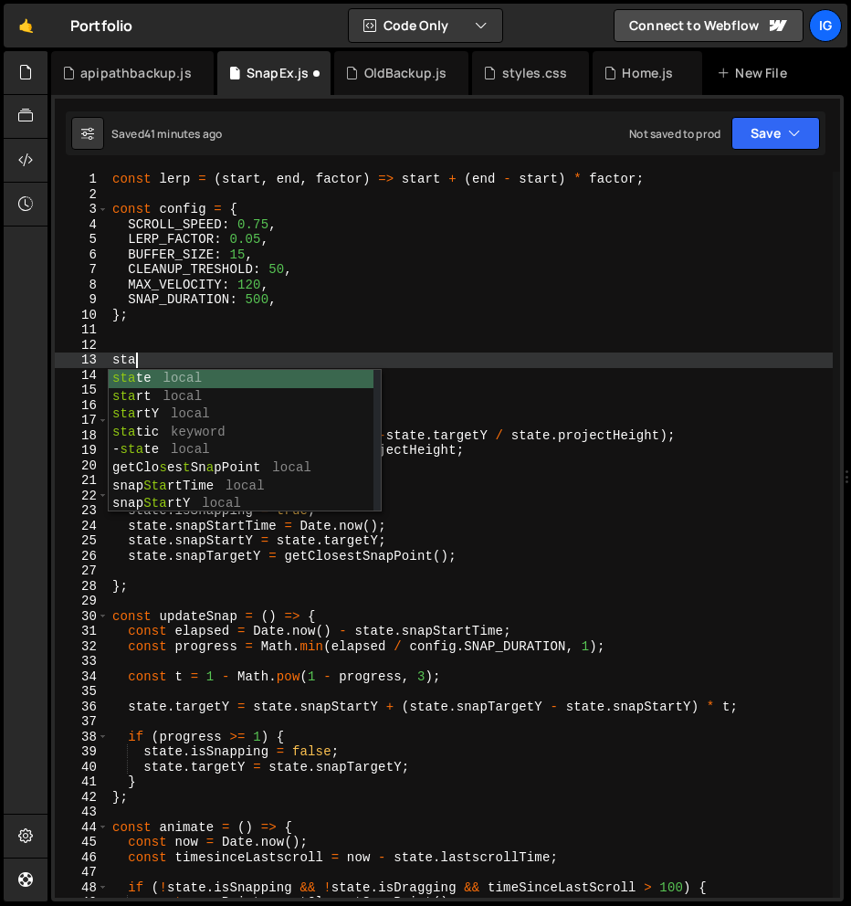
scroll to position [0, 1]
type textarea "s"
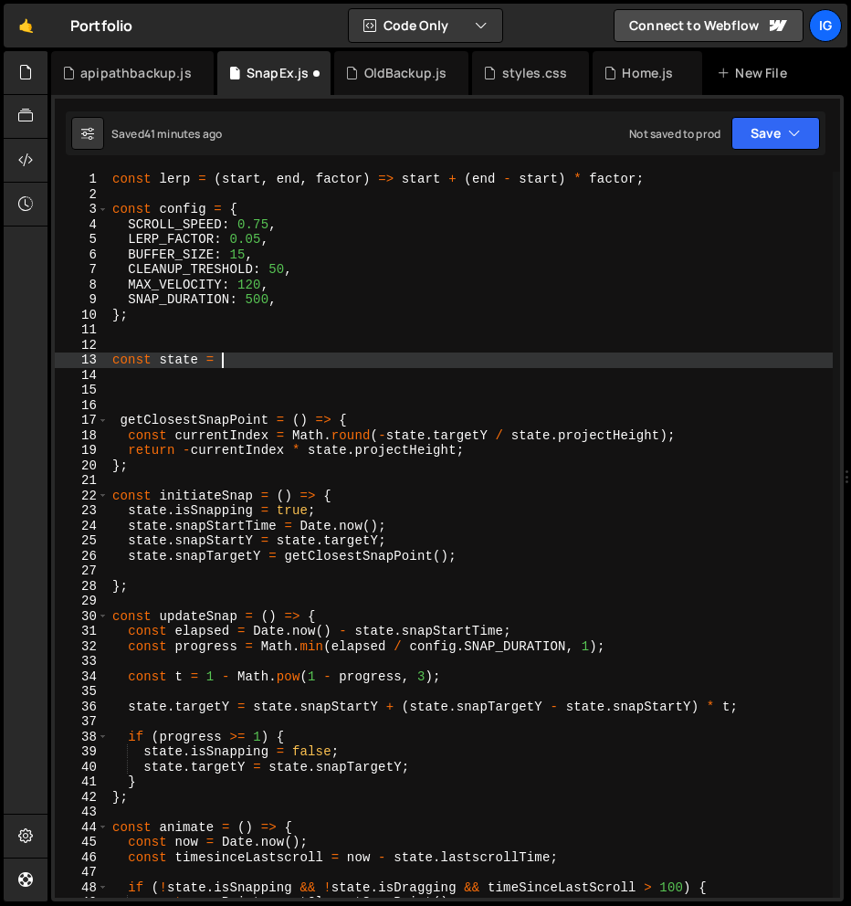
scroll to position [0, 7]
type textarea "const state = {"
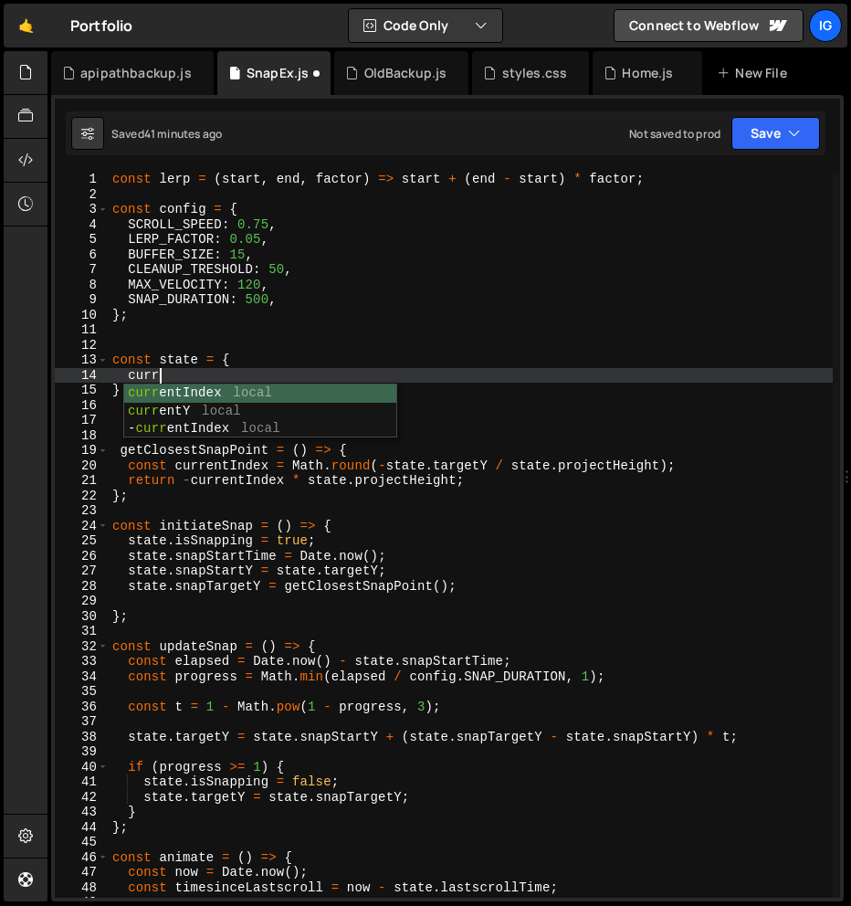
scroll to position [0, 2]
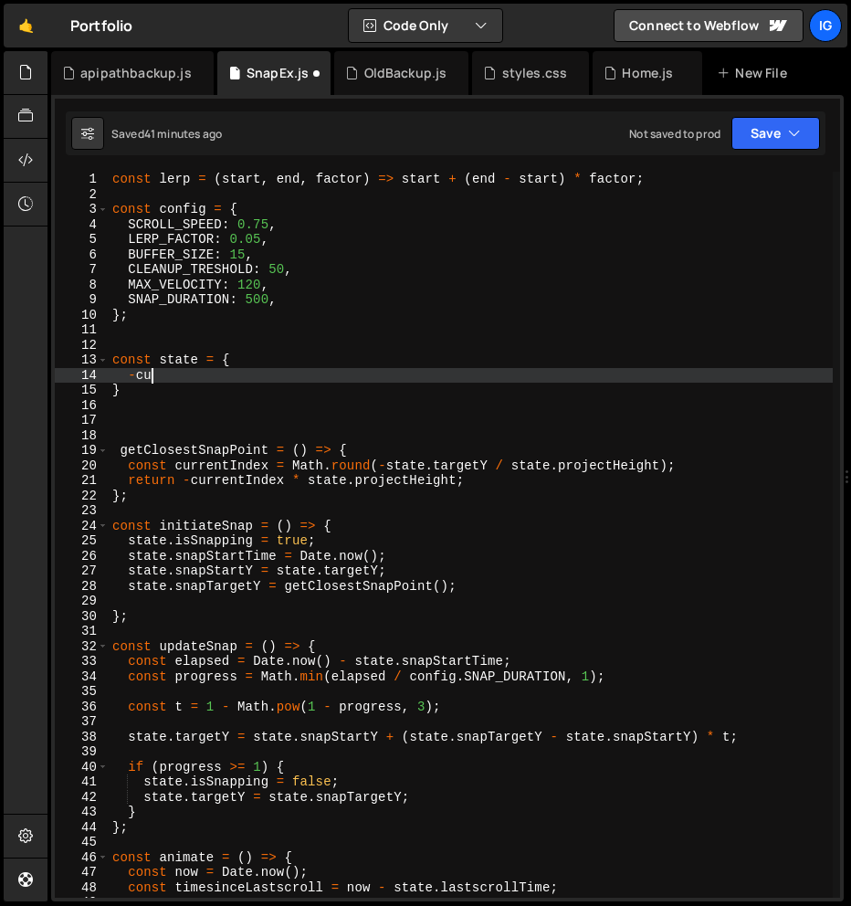
type textarea "-"
type textarea "curr"
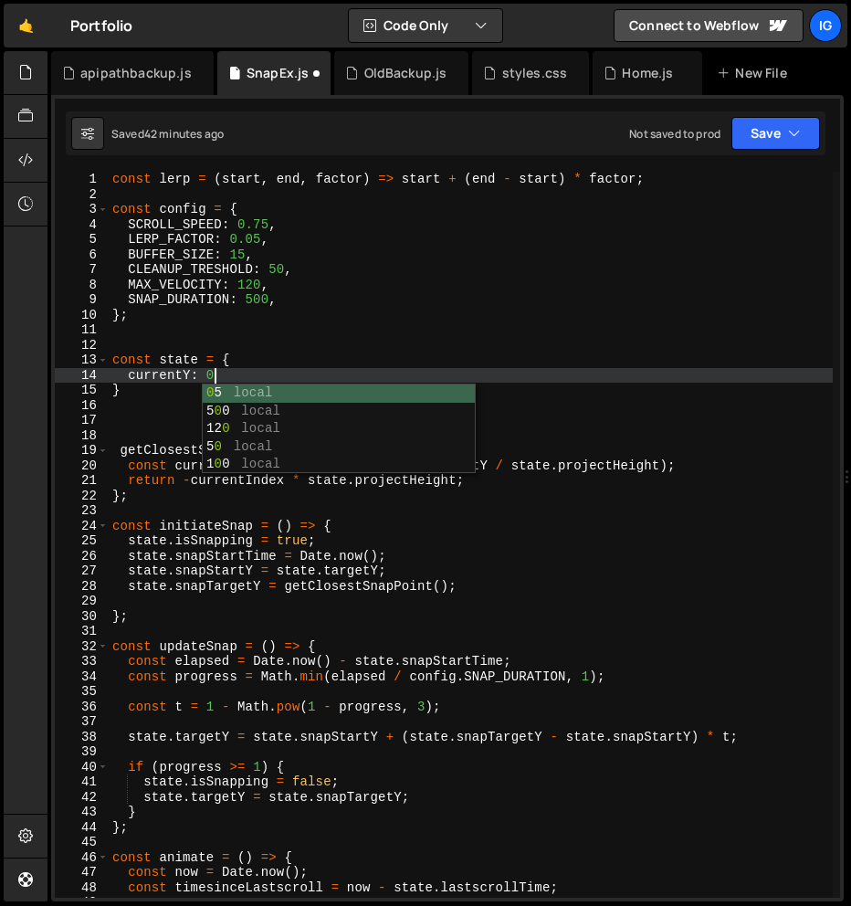
type textarea "currentY: 0,"
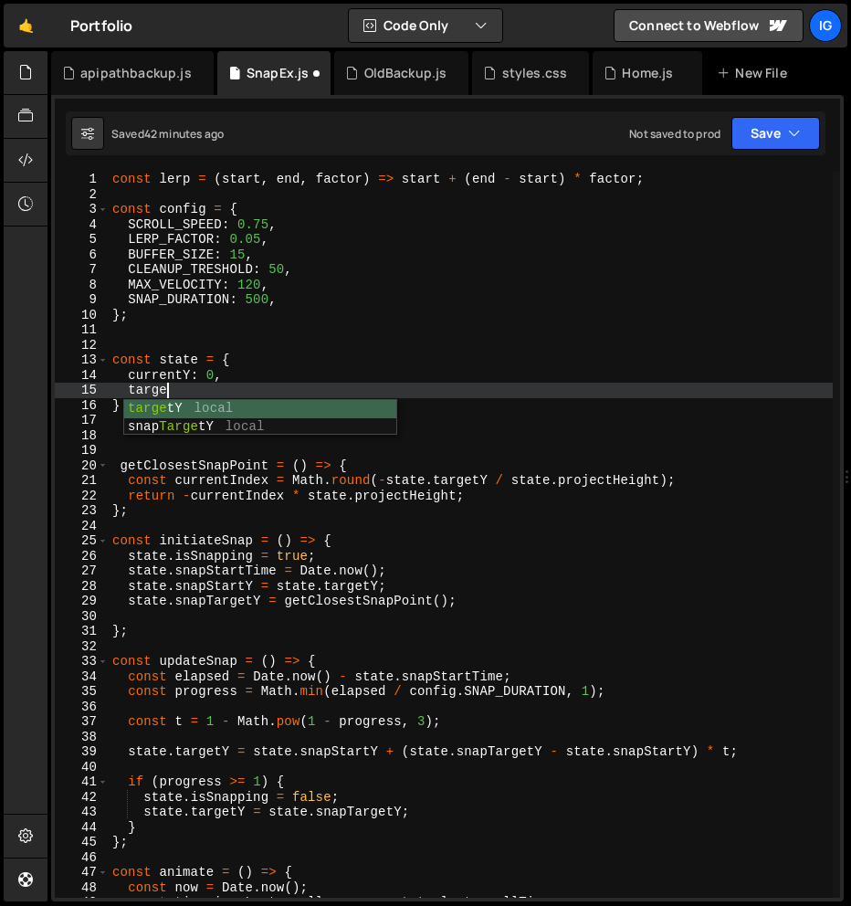
scroll to position [0, 3]
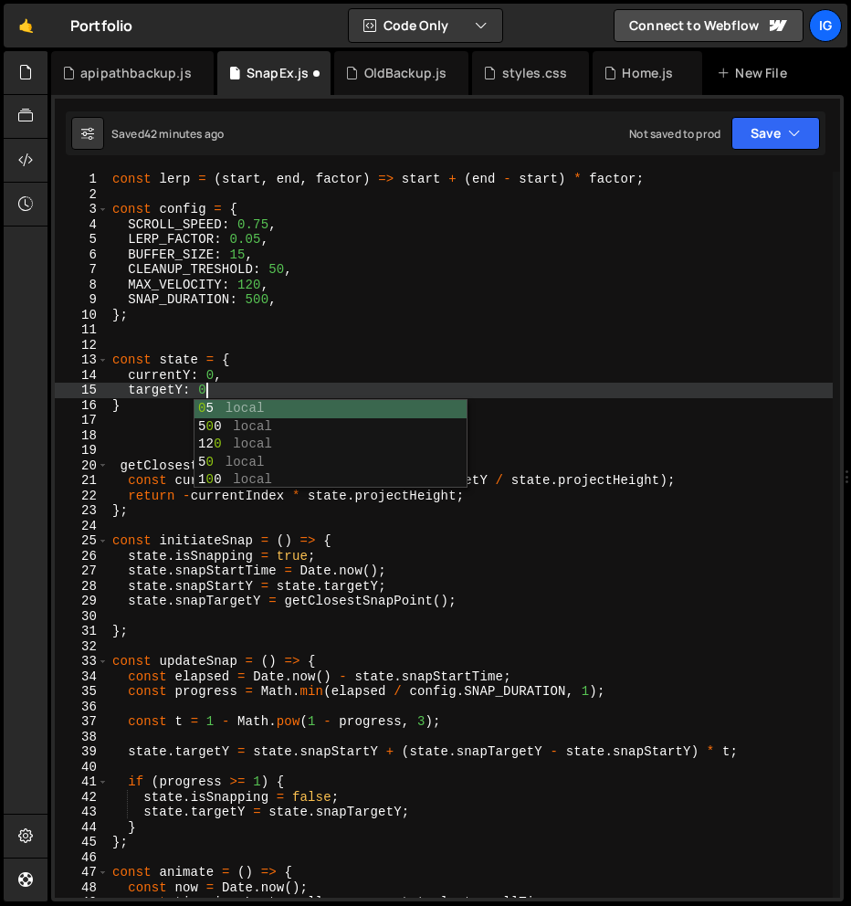
type textarea "targetY: 0,"
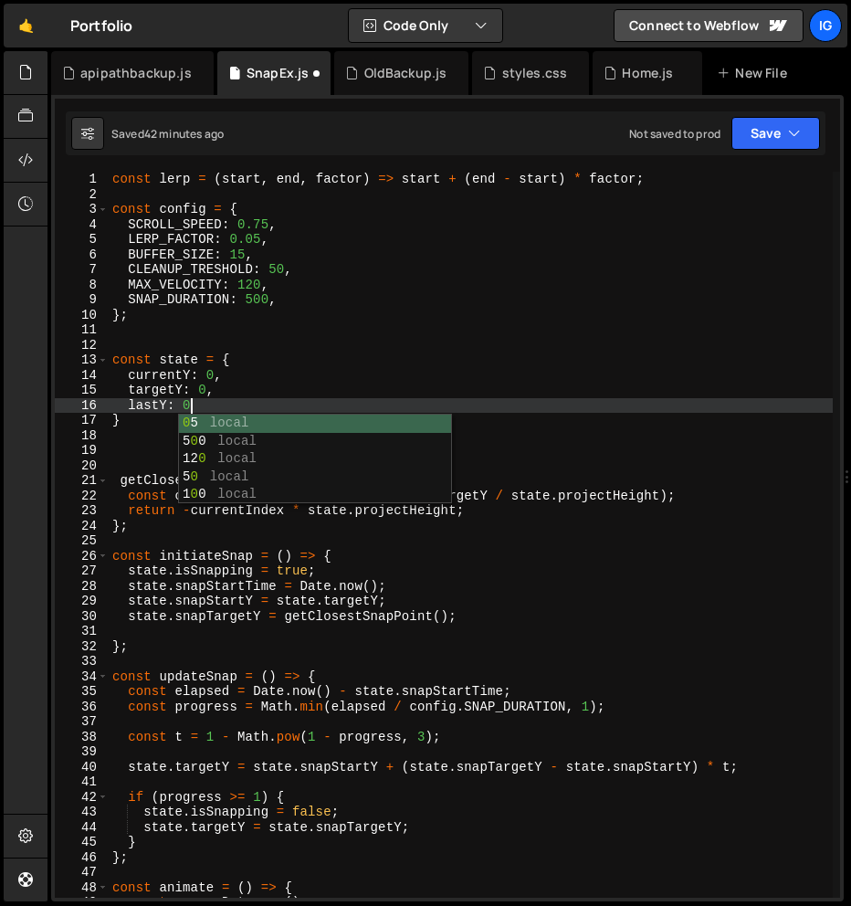
type textarea "lastY: 0,"
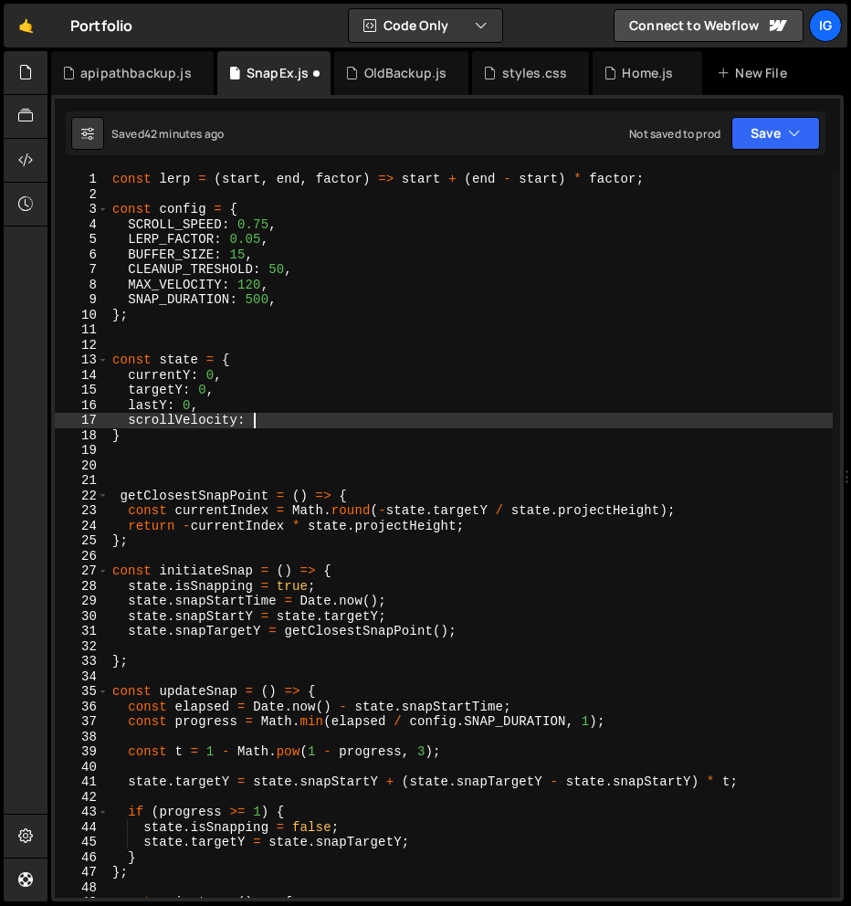
scroll to position [0, 9]
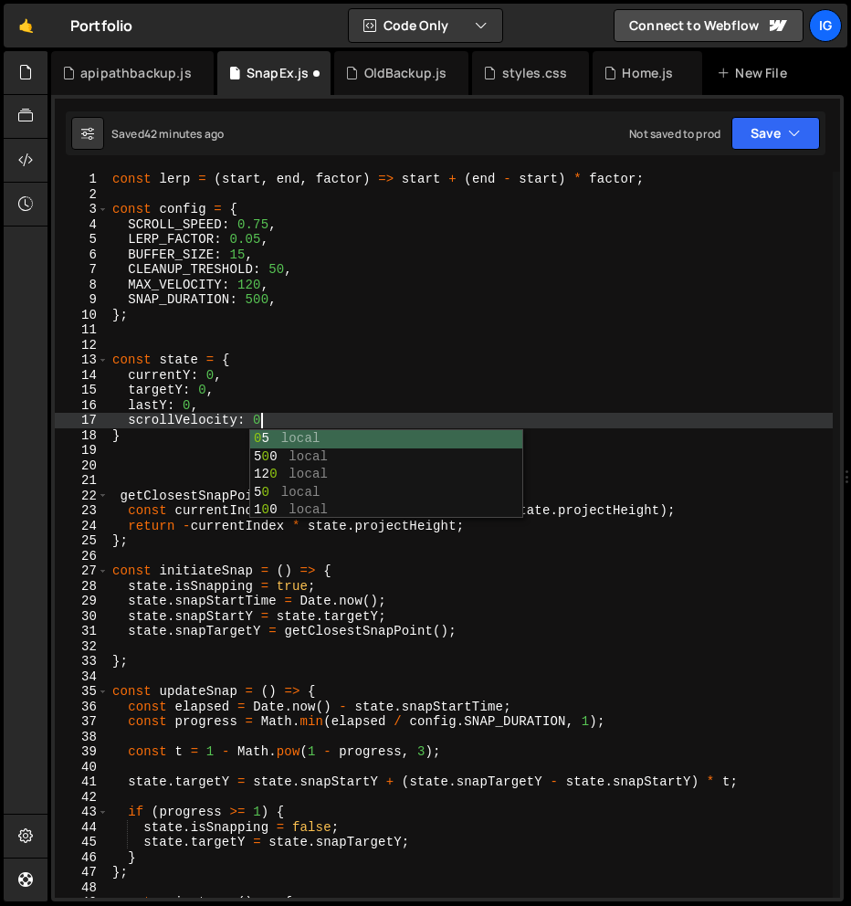
type textarea "scrollVelocity: 0,"
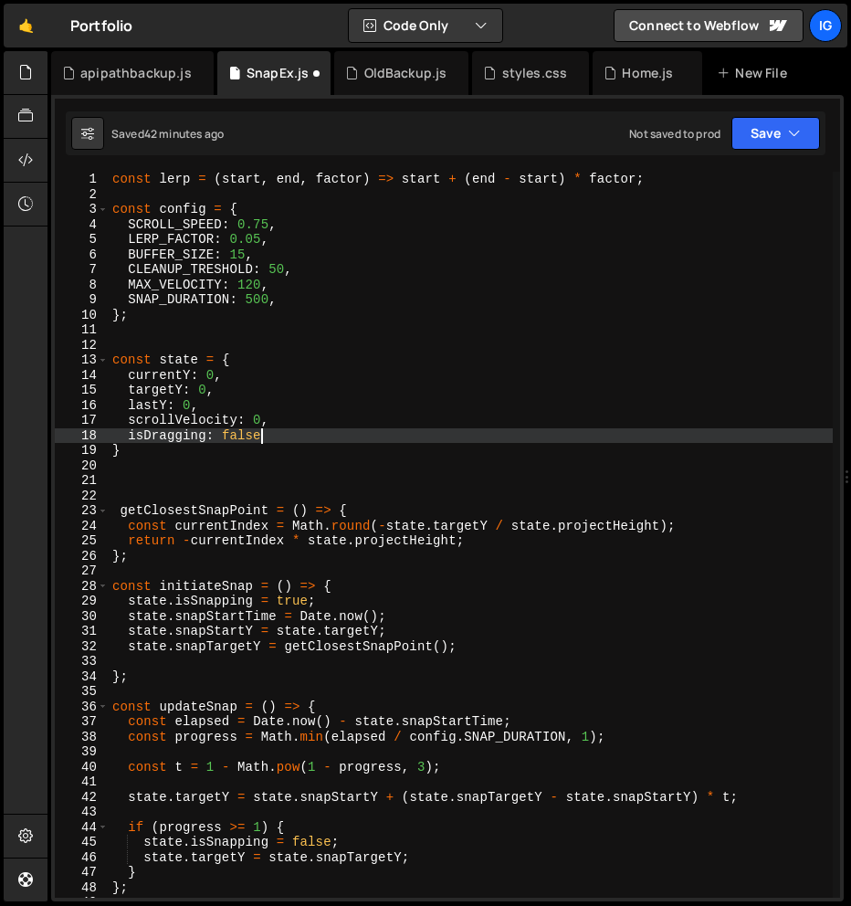
type textarea "isDragging: false,"
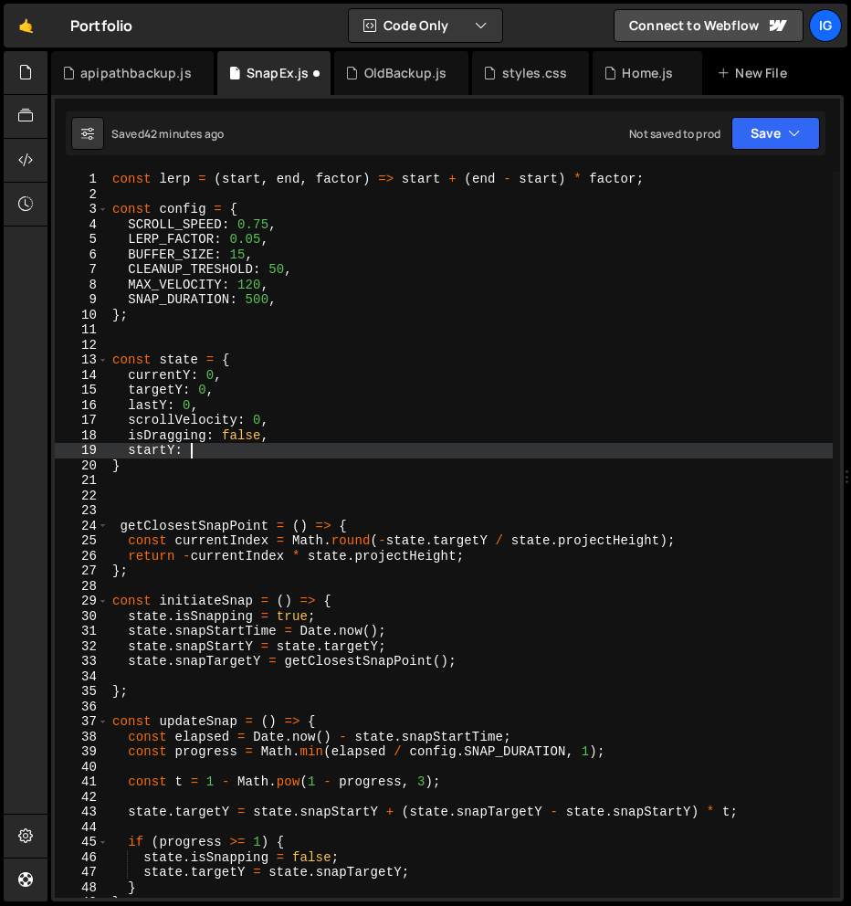
scroll to position [0, 5]
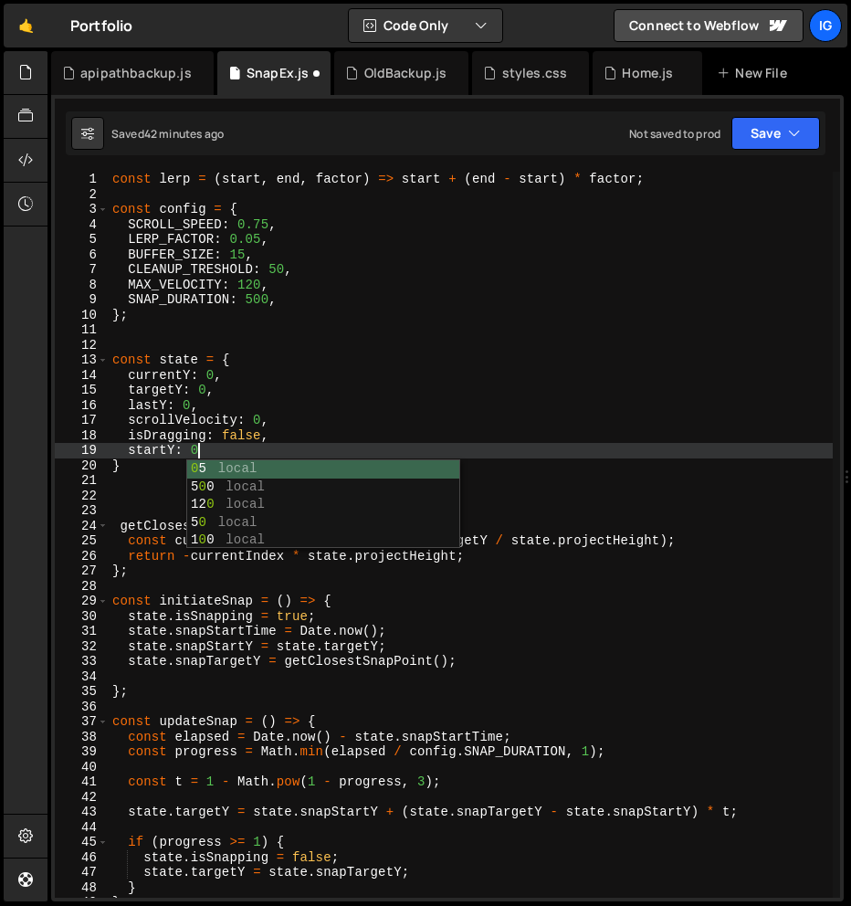
type textarea "startY: 0,"
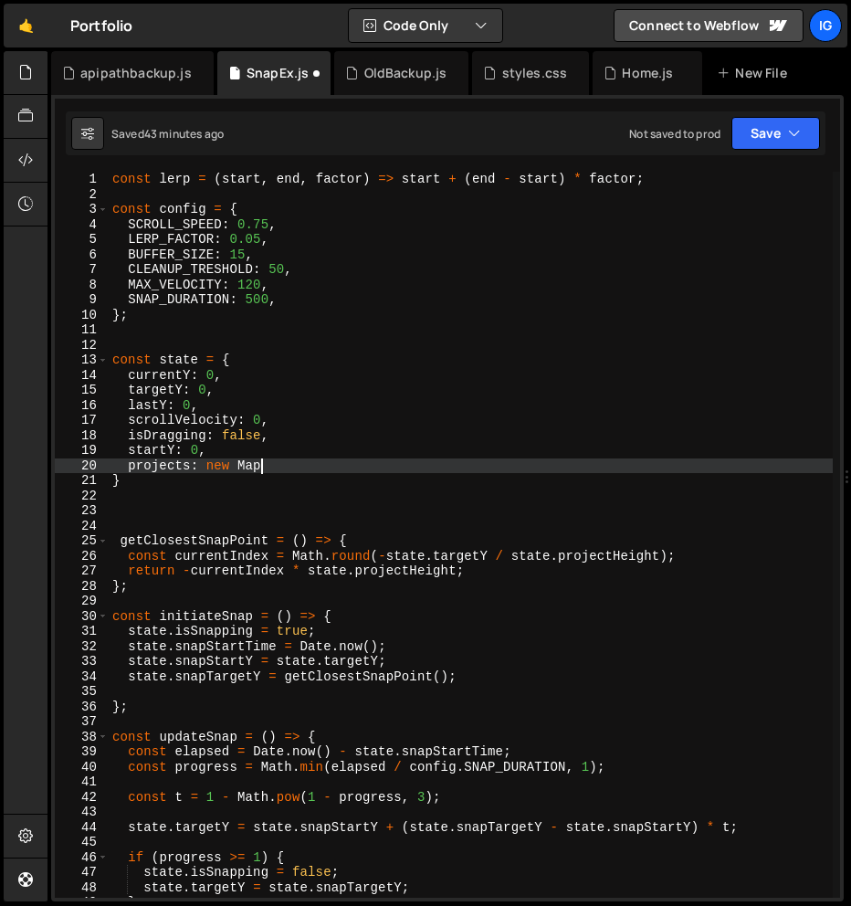
scroll to position [0, 10]
type textarea "projects: new Map(),"
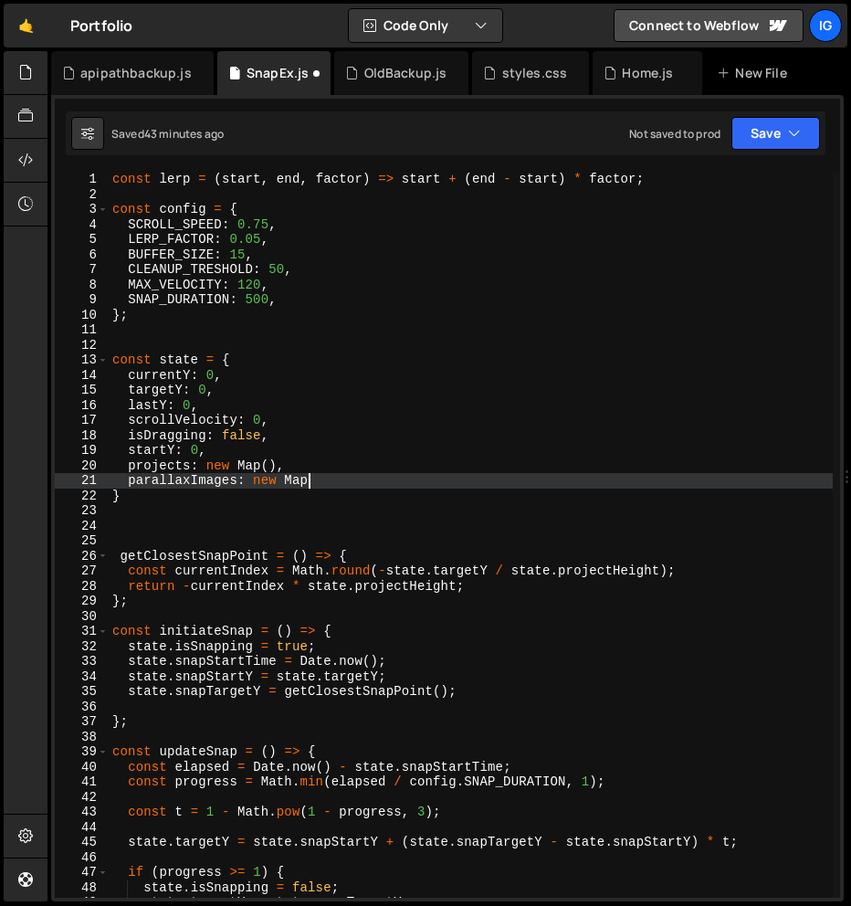
scroll to position [0, 13]
type textarea "parallaxImages: new Map(),"
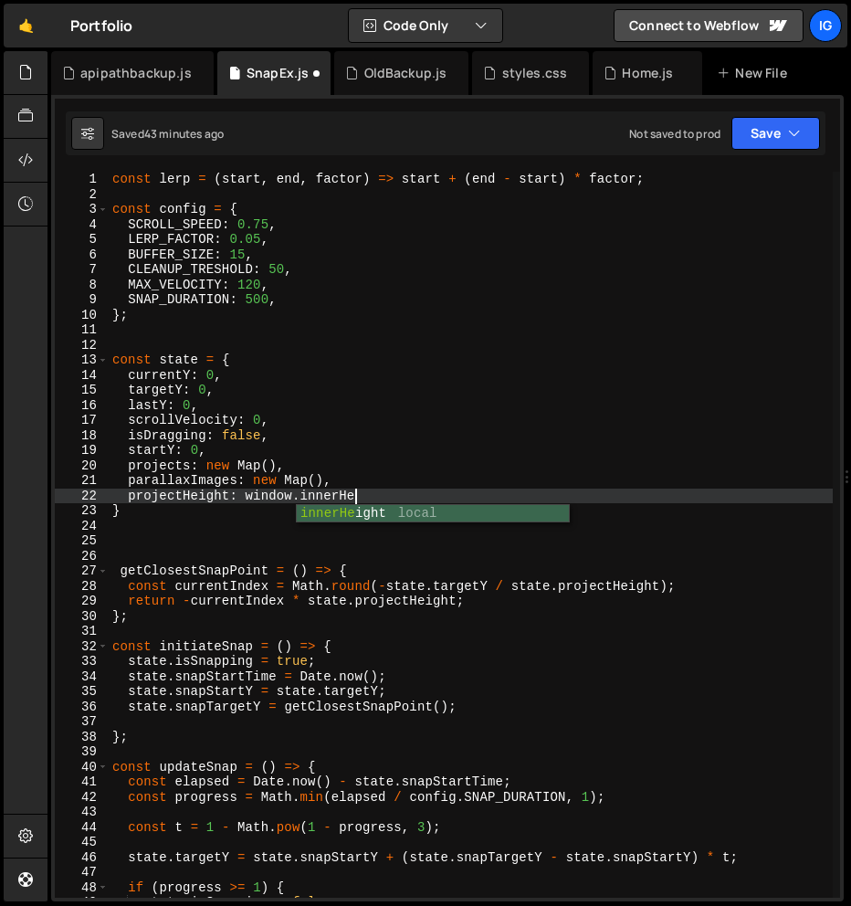
scroll to position [0, 16]
type textarea "projectHeight: window.innerHeight,"
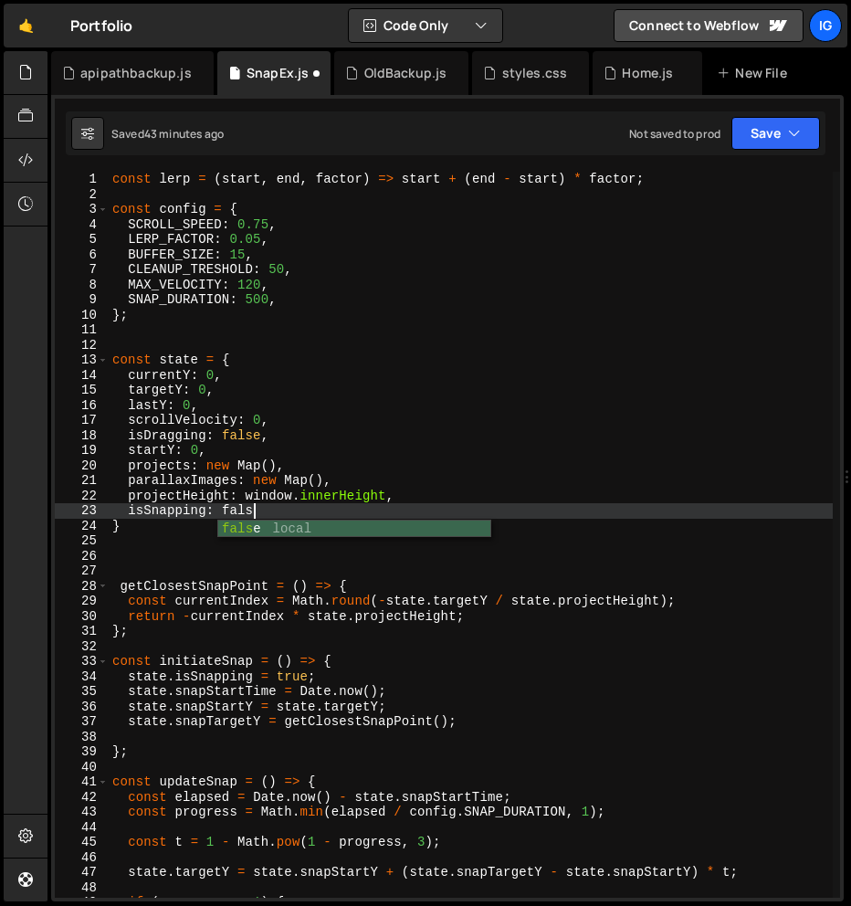
scroll to position [0, 9]
type textarea "isSnapping: false,"
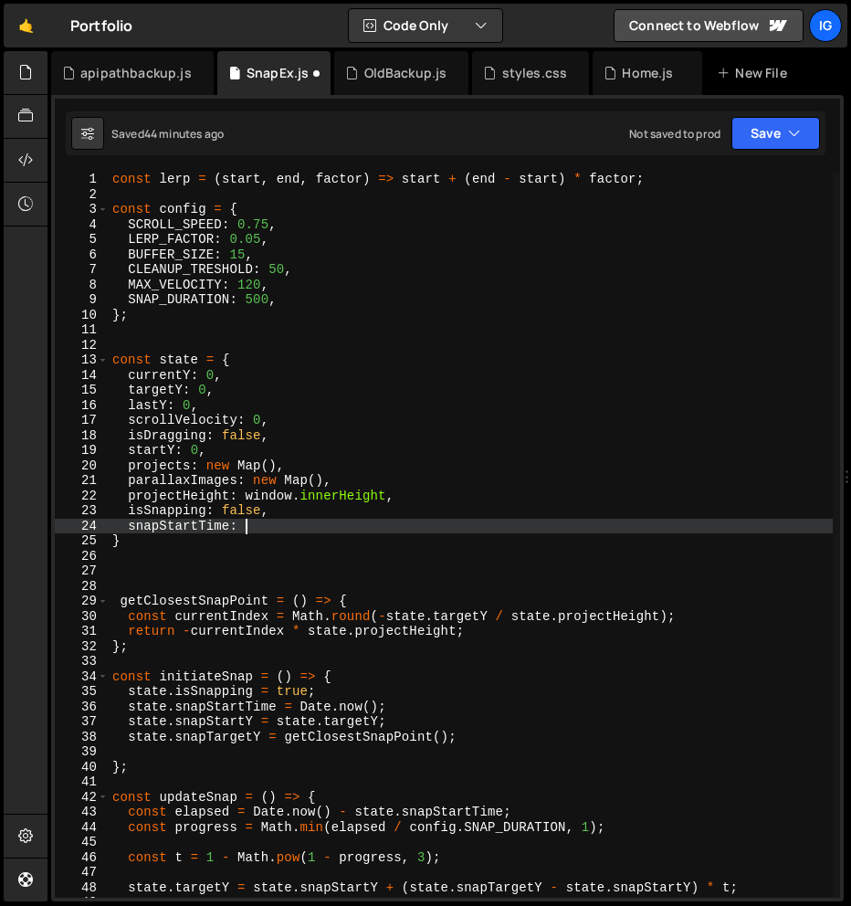
scroll to position [0, 8]
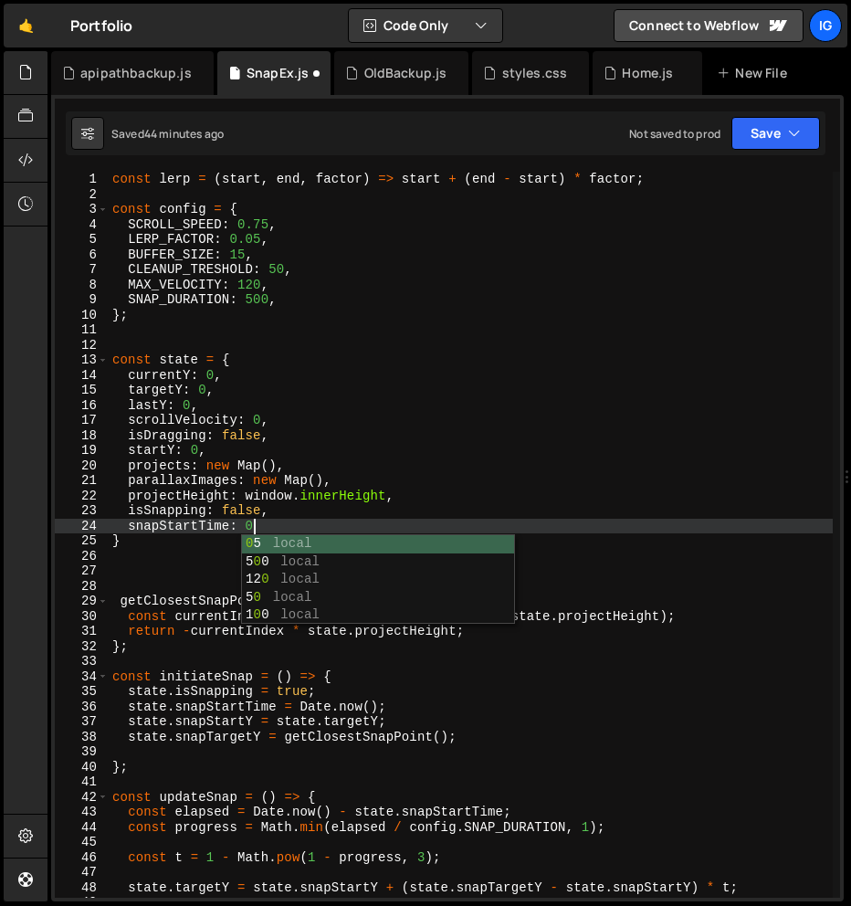
type textarea "snapStartTime: 0,"
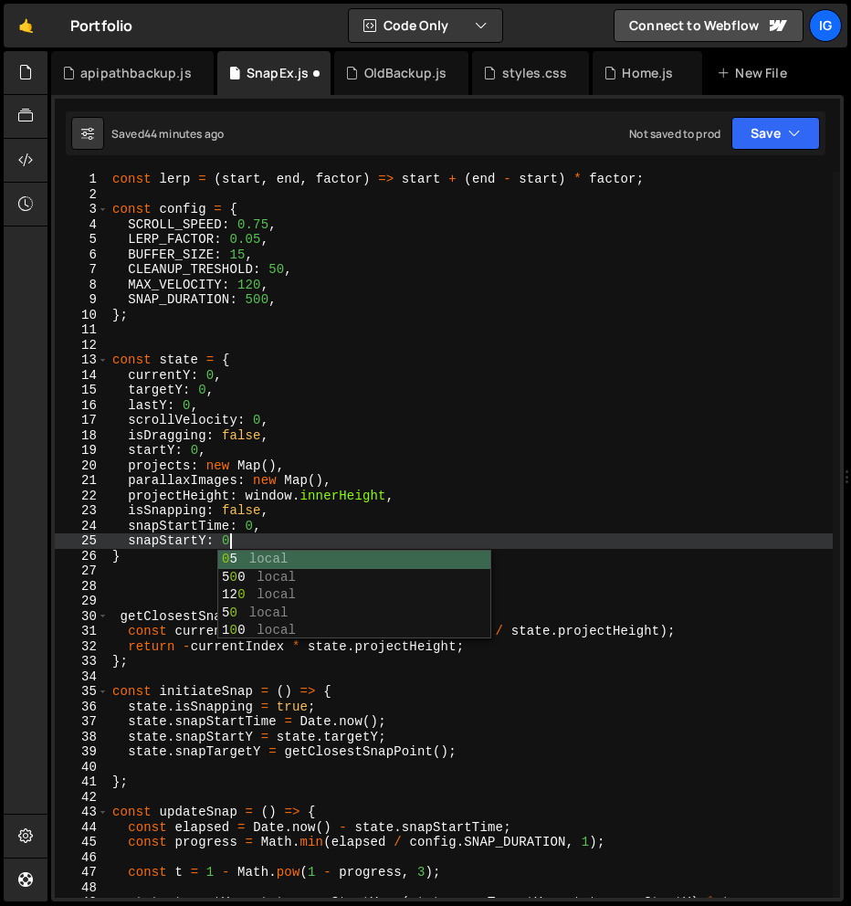
scroll to position [0, 7]
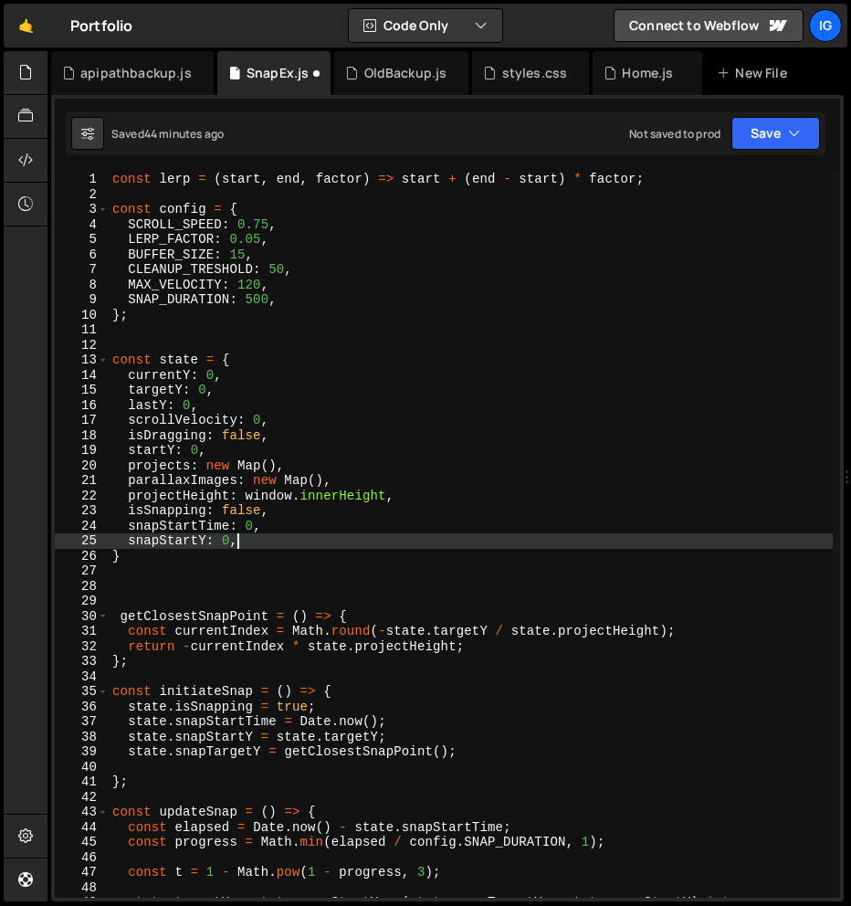
type textarea "snapStartY: 0,"
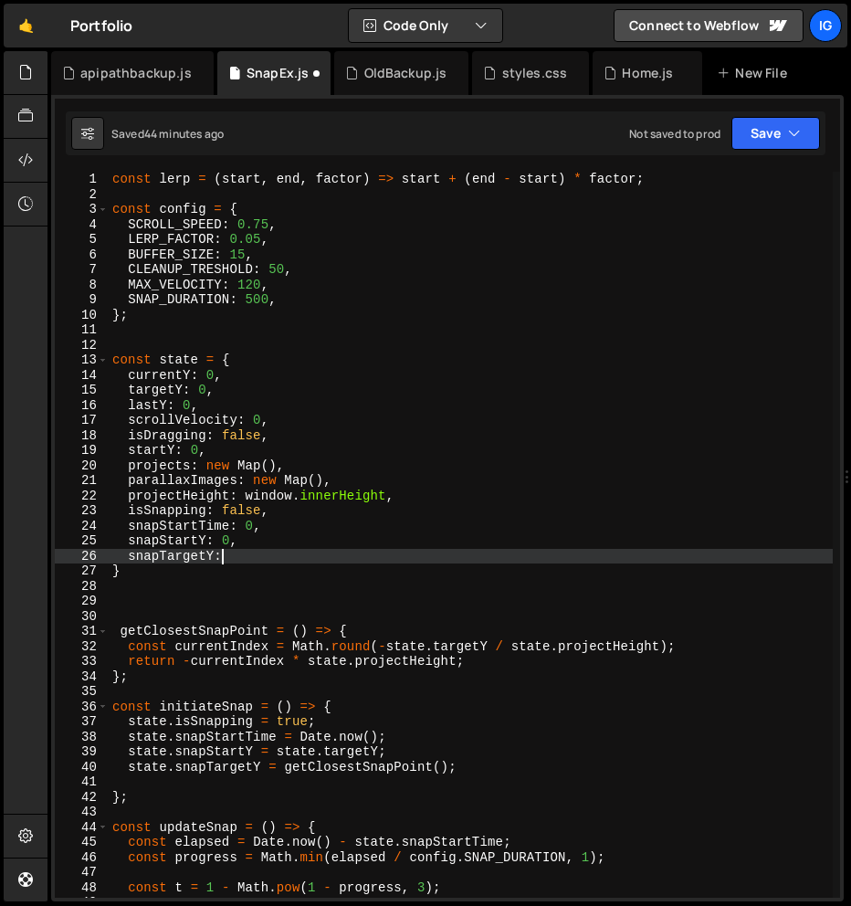
scroll to position [0, 6]
type textarea "snapTargetY: 0,"
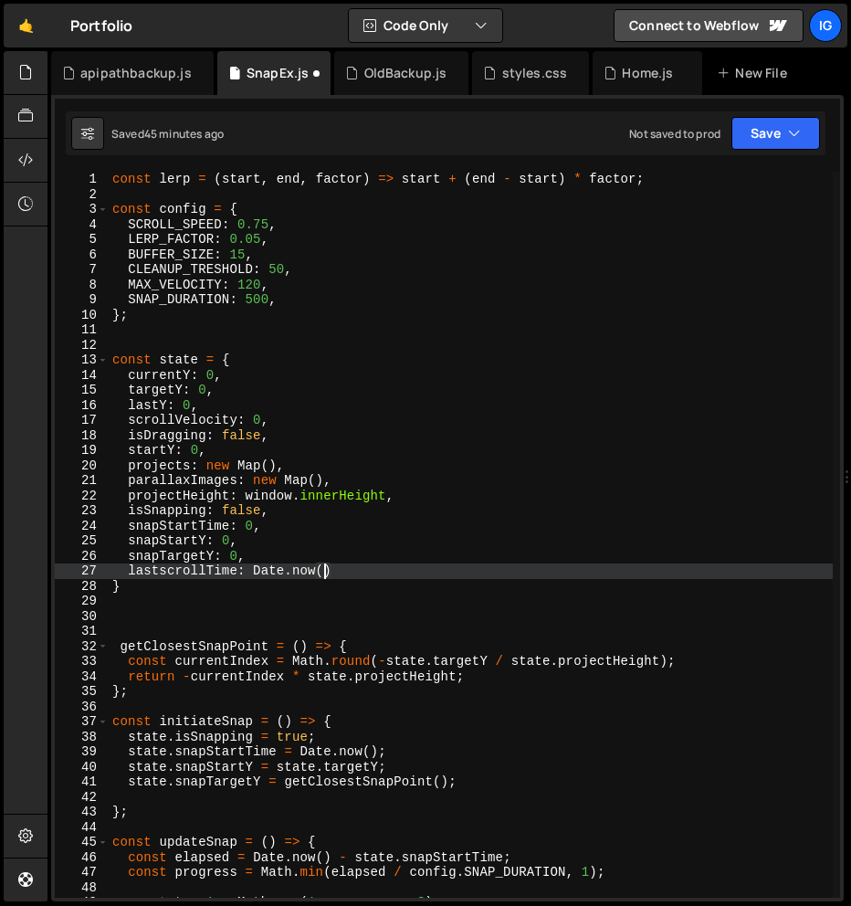
scroll to position [0, 14]
type textarea "lastscrollTime: [DOMAIN_NAME](),"
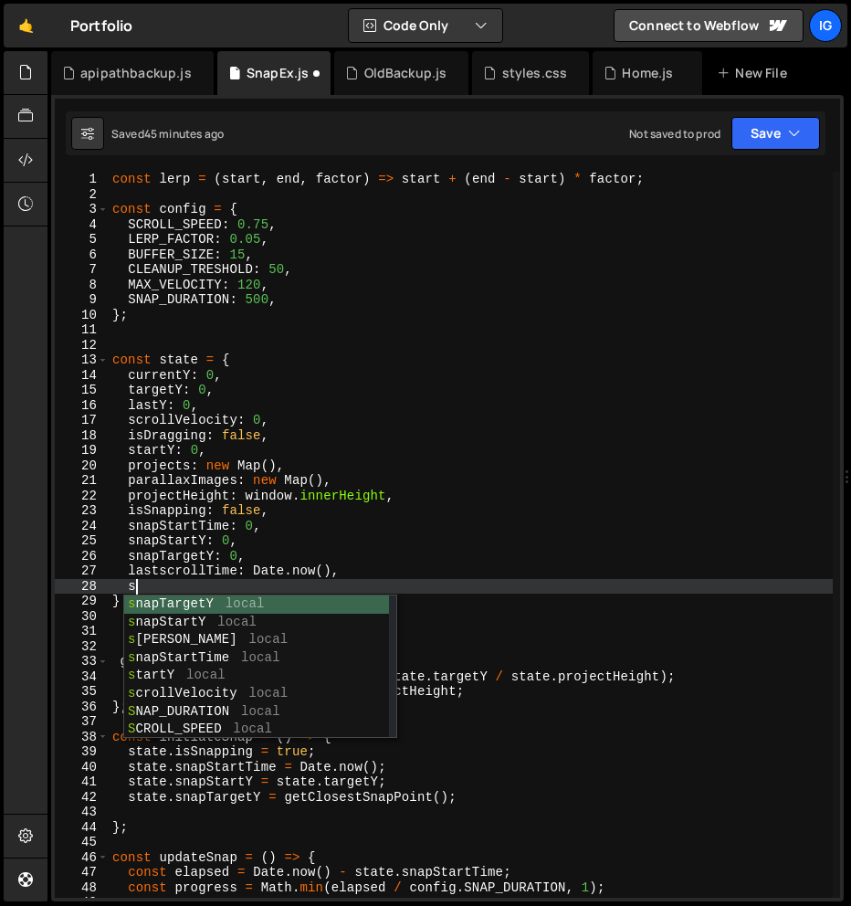
type textarea "s"
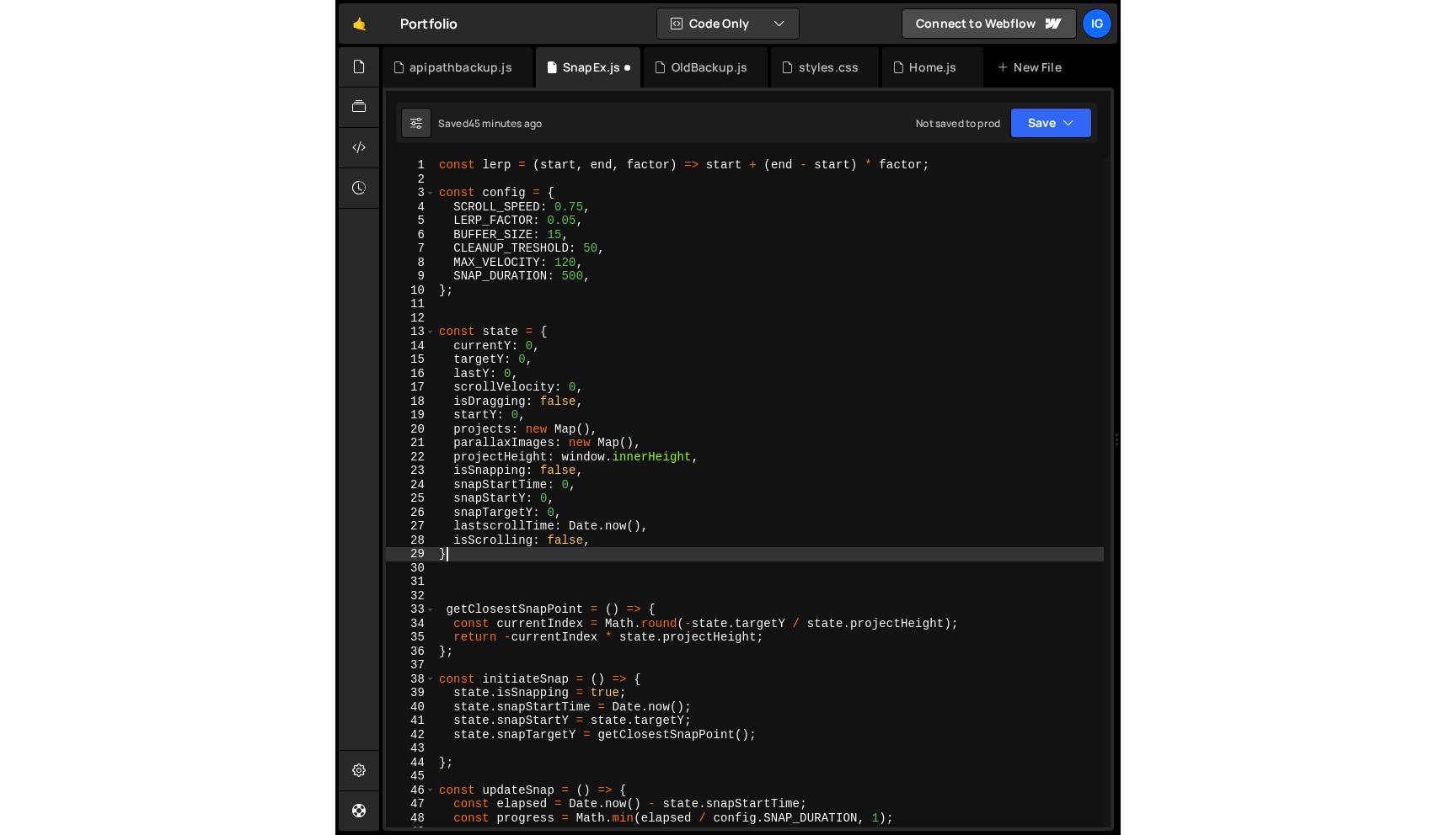
scroll to position [0, 0]
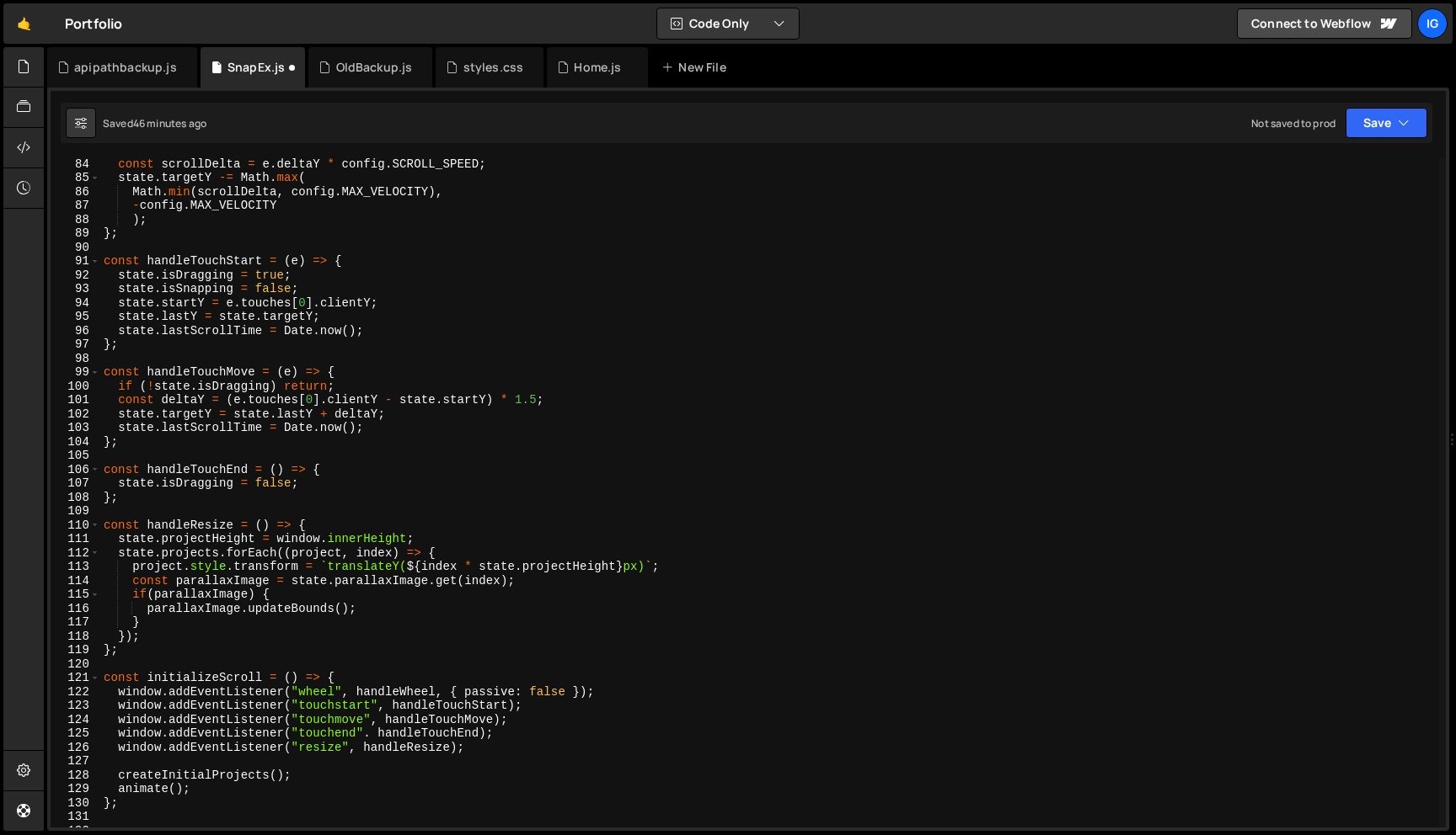
click at [277, 388] on div "const scrollDelta = e . deltaY * config . SCROLL_SPEED ; state . targetY -= Mat…" at bounding box center [770, 505] width 1339 height 697
type textarea "if (!state.isDragging) return;"
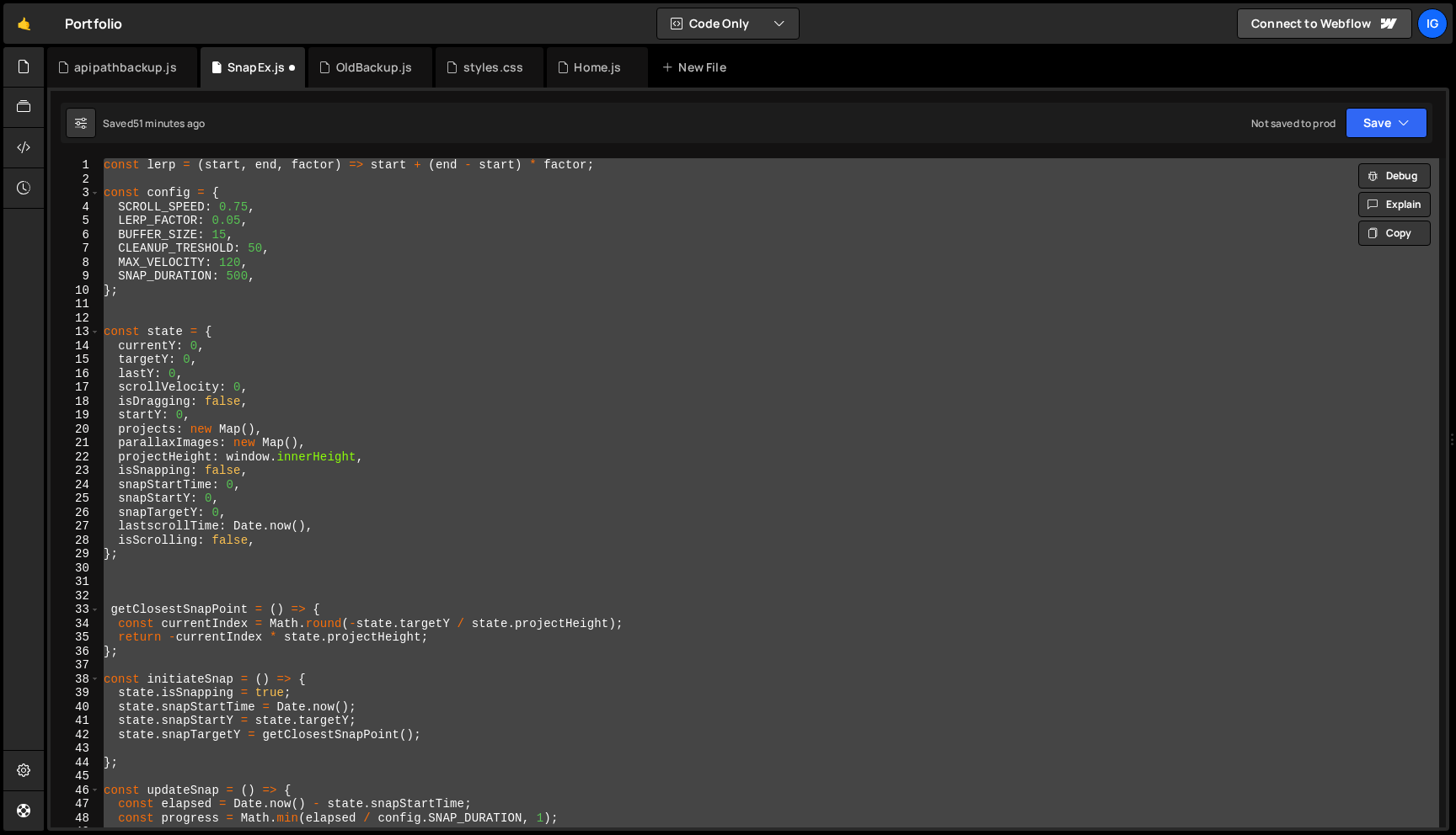
click at [319, 272] on div "const lerp = ( start , end , factor ) => start + ( end - start ) * factor ; con…" at bounding box center [770, 493] width 1339 height 669
type textarea "SNAP_DURATION: 500,"
click at [577, 84] on div "Home.js" at bounding box center [598, 67] width 101 height 41
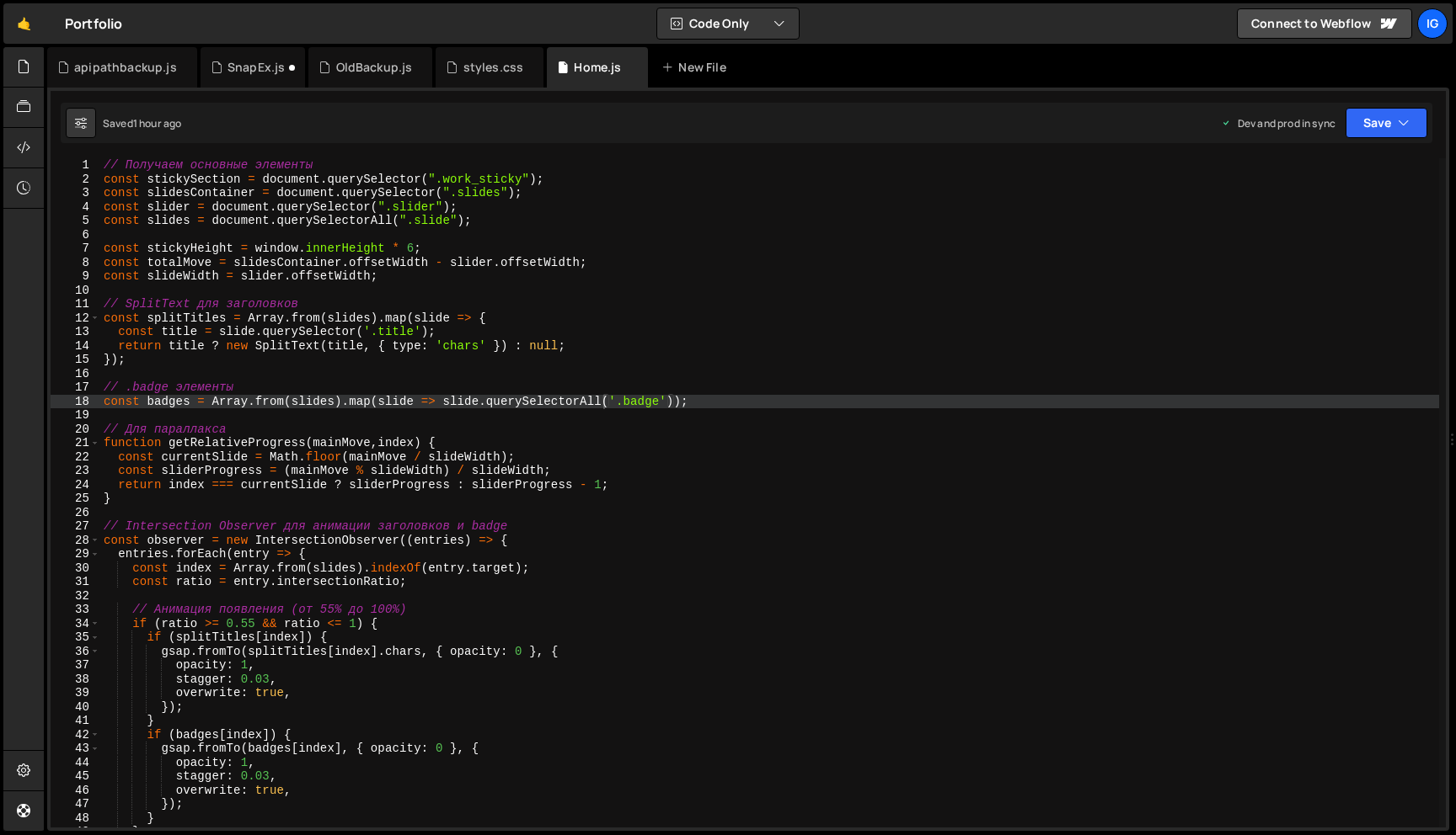
click at [417, 230] on div "// Получаем основные элементы const stickySection = document . querySelector ( …" at bounding box center [770, 507] width 1339 height 697
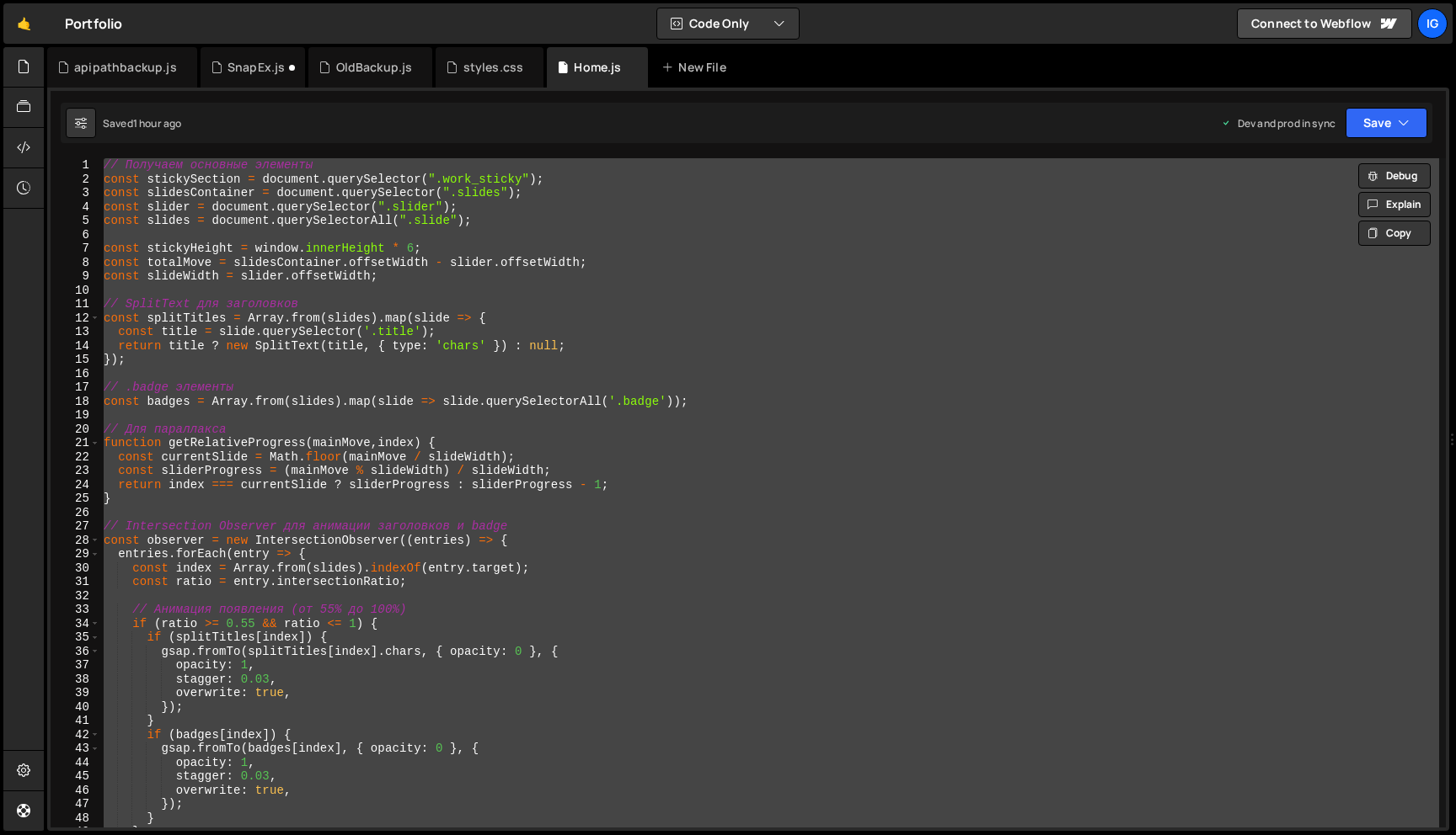
click at [391, 273] on div "// Получаем основные элементы const stickySection = document . querySelector ( …" at bounding box center [770, 493] width 1339 height 669
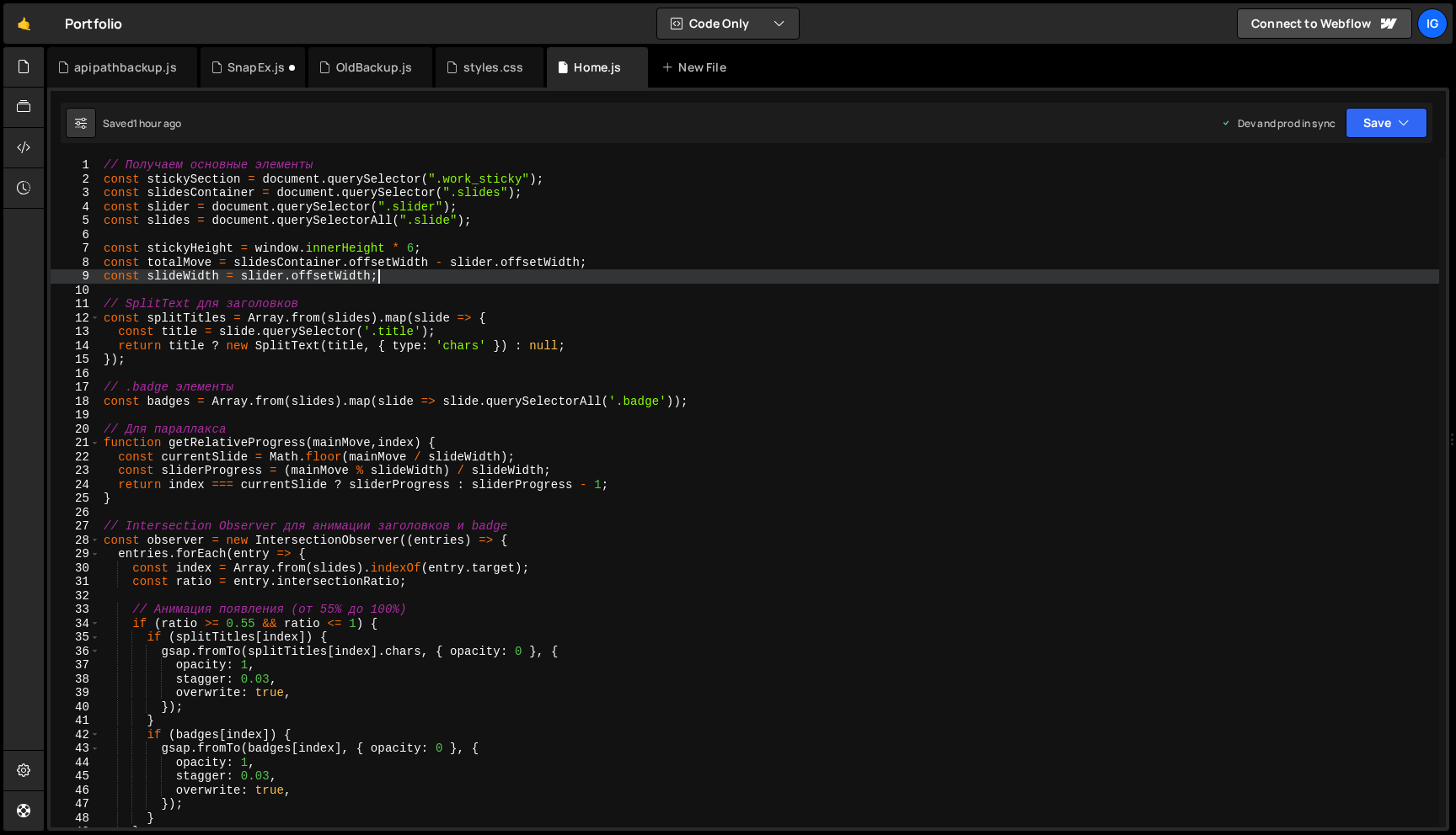
type textarea "});"
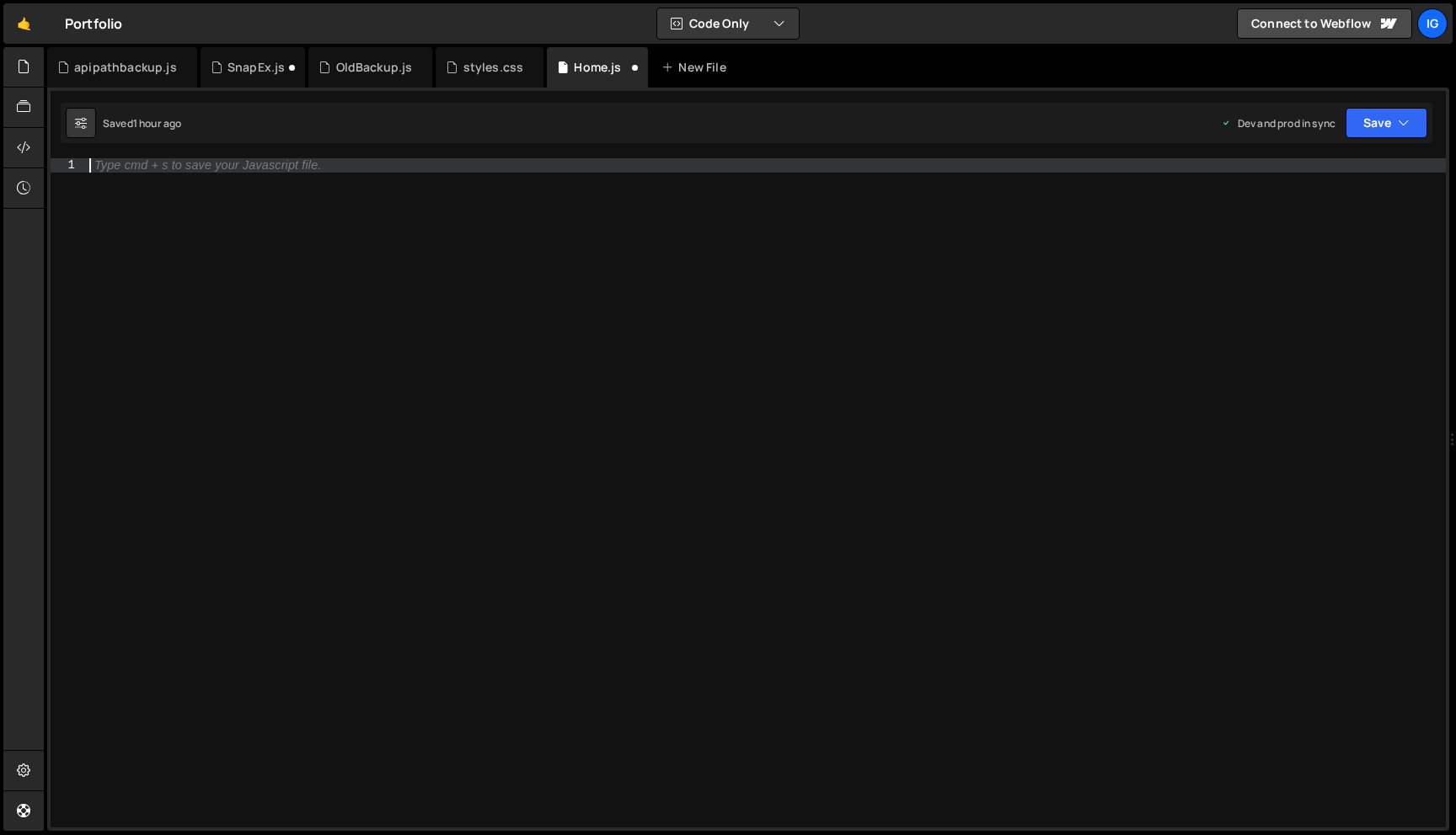
paste textarea "initializeScroll();"
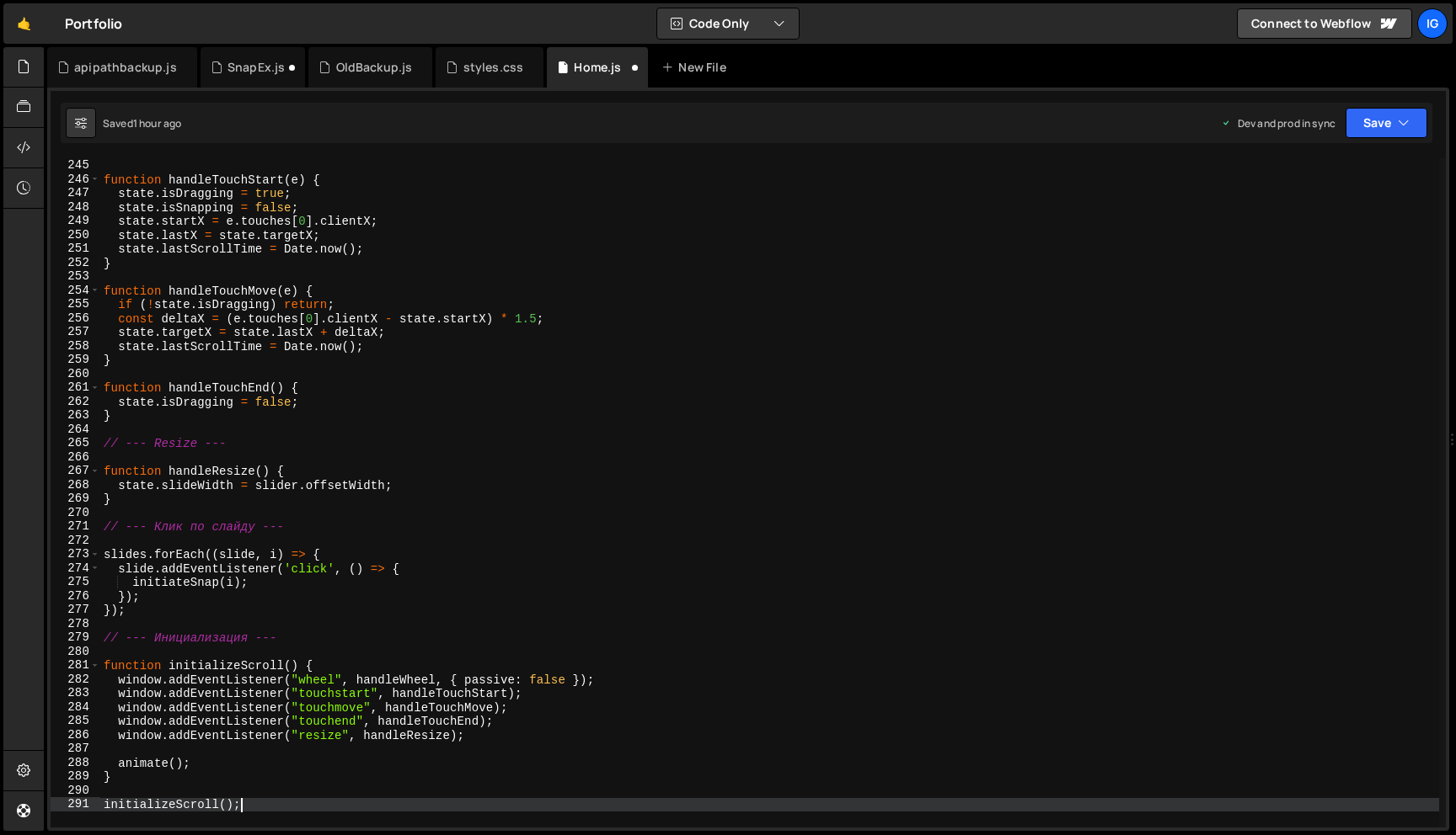
scroll to position [3398, 0]
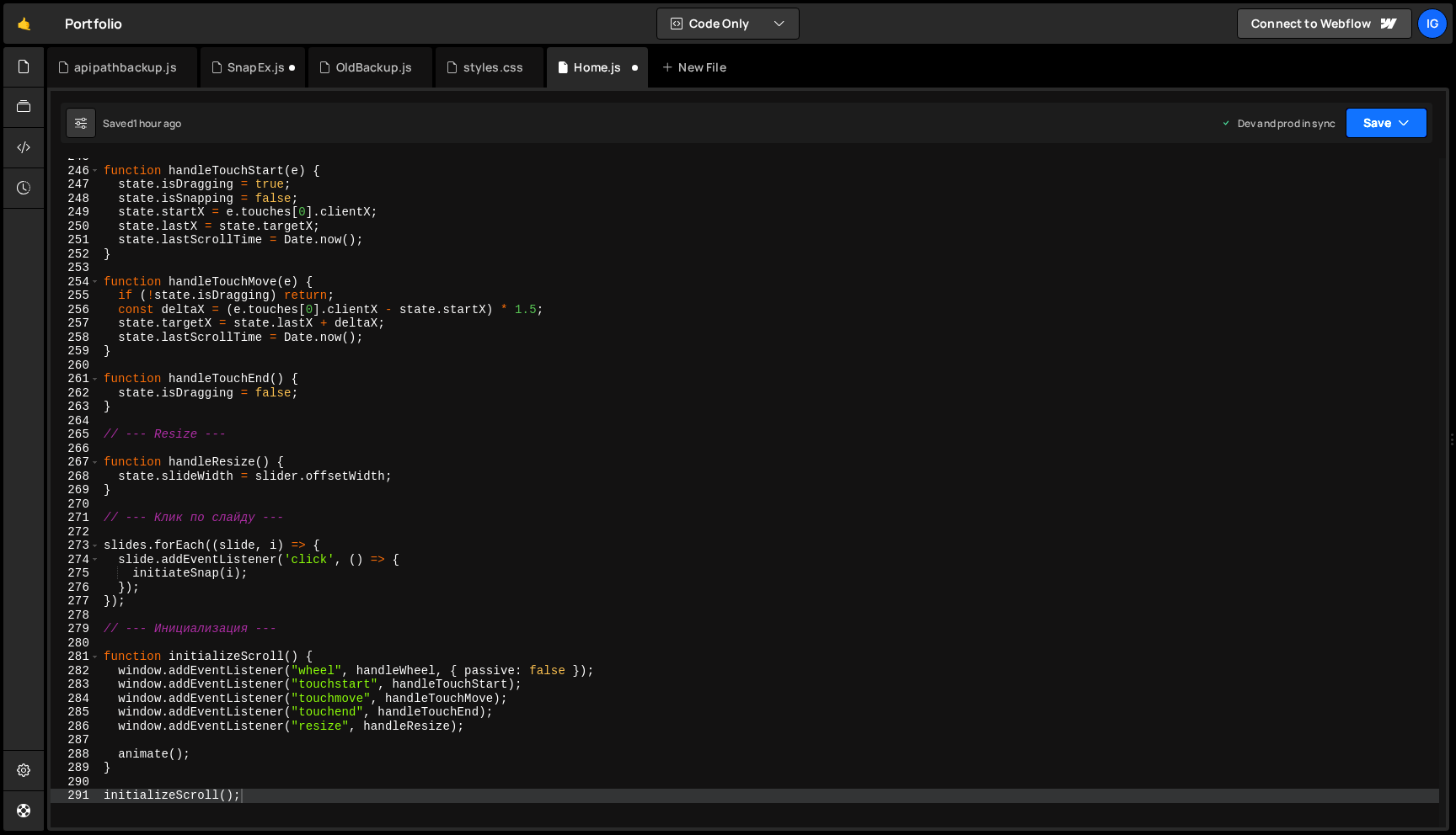
click at [1383, 125] on button "Save" at bounding box center [1386, 123] width 82 height 30
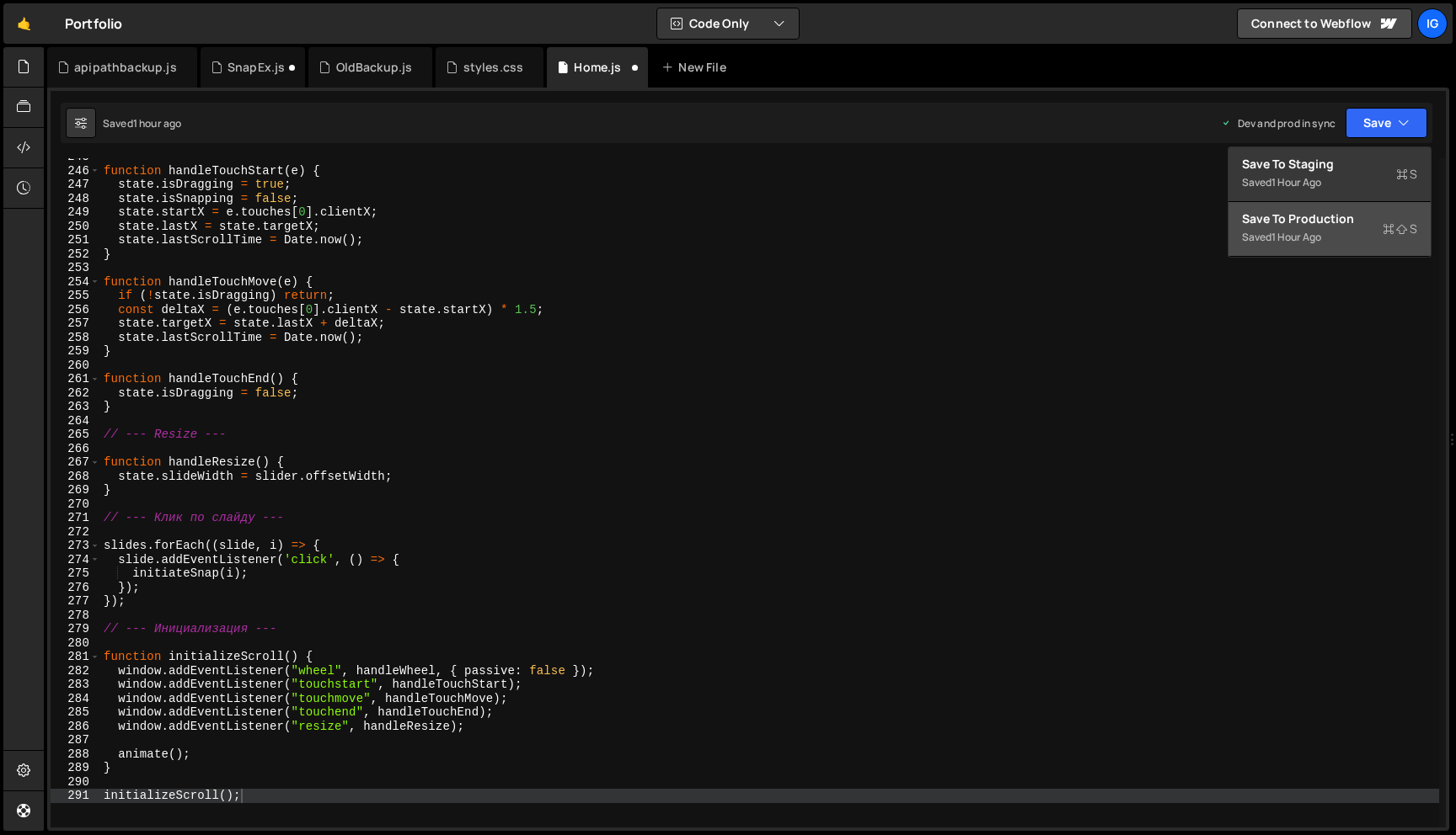
click at [1358, 218] on div "Save to Production S" at bounding box center [1330, 218] width 175 height 17
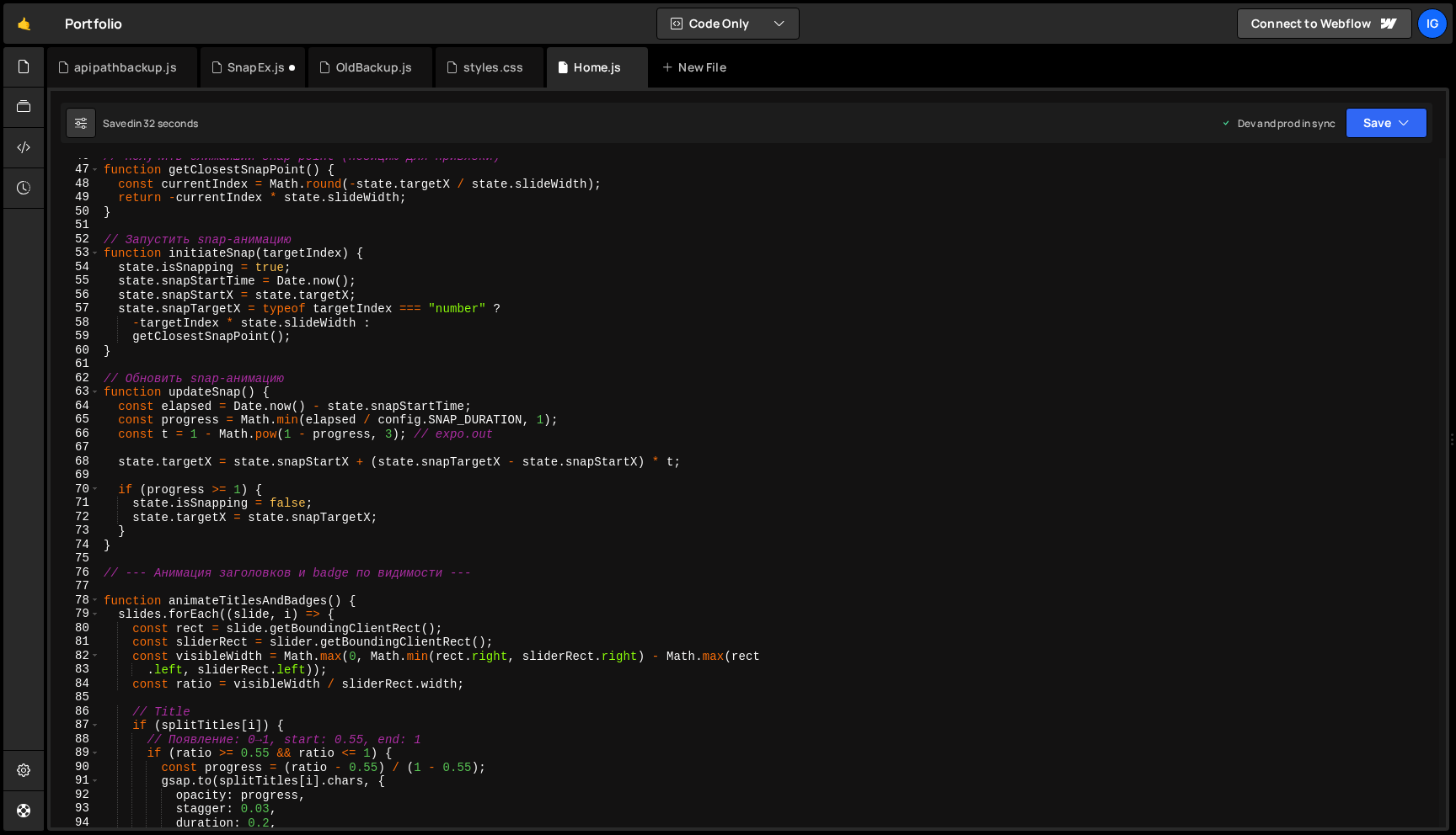
scroll to position [0, 0]
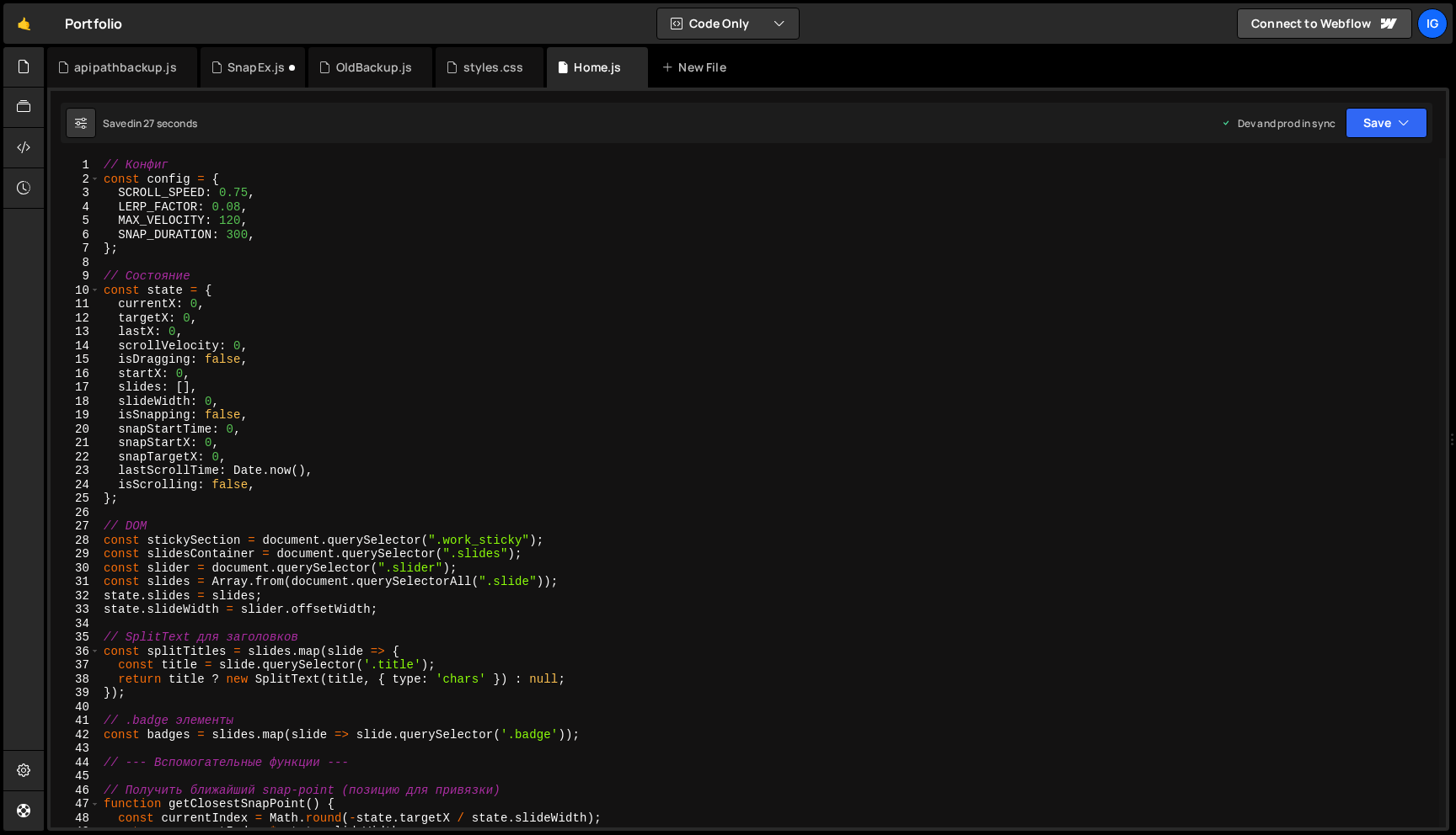
click at [239, 209] on div "// Конфиг const config = { SCROLL_SPEED : 0.75 , LERP_FACTOR : 0.08 , MAX_VELOC…" at bounding box center [770, 507] width 1339 height 697
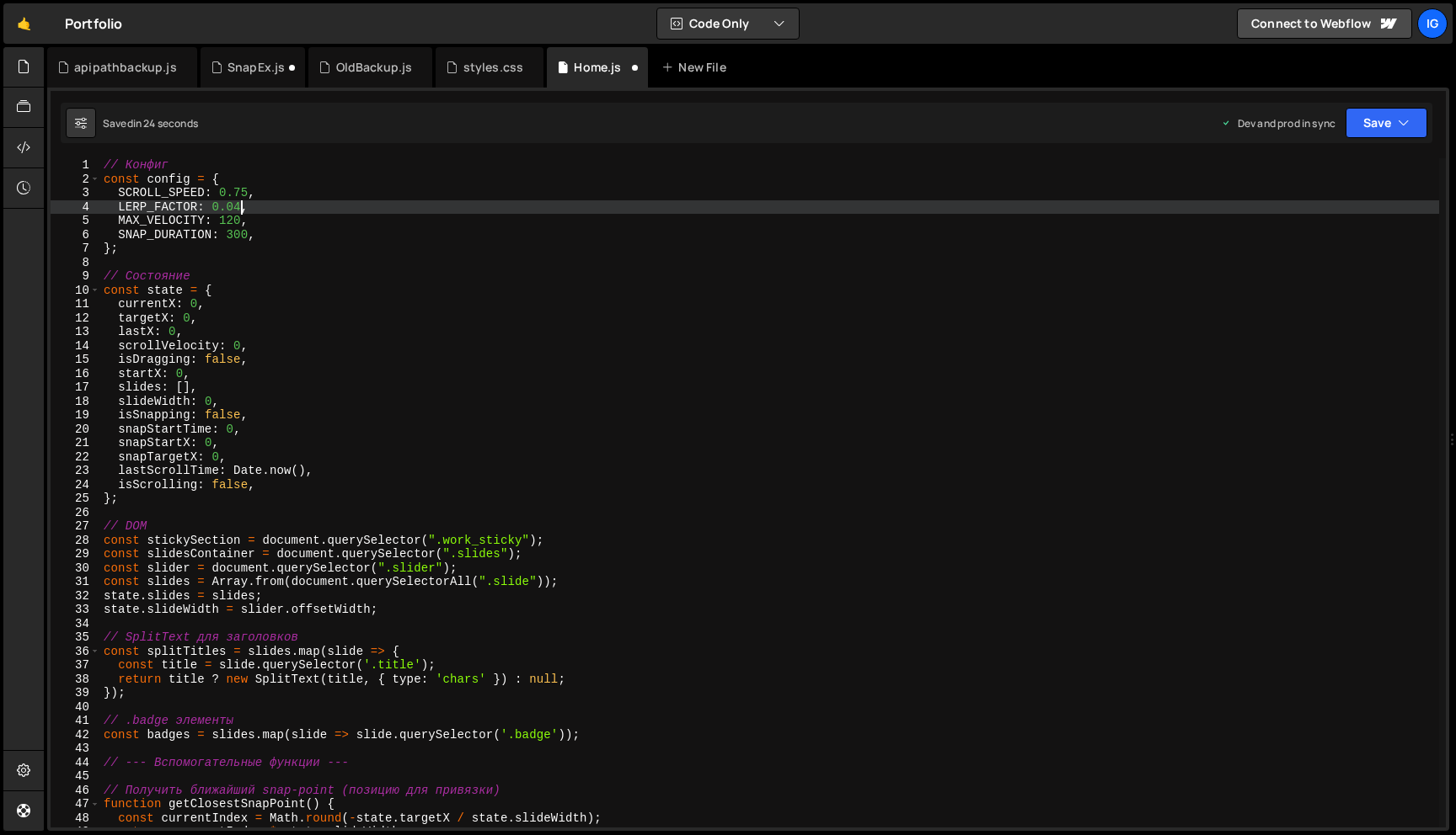
scroll to position [0, 9]
click at [1378, 125] on button "Save" at bounding box center [1386, 123] width 82 height 30
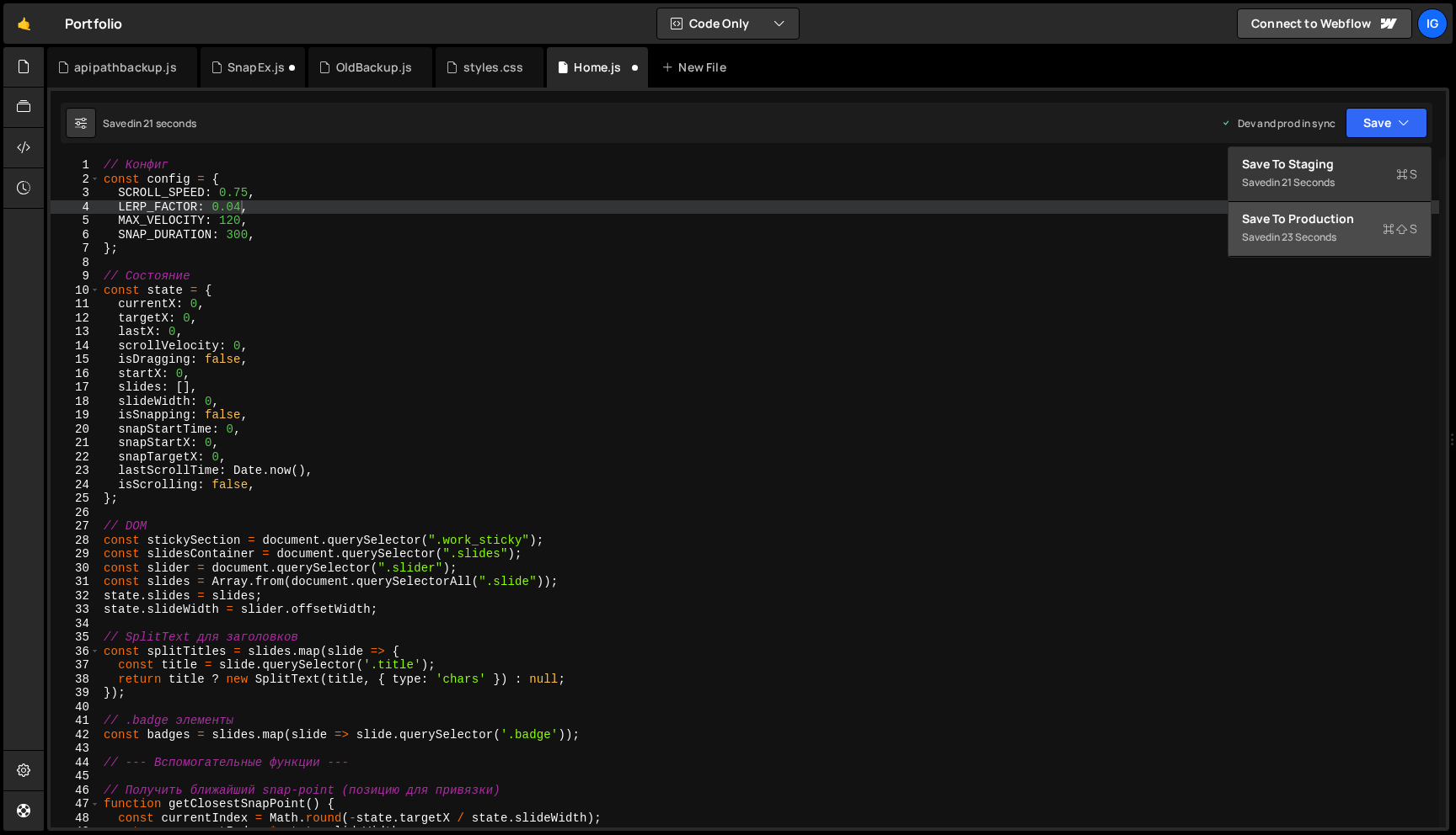
click at [1332, 232] on div "in 23 seconds" at bounding box center [1304, 237] width 65 height 15
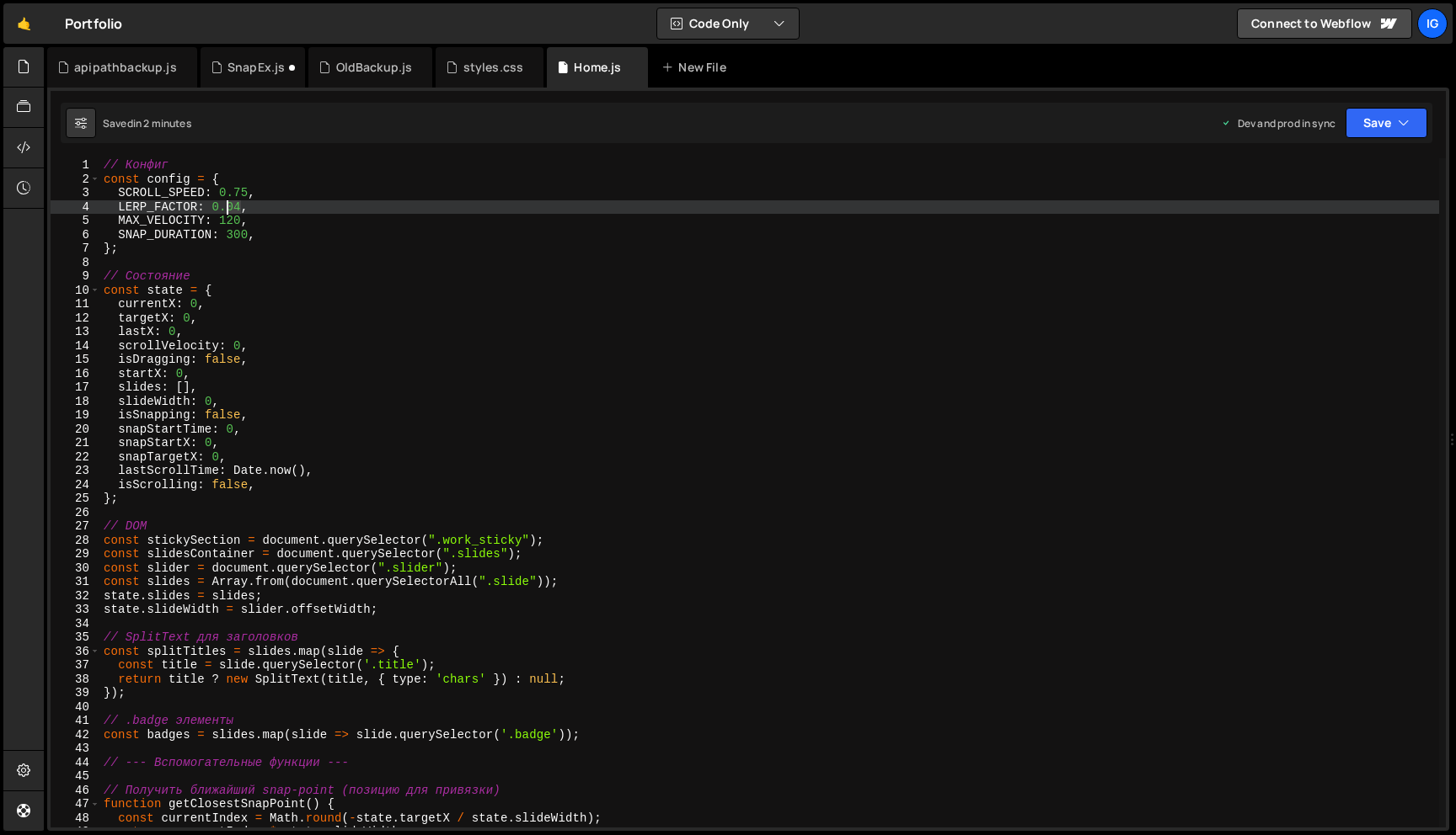
drag, startPoint x: 239, startPoint y: 209, endPoint x: 229, endPoint y: 209, distance: 10.0
click at [229, 209] on div "// Конфиг const config = { SCROLL_SPEED : 0.75 , LERP_FACTOR : 0.04 , MAX_VELOC…" at bounding box center [770, 507] width 1339 height 697
click at [1361, 131] on button "Save" at bounding box center [1386, 123] width 82 height 30
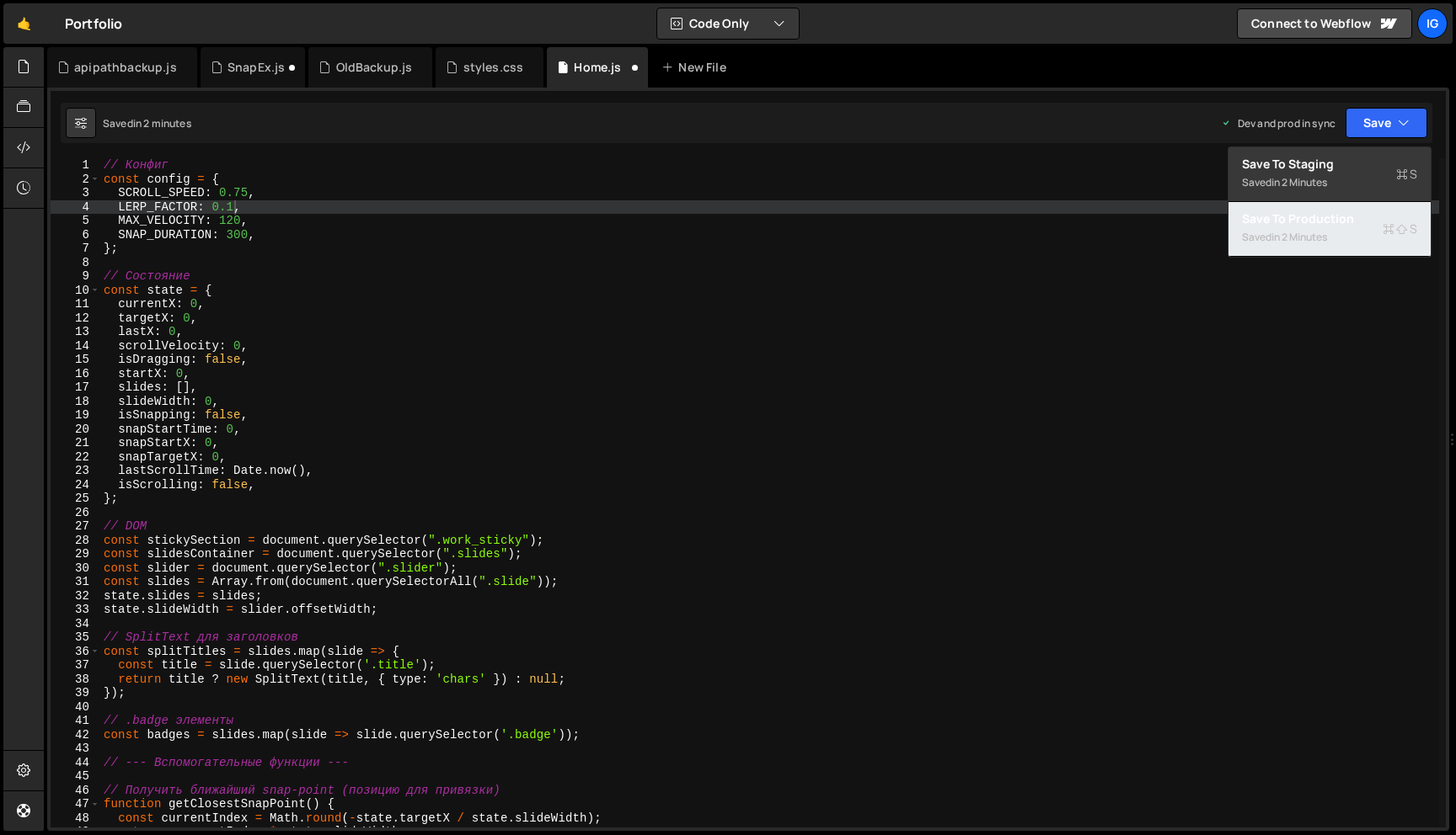
drag, startPoint x: 1317, startPoint y: 221, endPoint x: 1308, endPoint y: 214, distance: 11.4
click at [1317, 221] on div "Save to Production S" at bounding box center [1330, 218] width 175 height 17
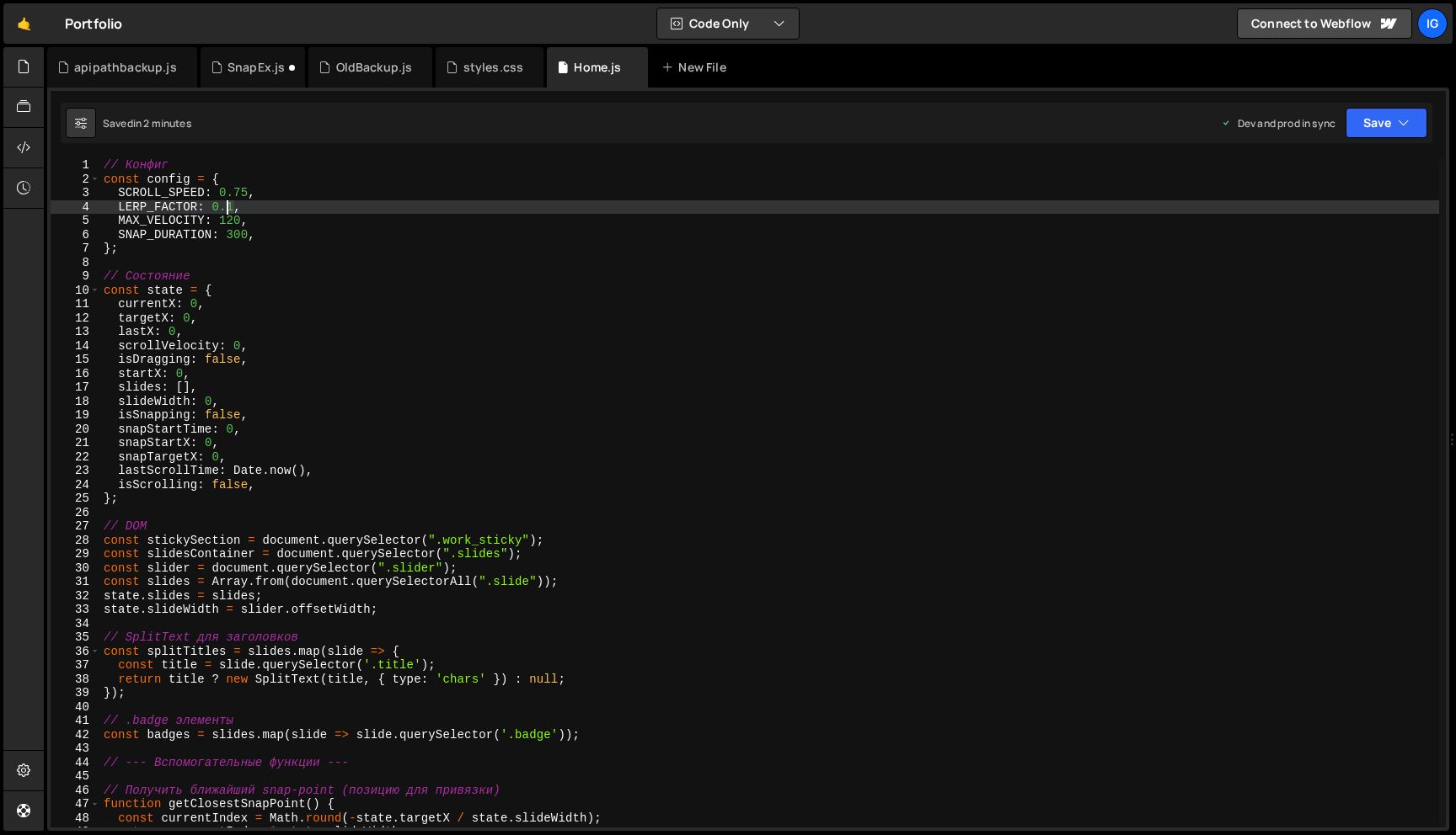
click at [227, 207] on div "// Конфиг const config = { SCROLL_SPEED : 0.75 , LERP_FACTOR : 0.1 , MAX_VELOCI…" at bounding box center [770, 507] width 1339 height 697
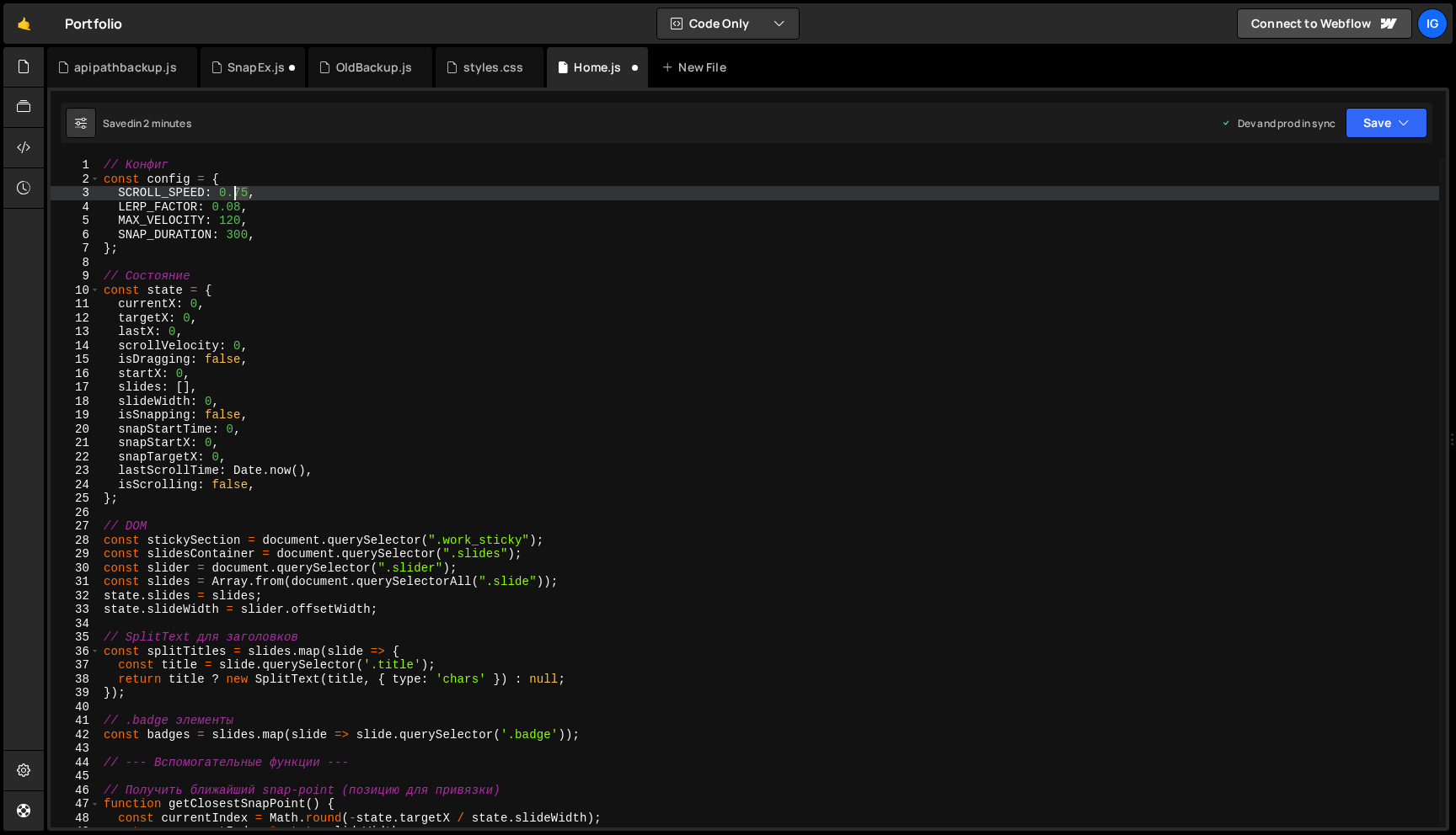
drag, startPoint x: 247, startPoint y: 191, endPoint x: 232, endPoint y: 190, distance: 15.0
click at [232, 190] on div "// Конфиг const config = { SCROLL_SPEED : 0.75 , LERP_FACTOR : 0.08 , MAX_VELOC…" at bounding box center [770, 507] width 1339 height 697
click at [1408, 135] on button "Save" at bounding box center [1386, 123] width 82 height 30
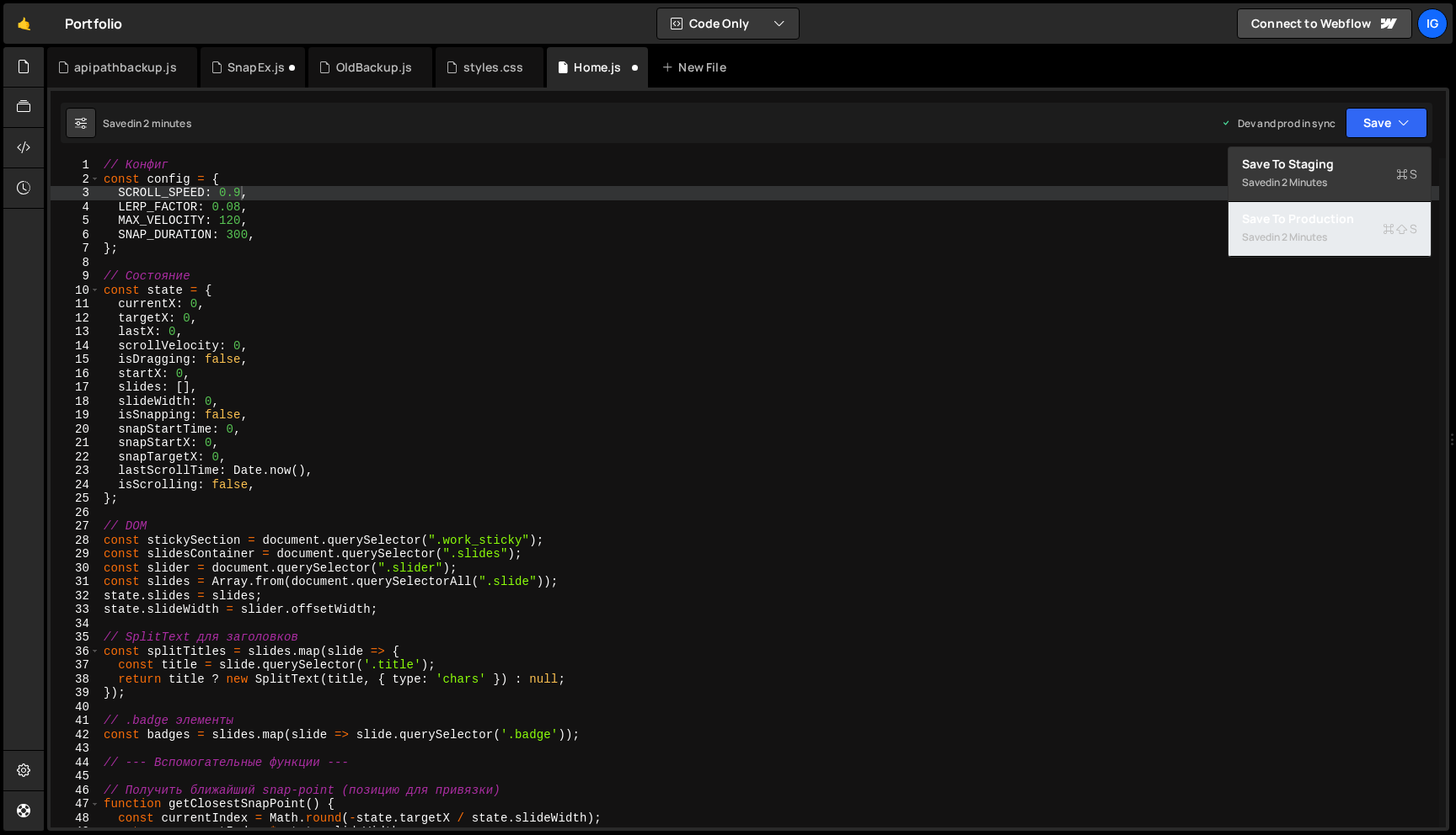
click at [1373, 229] on div "Saved in 2 minutes" at bounding box center [1330, 238] width 175 height 20
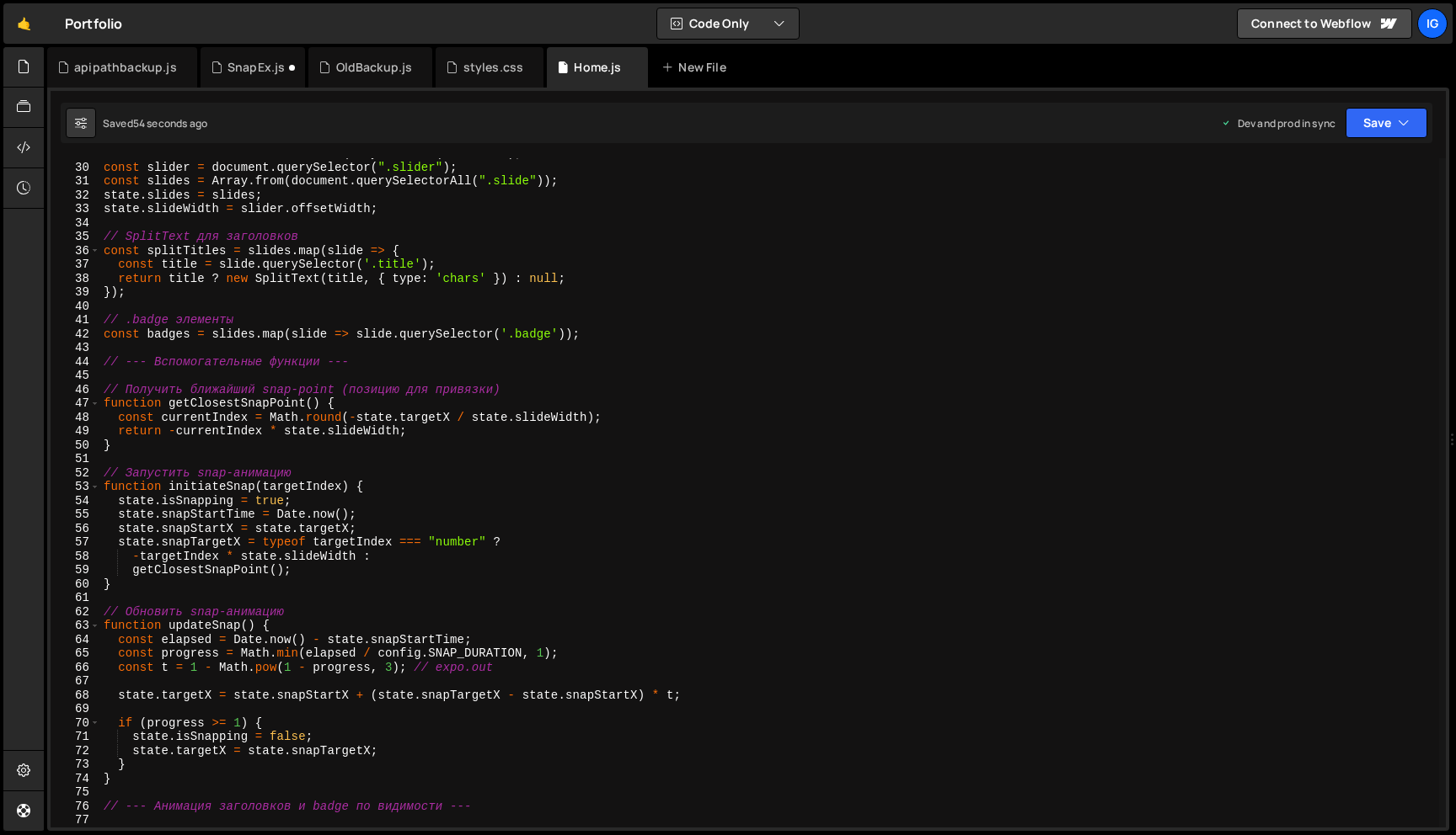
scroll to position [0, 0]
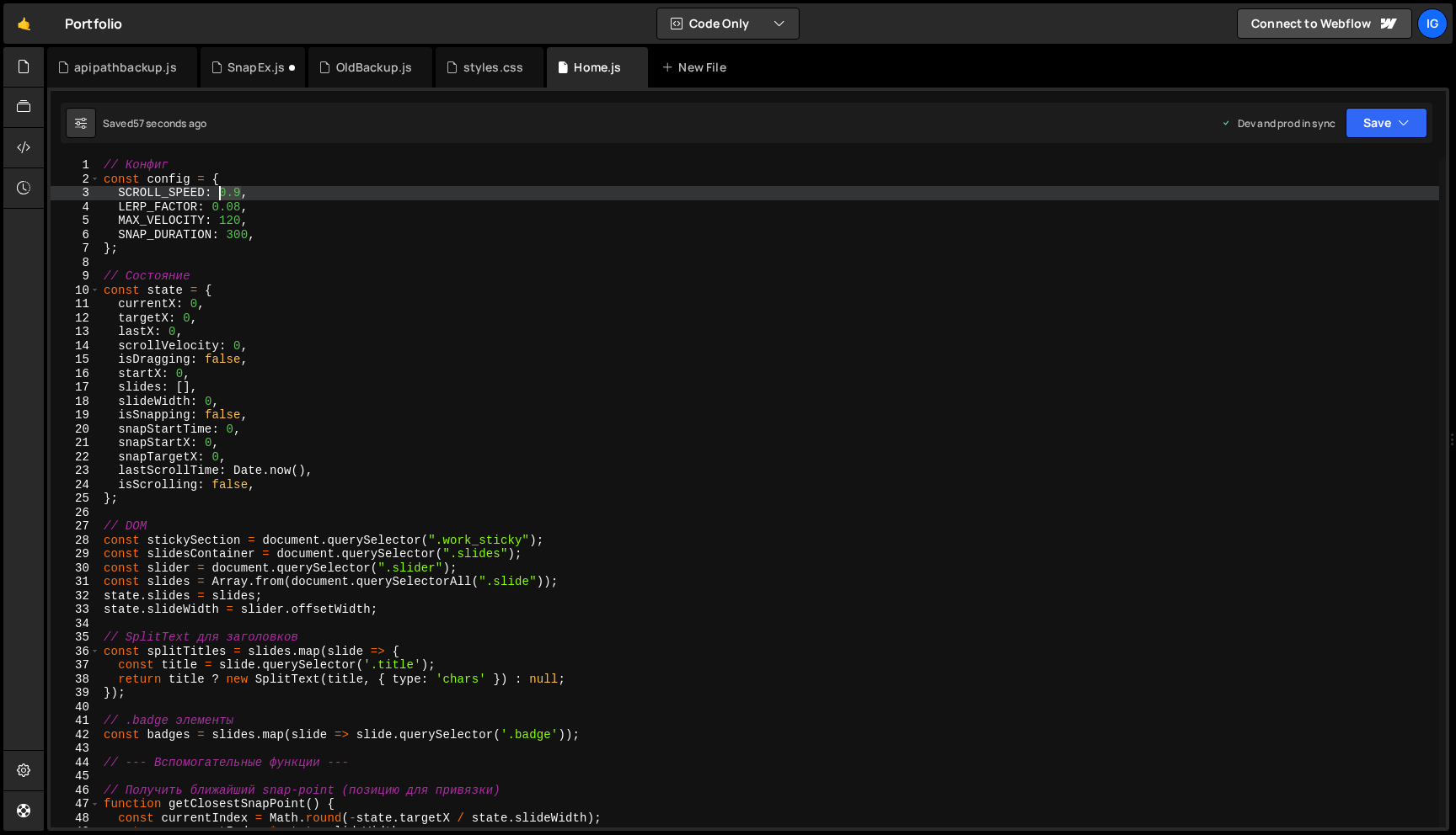
drag, startPoint x: 242, startPoint y: 192, endPoint x: 219, endPoint y: 191, distance: 23.0
click at [220, 191] on div "// Конфиг const config = { SCROLL_SPEED : 0.9 , LERP_FACTOR : 0.08 , MAX_VELOCI…" at bounding box center [770, 507] width 1339 height 697
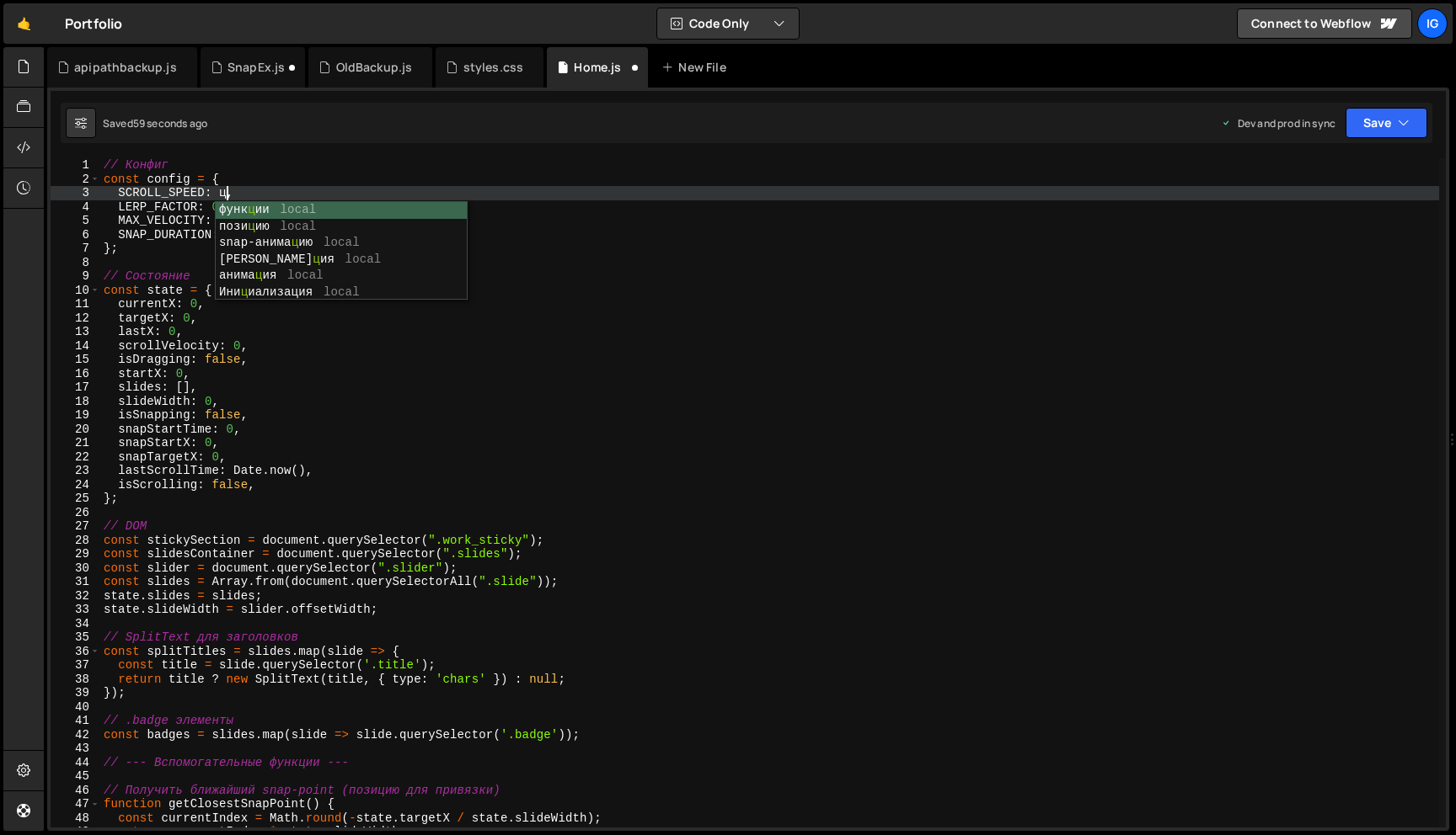
scroll to position [0, 7]
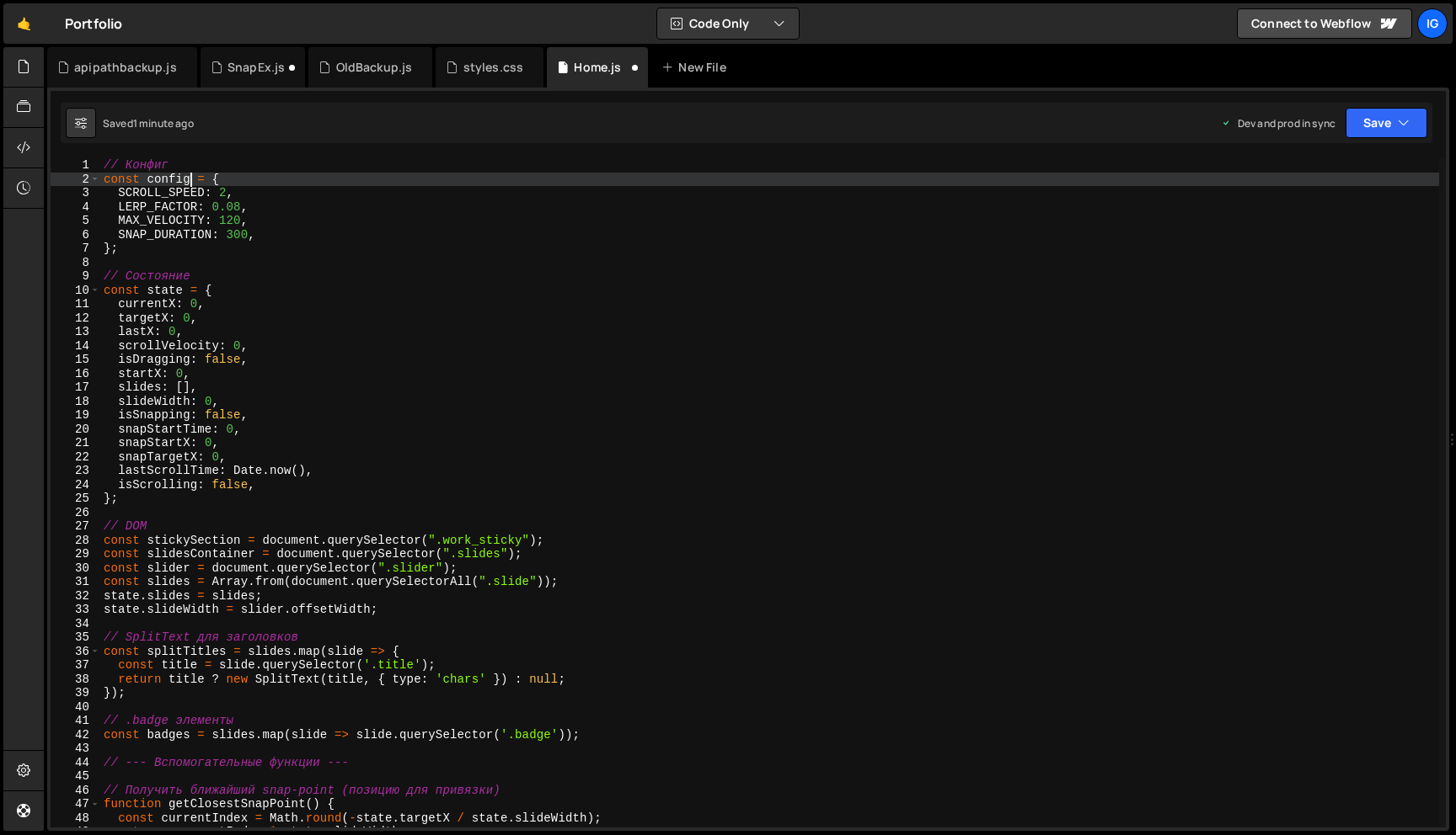
click at [191, 181] on div "// Конфиг const config = { SCROLL_SPEED : 2 , LERP_FACTOR : 0.08 , MAX_VELOCITY…" at bounding box center [770, 507] width 1339 height 697
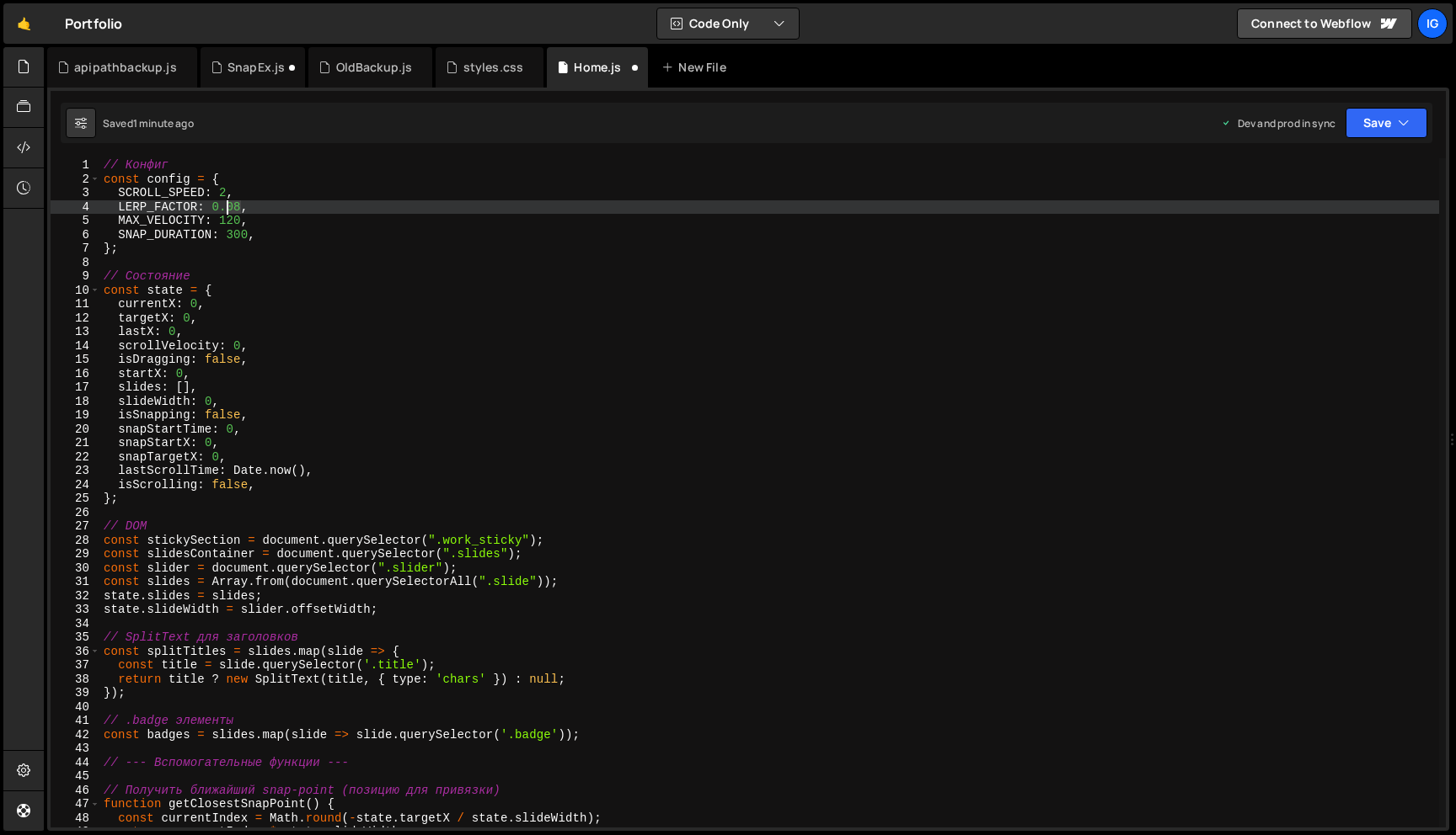
drag, startPoint x: 241, startPoint y: 206, endPoint x: 228, endPoint y: 206, distance: 13.0
click at [228, 206] on div "// Конфиг const config = { SCROLL_SPEED : 2 , LERP_FACTOR : 0.08 , MAX_VELOCITY…" at bounding box center [770, 507] width 1339 height 697
click at [258, 206] on div "// Конфиг const config = { SCROLL_SPEED : 2 , LERP_FACTOR : 0.18 , MAX_VELOCITY…" at bounding box center [770, 507] width 1339 height 697
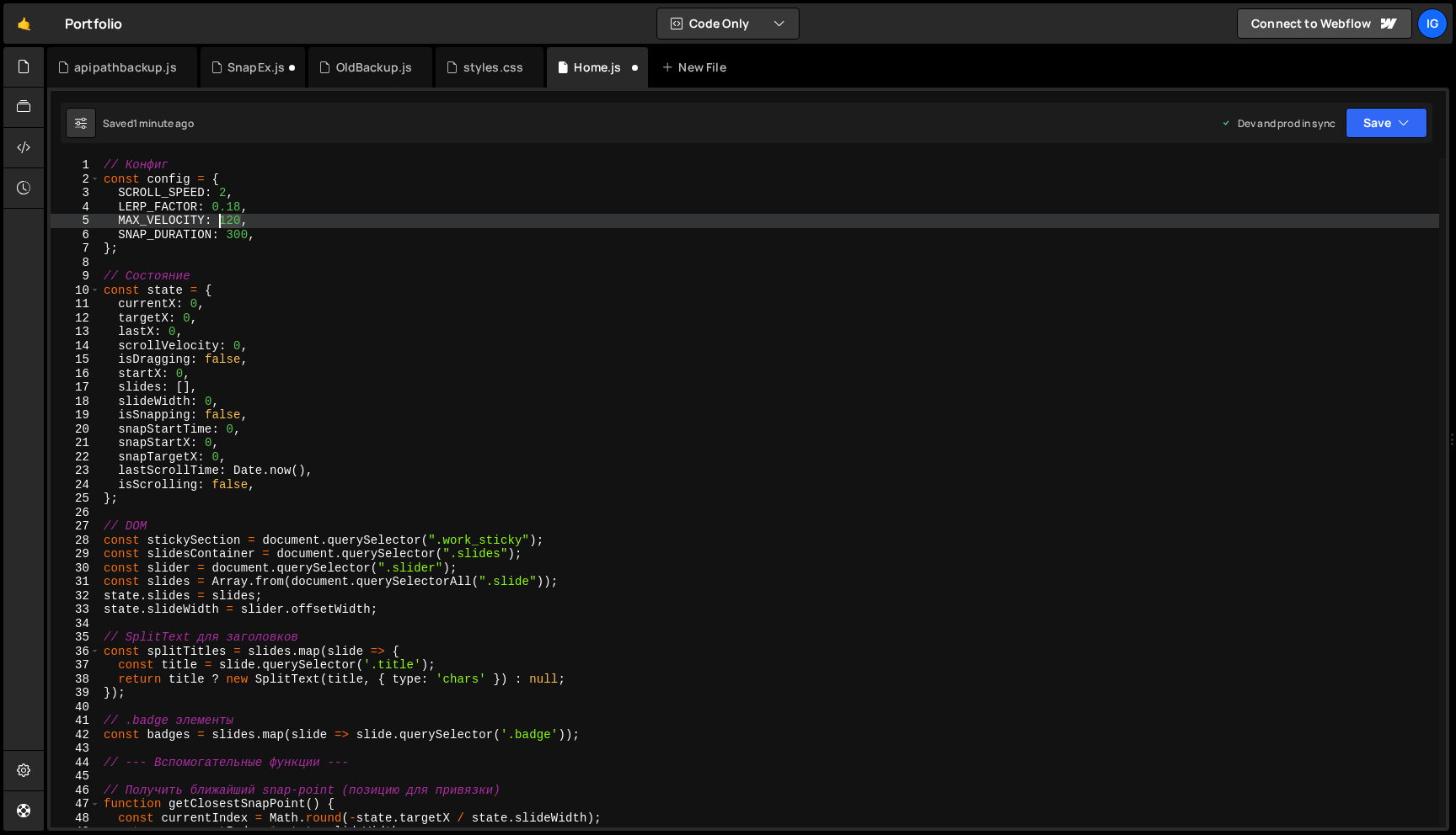
drag, startPoint x: 239, startPoint y: 221, endPoint x: 221, endPoint y: 221, distance: 18.0
click at [221, 221] on div "// Конфиг const config = { SCROLL_SPEED : 2 , LERP_FACTOR : 0.18 , MAX_VELOCITY…" at bounding box center [770, 507] width 1339 height 697
click at [1396, 128] on button "Save" at bounding box center [1386, 123] width 82 height 30
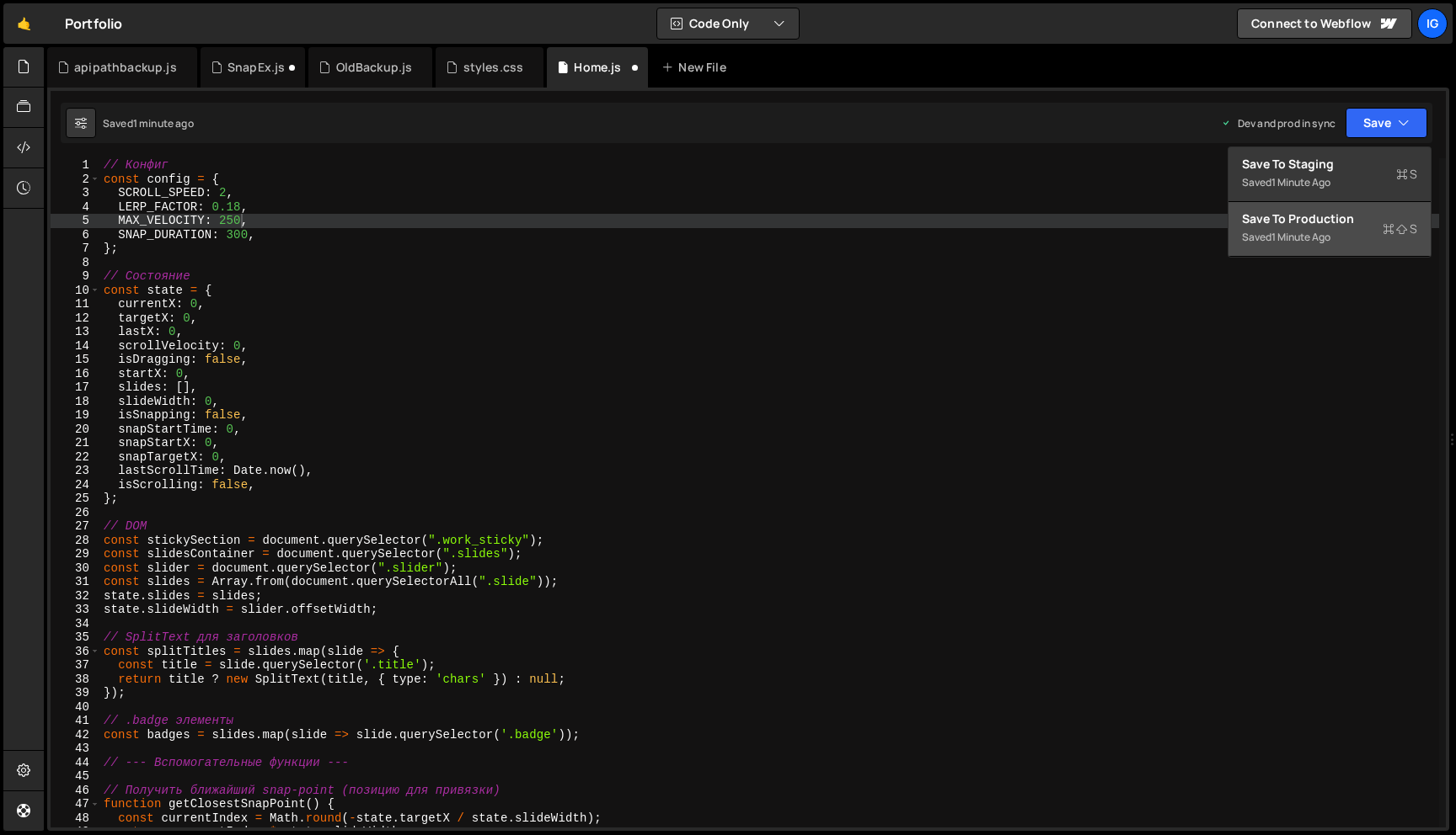
click at [1341, 246] on div "Saved 1 minute ago" at bounding box center [1330, 238] width 175 height 20
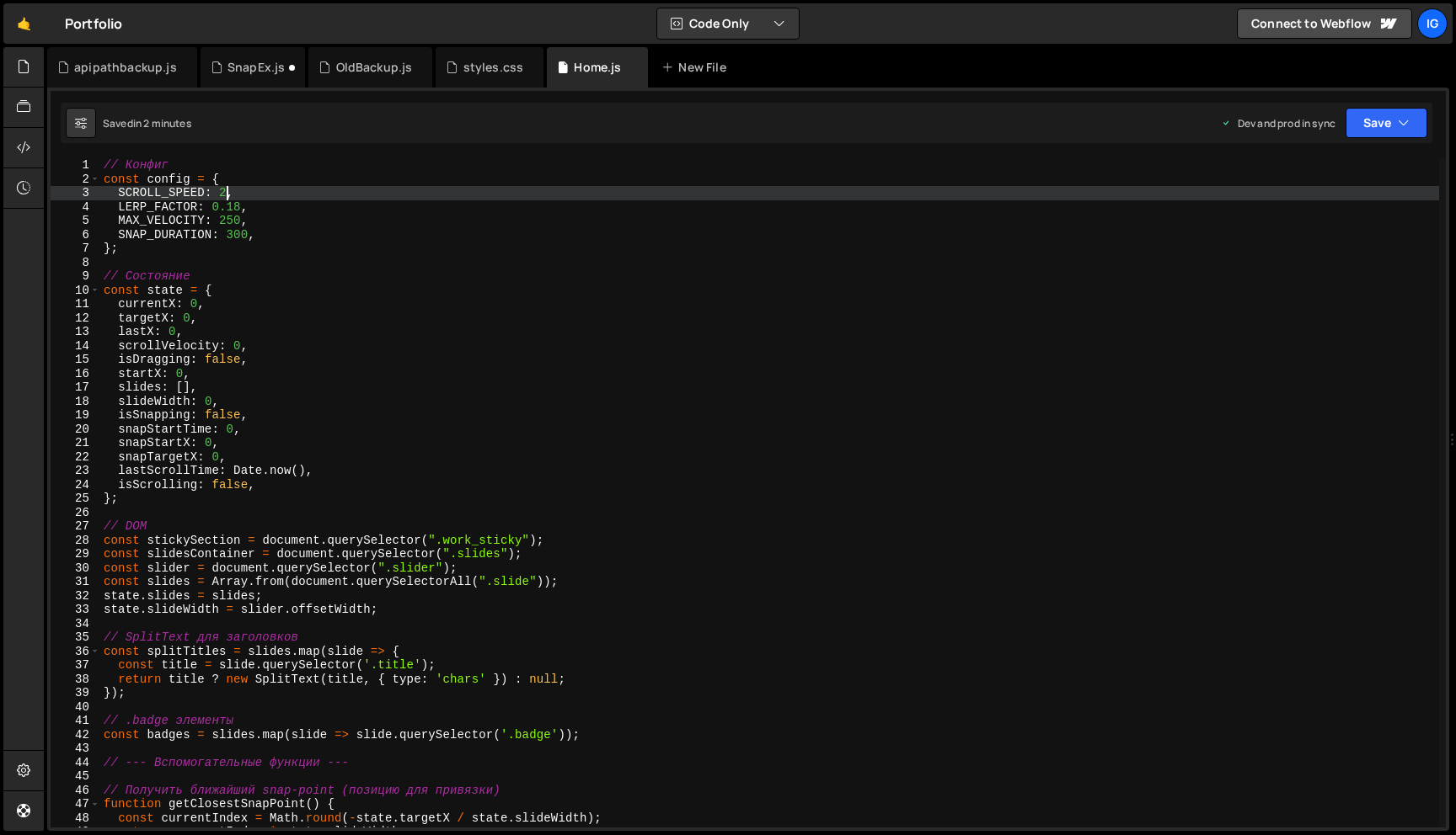
scroll to position [0, 8]
click at [219, 194] on div "// Конфиг const config = { SCROLL_SPEED : 2 , LERP_FACTOR : 0.18 , MAX_VELOCITY…" at bounding box center [770, 507] width 1339 height 697
click at [184, 212] on div "// Конфиг const config = { SCROLL_SPEED : 1.5 , LERP_FACTOR : 0.18 , MAX_VELOCI…" at bounding box center [770, 507] width 1339 height 697
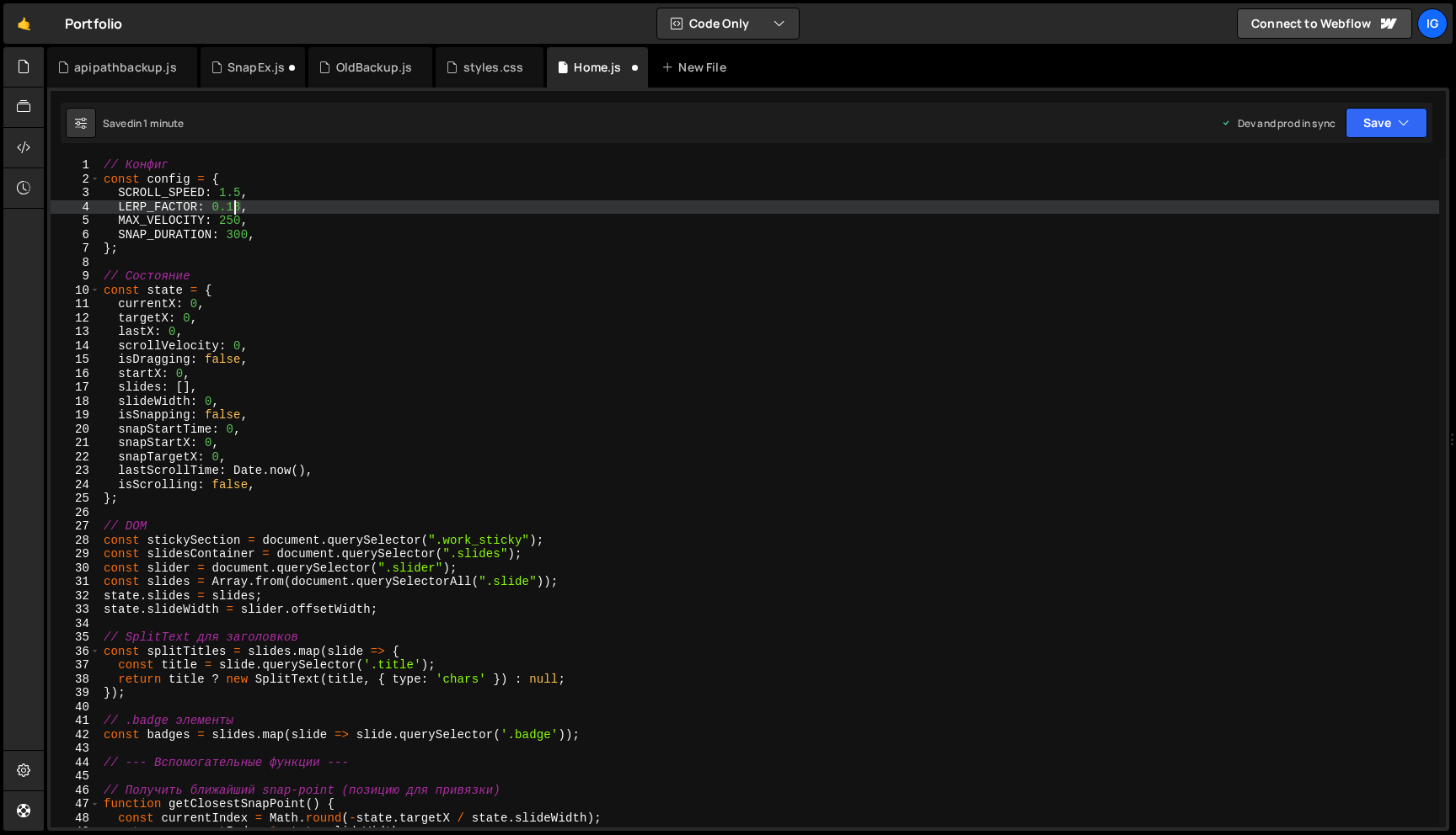
click at [236, 209] on div "// Конфиг const config = { SCROLL_SPEED : 1.5 , LERP_FACTOR : 0.18 , MAX_VELOCI…" at bounding box center [770, 507] width 1339 height 697
click at [268, 226] on div "// Конфиг const config = { SCROLL_SPEED : 1.5 , LERP_FACTOR : 0.14 , MAX_VELOCI…" at bounding box center [770, 507] width 1339 height 697
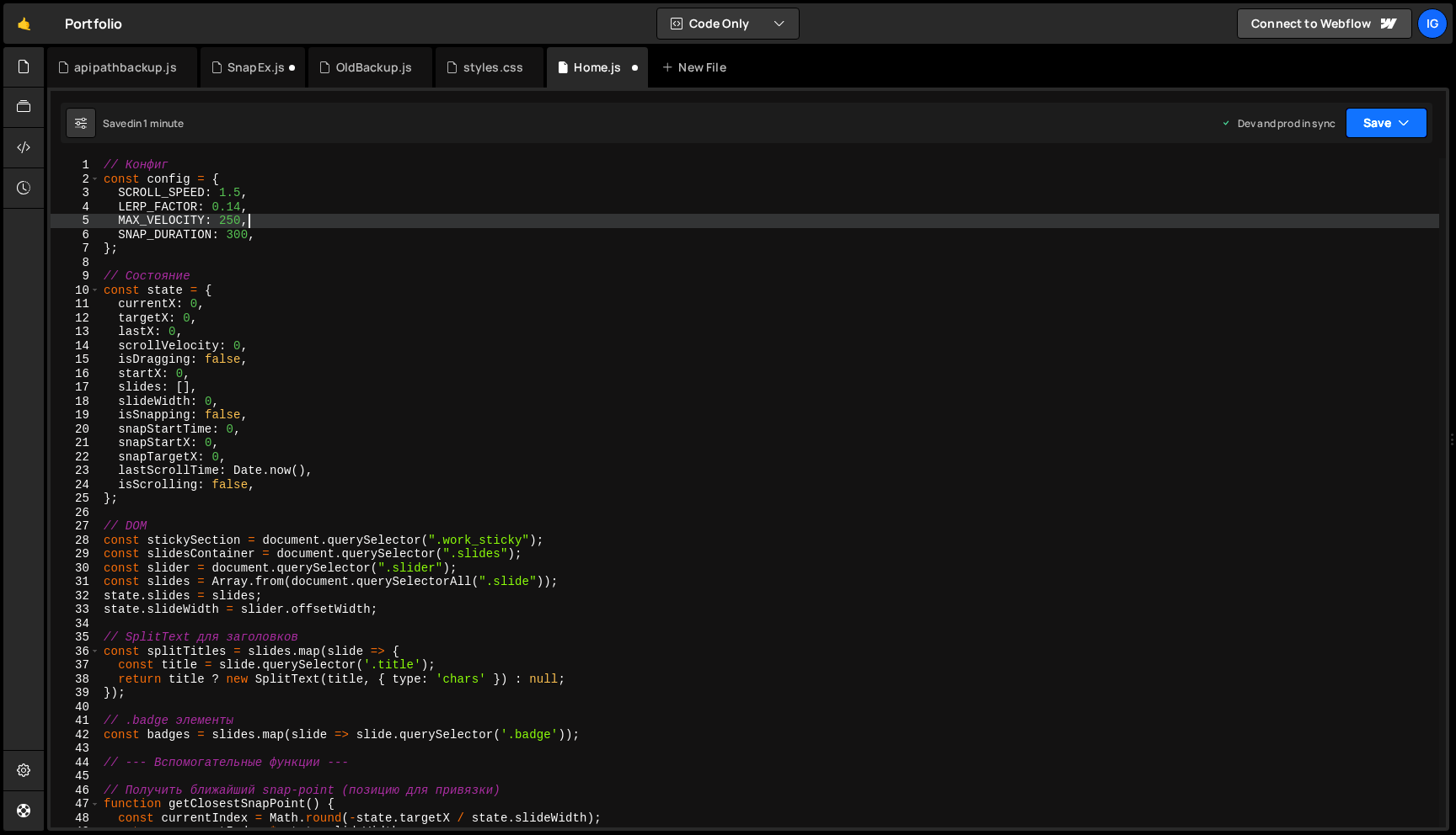
click at [1406, 124] on icon "button" at bounding box center [1403, 123] width 12 height 17
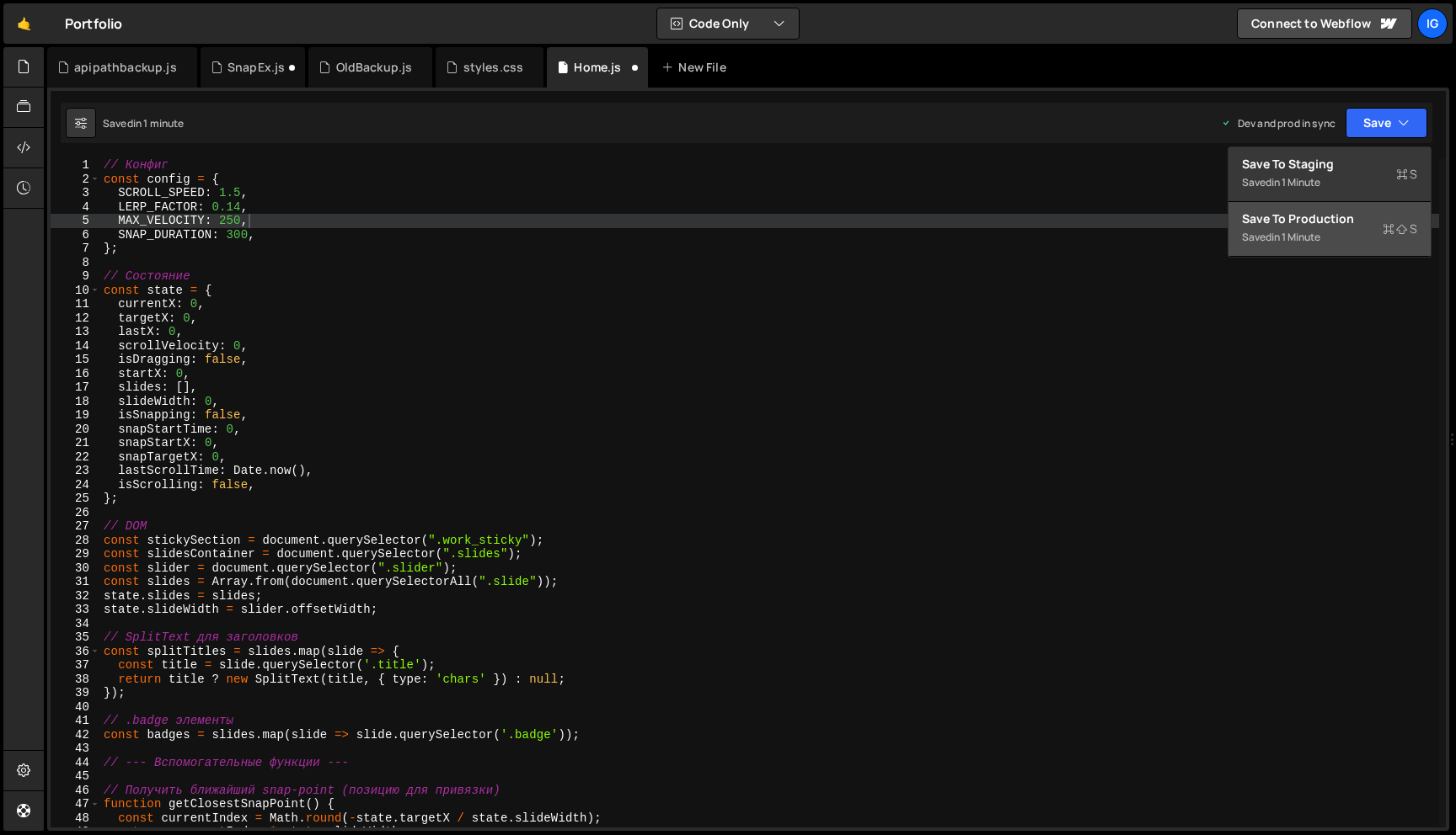
click at [1326, 233] on div "Saved in 1 minute" at bounding box center [1330, 238] width 175 height 20
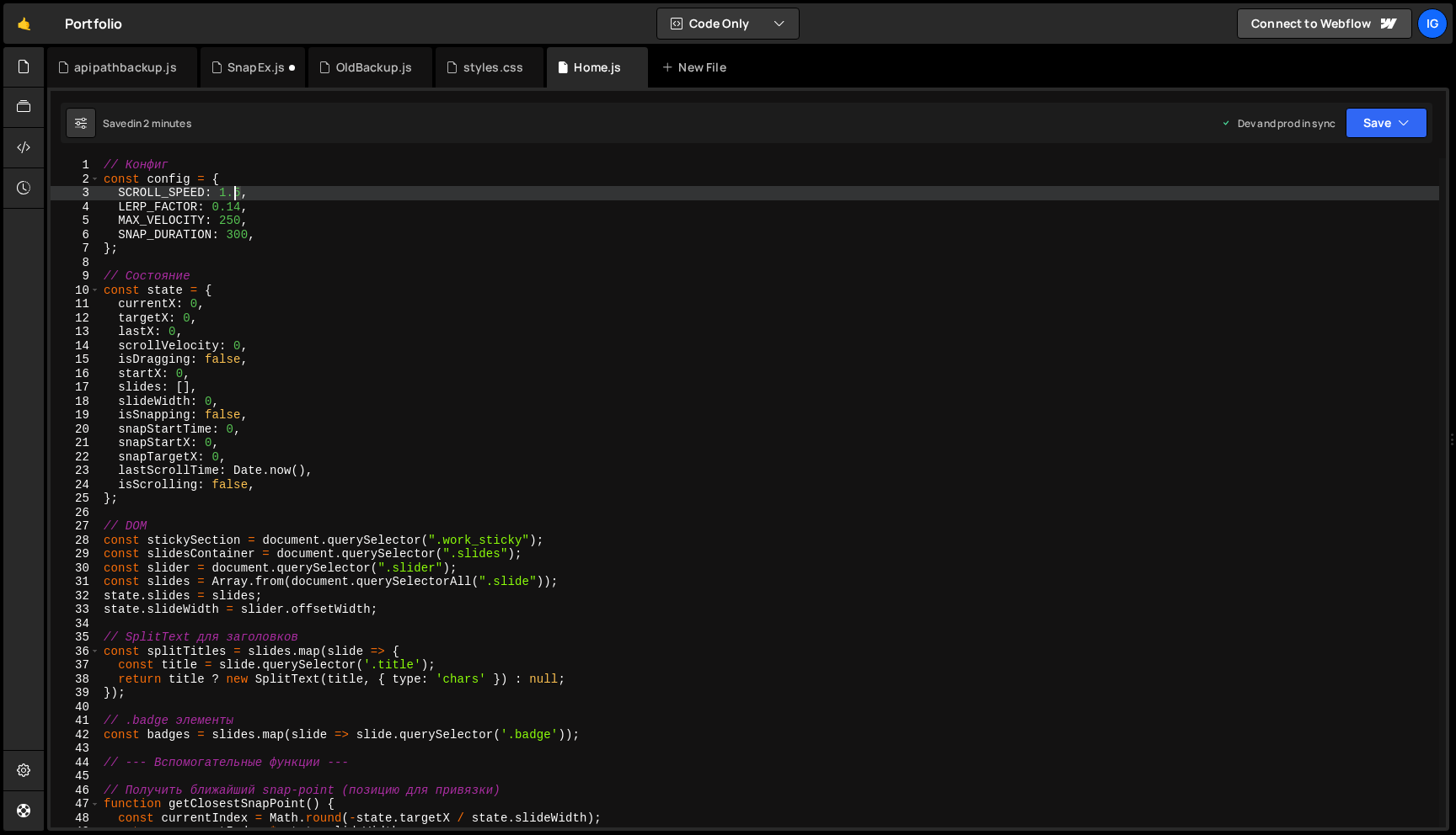
click at [234, 192] on div "// Конфиг const config = { SCROLL_SPEED : 1.5 , LERP_FACTOR : 0.14 , MAX_VELOCI…" at bounding box center [770, 507] width 1339 height 697
click at [222, 194] on div "// Конфиг const config = { SCROLL_SPEED : 1.2 , LERP_FACTOR : 0.14 , MAX_VELOCI…" at bounding box center [770, 507] width 1339 height 697
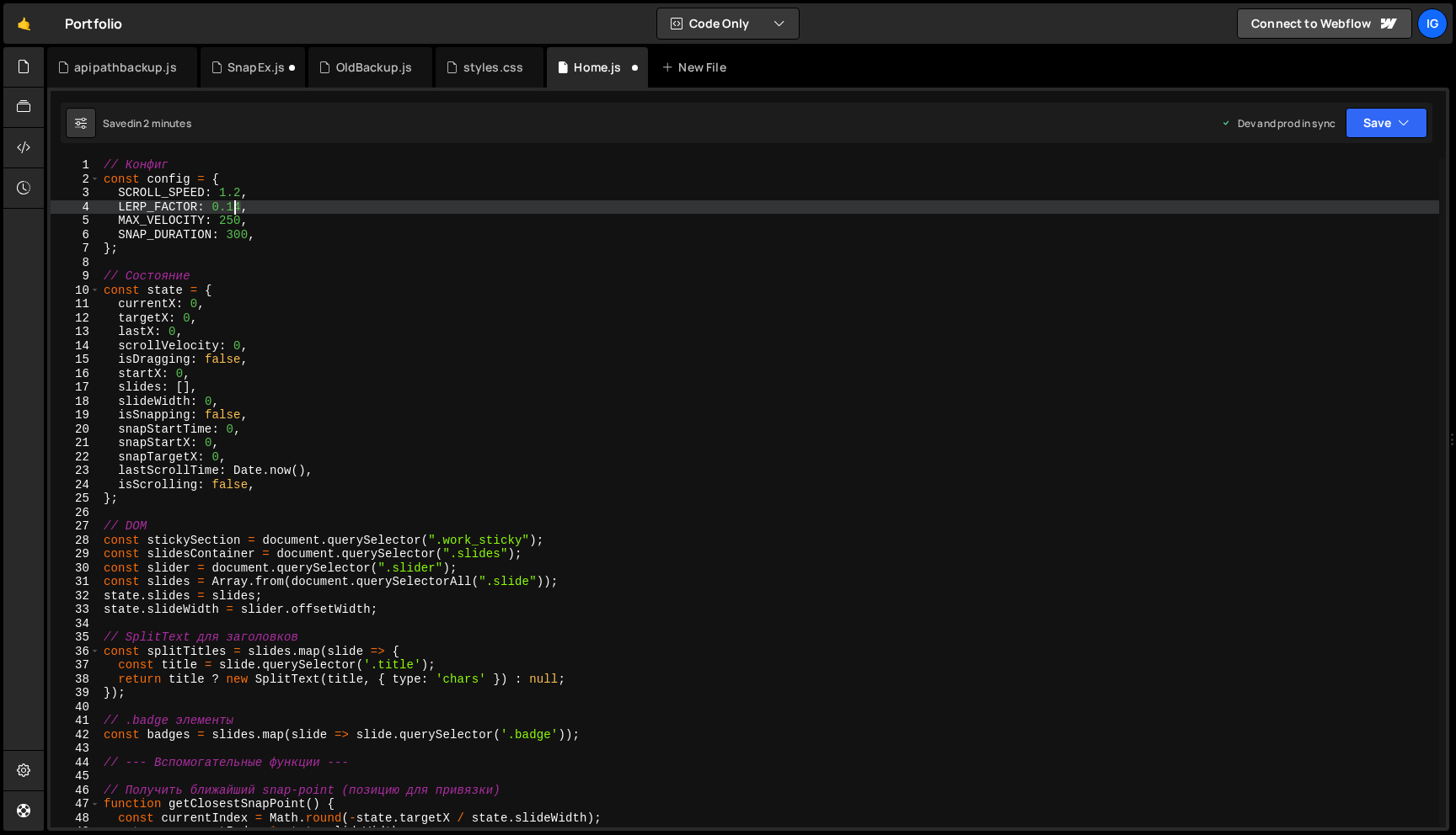
click at [236, 206] on div "// Конфиг const config = { SCROLL_SPEED : 1.2 , LERP_FACTOR : 0.14 , MAX_VELOCI…" at bounding box center [770, 507] width 1339 height 697
click at [1379, 124] on button "Save" at bounding box center [1386, 123] width 82 height 30
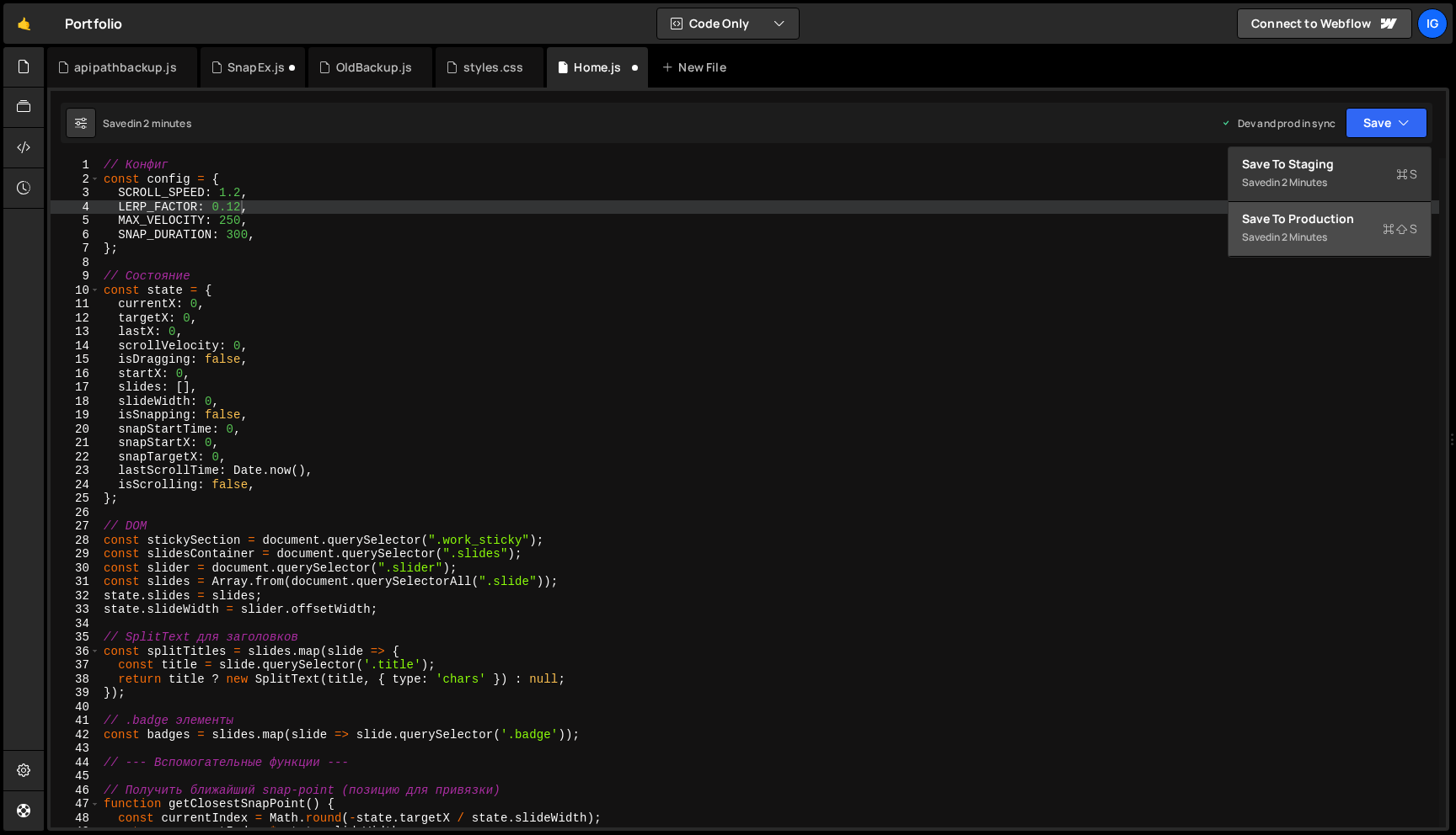
click at [1332, 218] on div "Save to Production S" at bounding box center [1330, 218] width 175 height 17
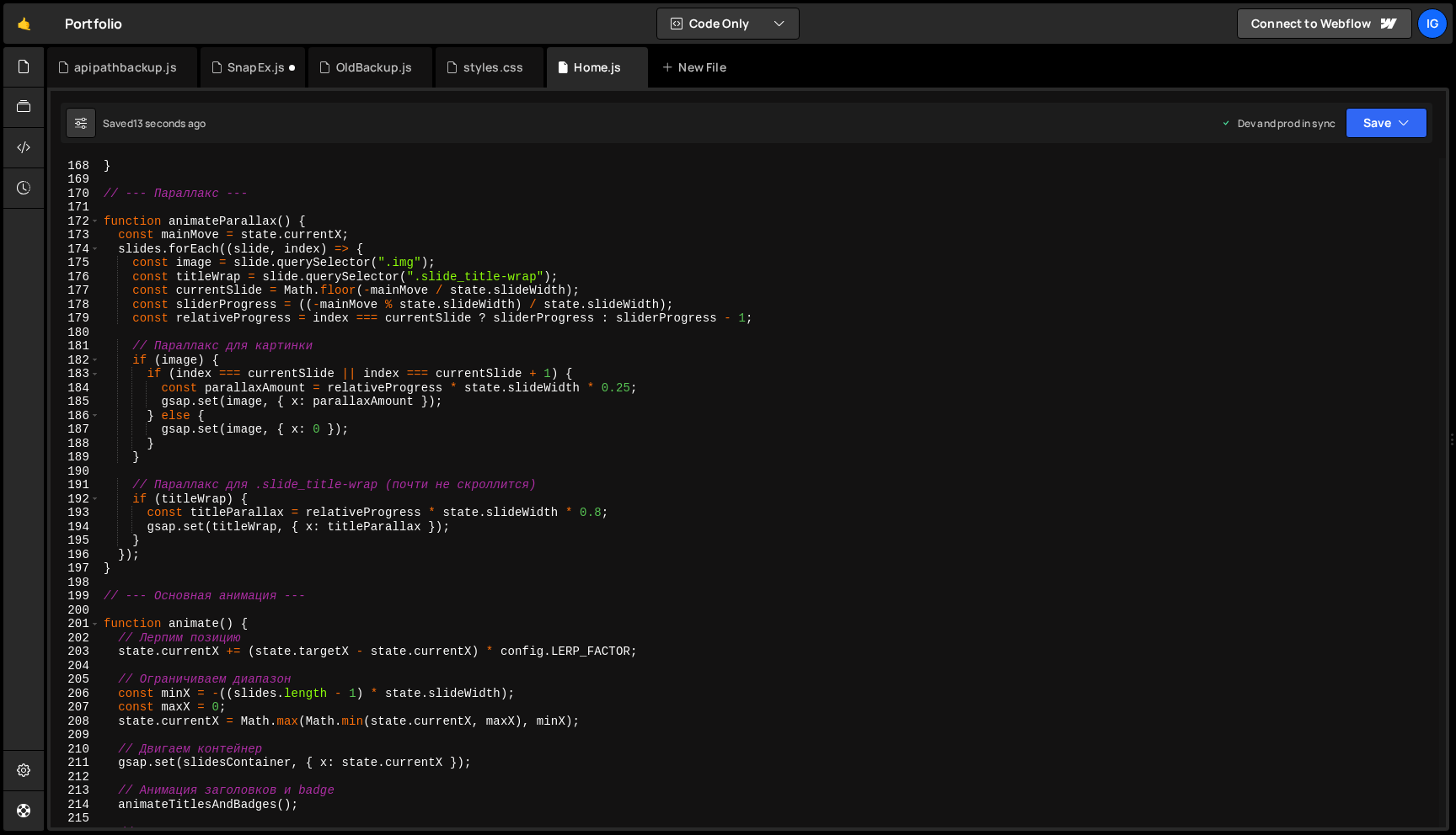
scroll to position [2333, 0]
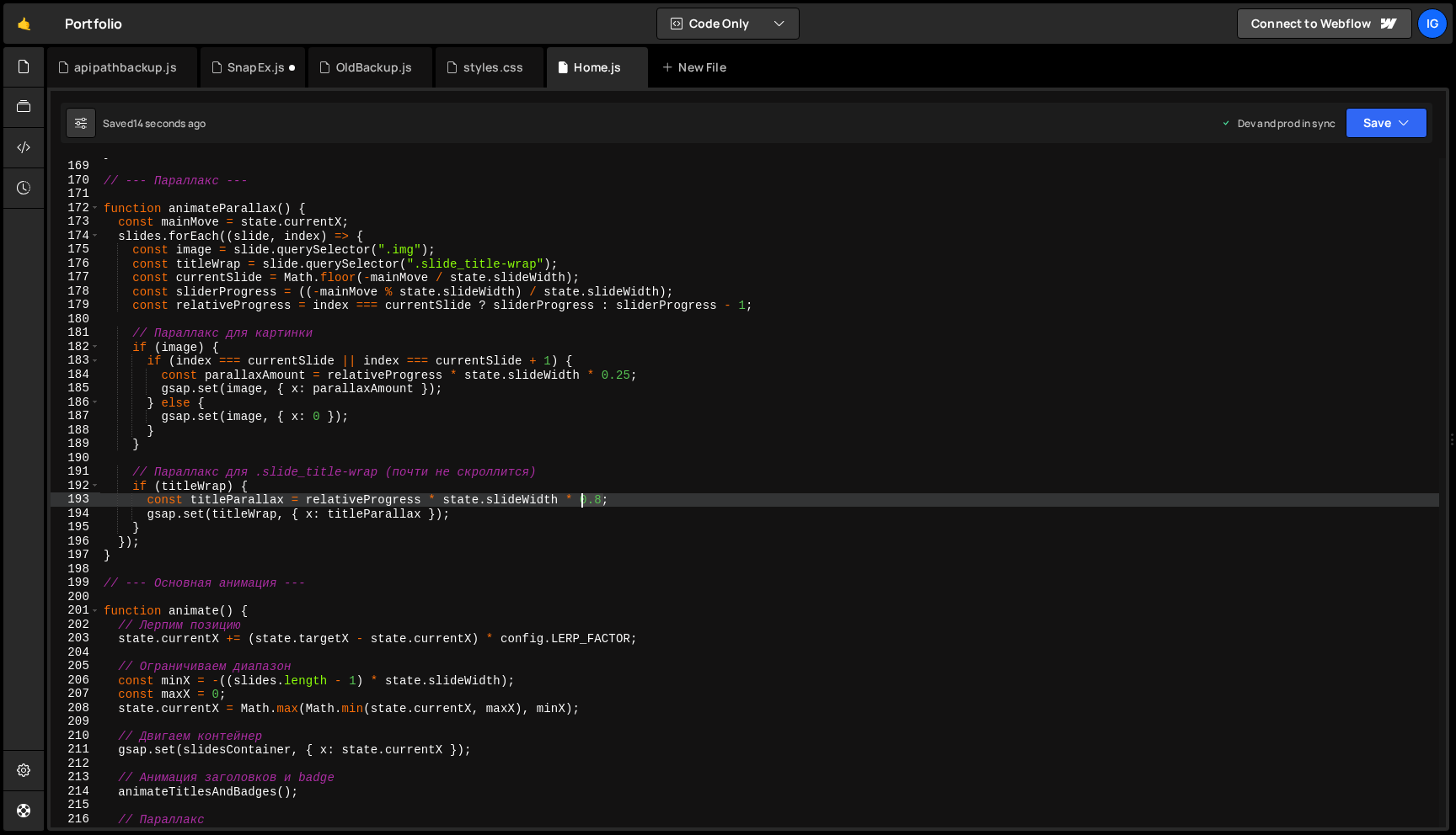
drag, startPoint x: 599, startPoint y: 504, endPoint x: 585, endPoint y: 501, distance: 14.3
click at [582, 501] on div "} // --- Параллакс --- function animateParallax ( ) { const mainMove = state . …" at bounding box center [770, 494] width 1339 height 697
click at [1395, 126] on button "Save" at bounding box center [1386, 123] width 82 height 30
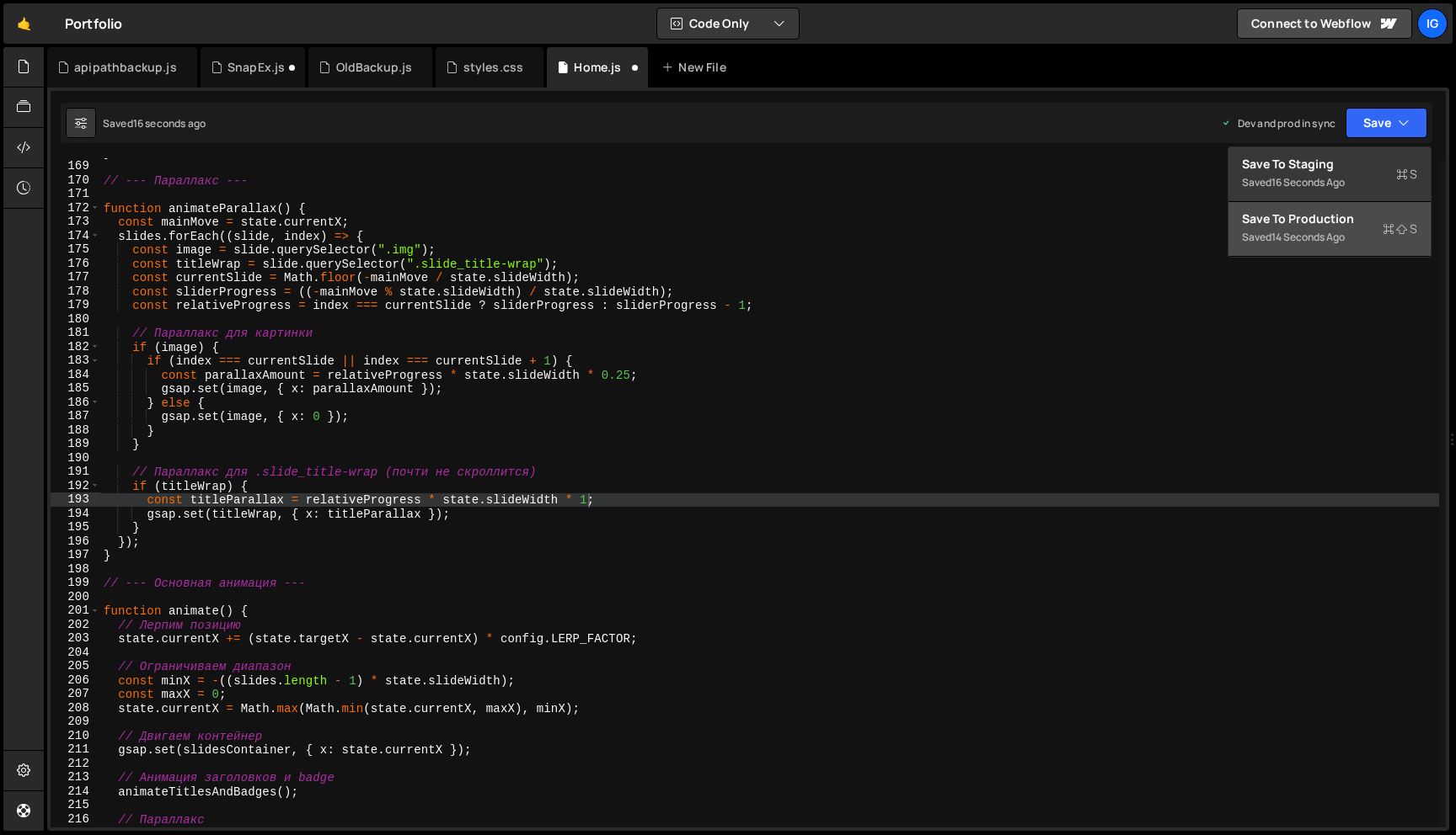
click at [1343, 249] on button "Save to Production S Saved 14 seconds ago" at bounding box center [1329, 229] width 202 height 54
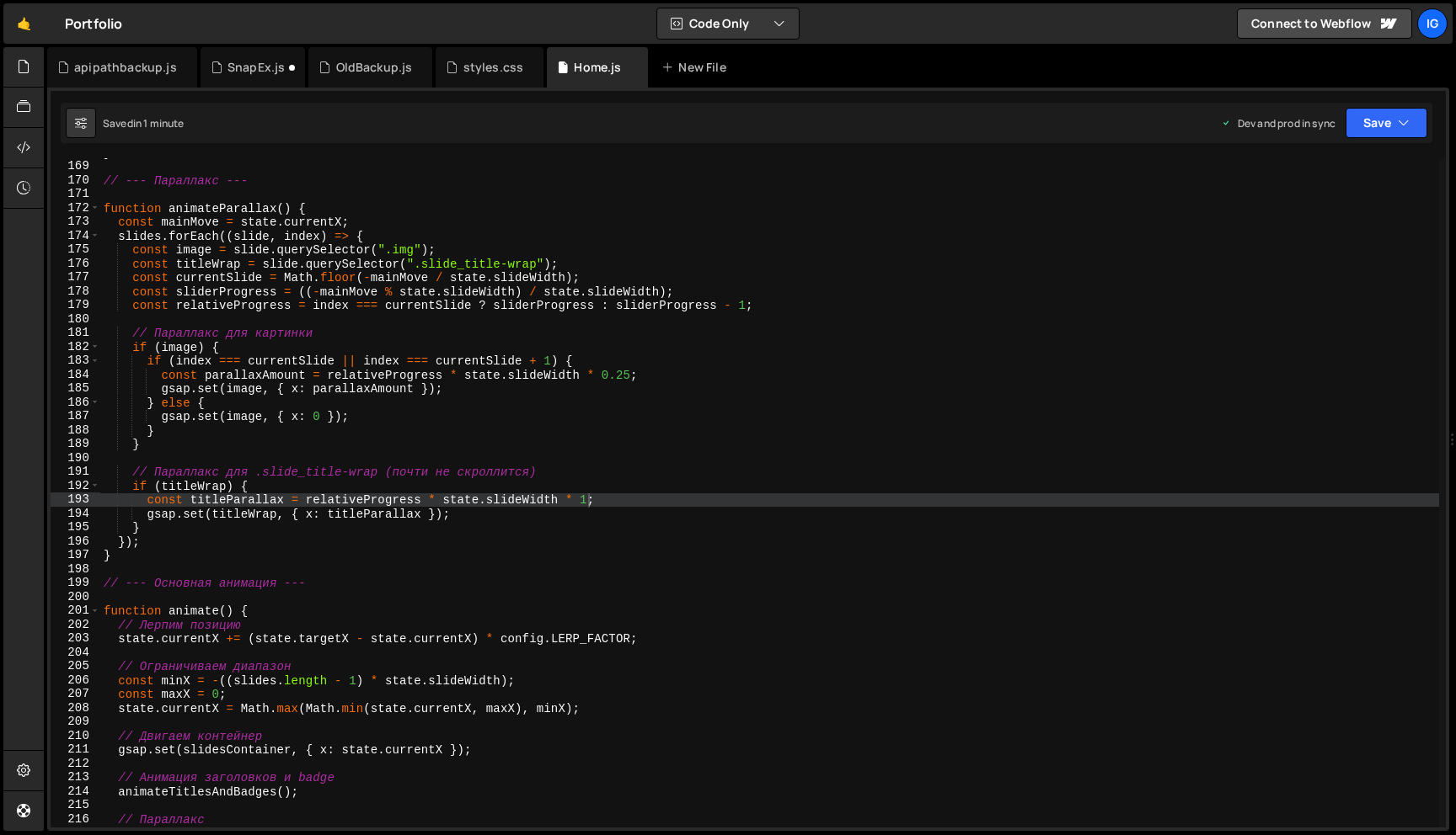
scroll to position [2081, 0]
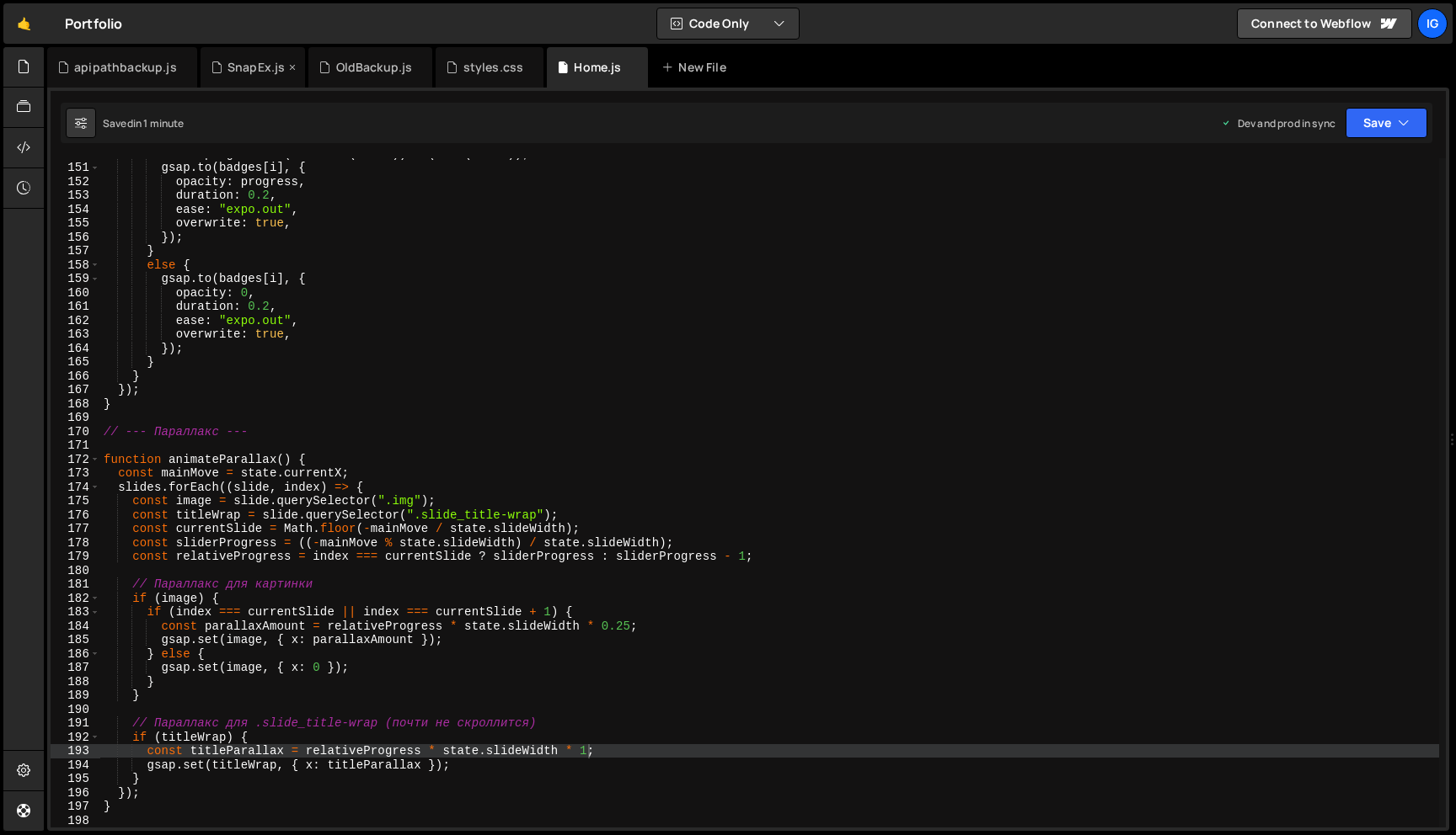
click at [228, 67] on div "SnapEx.js" at bounding box center [256, 67] width 57 height 17
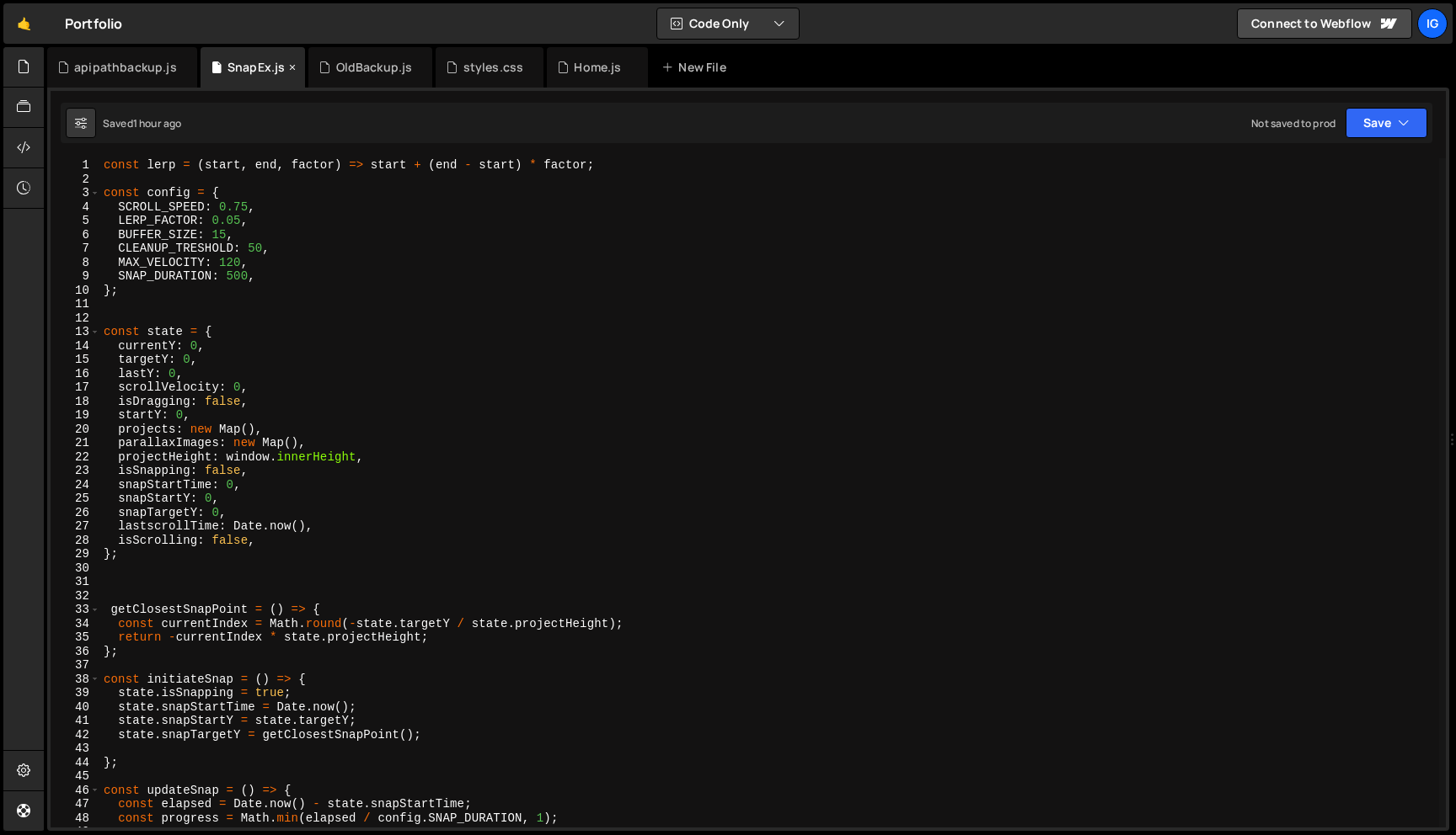
scroll to position [0, 0]
click at [557, 73] on icon at bounding box center [562, 67] width 12 height 17
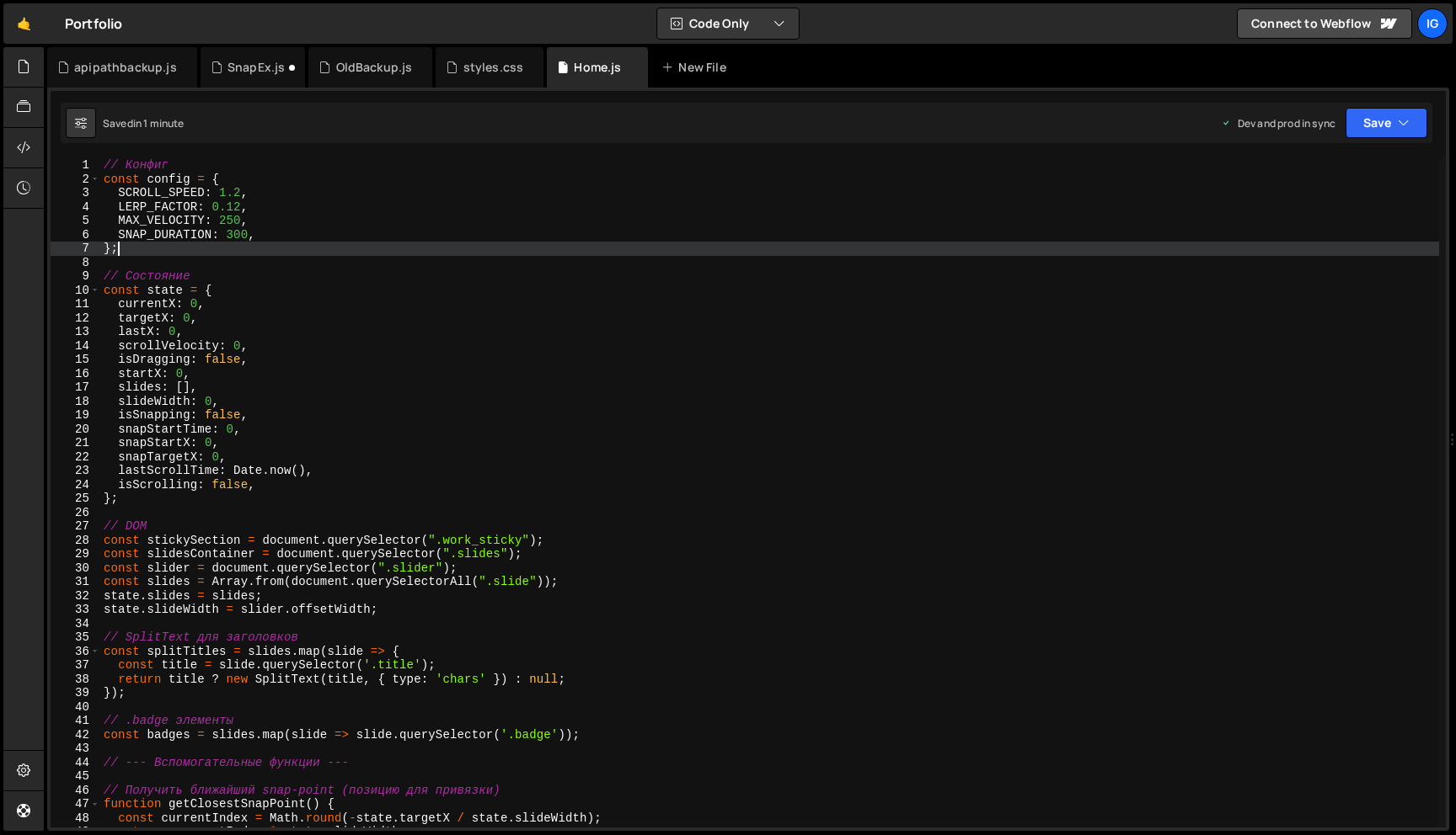
click at [231, 241] on div "// Конфиг const config = { SCROLL_SPEED : 1.2 , LERP_FACTOR : 0.12 , MAX_VELOCI…" at bounding box center [770, 507] width 1339 height 697
click at [232, 240] on div "// Конфиг const config = { SCROLL_SPEED : 1.2 , LERP_FACTOR : 0.12 , MAX_VELOCI…" at bounding box center [770, 507] width 1339 height 697
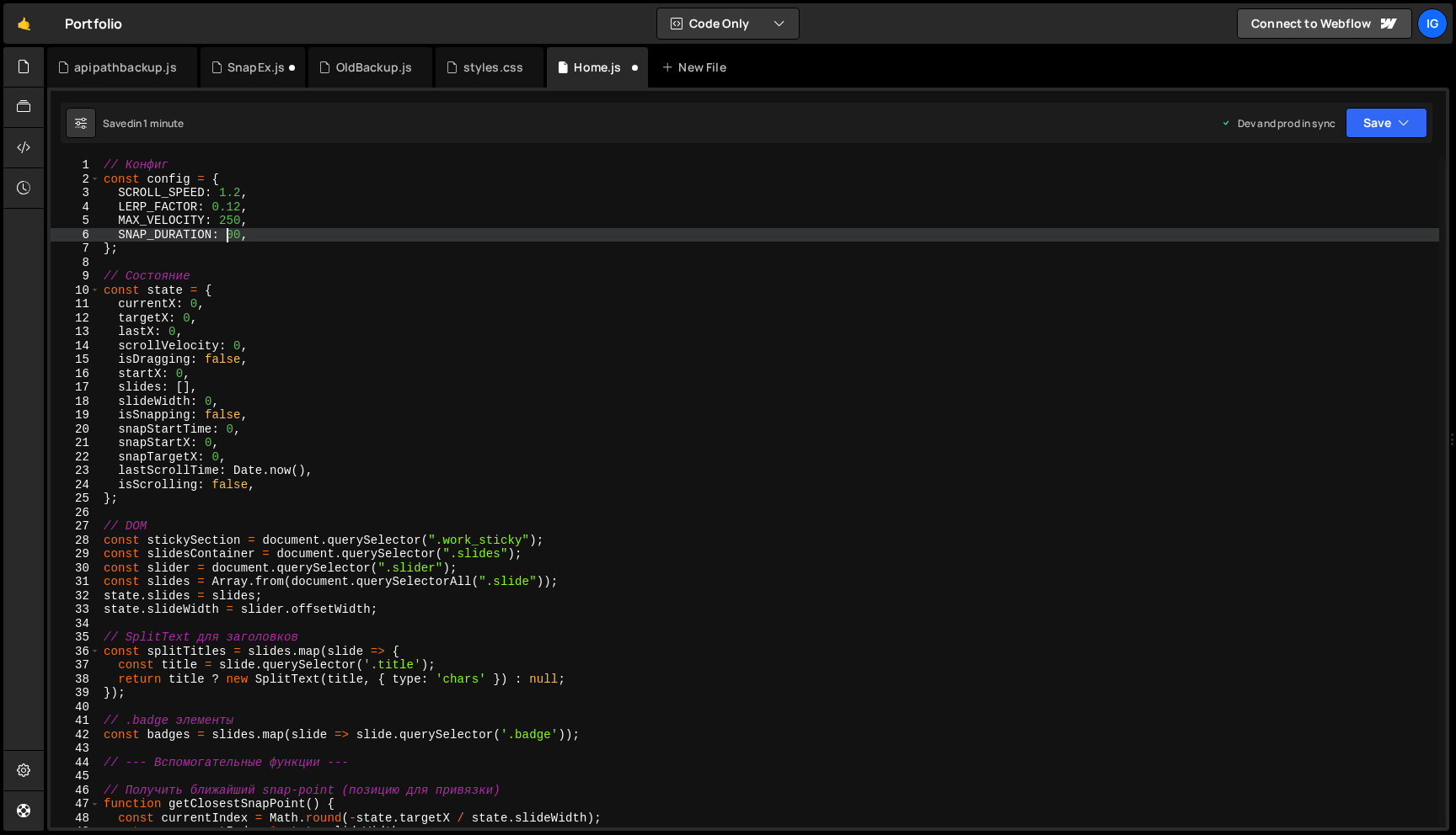
scroll to position [0, 8]
click at [243, 219] on div "// Конфиг const config = { SCROLL_SPEED : 1.2 , LERP_FACTOR : 0.12 , MAX_VELOCI…" at bounding box center [770, 507] width 1339 height 697
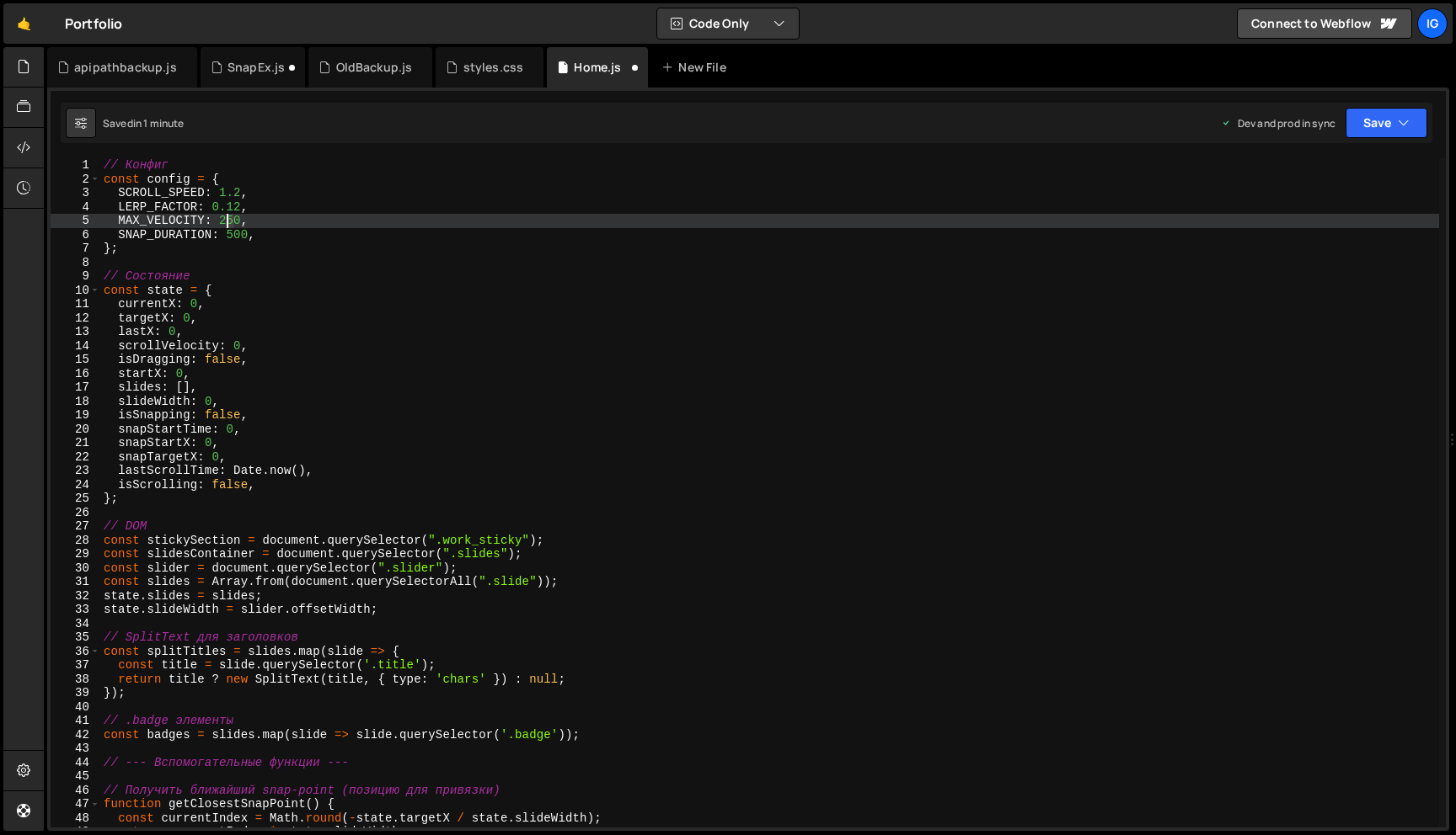
click at [228, 221] on div "// Конфиг const config = { SCROLL_SPEED : 1.2 , LERP_FACTOR : 0.12 , MAX_VELOCI…" at bounding box center [770, 507] width 1339 height 697
click at [264, 218] on div "// Конфиг const config = { SCROLL_SPEED : 1.2 , LERP_FACTOR : 0.12 , MAX_VELOCI…" at bounding box center [770, 507] width 1339 height 697
click at [1381, 135] on button "Save" at bounding box center [1386, 123] width 82 height 30
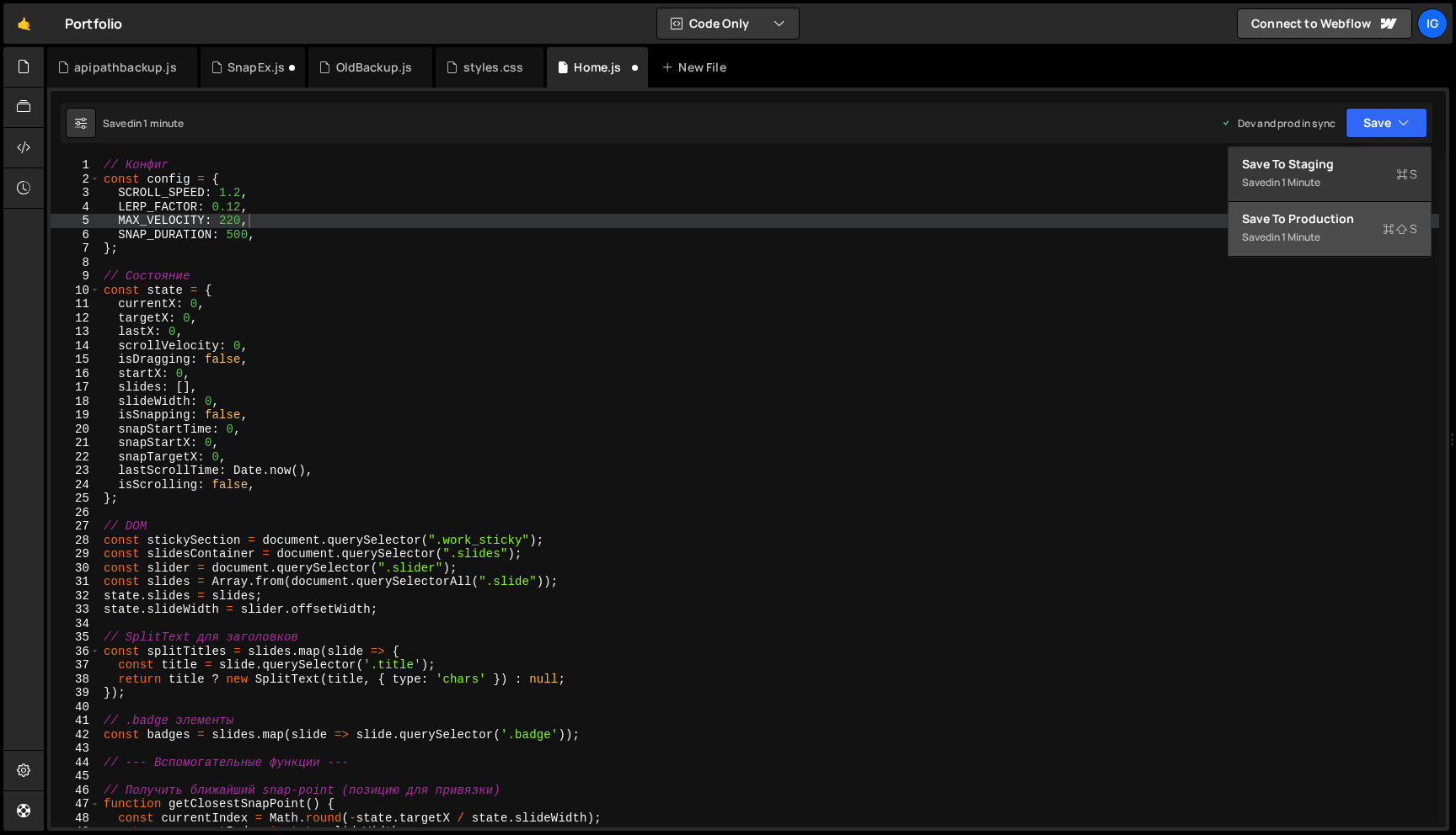
click at [1346, 211] on div "Save to Production S" at bounding box center [1330, 218] width 175 height 17
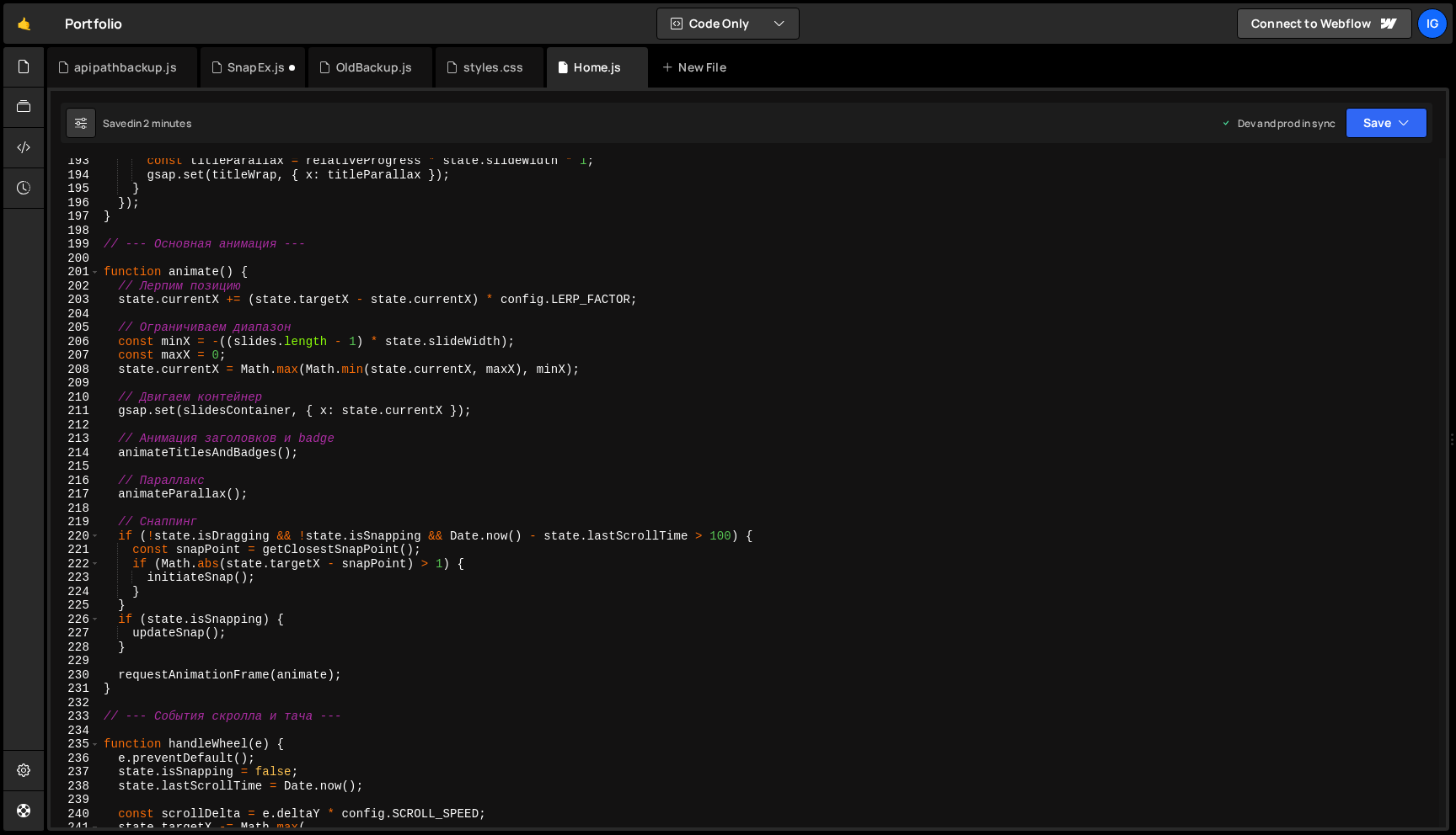
scroll to position [2407, 0]
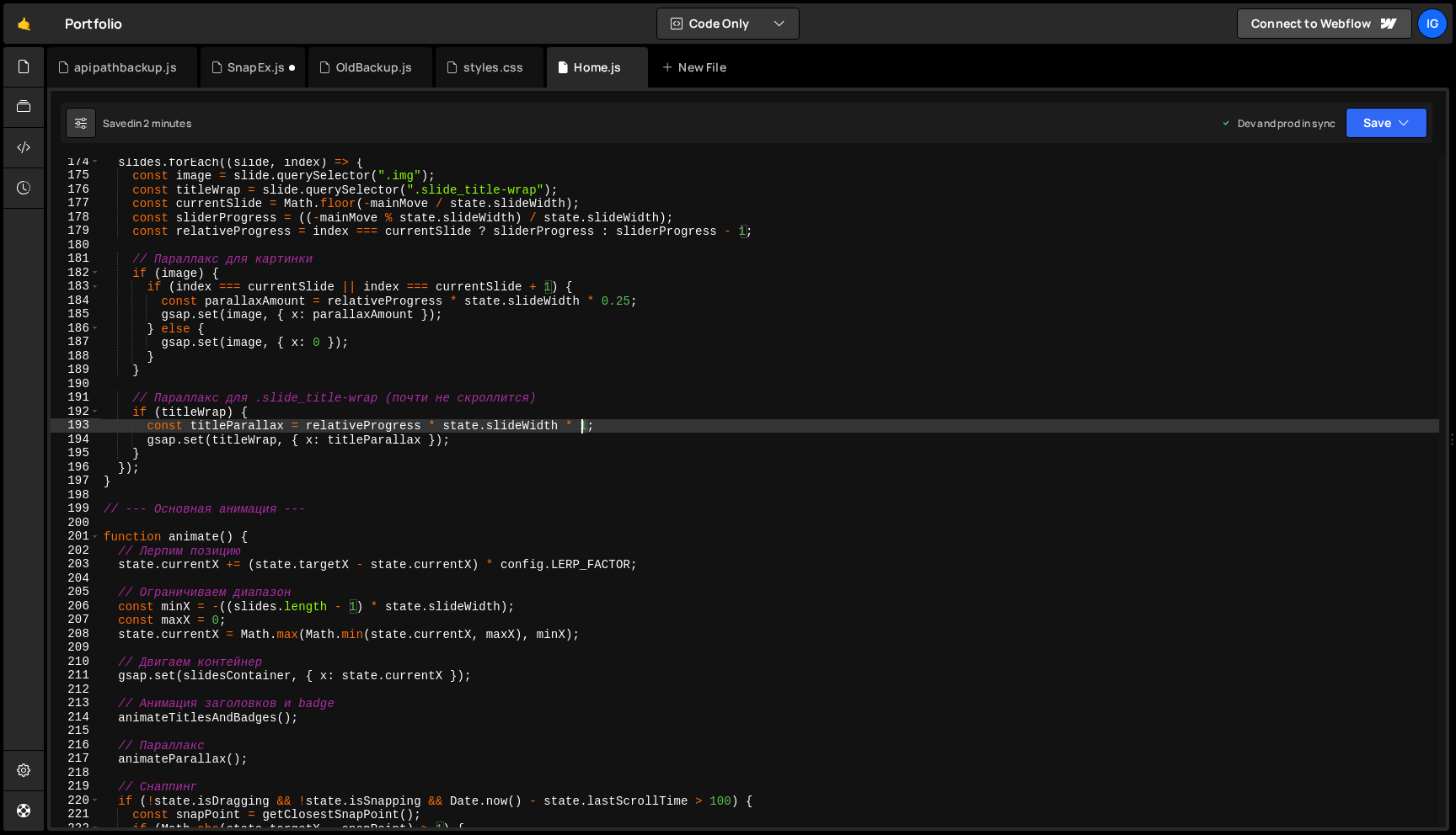
click at [582, 426] on div "slides . forEach (( slide , index ) => { const image = slide . querySelector ( …" at bounding box center [770, 503] width 1339 height 697
click at [1382, 94] on div "const titleParallax = relativeProgress * state.slideWidth * 0.7; 174 175 176 17…" at bounding box center [748, 459] width 1402 height 744
click at [1384, 115] on button "Save" at bounding box center [1386, 123] width 82 height 30
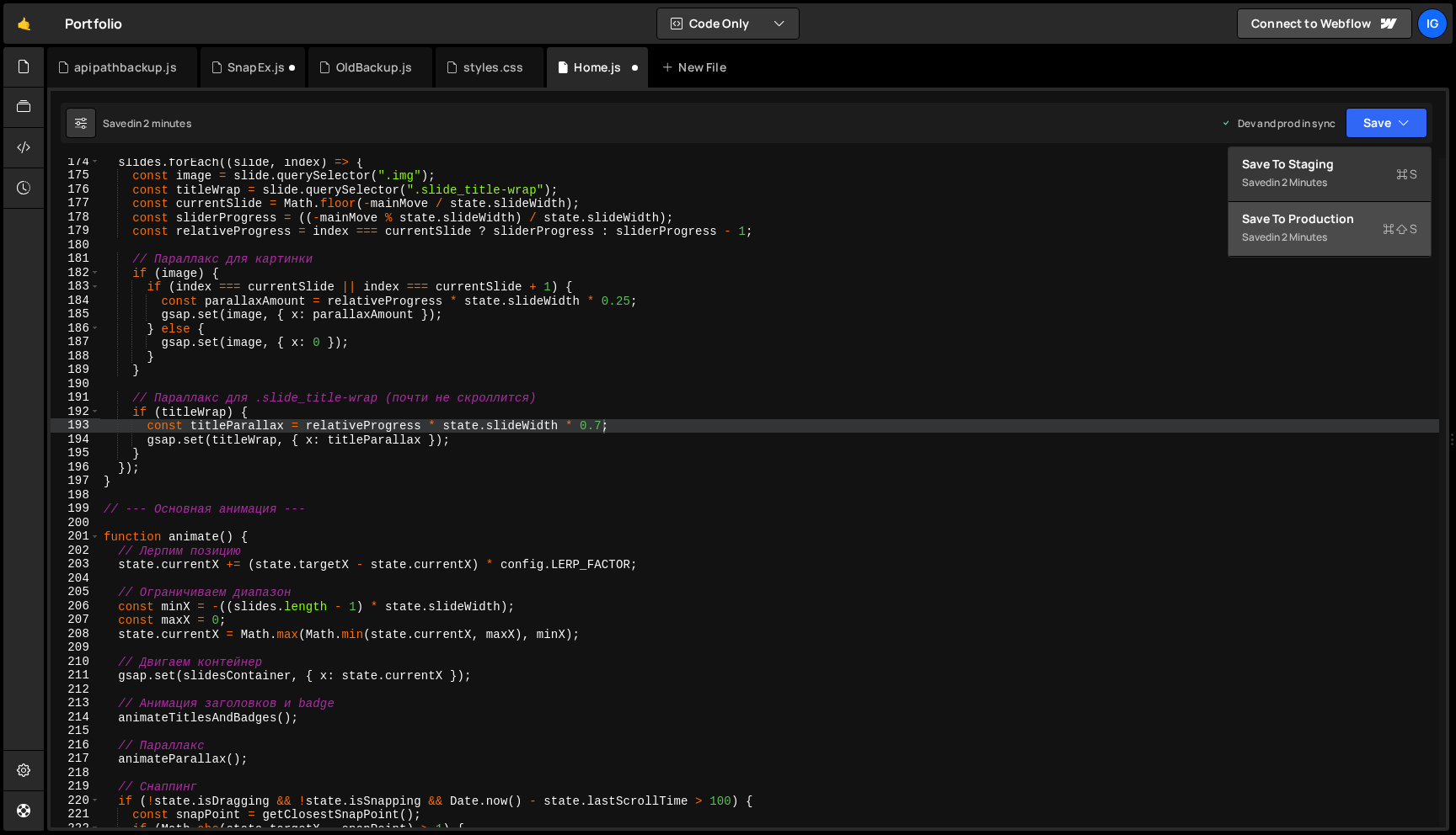
click at [1369, 212] on div "Save to Production S" at bounding box center [1330, 218] width 175 height 17
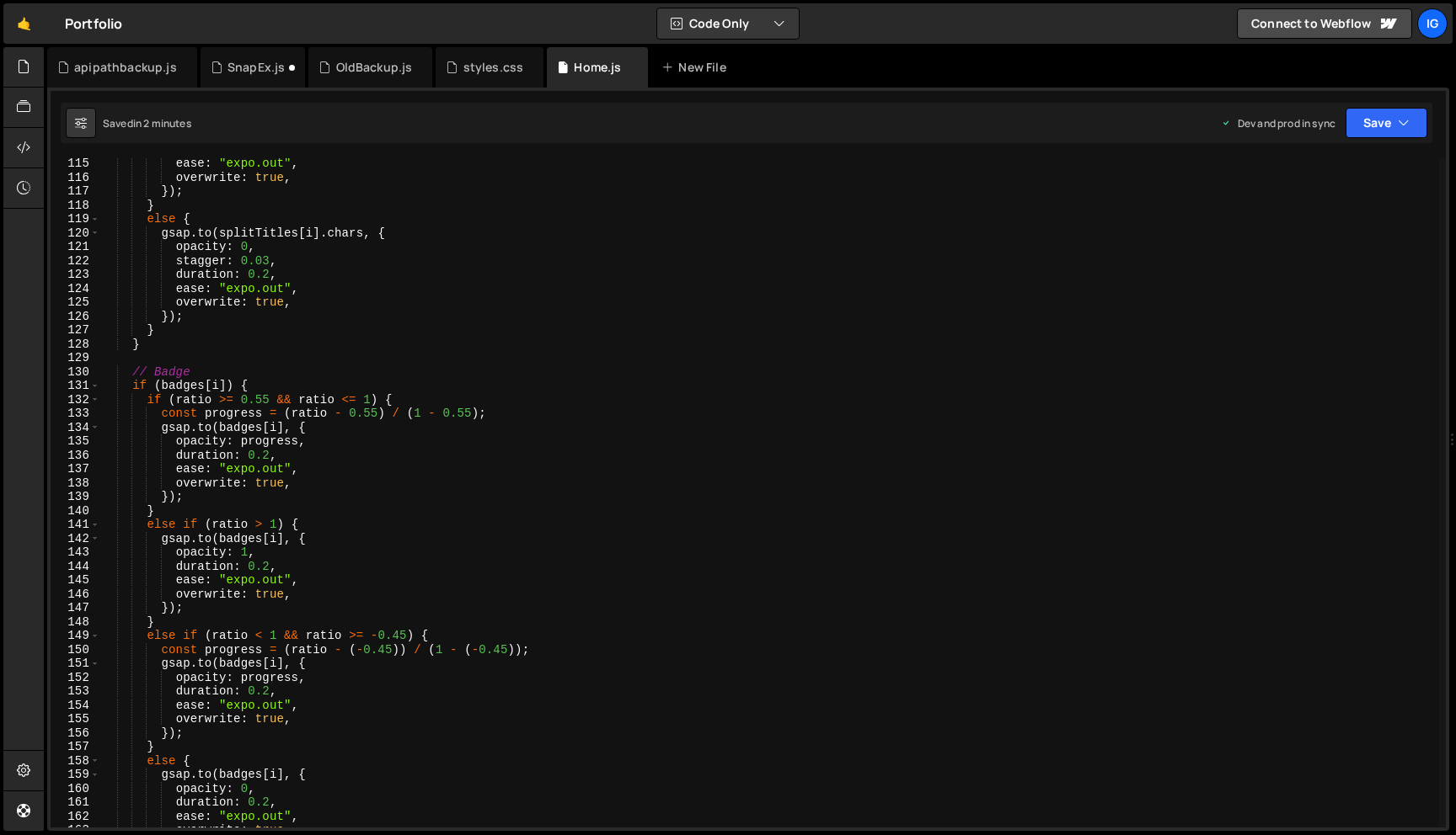
scroll to position [1651, 0]
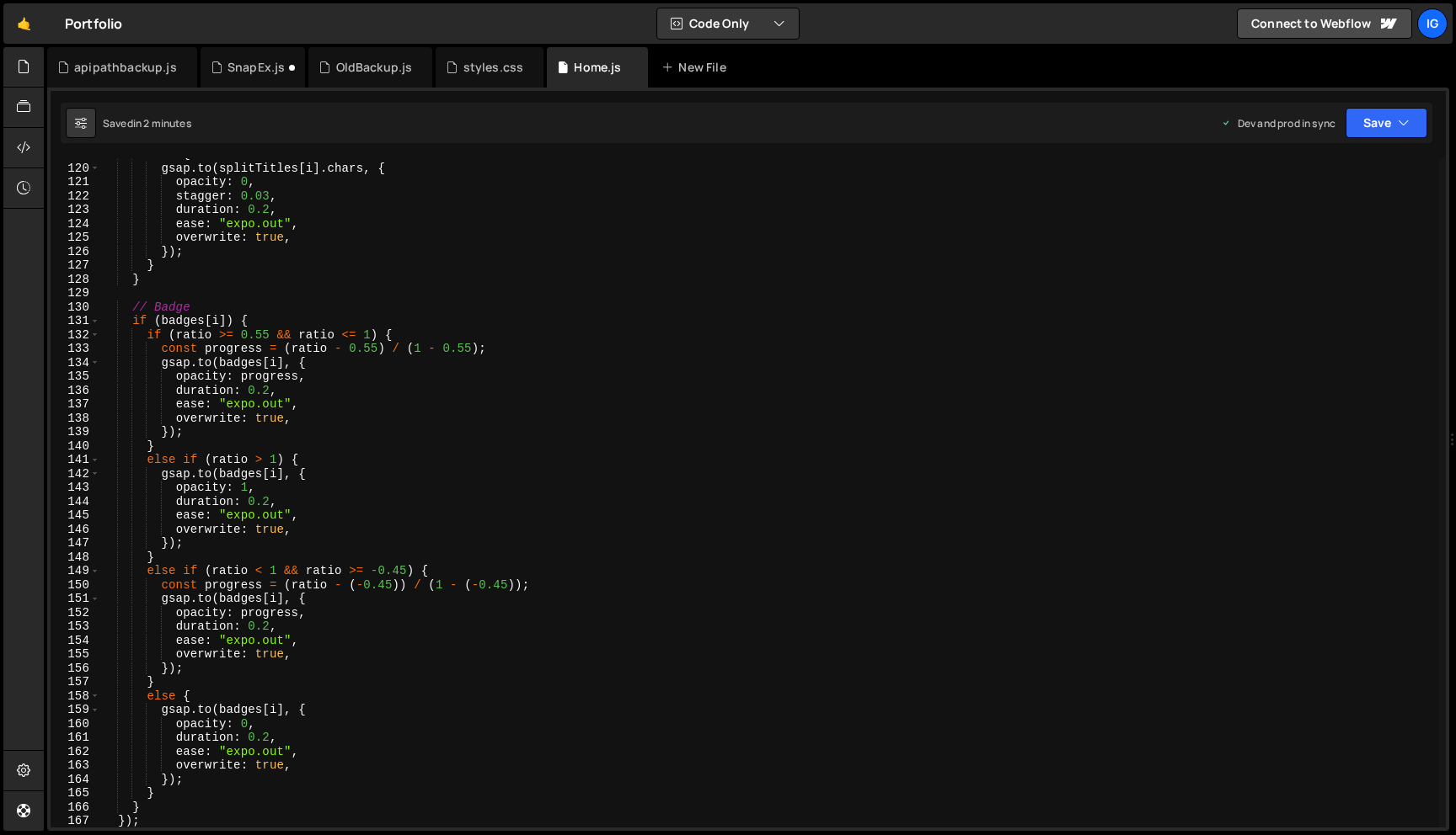
click at [263, 334] on div "else { gsap . to ( splitTitles [ i ] . chars , { opacity : 0 , stagger : 0.03 ,…" at bounding box center [770, 496] width 1339 height 697
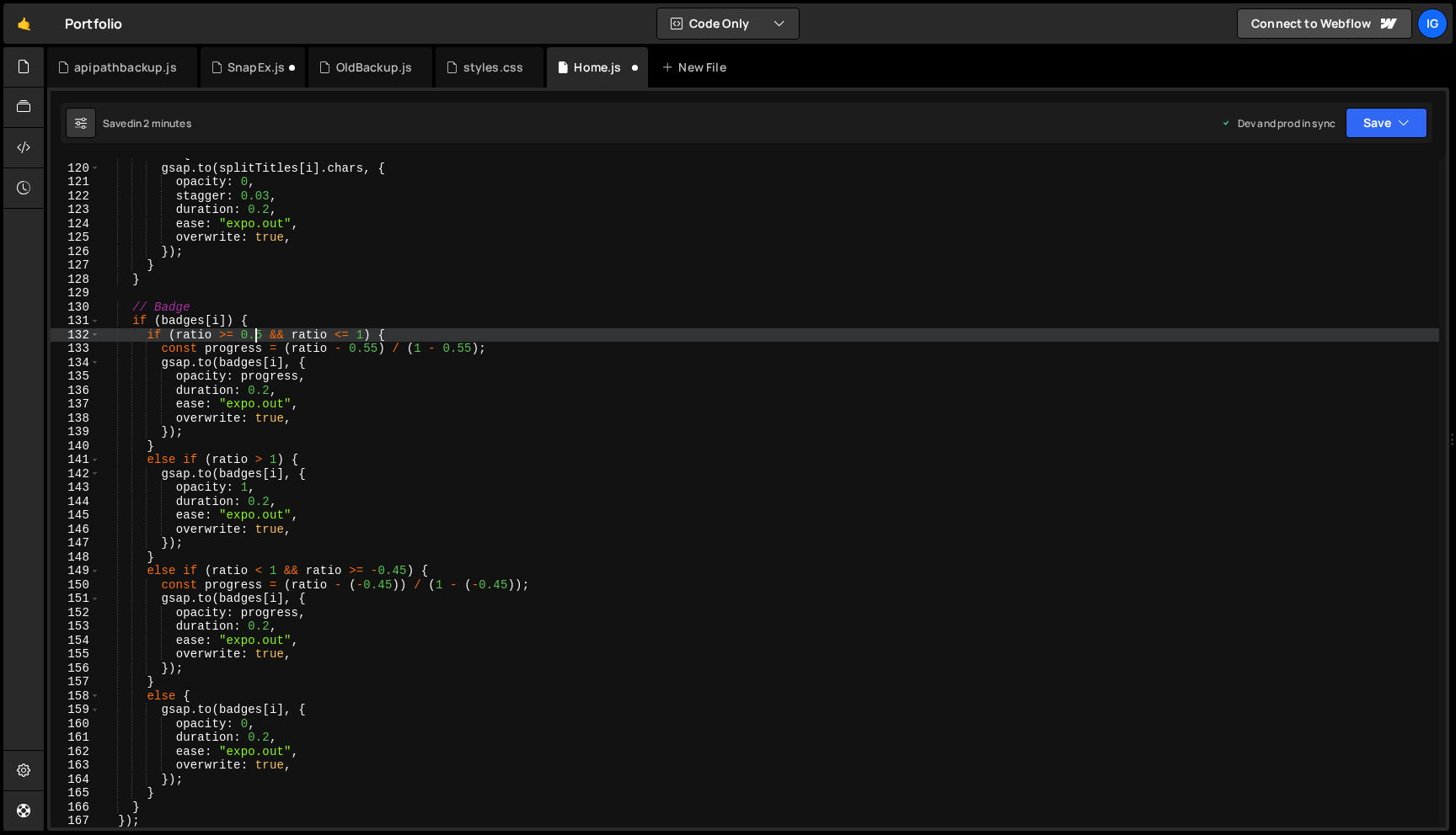
scroll to position [0, 11]
click at [356, 328] on div "else { gsap . to ( splitTitles [ i ] . chars , { opacity : 0 , stagger : 0.03 ,…" at bounding box center [770, 496] width 1339 height 697
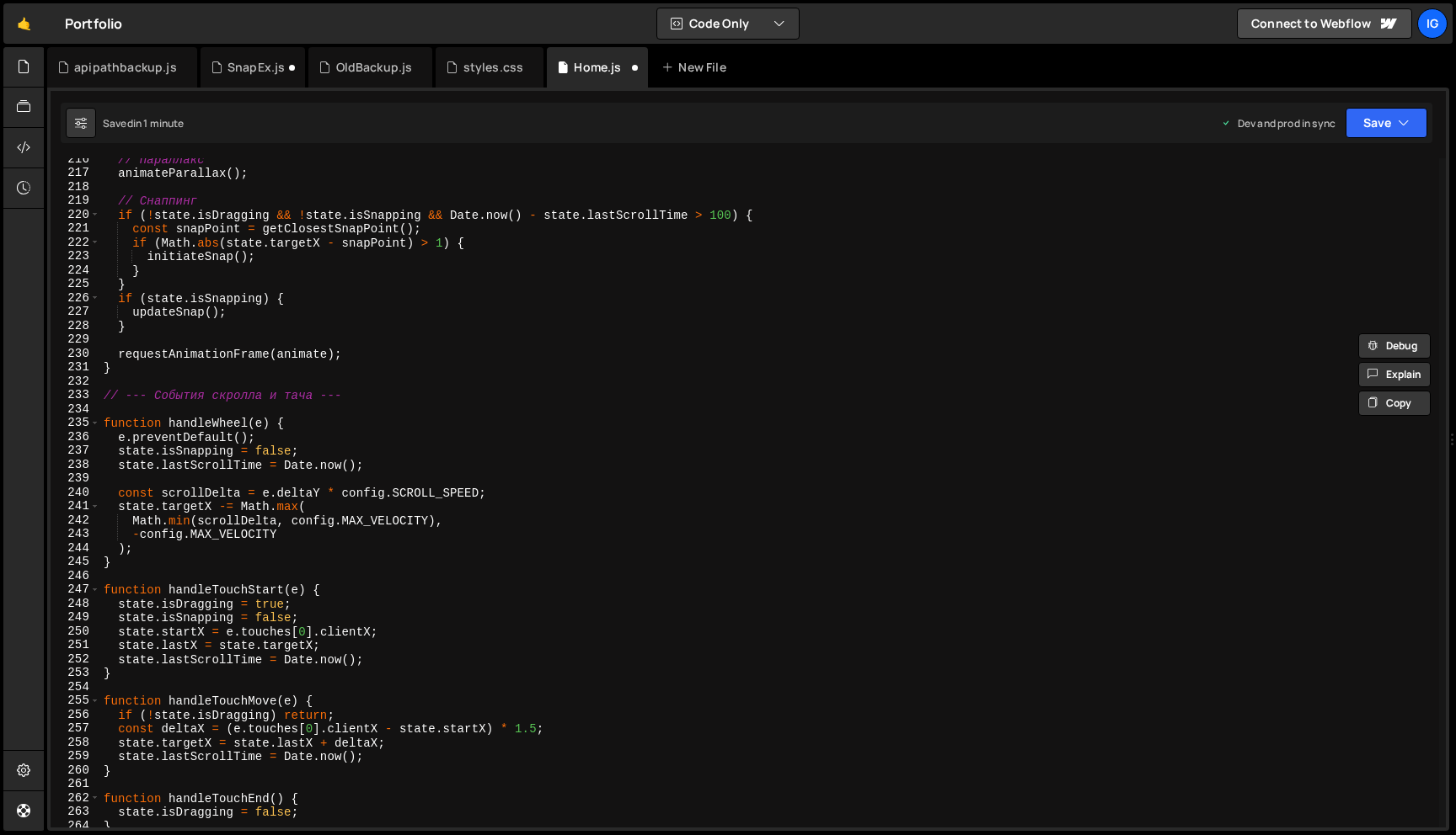
scroll to position [2993, 0]
type textarea "if (ratio >= 0.55 && ratio <= 1) {"
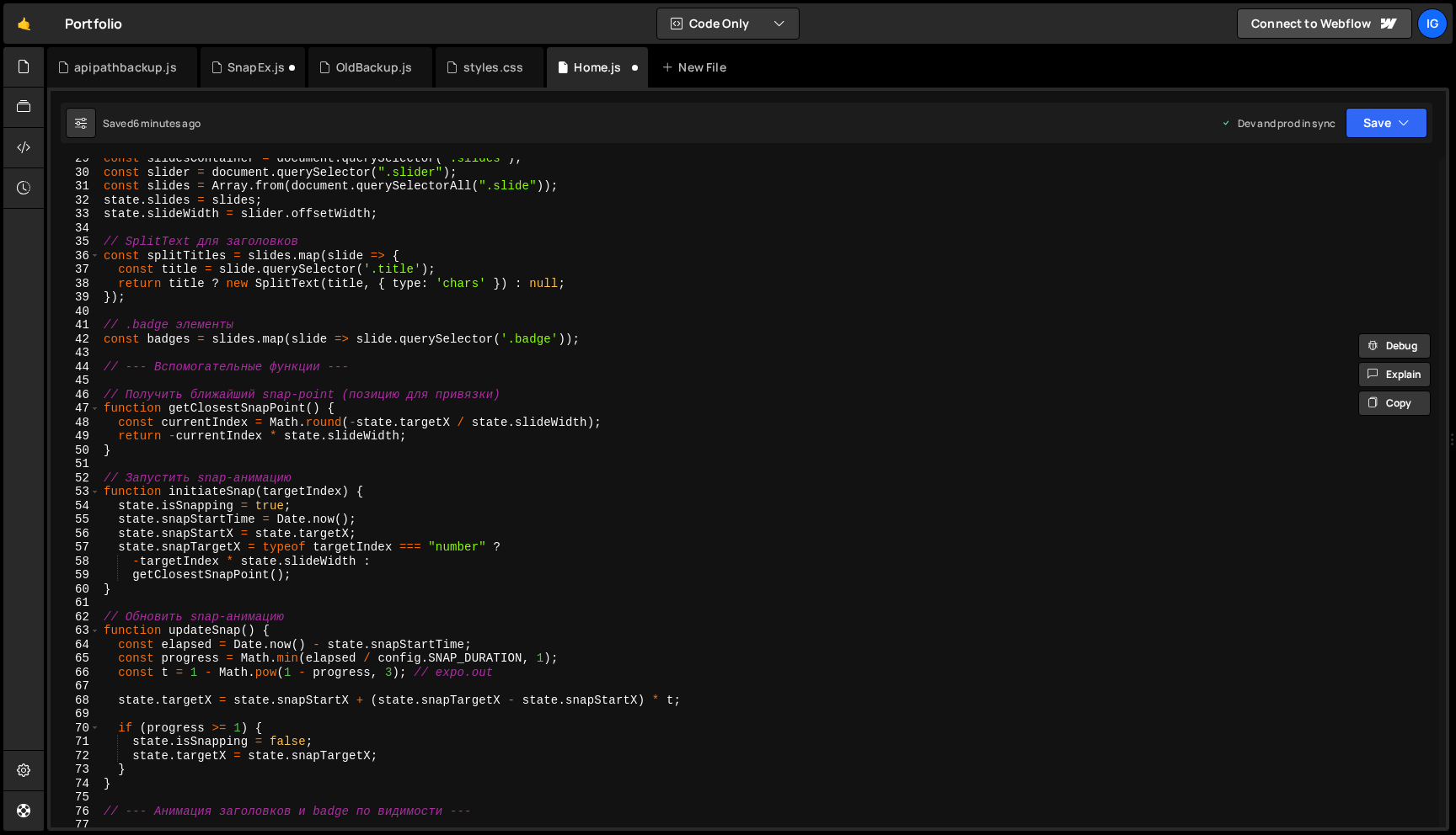
scroll to position [0, 0]
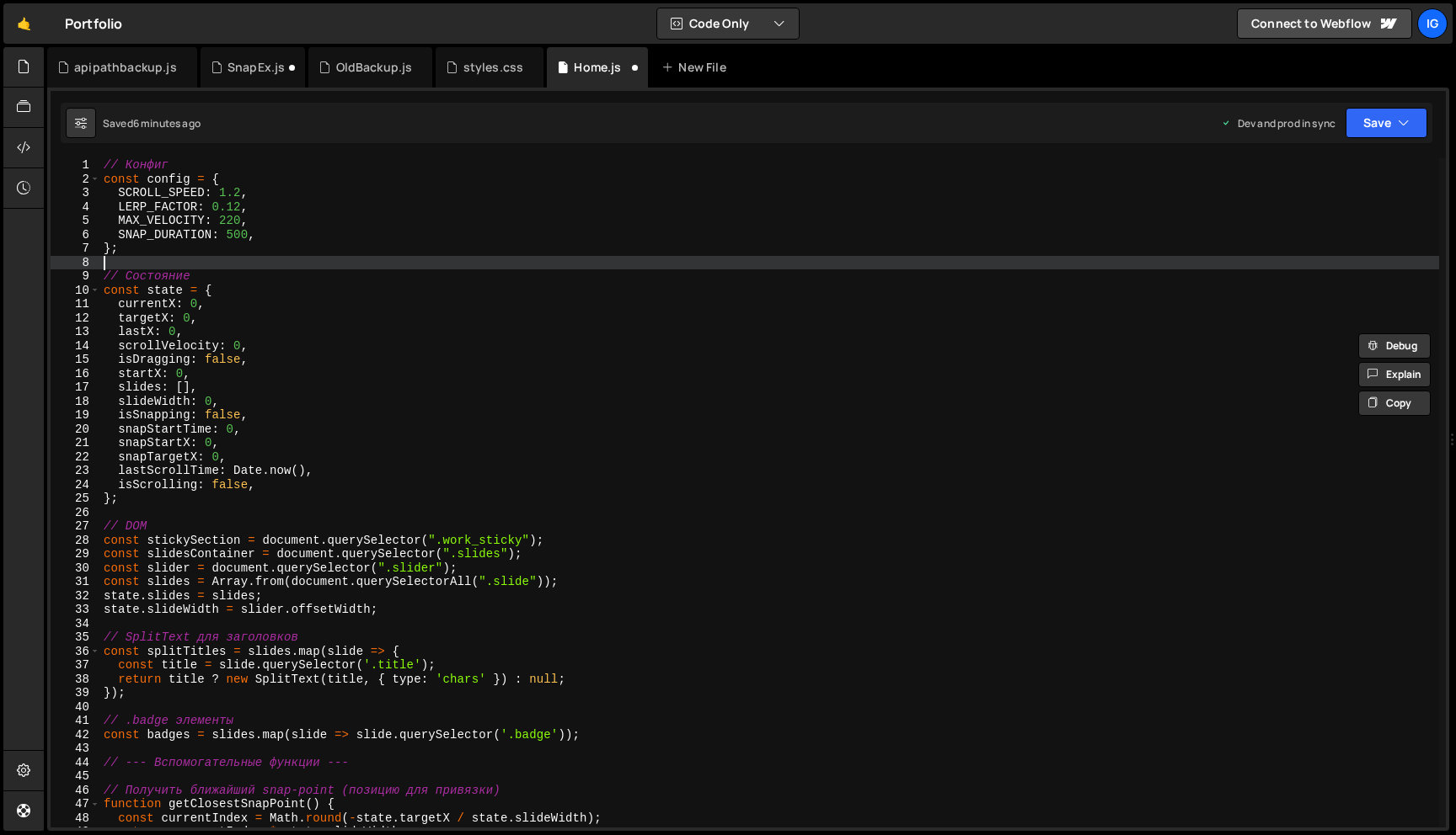
click at [244, 267] on div "// Конфиг const config = { SCROLL_SPEED : 1.2 , LERP_FACTOR : 0.12 , MAX_VELOCI…" at bounding box center [770, 507] width 1339 height 697
type textarea "initializeScroll();"
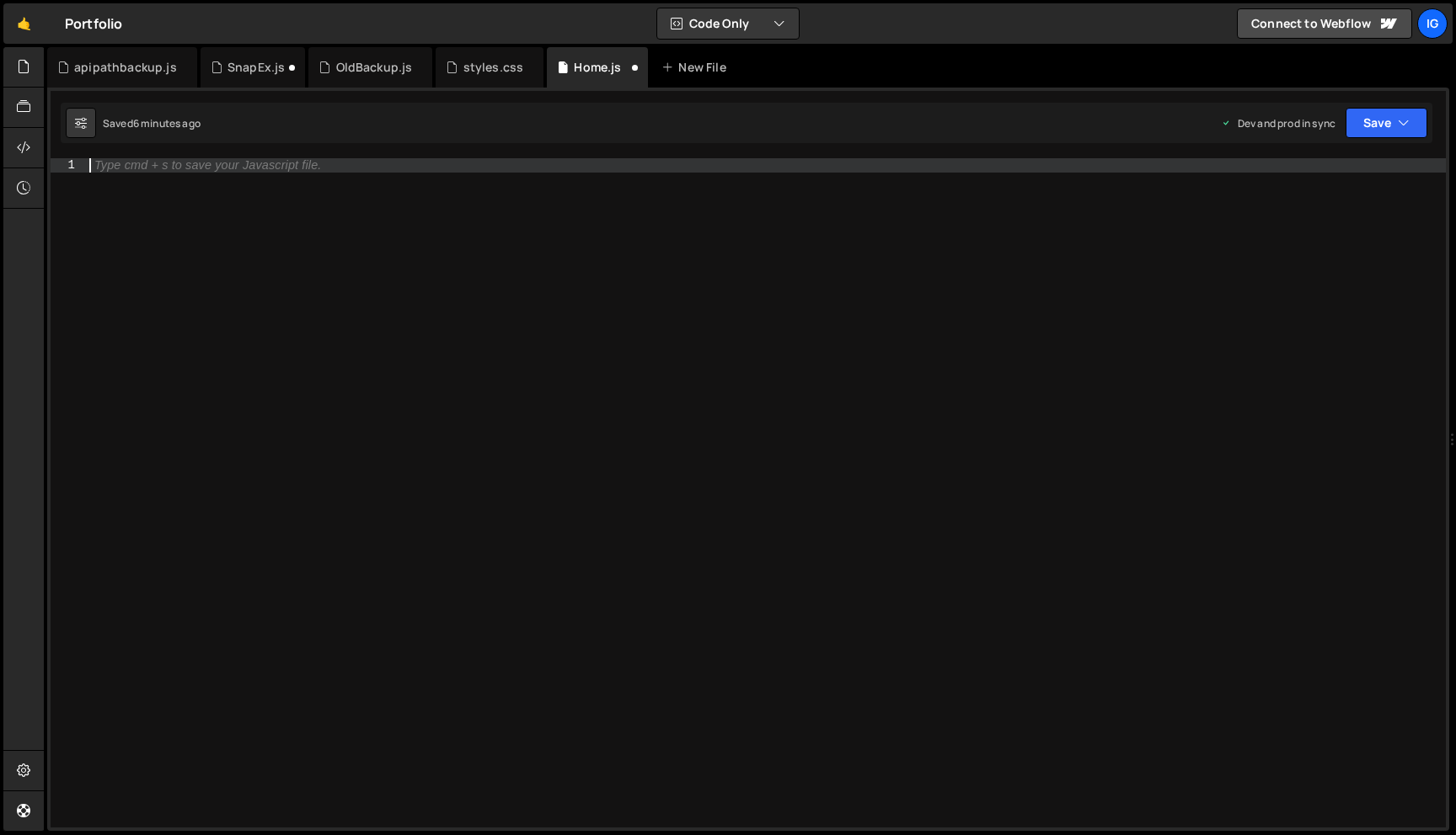
paste textarea "initializeScroll();"
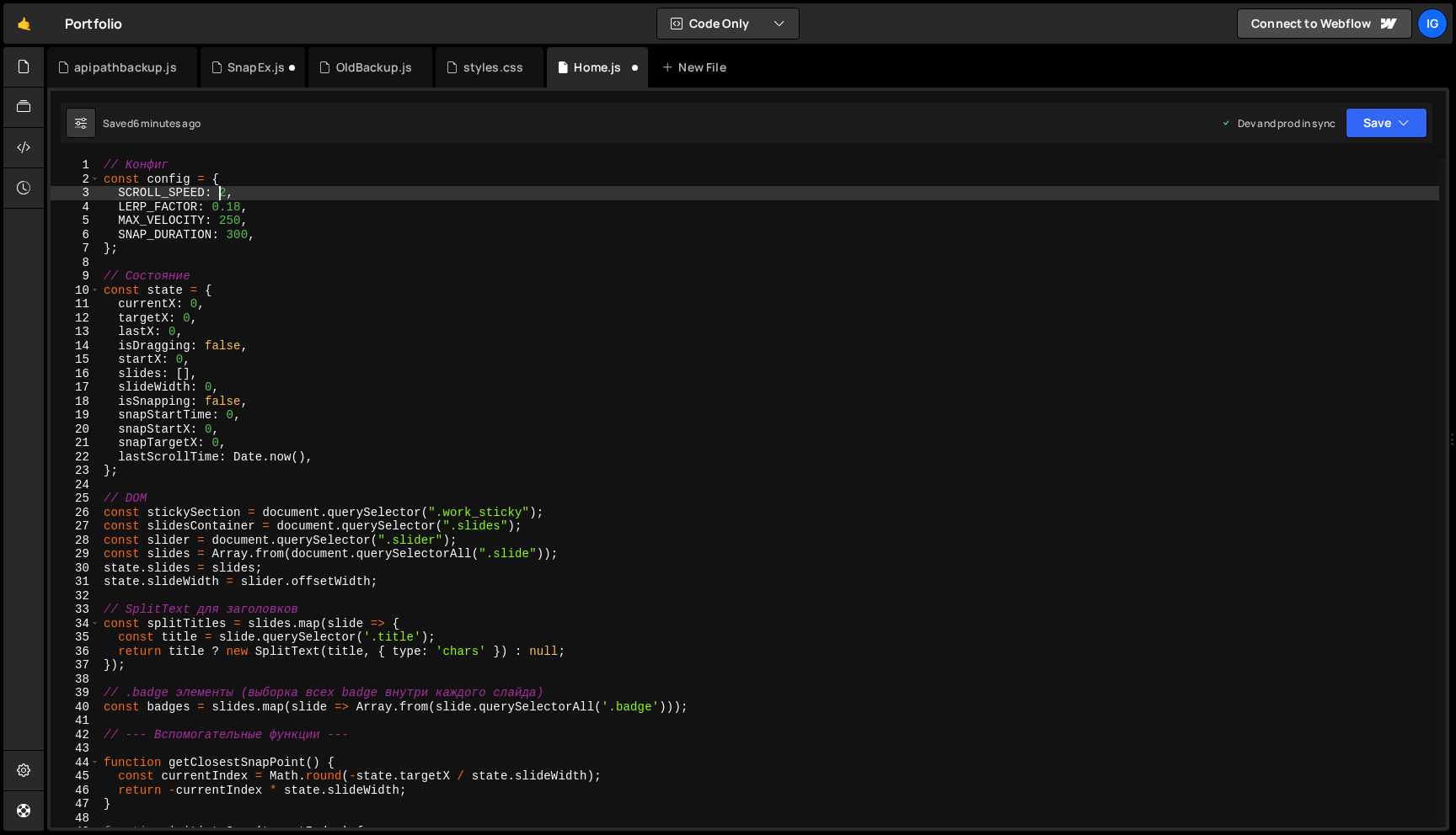
drag, startPoint x: 222, startPoint y: 193, endPoint x: 235, endPoint y: 193, distance: 13.0
click at [221, 193] on div "// Конфиг const config = { SCROLL_SPEED : 2 , LERP_FACTOR : 0.18 , MAX_VELOCITY…" at bounding box center [770, 507] width 1339 height 697
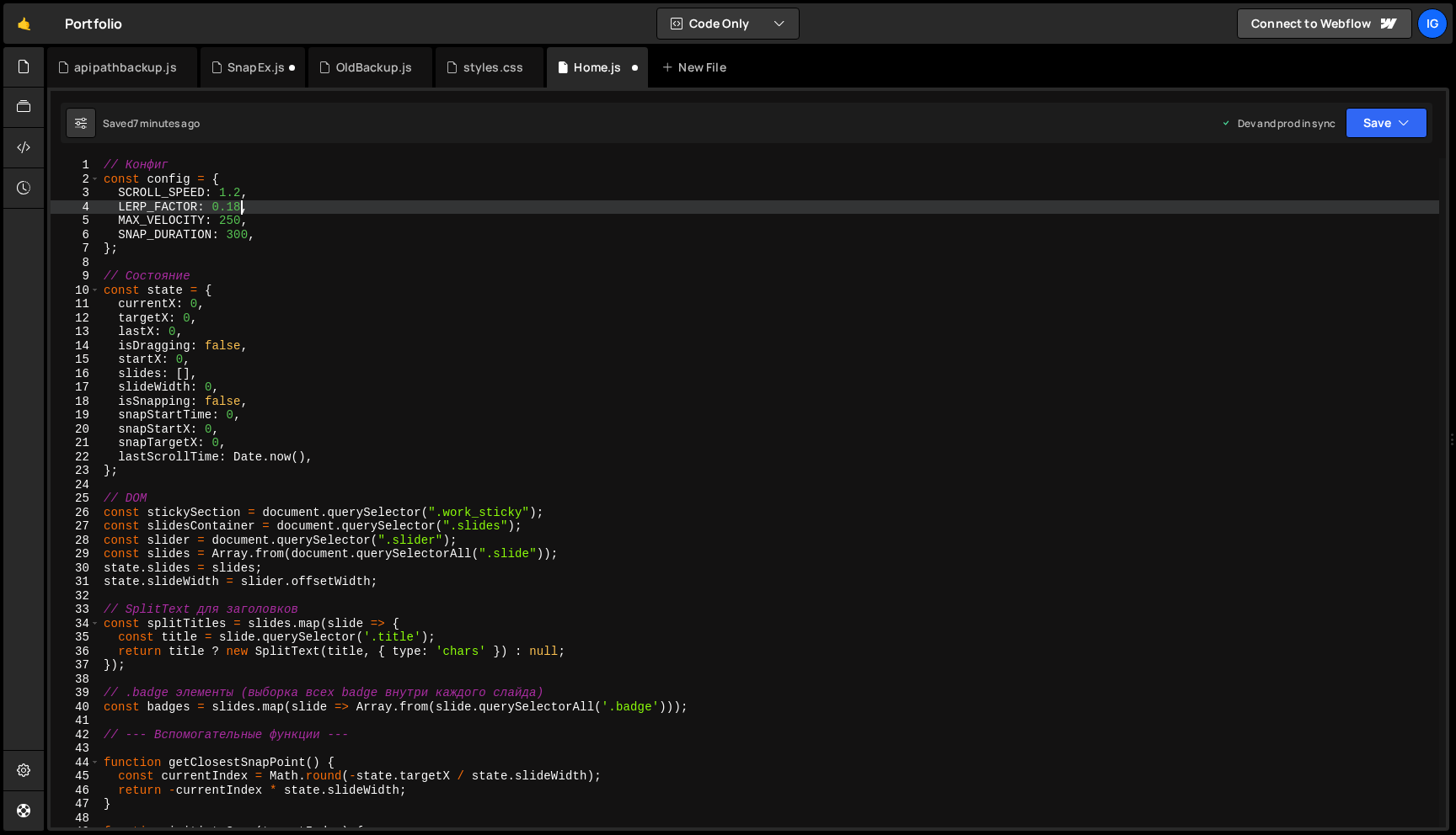
click at [243, 206] on div "// Конфиг const config = { SCROLL_SPEED : 1.2 , LERP_FACTOR : 0.18 , MAX_VELOCI…" at bounding box center [770, 507] width 1339 height 697
click at [234, 225] on div "// Конфиг const config = { SCROLL_SPEED : 1.2 , LERP_FACTOR : 0.12 , MAX_VELOCI…" at bounding box center [770, 507] width 1339 height 697
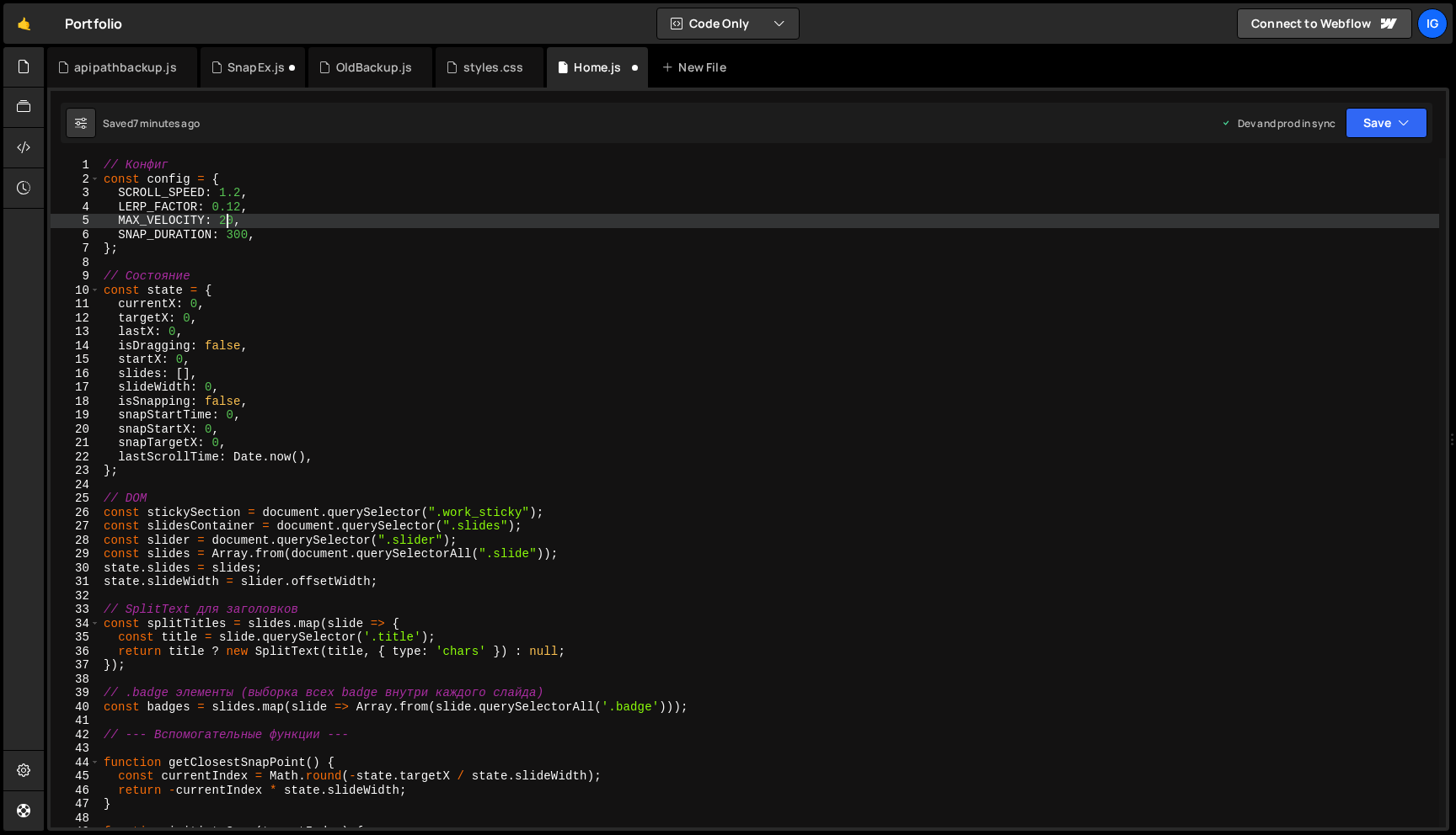
scroll to position [0, 8]
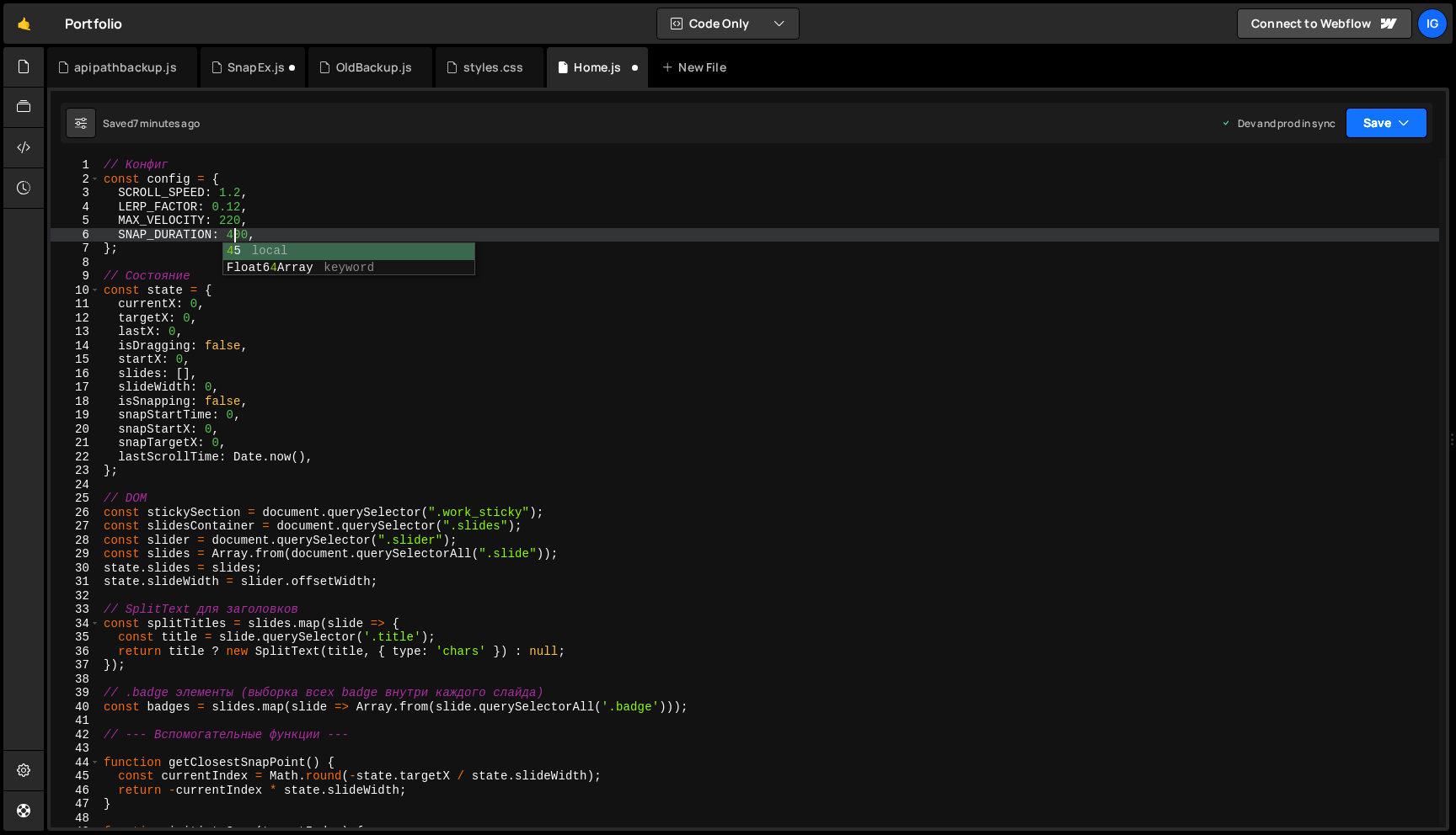
click at [1404, 108] on button "Save" at bounding box center [1386, 123] width 82 height 30
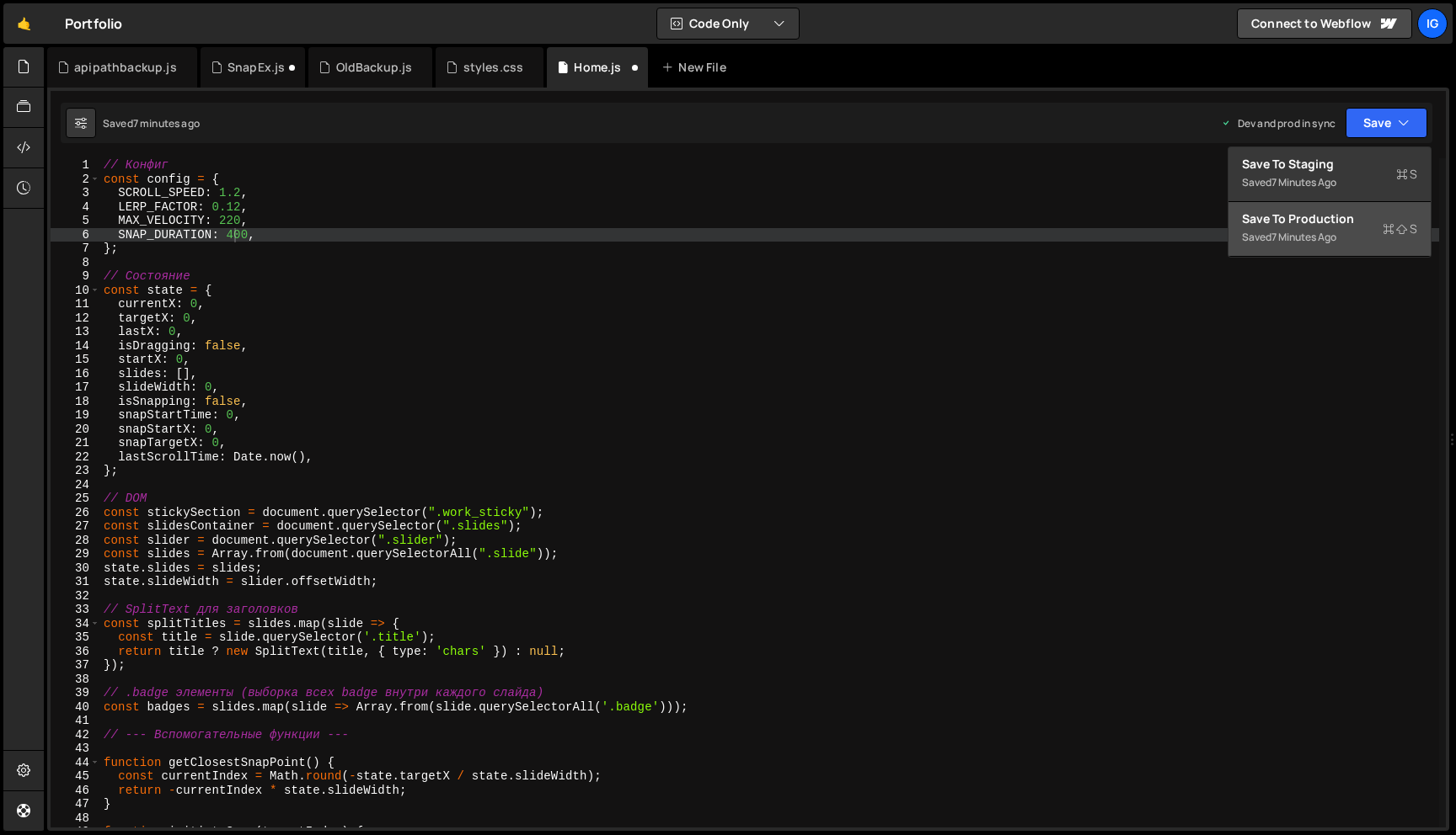
click at [1345, 241] on div "Saved 7 minutes ago" at bounding box center [1330, 238] width 175 height 20
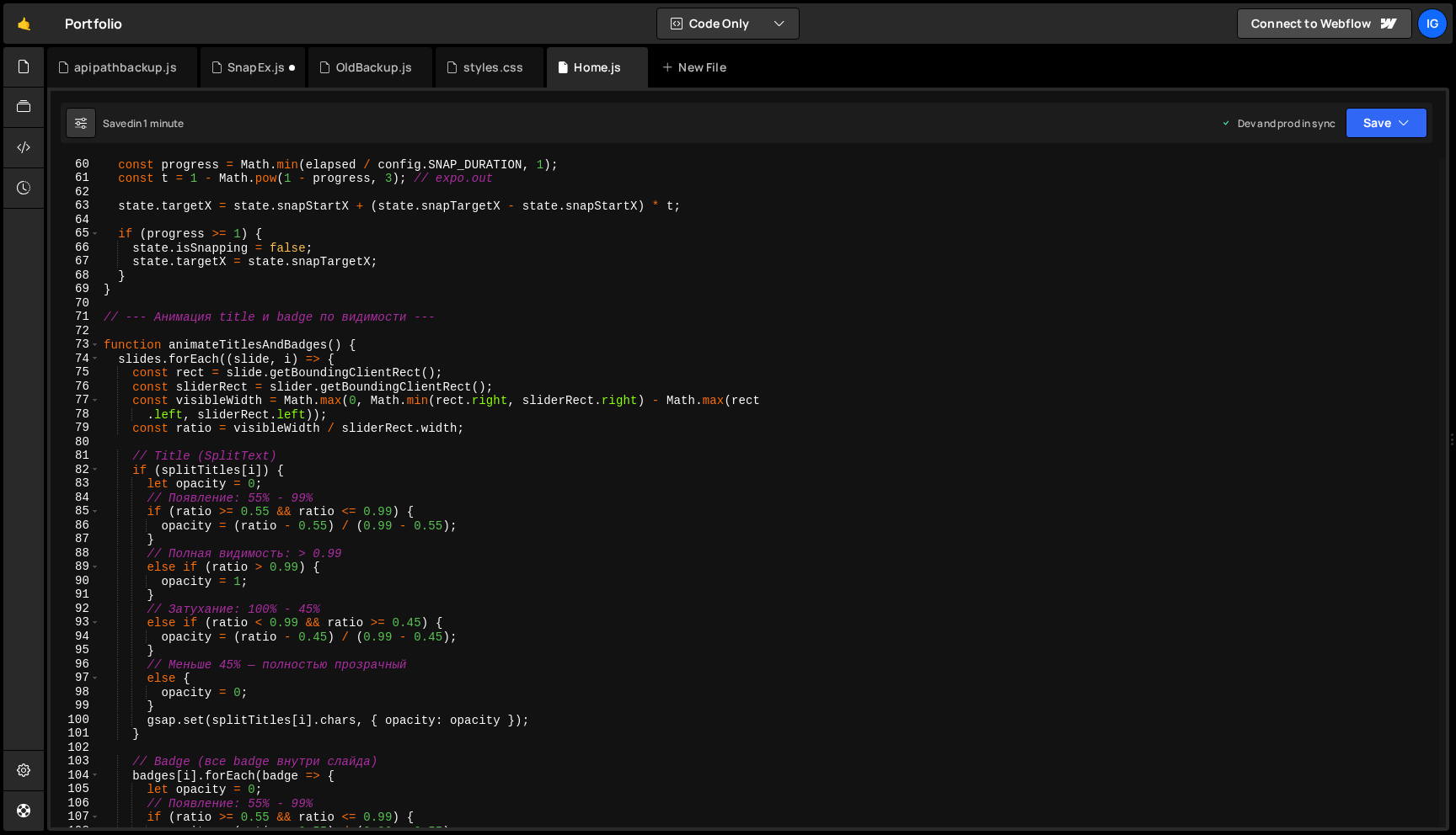
scroll to position [834, 0]
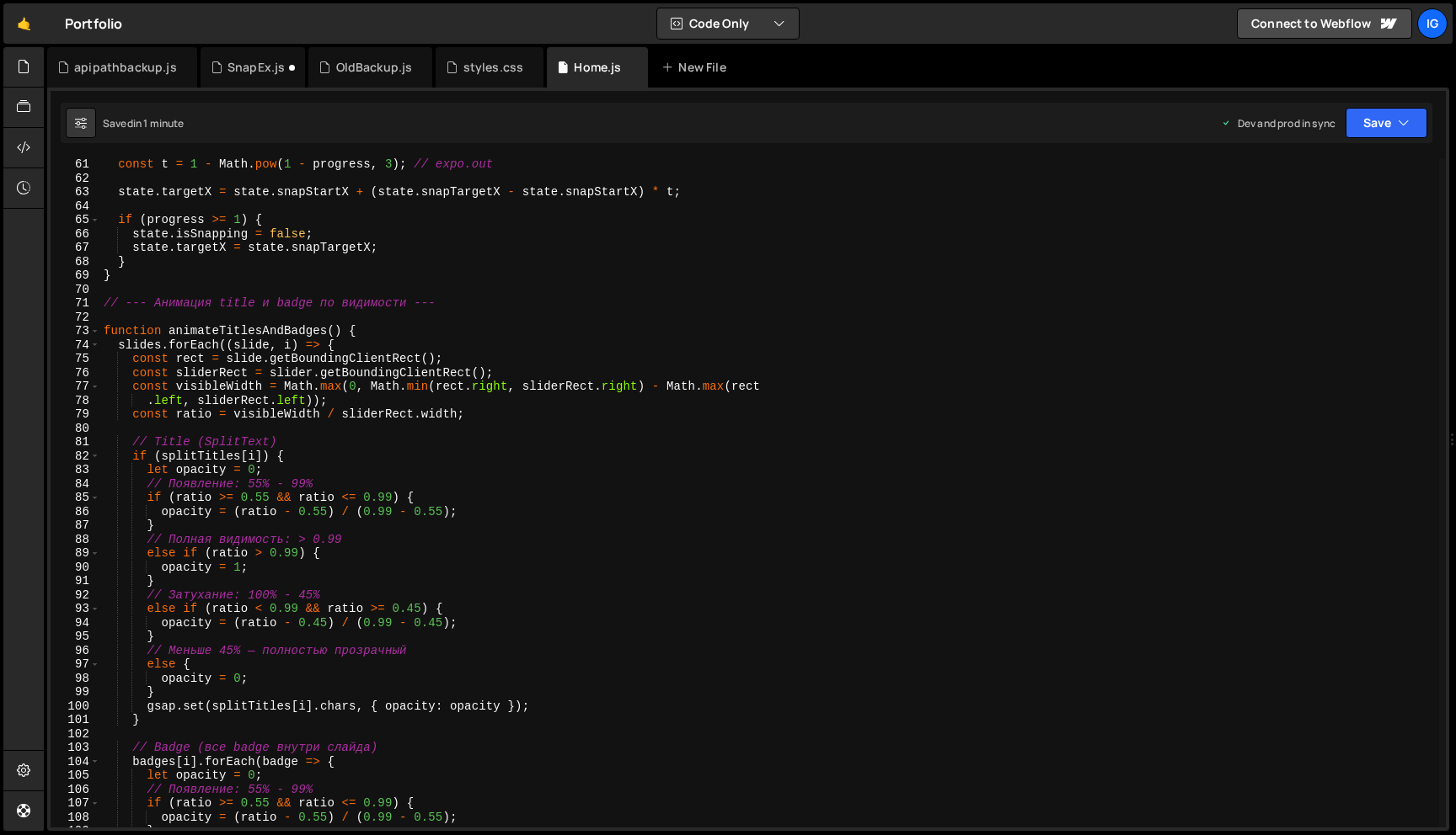
click at [414, 606] on div "const t = 1 - Math . pow ( 1 - progress , 3 ) ; // expo.out state . targetX = s…" at bounding box center [770, 506] width 1339 height 697
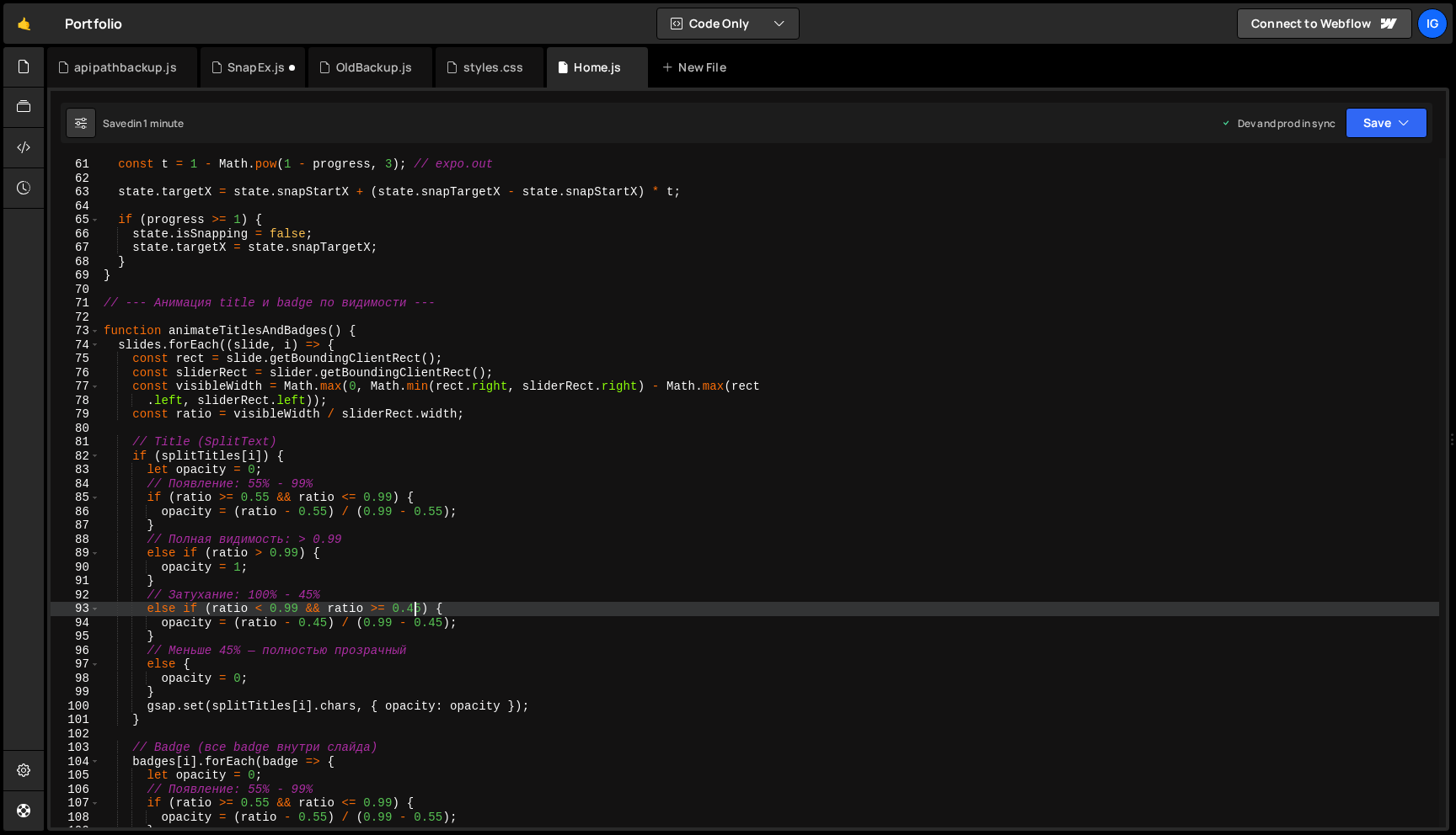
scroll to position [0, 21]
click at [297, 639] on div "const t = 1 - Math . pow ( 1 - progress , 3 ) ; // expo.out state . targetX = s…" at bounding box center [770, 506] width 1339 height 697
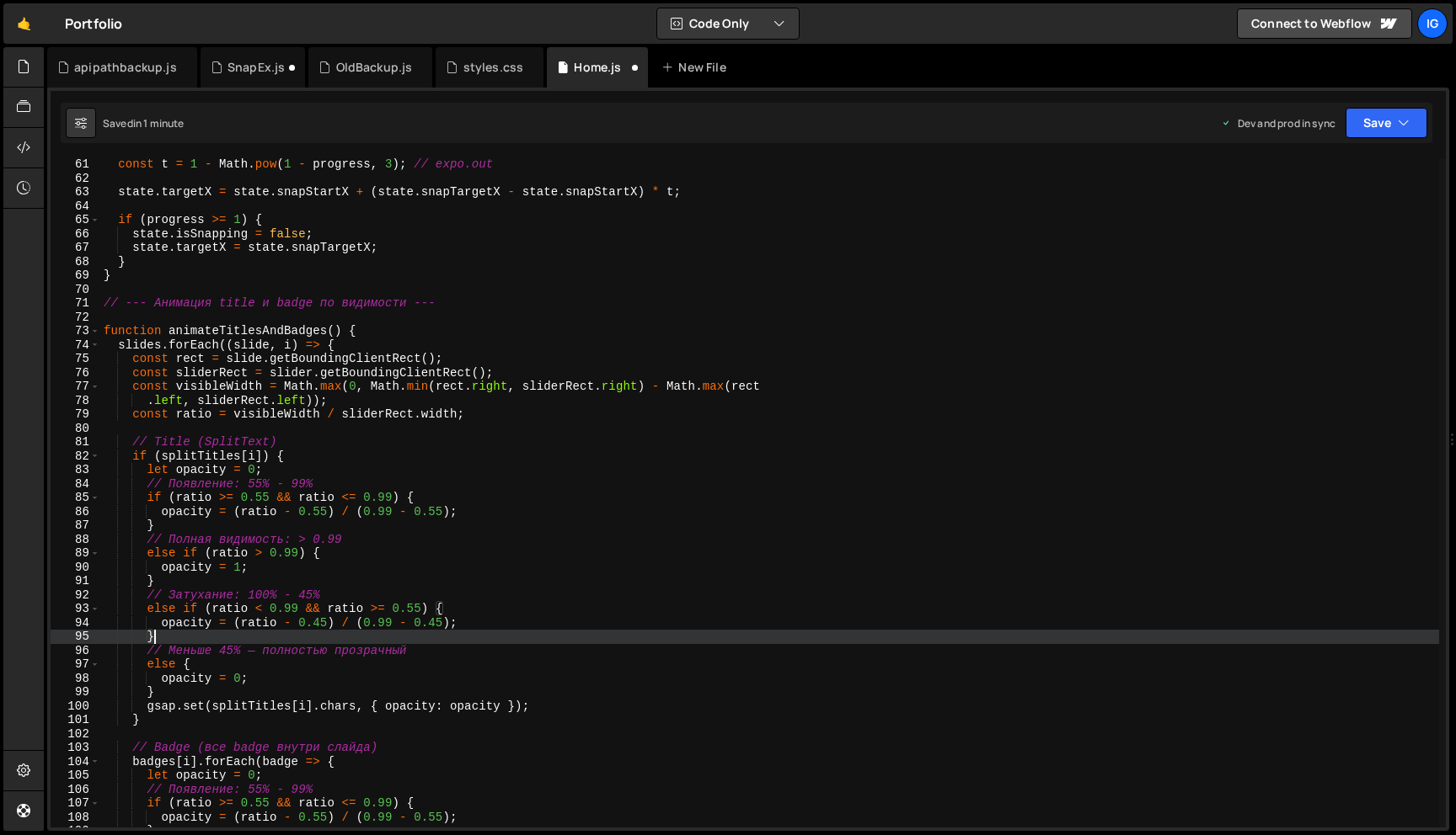
click at [318, 623] on div "const t = 1 - Math . pow ( 1 - progress , 3 ) ; // expo.out state . targetX = s…" at bounding box center [770, 506] width 1339 height 697
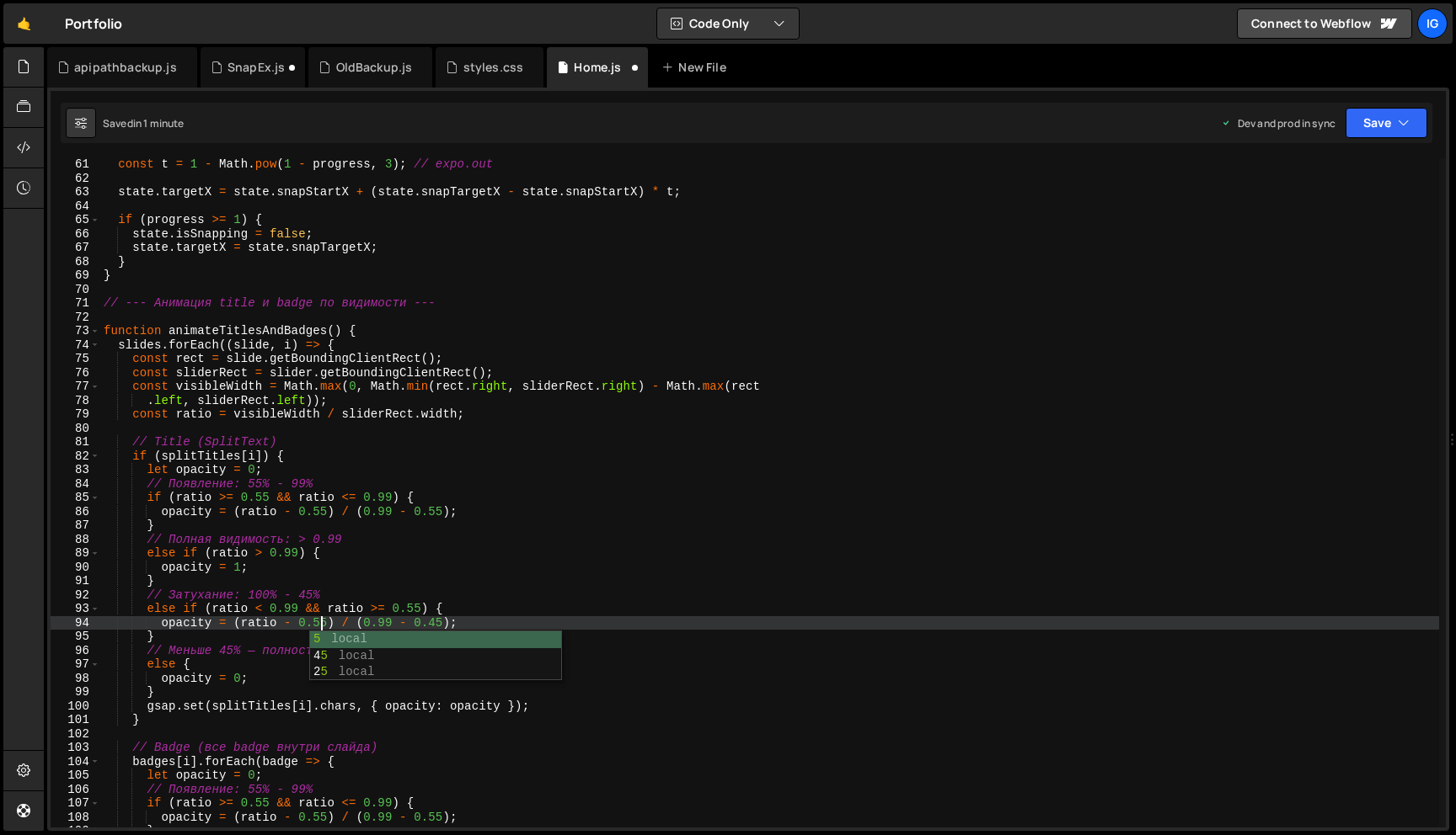
scroll to position [0, 15]
click at [436, 621] on div "const t = 1 - Math . pow ( 1 - progress , 3 ) ; // expo.out state . targetX = s…" at bounding box center [770, 506] width 1339 height 697
click at [515, 614] on div "const t = 1 - Math . pow ( 1 - progress , 3 ) ; // expo.out state . targetX = s…" at bounding box center [770, 506] width 1339 height 697
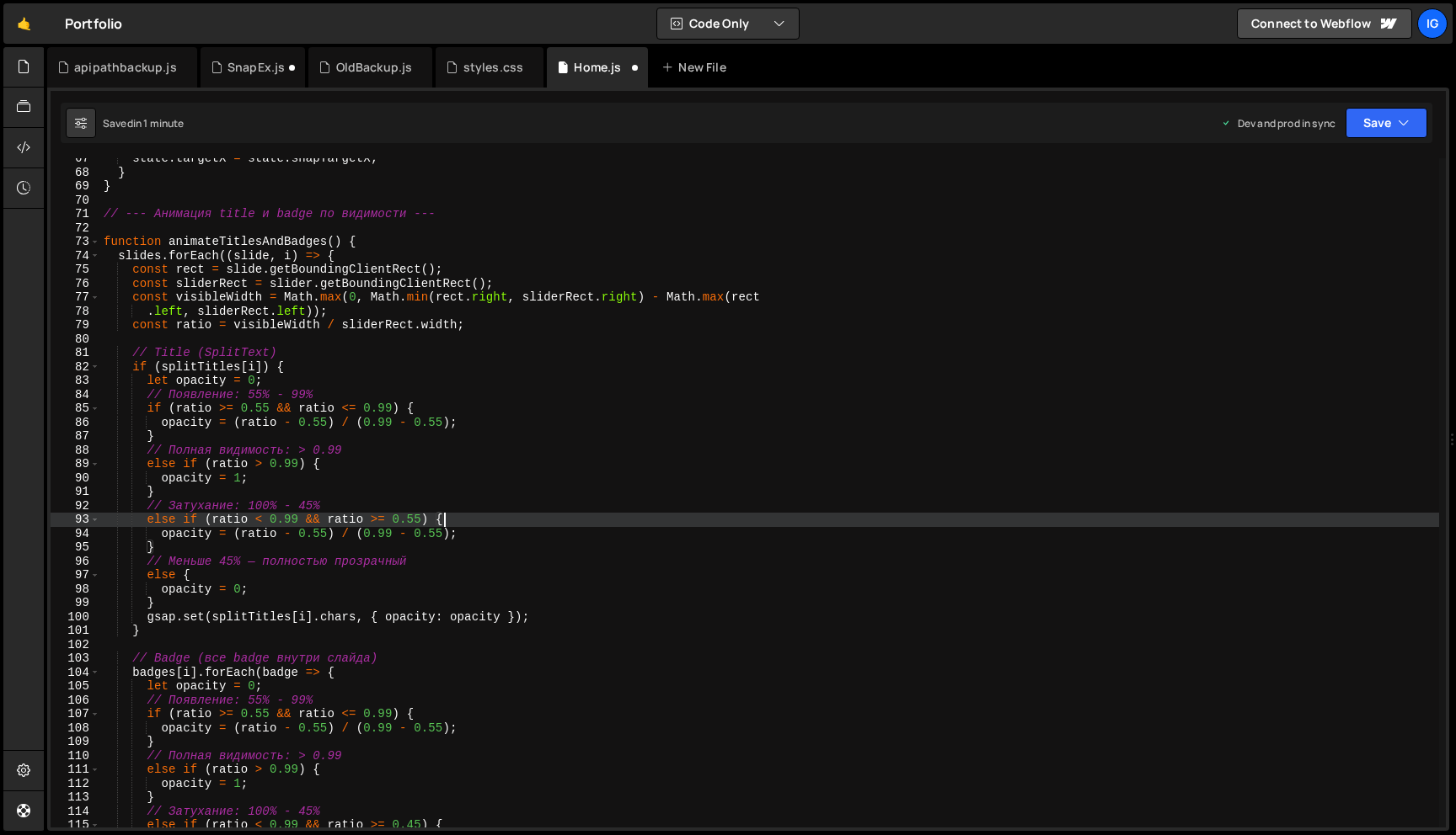
scroll to position [935, 0]
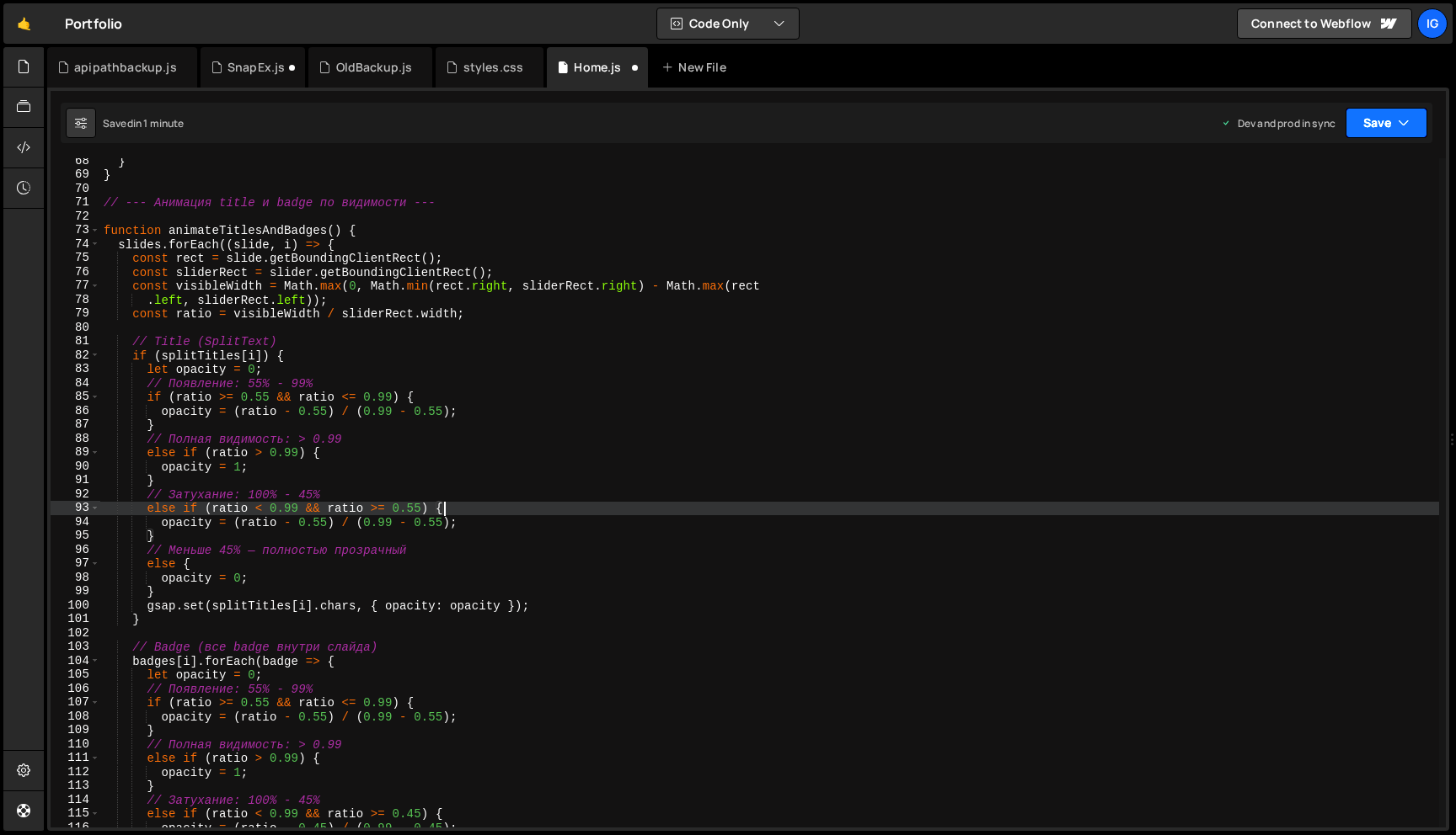
click at [1360, 117] on button "Save" at bounding box center [1386, 123] width 82 height 30
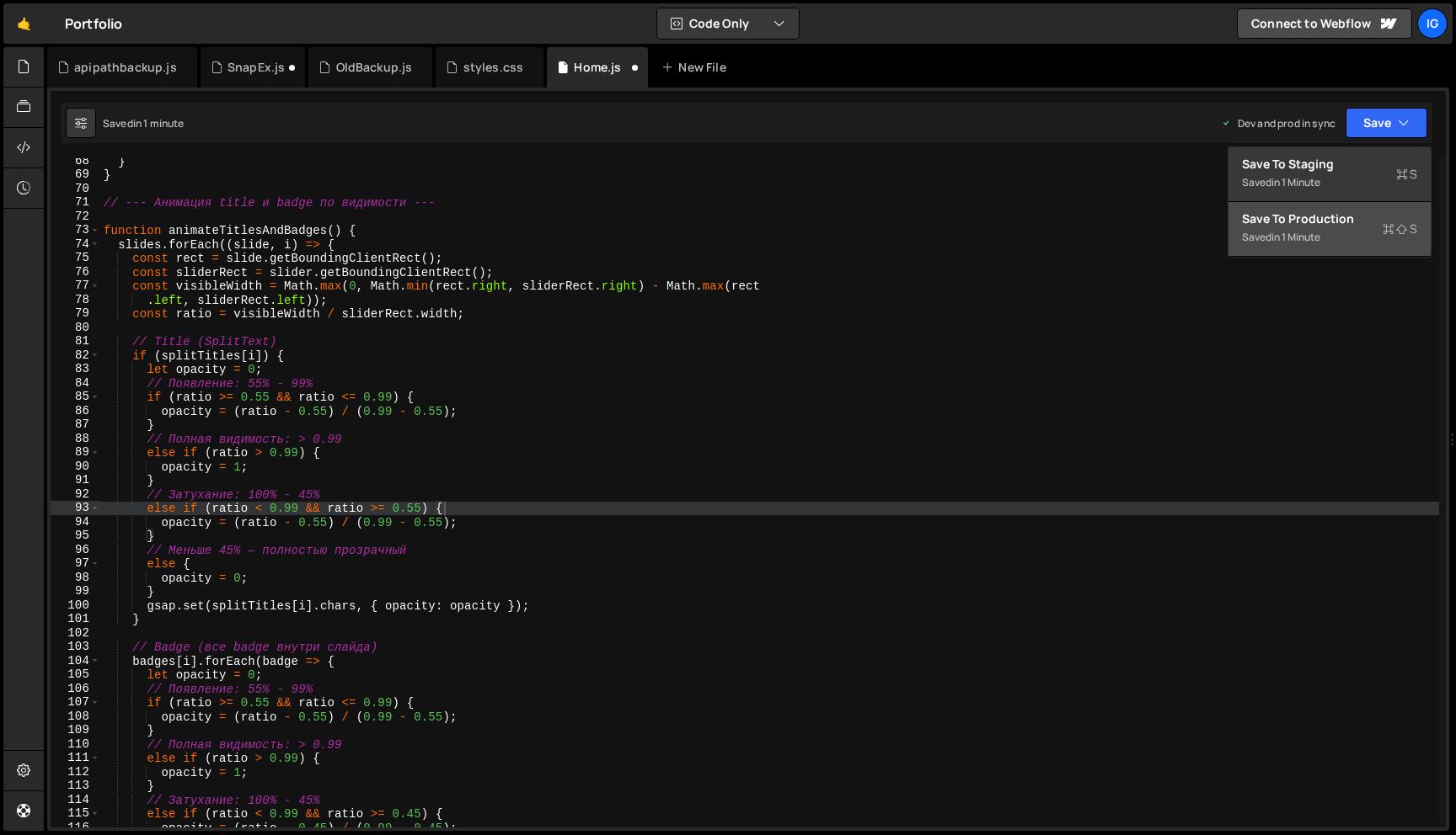
click at [1323, 225] on div "Save to Production S" at bounding box center [1330, 218] width 175 height 17
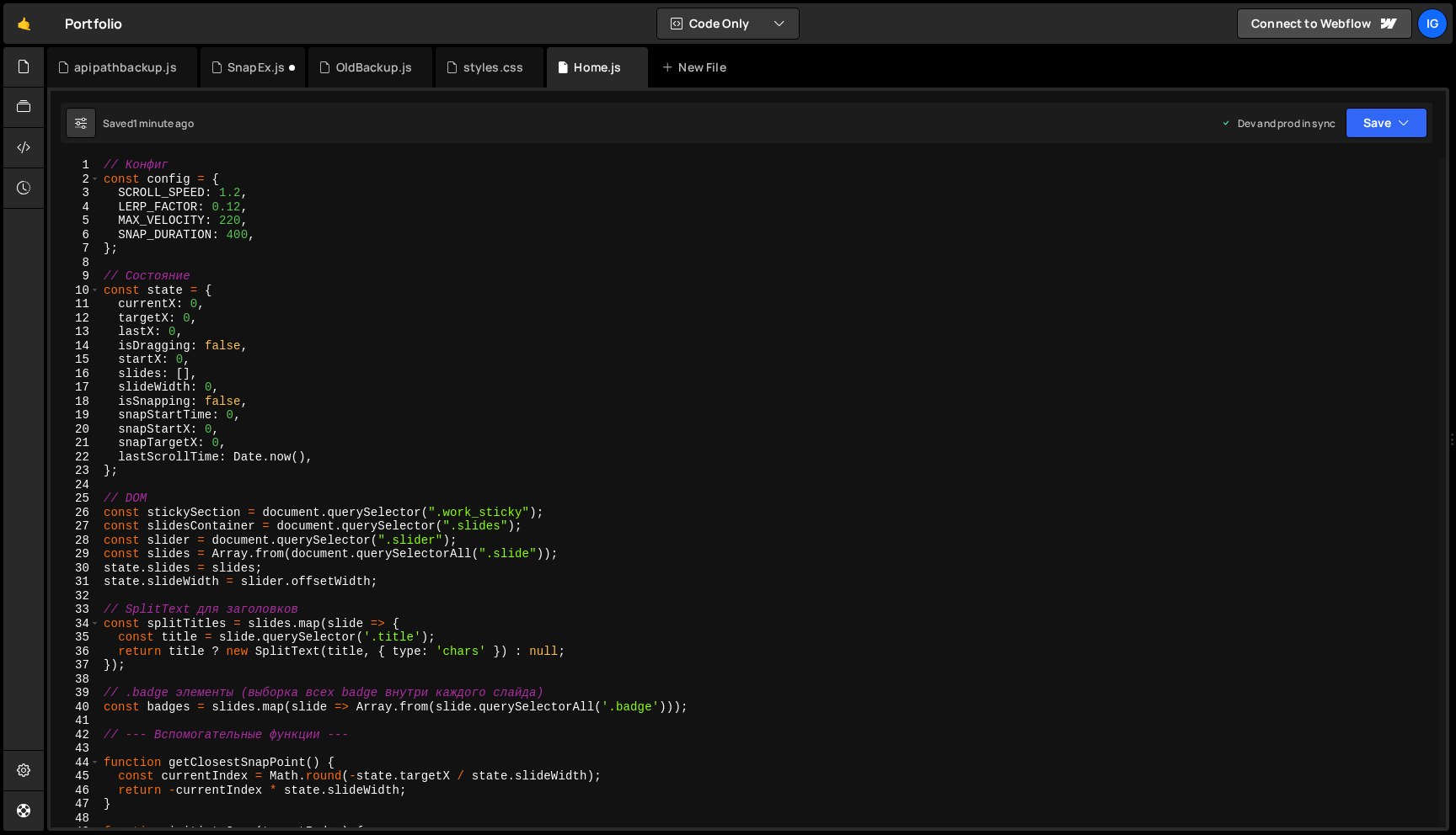
scroll to position [0, 0]
click at [200, 270] on div "// Конфиг const config = { SCROLL_SPEED : 1.2 , LERP_FACTOR : 0.12 , MAX_VELOCI…" at bounding box center [770, 507] width 1339 height 697
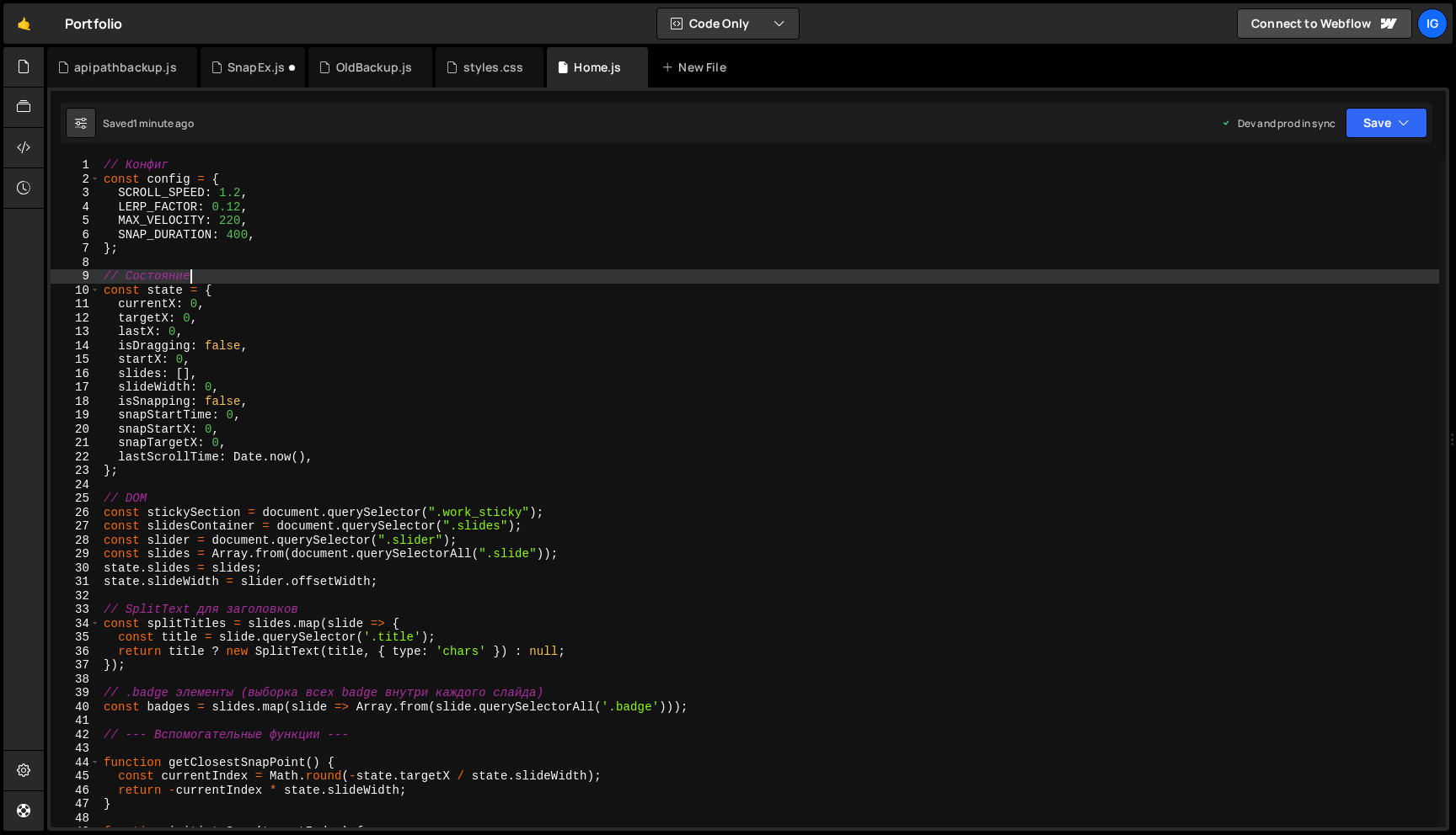
type textarea "initializeScroll();"
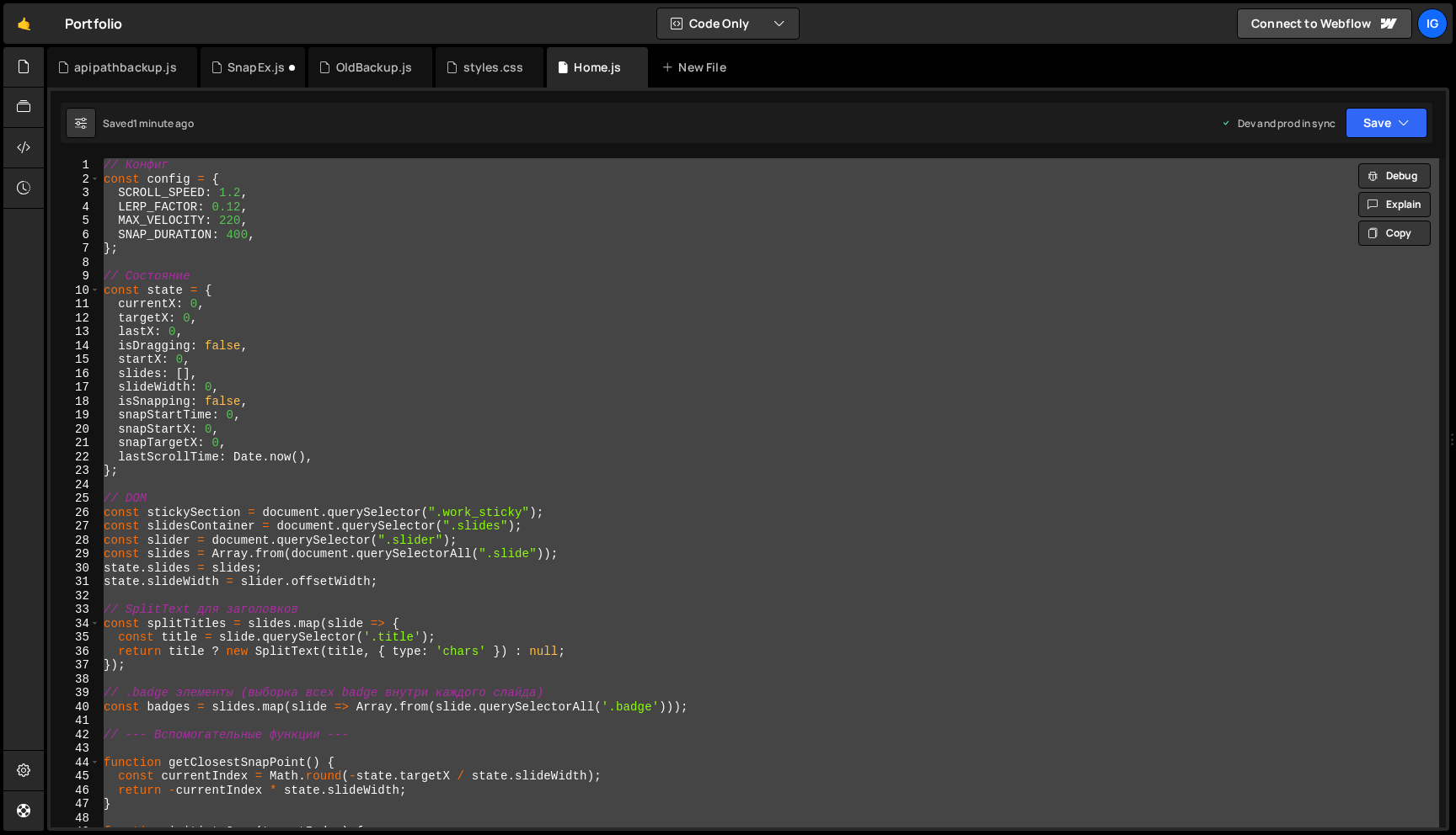
scroll to position [0, 0]
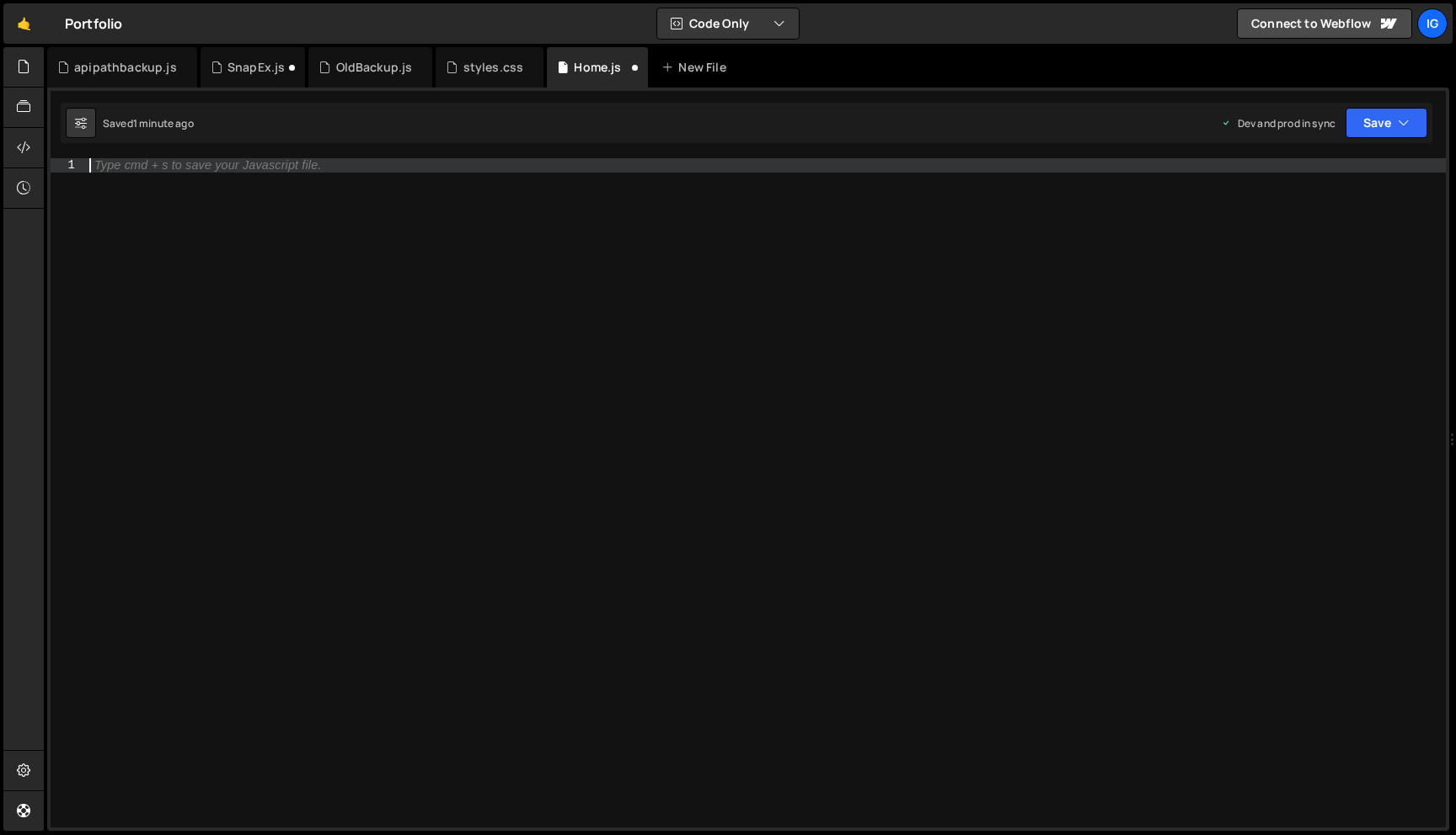
paste textarea "initializeScroll();"
type textarea "initializeScroll();"
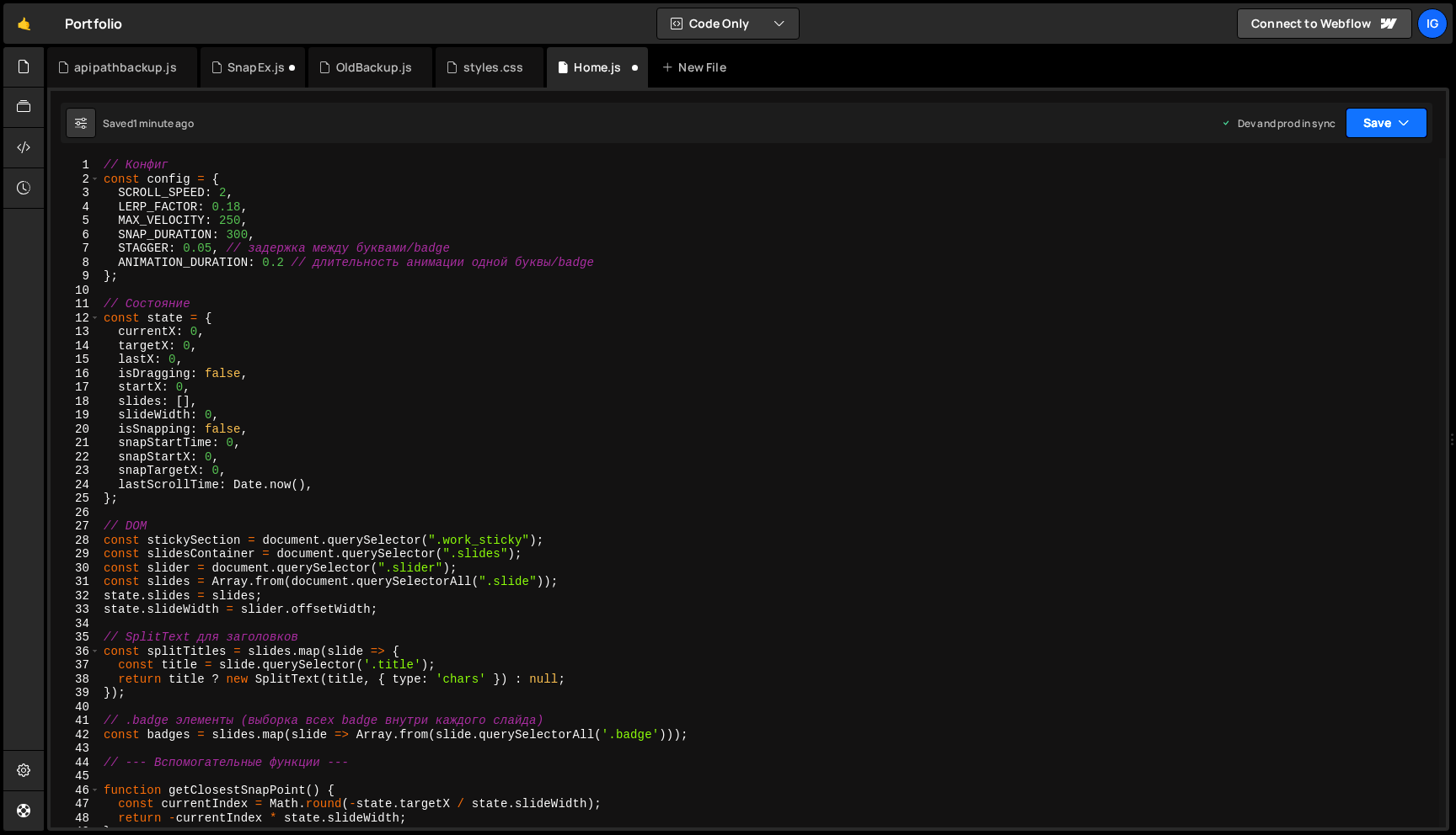
click at [1394, 127] on button "Save" at bounding box center [1386, 123] width 82 height 30
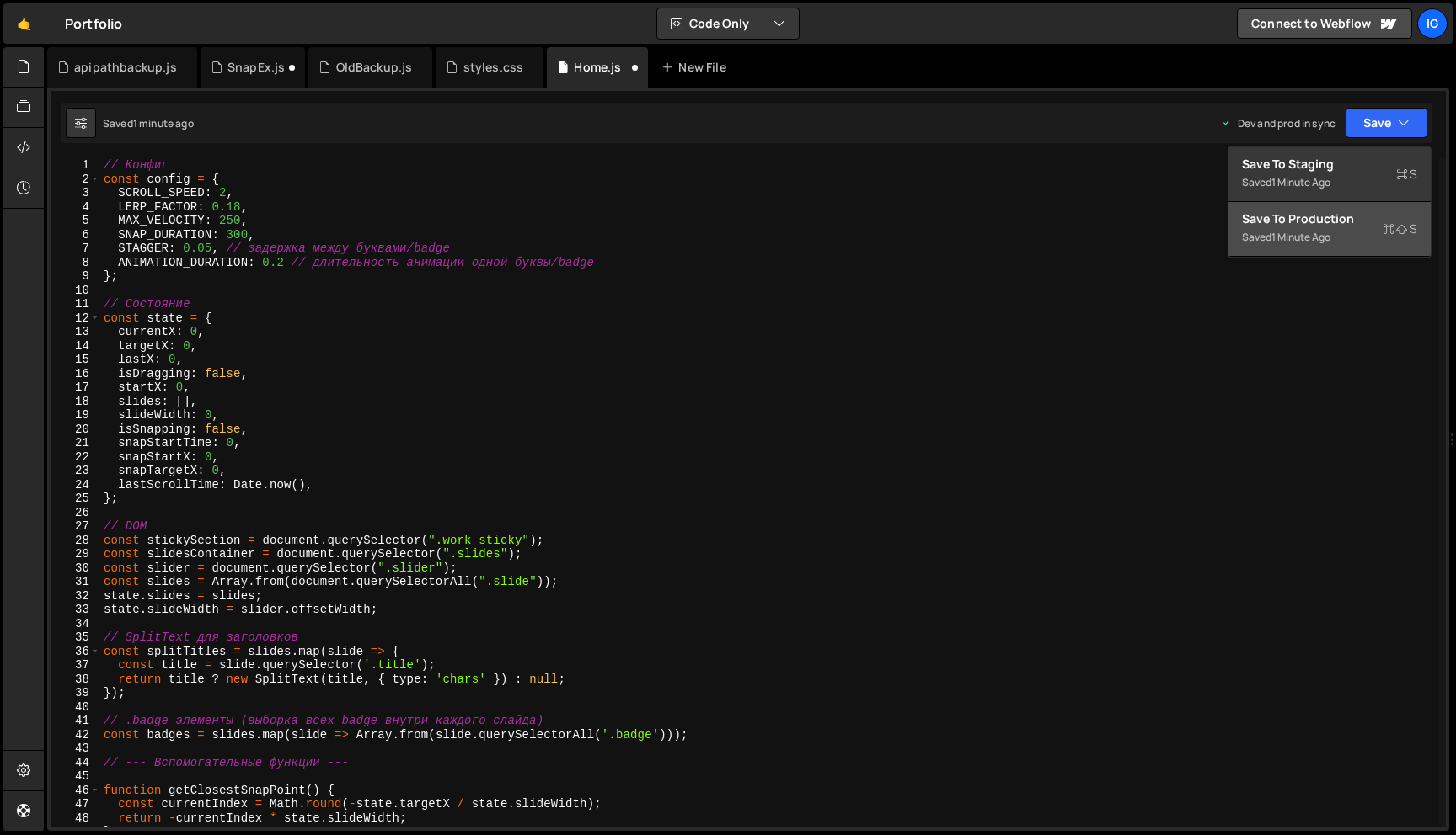
click at [1365, 230] on div "Saved 1 minute ago" at bounding box center [1330, 238] width 175 height 20
